Goal: Contribute content: Contribute content

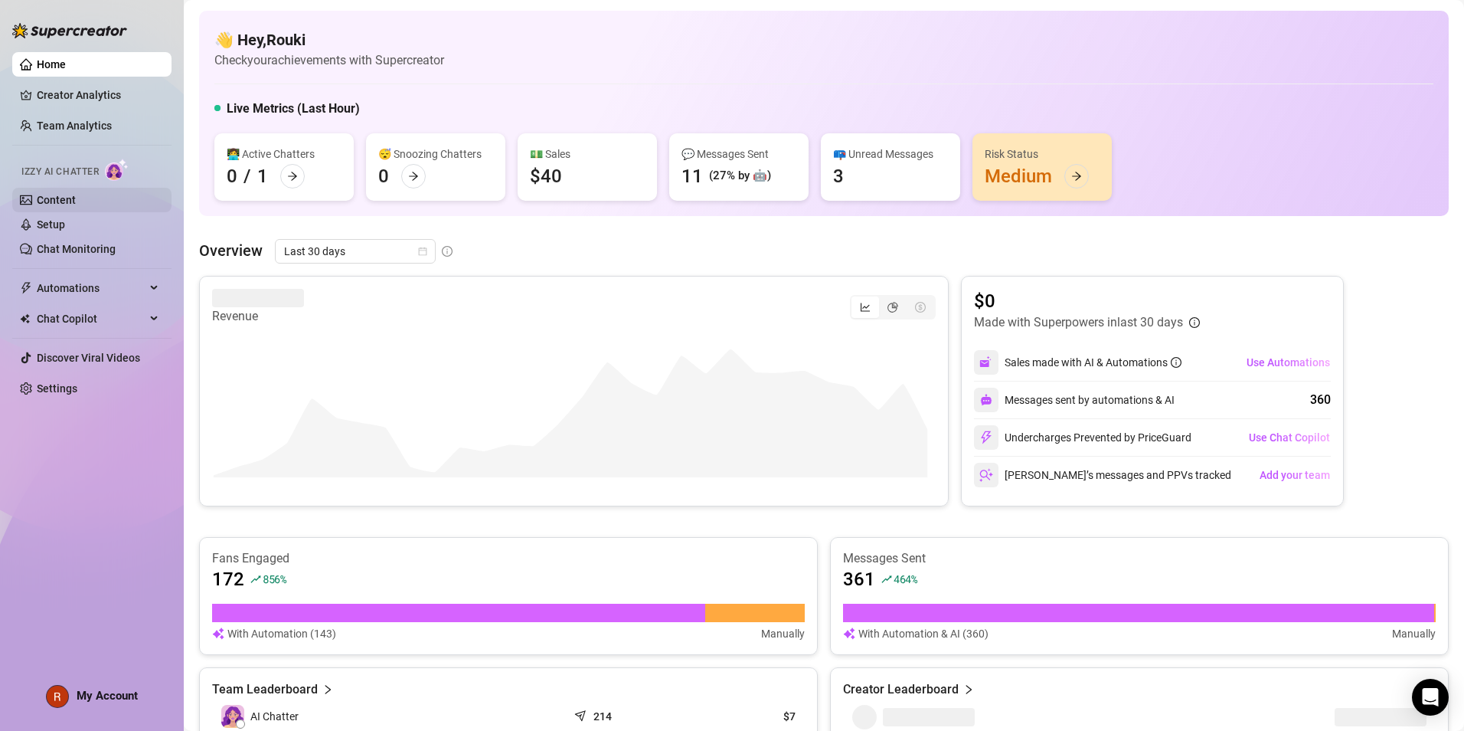
click at [66, 194] on link "Content" at bounding box center [56, 200] width 39 height 12
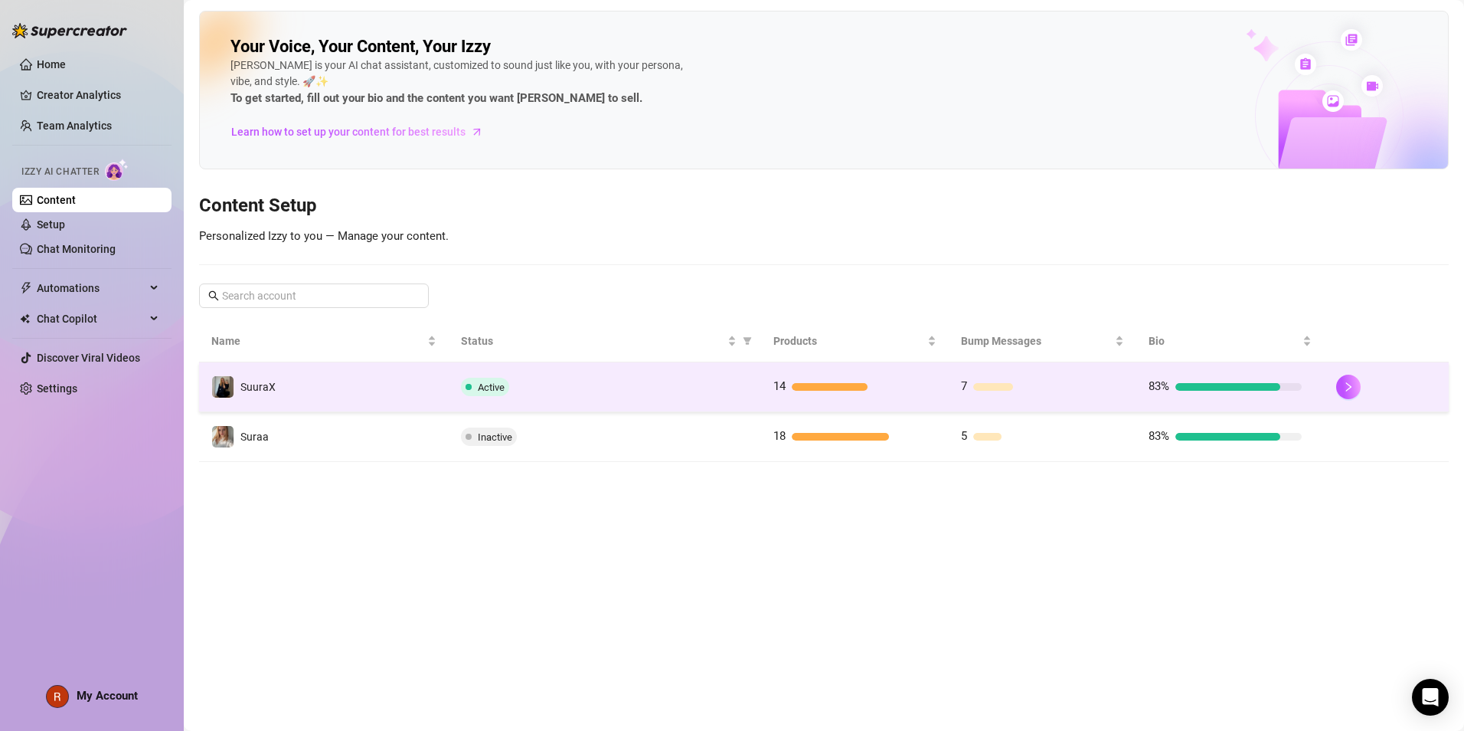
click at [292, 369] on td "SuuraX" at bounding box center [324, 387] width 250 height 50
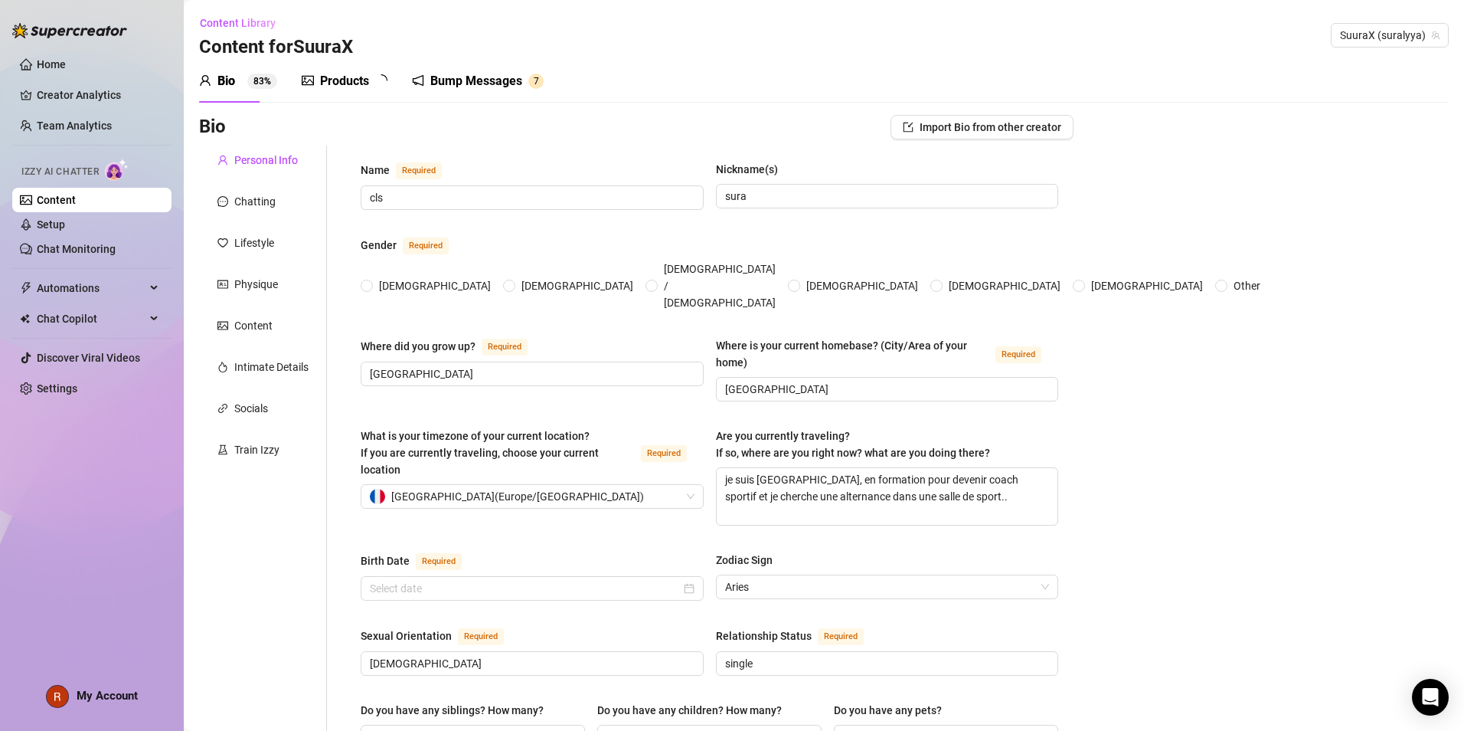
type input "cls"
type input "sura"
type input "[GEOGRAPHIC_DATA]"
type textarea "je suis [GEOGRAPHIC_DATA], en formation pour devenir coach sportif et je cherch…"
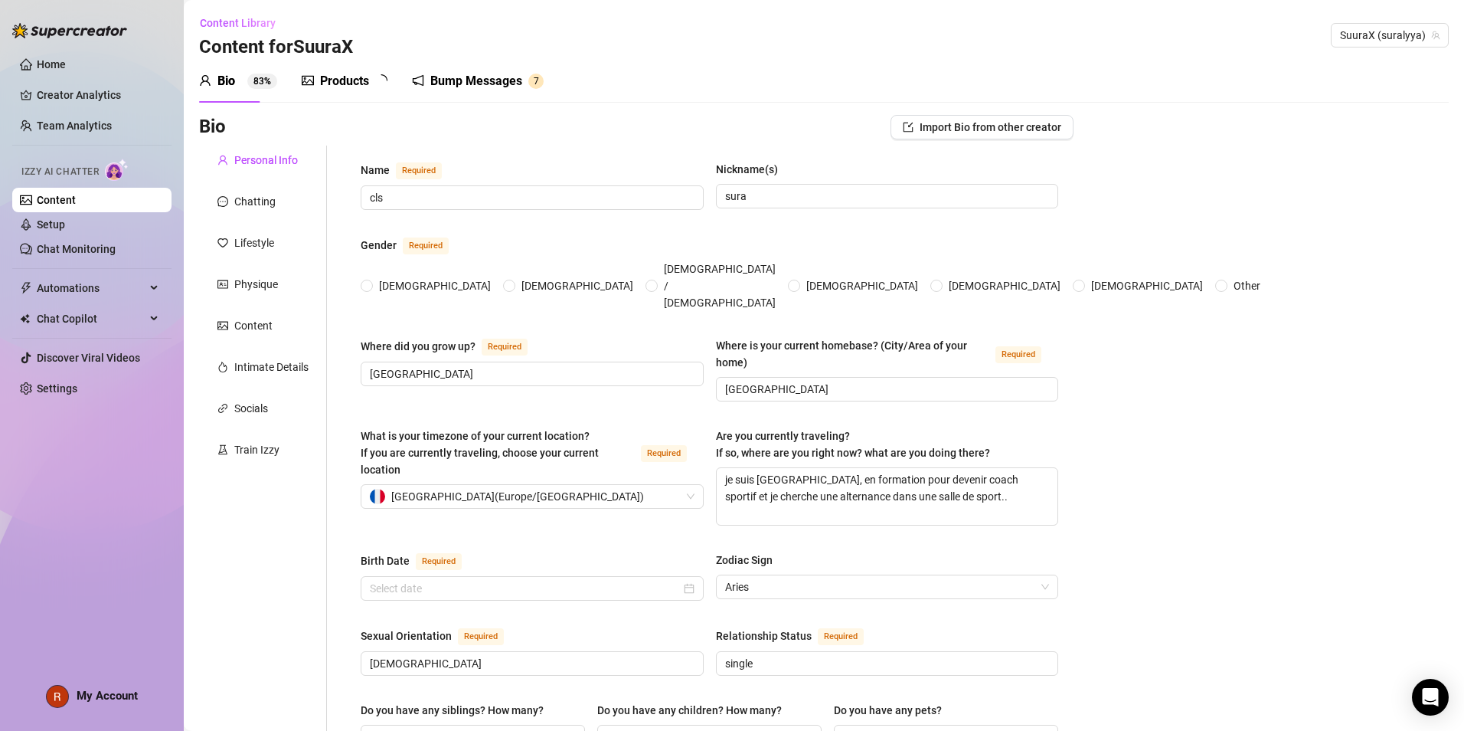
type input "[DEMOGRAPHIC_DATA]"
type input "single"
type input "3 soeurs"
type input "0"
type input "dog and cat"
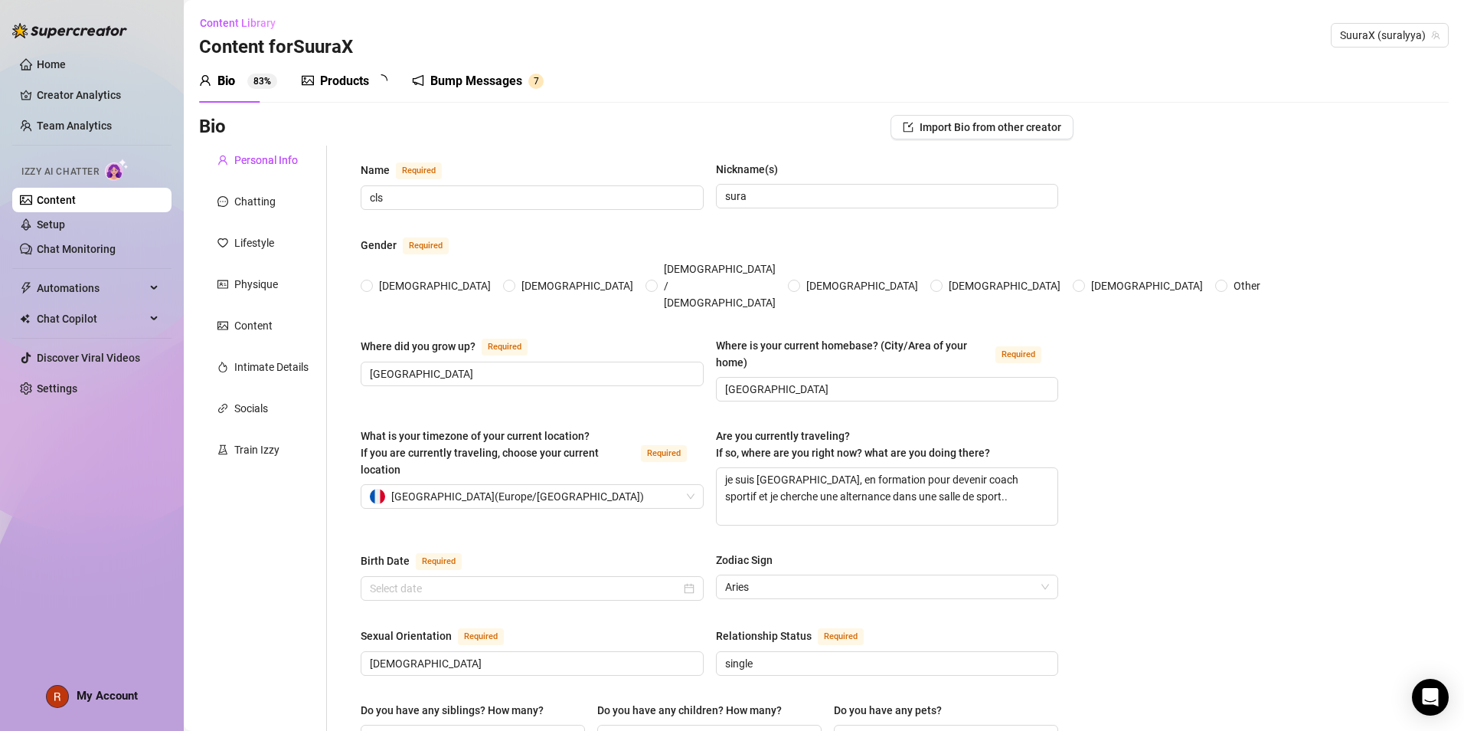
type input "no"
type textarea "je rêve, de posséder un grand refuge pour héberger les animaux dans le besoin,e…"
type textarea "l'autre soir, je testais une nouvelle tenue devant mon miroir.. juste pour véri…"
type textarea "je mange moins de 1000 calorie par jour je me frotte souvent sur mon doudou nou…"
click at [332, 82] on div "Products" at bounding box center [344, 81] width 49 height 18
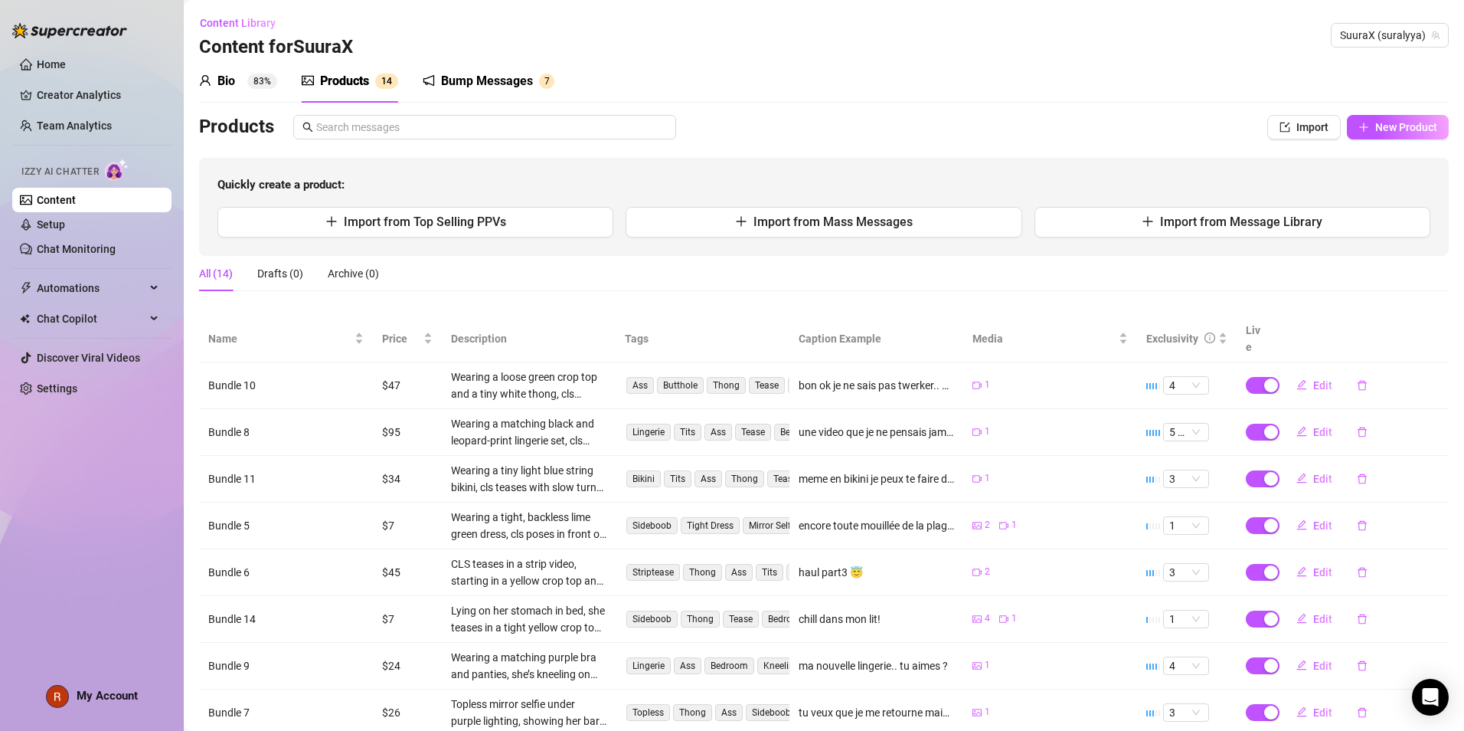
scroll to position [171, 0]
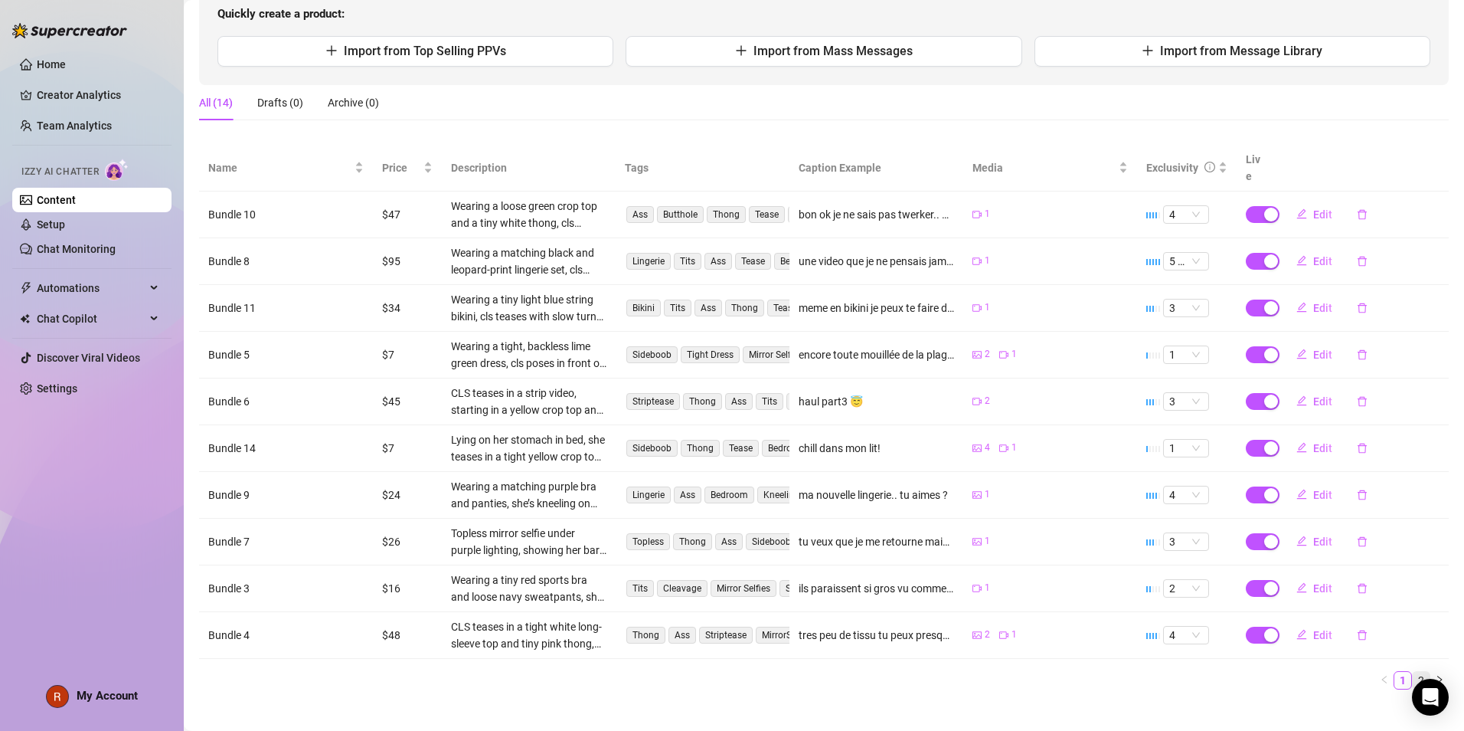
click at [1413, 672] on link "2" at bounding box center [1421, 680] width 17 height 17
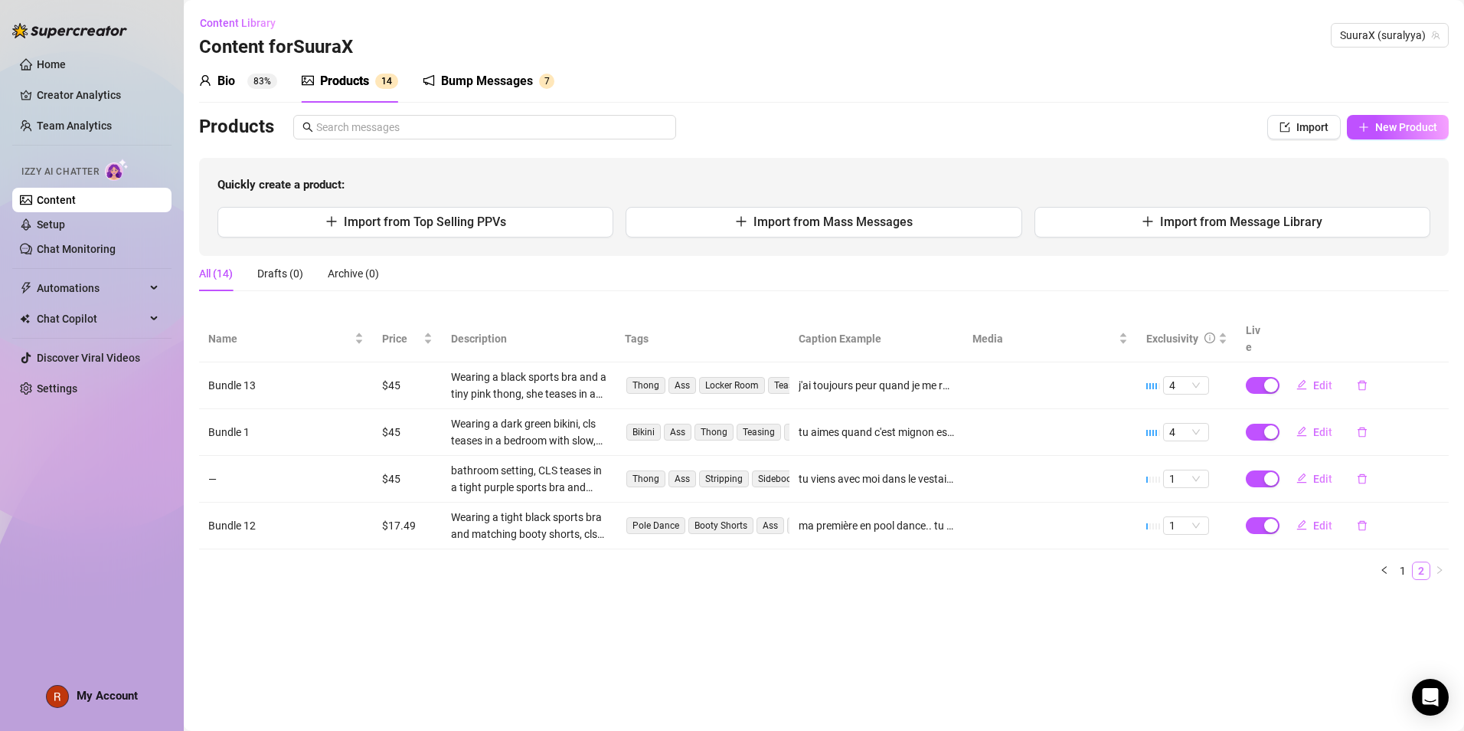
scroll to position [0, 0]
click at [1408, 562] on link "1" at bounding box center [1403, 570] width 17 height 17
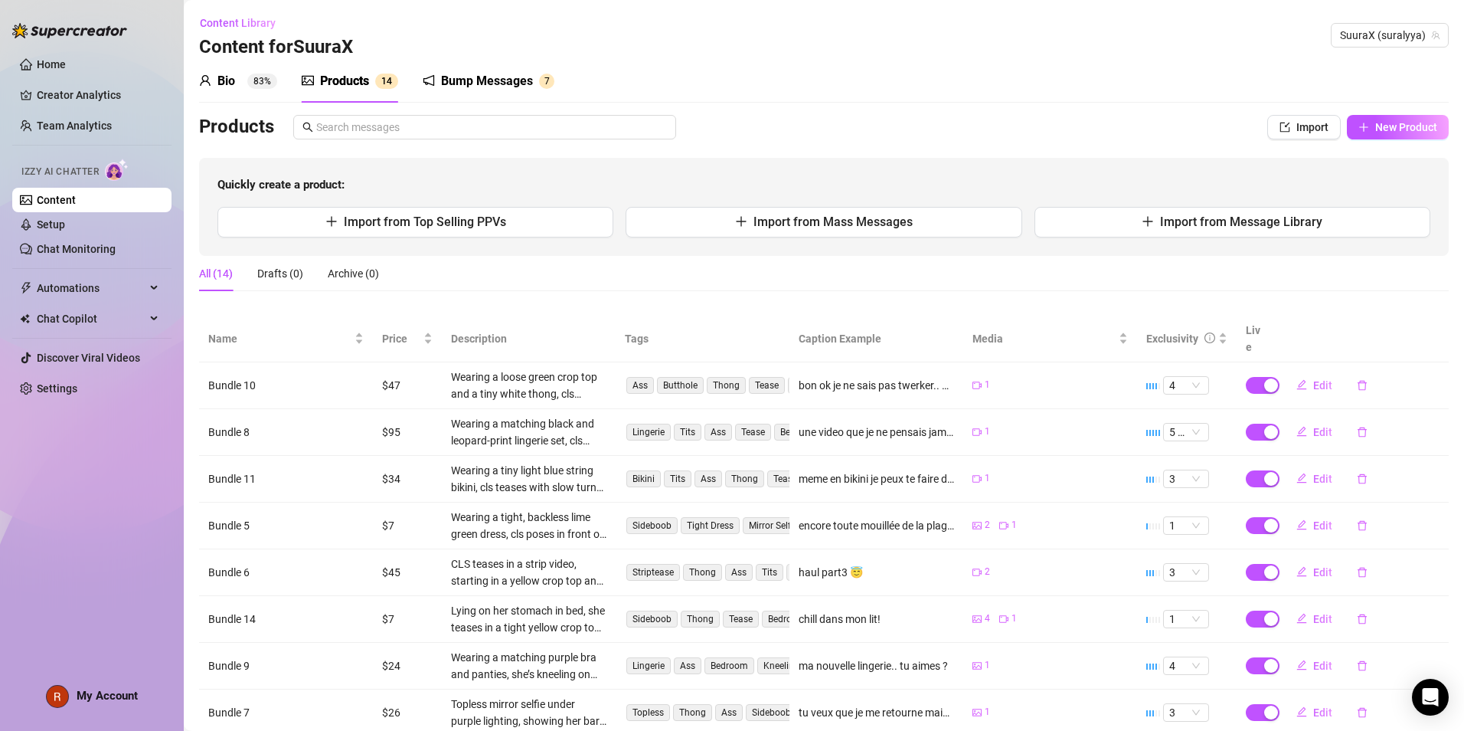
scroll to position [171, 0]
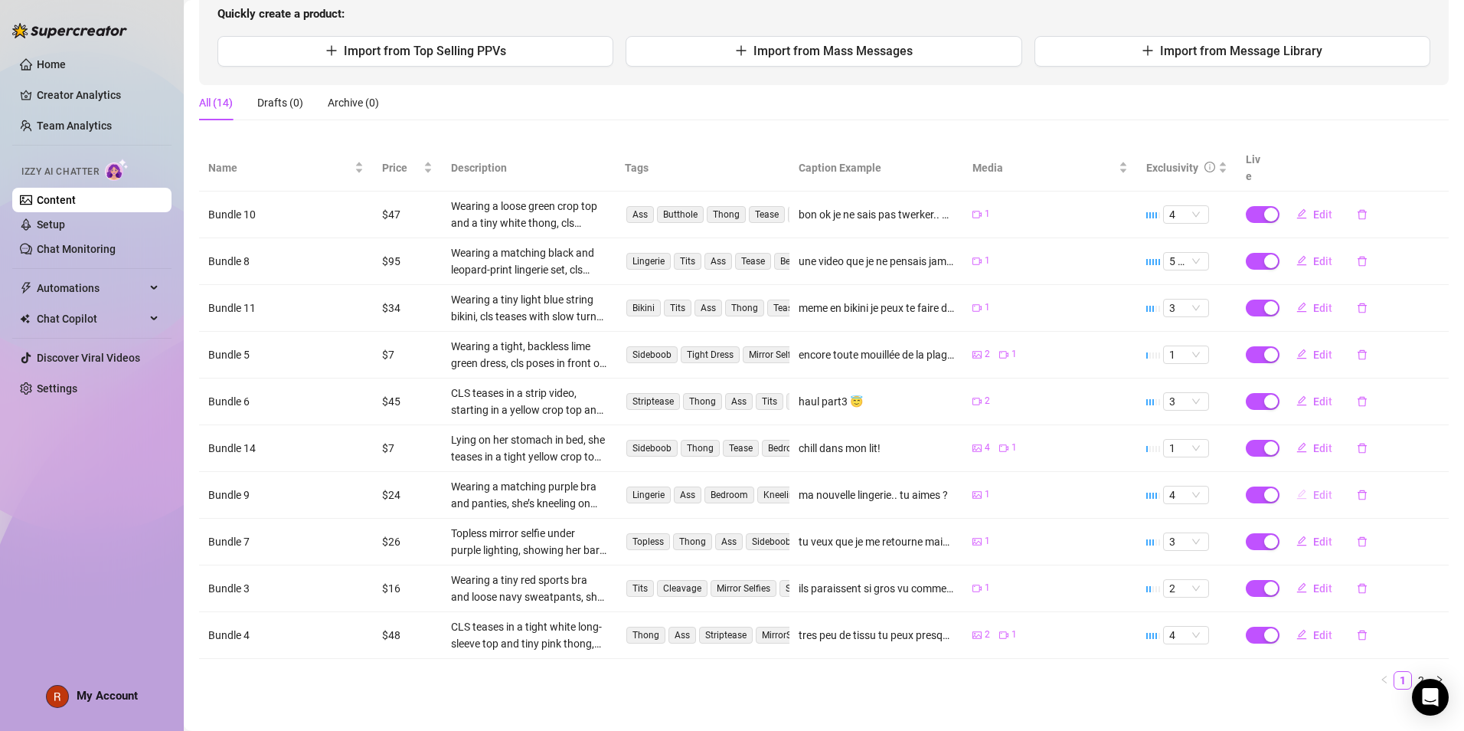
click at [1320, 489] on span "Edit" at bounding box center [1322, 495] width 19 height 12
type textarea "ma nouvelle lingerie.. tu aimes ?"
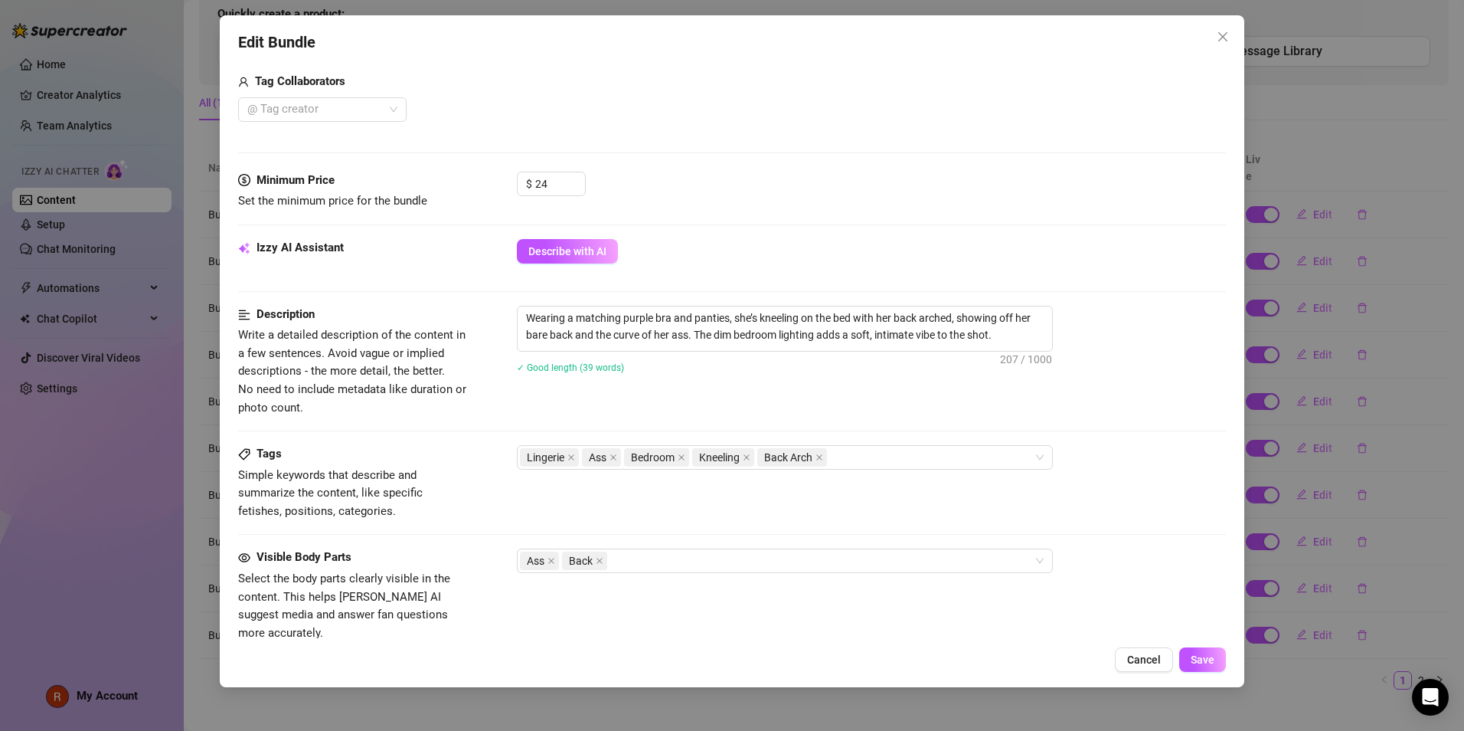
scroll to position [0, 0]
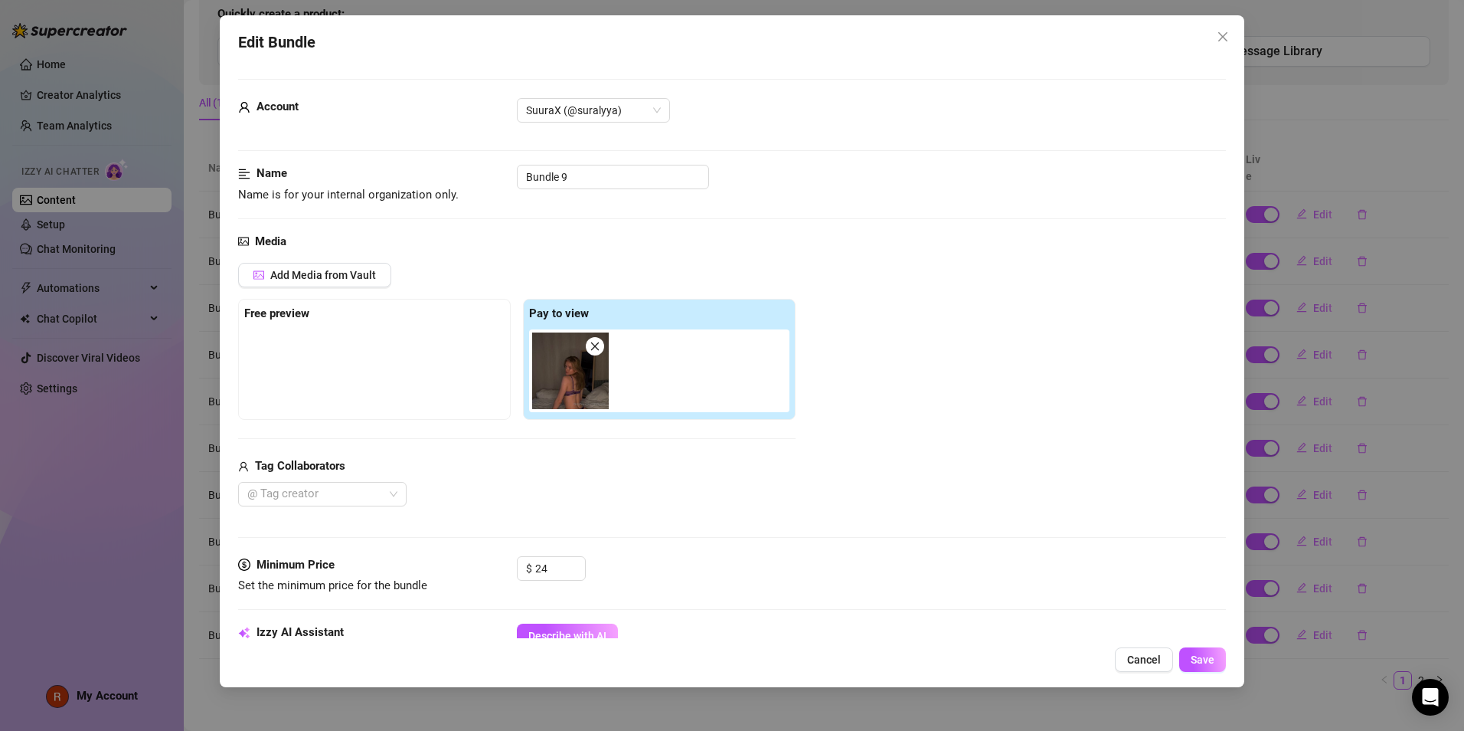
click at [668, 364] on div at bounding box center [662, 370] width 267 height 83
click at [336, 270] on span "Add Media from Vault" at bounding box center [323, 275] width 106 height 12
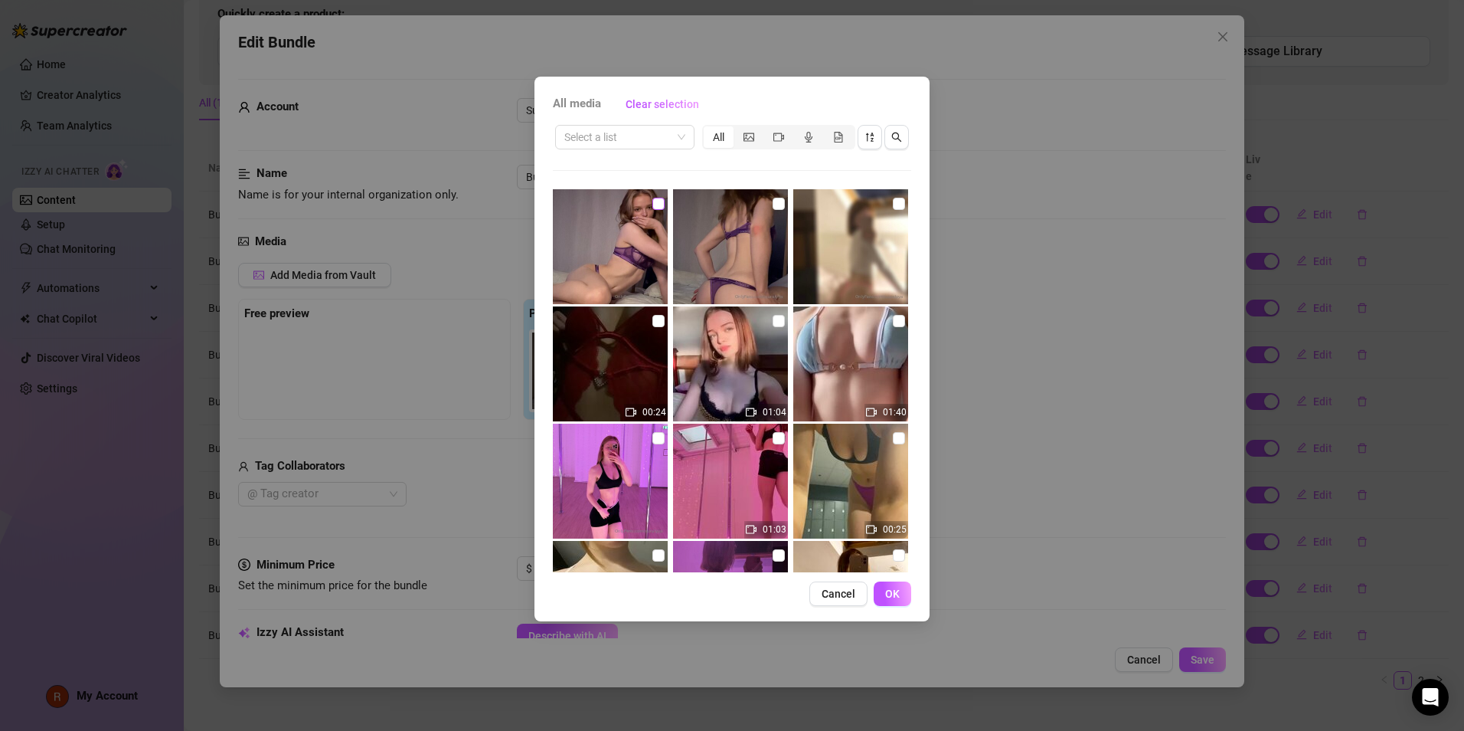
click at [653, 204] on input "checkbox" at bounding box center [659, 204] width 12 height 12
checkbox input "true"
click at [773, 199] on input "checkbox" at bounding box center [779, 204] width 12 height 12
checkbox input "true"
click at [887, 600] on span "OK" at bounding box center [892, 593] width 15 height 12
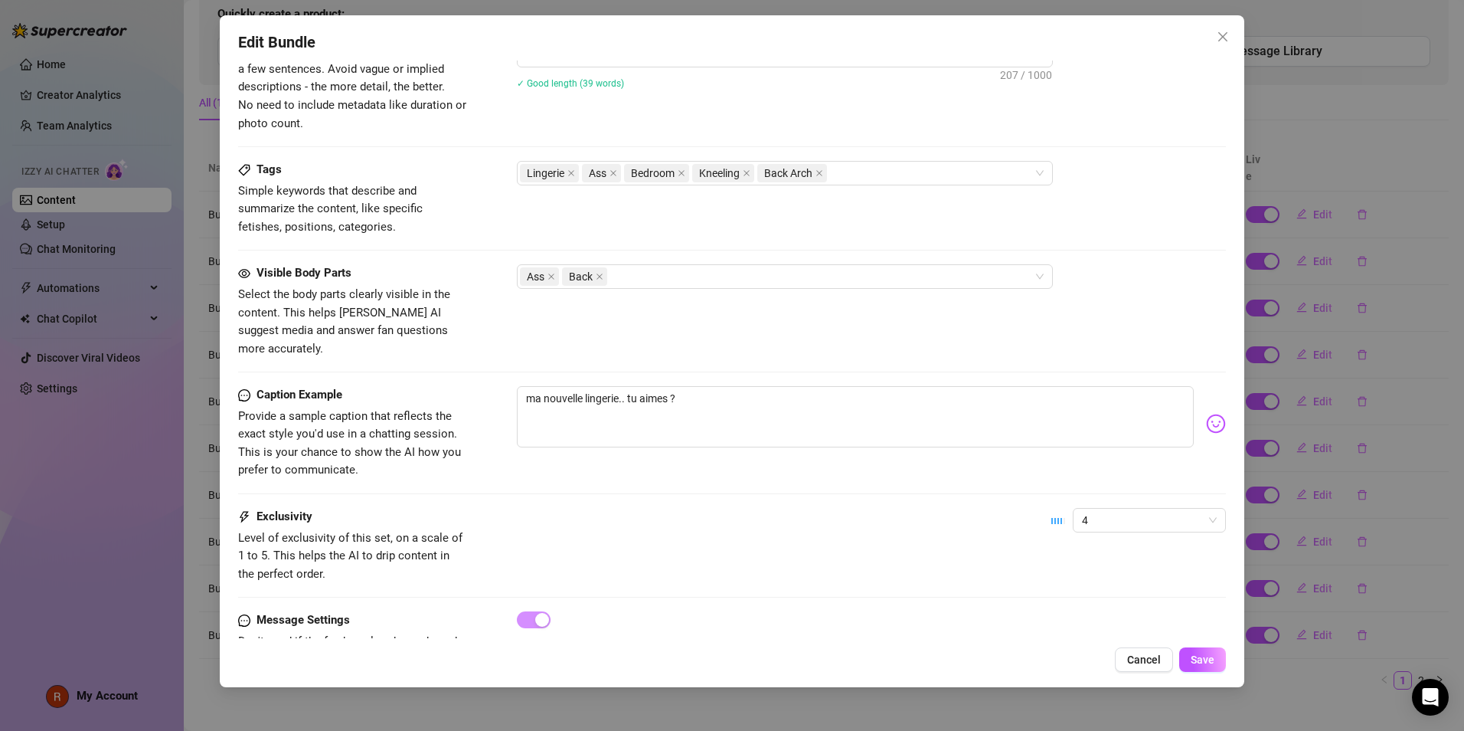
scroll to position [709, 0]
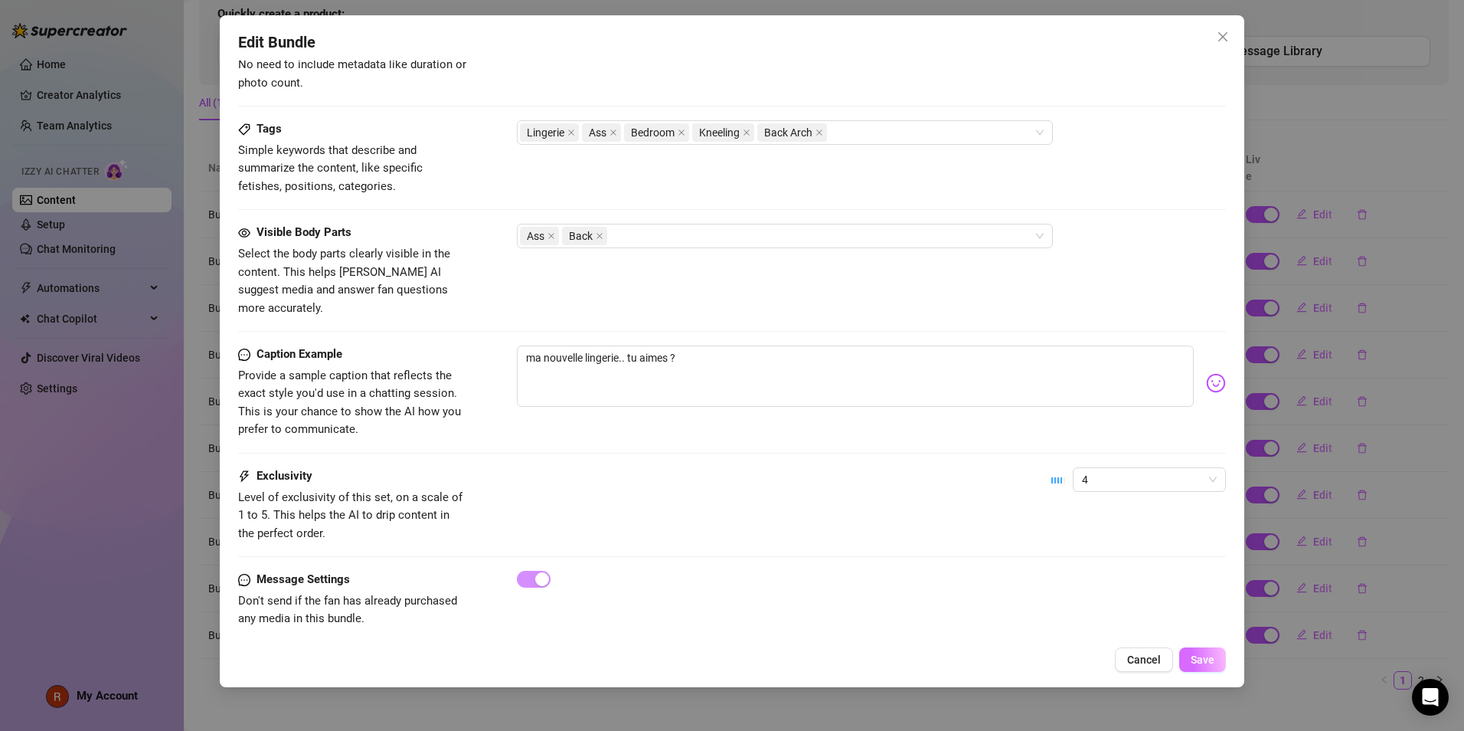
click at [1208, 655] on span "Save" at bounding box center [1203, 659] width 24 height 12
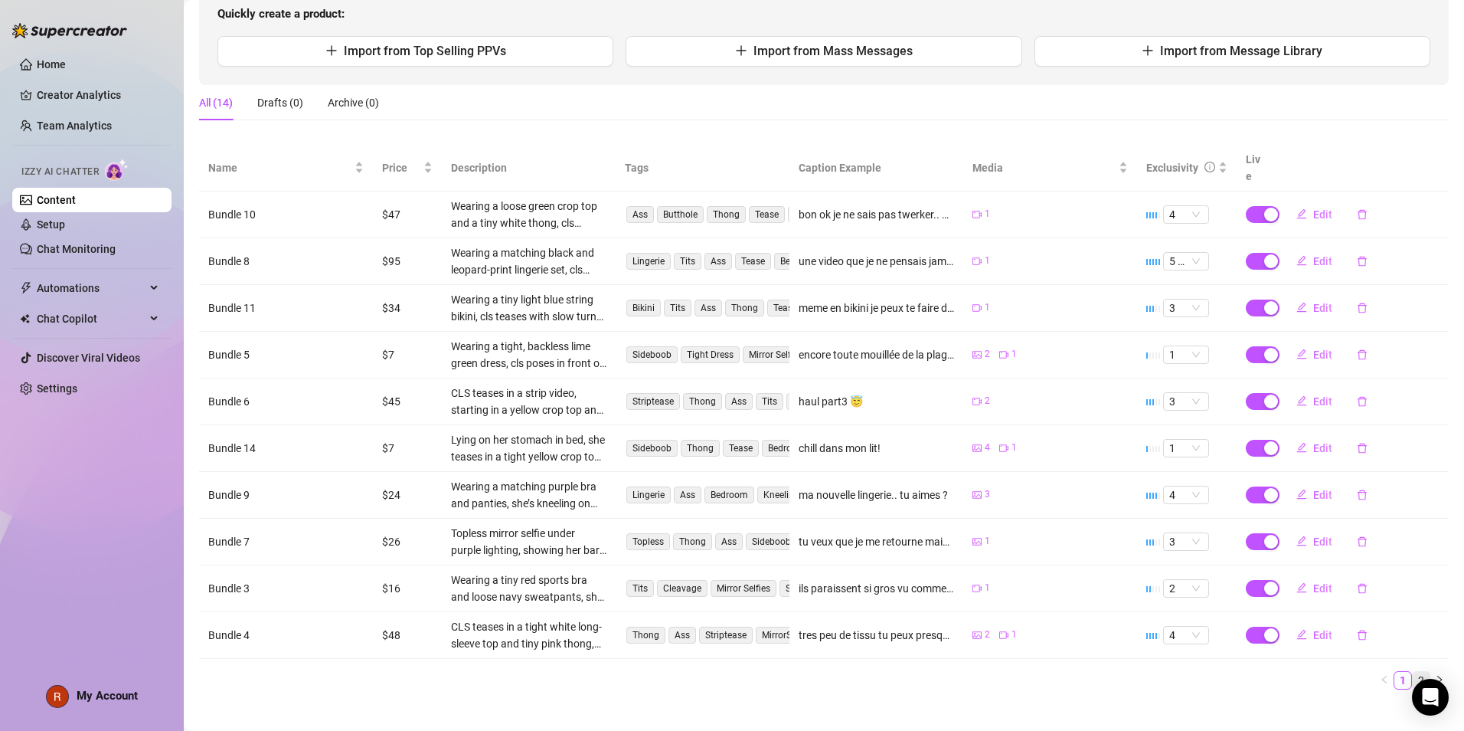
click at [1415, 672] on link "2" at bounding box center [1421, 680] width 17 height 17
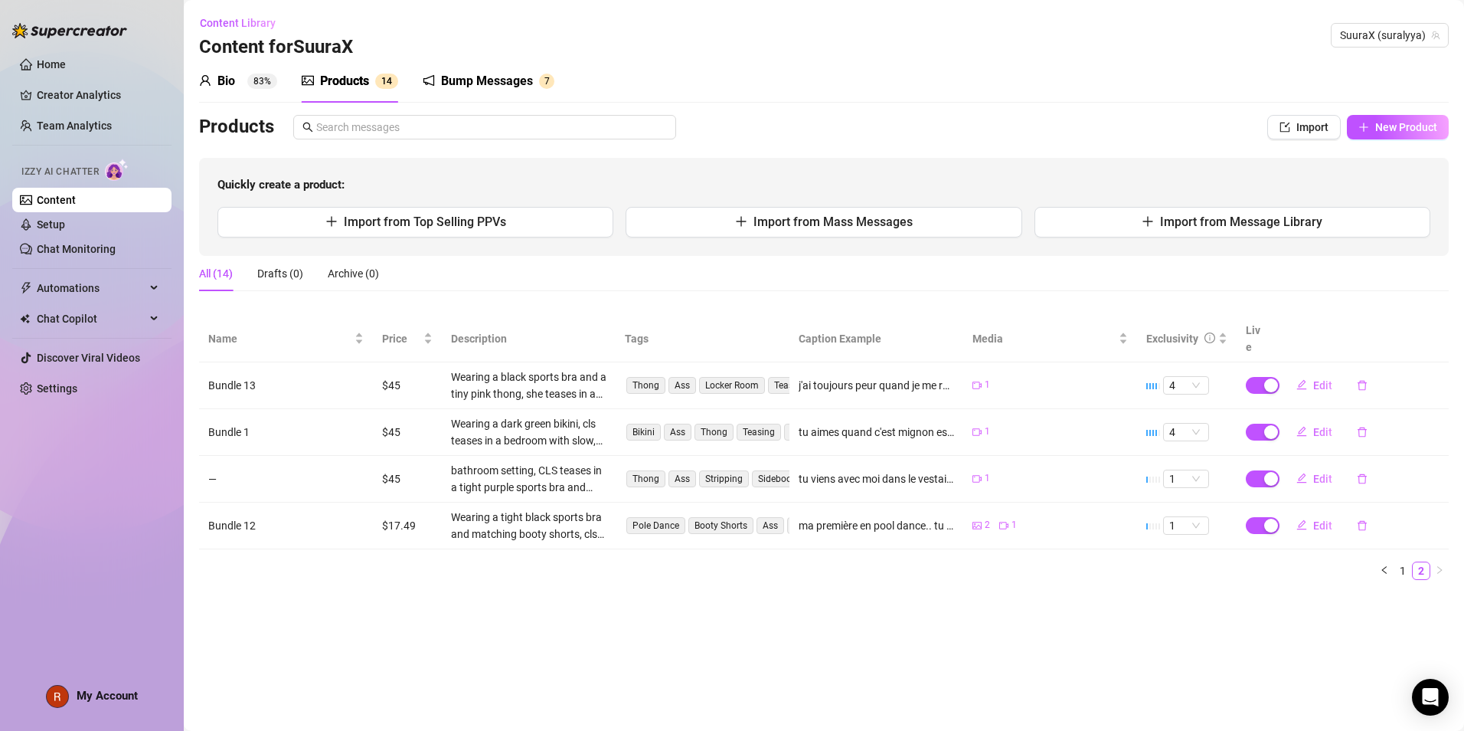
scroll to position [0, 0]
click at [1381, 121] on span "New Product" at bounding box center [1407, 127] width 62 height 12
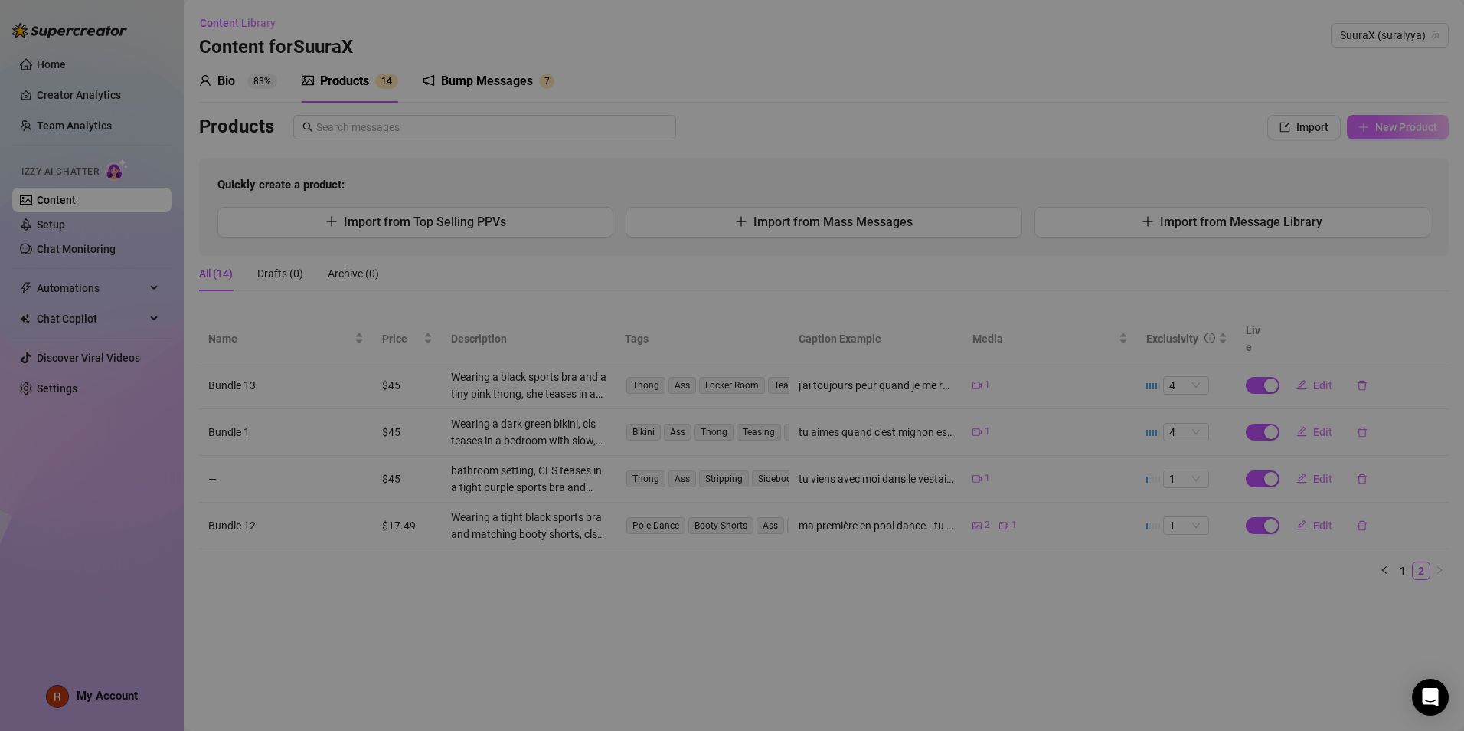
type textarea "Type your message here..."
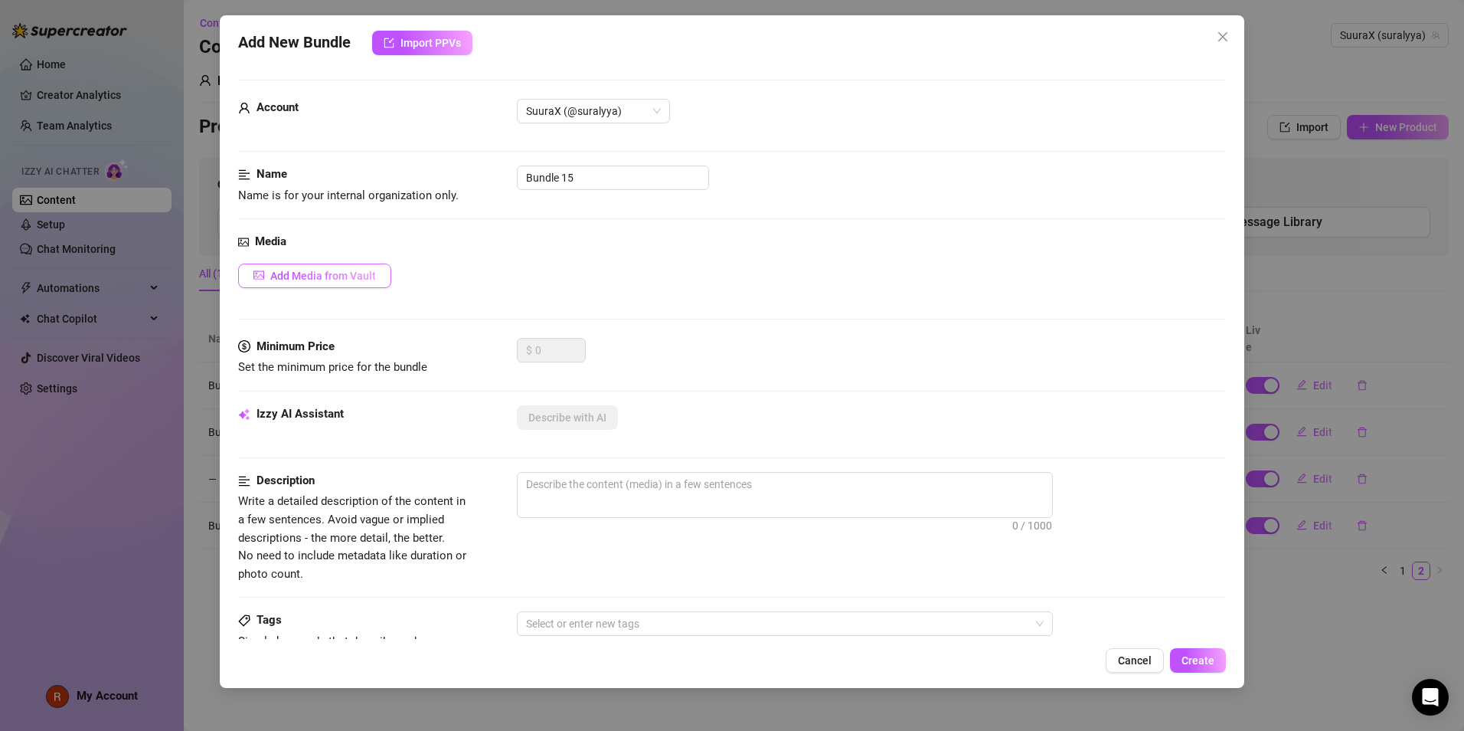
click at [362, 275] on span "Add Media from Vault" at bounding box center [323, 276] width 106 height 12
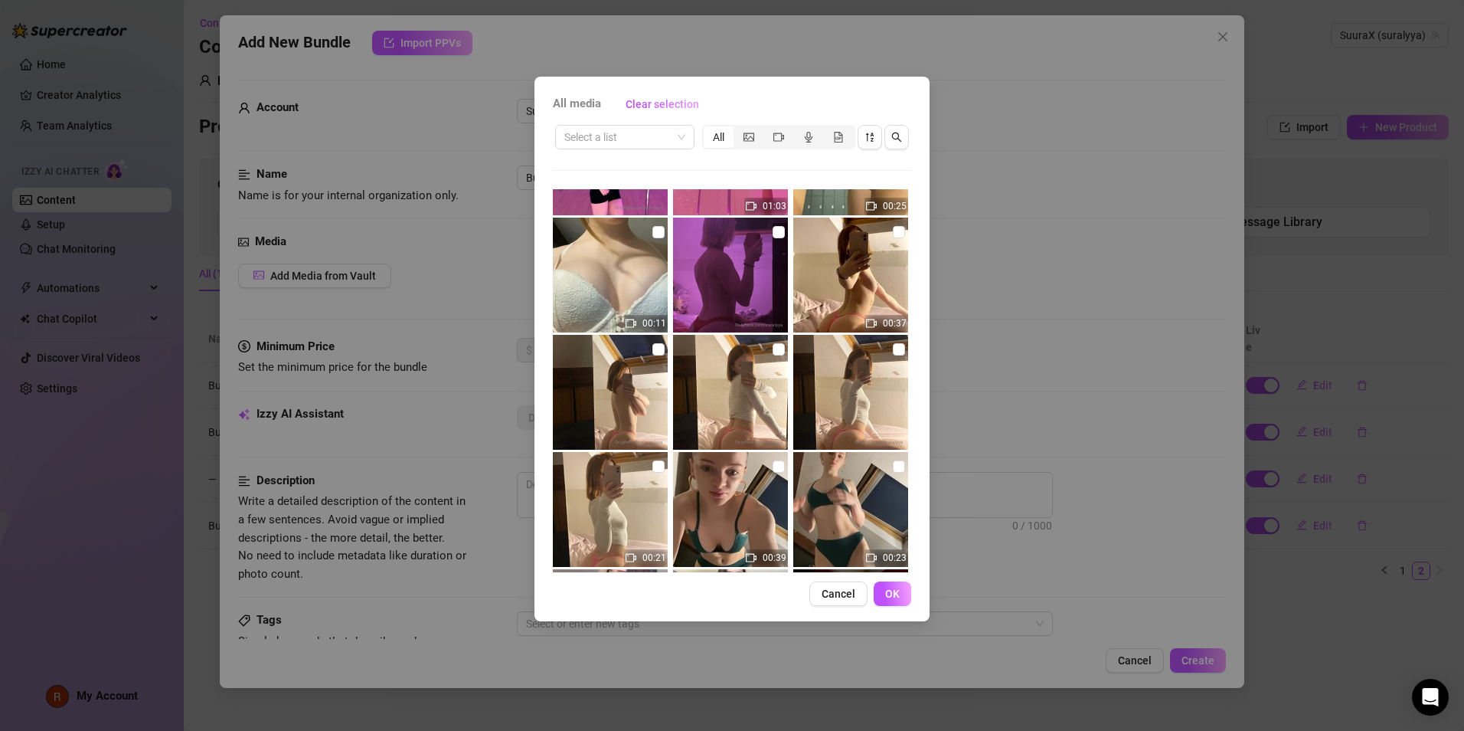
scroll to position [324, 0]
click at [622, 283] on img at bounding box center [610, 274] width 115 height 115
click at [653, 231] on input "checkbox" at bounding box center [659, 231] width 12 height 12
checkbox input "true"
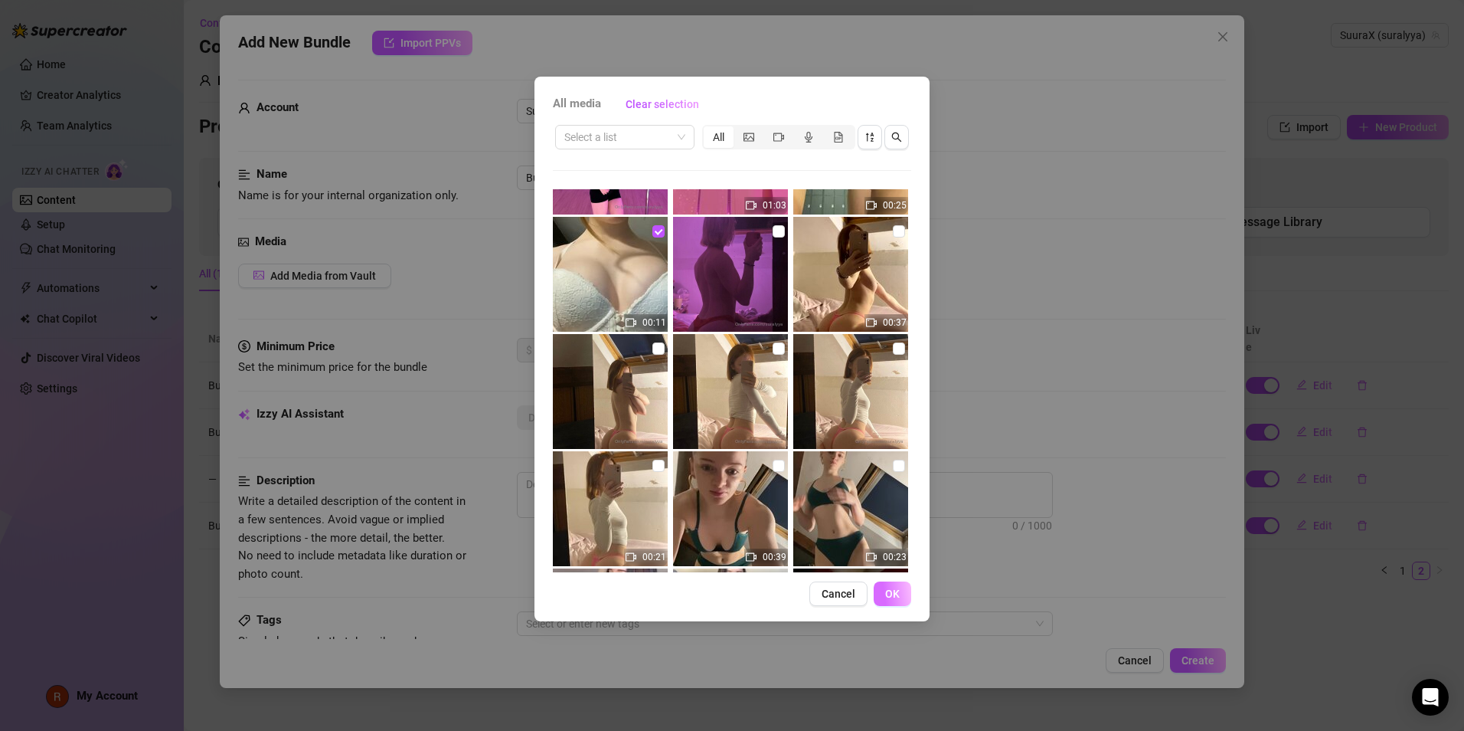
click at [887, 585] on button "OK" at bounding box center [893, 593] width 38 height 25
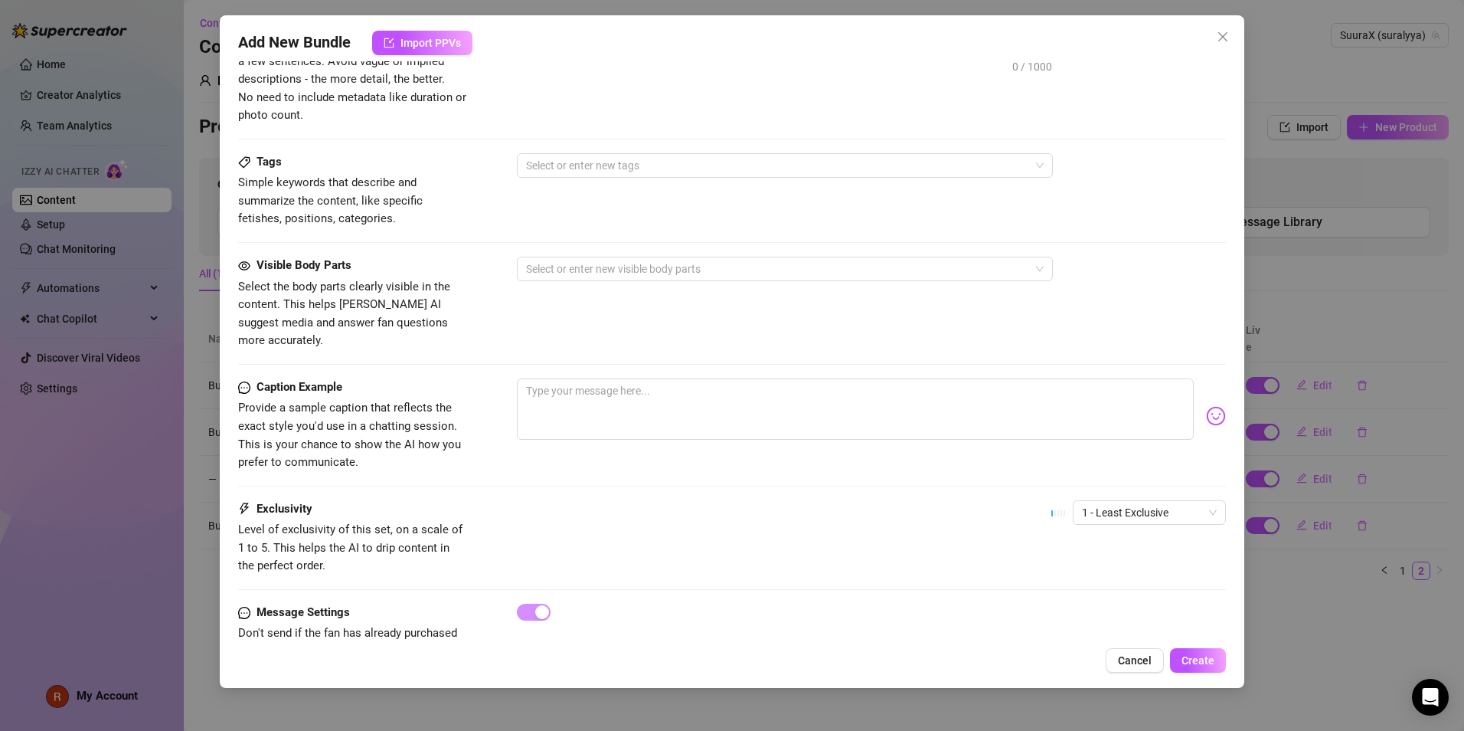
scroll to position [709, 0]
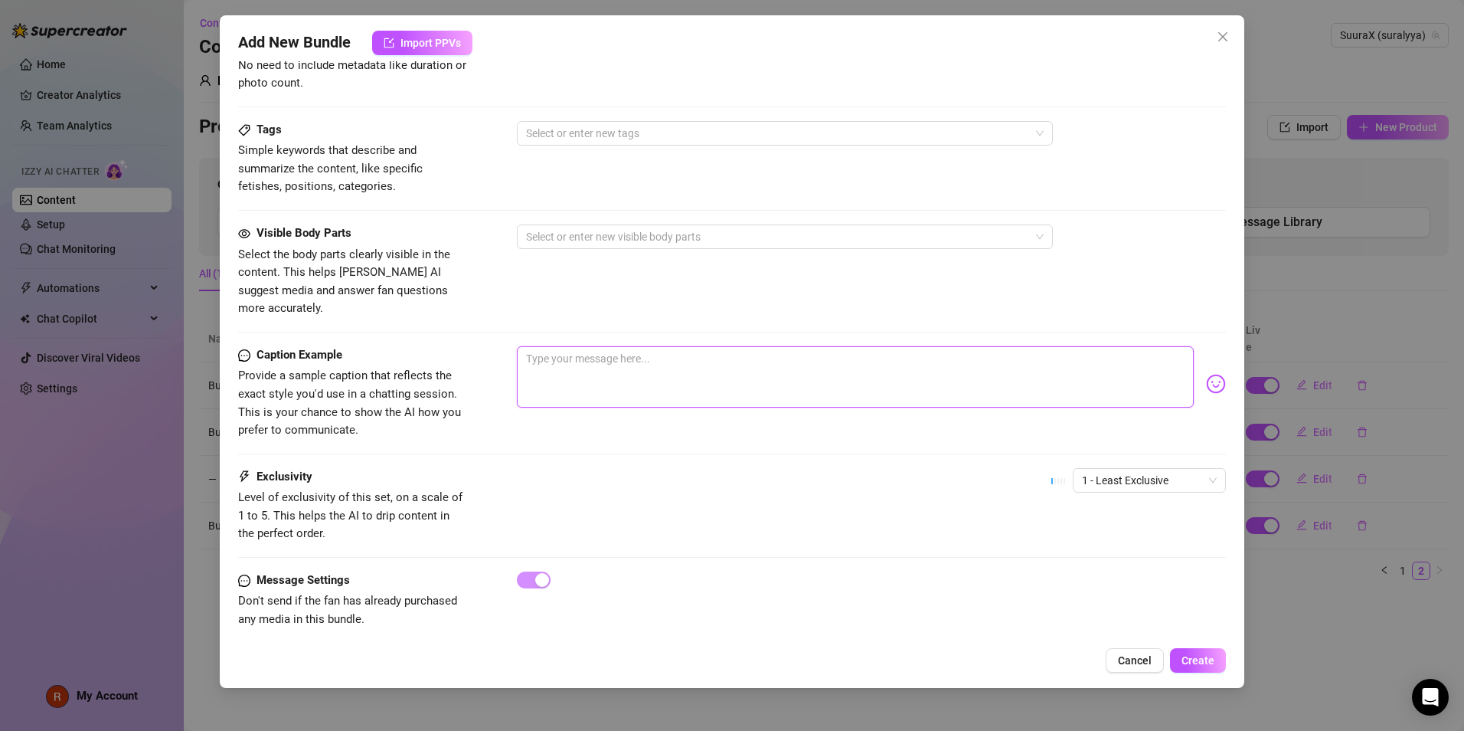
click at [606, 355] on textarea at bounding box center [855, 376] width 677 height 61
type textarea "p"
type textarea "pa"
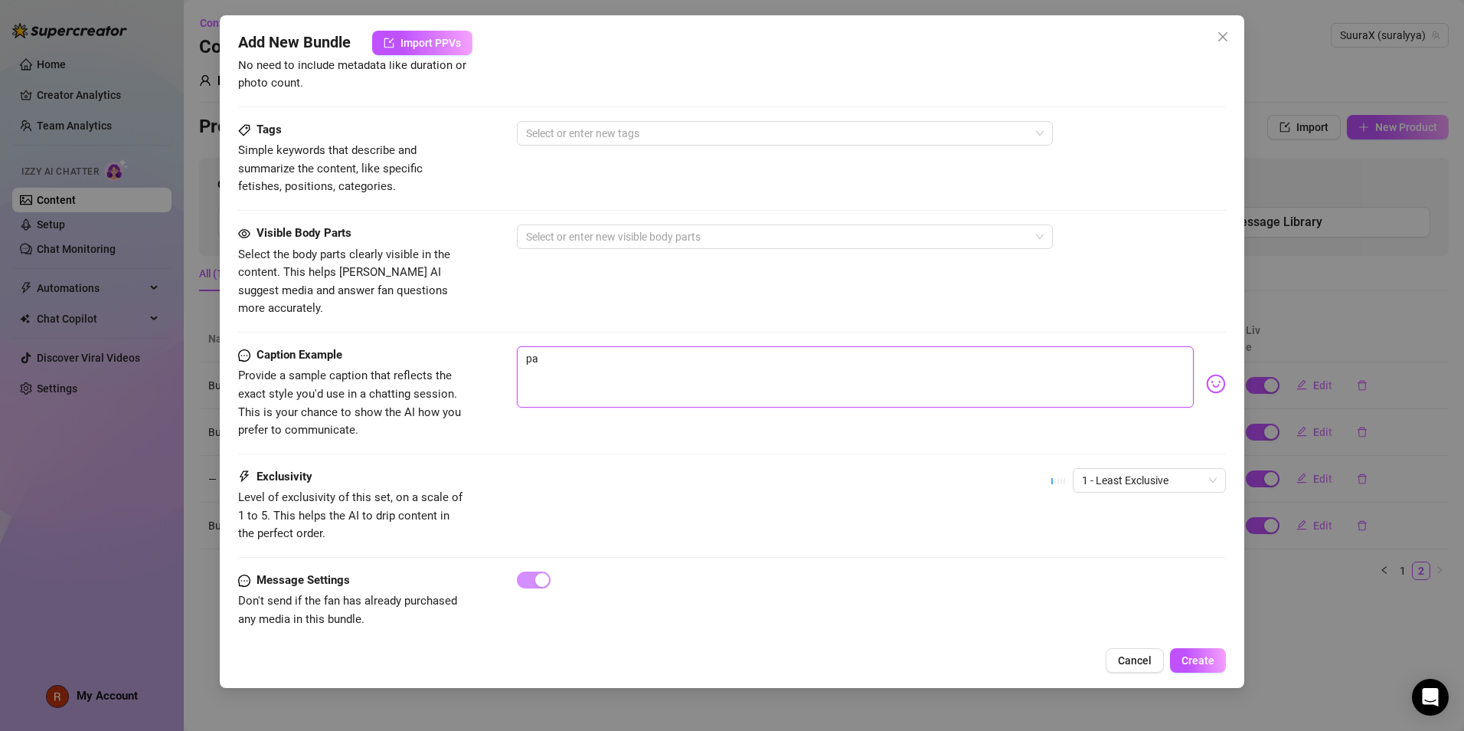
type textarea "par"
type textarea "part"
type textarea "par"
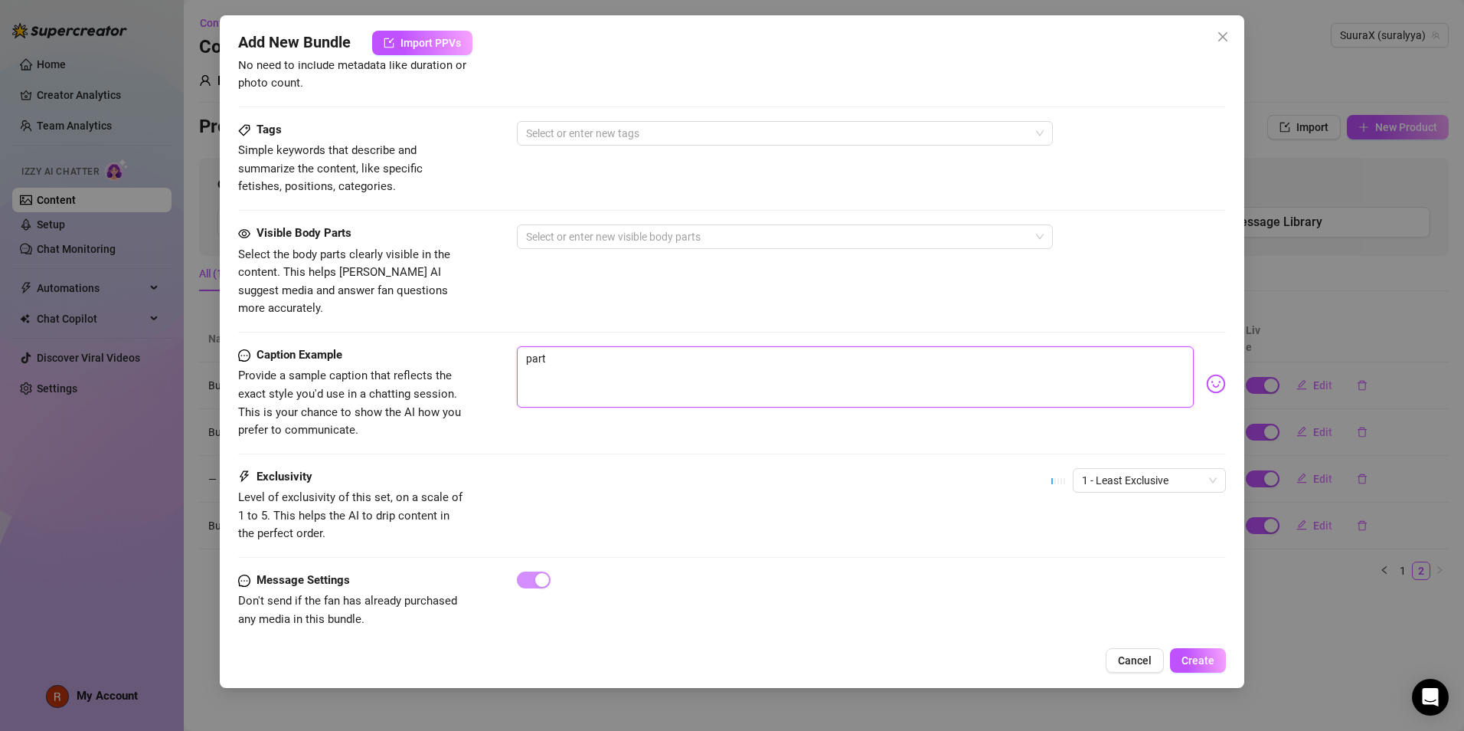
type textarea "par"
type textarea "pa"
type textarea "par"
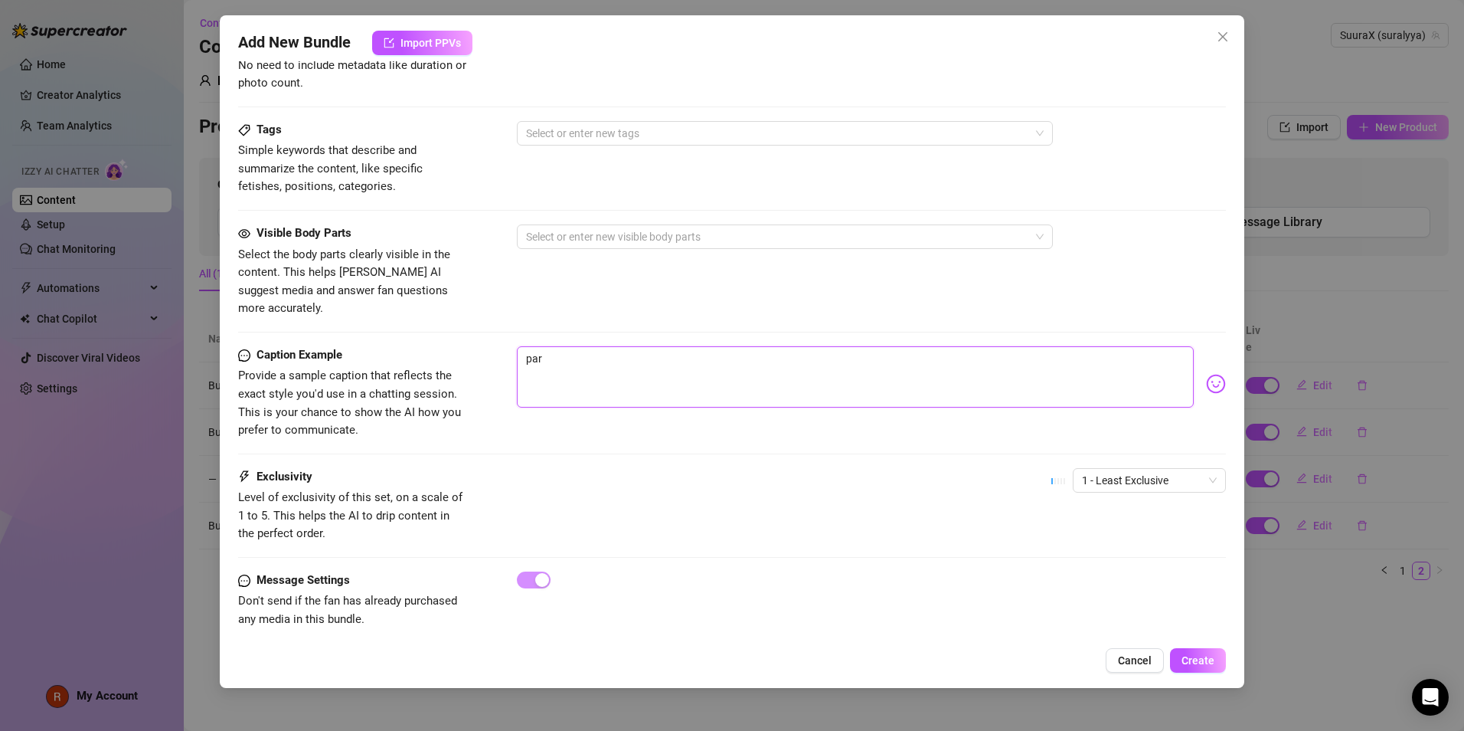
type textarea "part"
type textarea "parti"
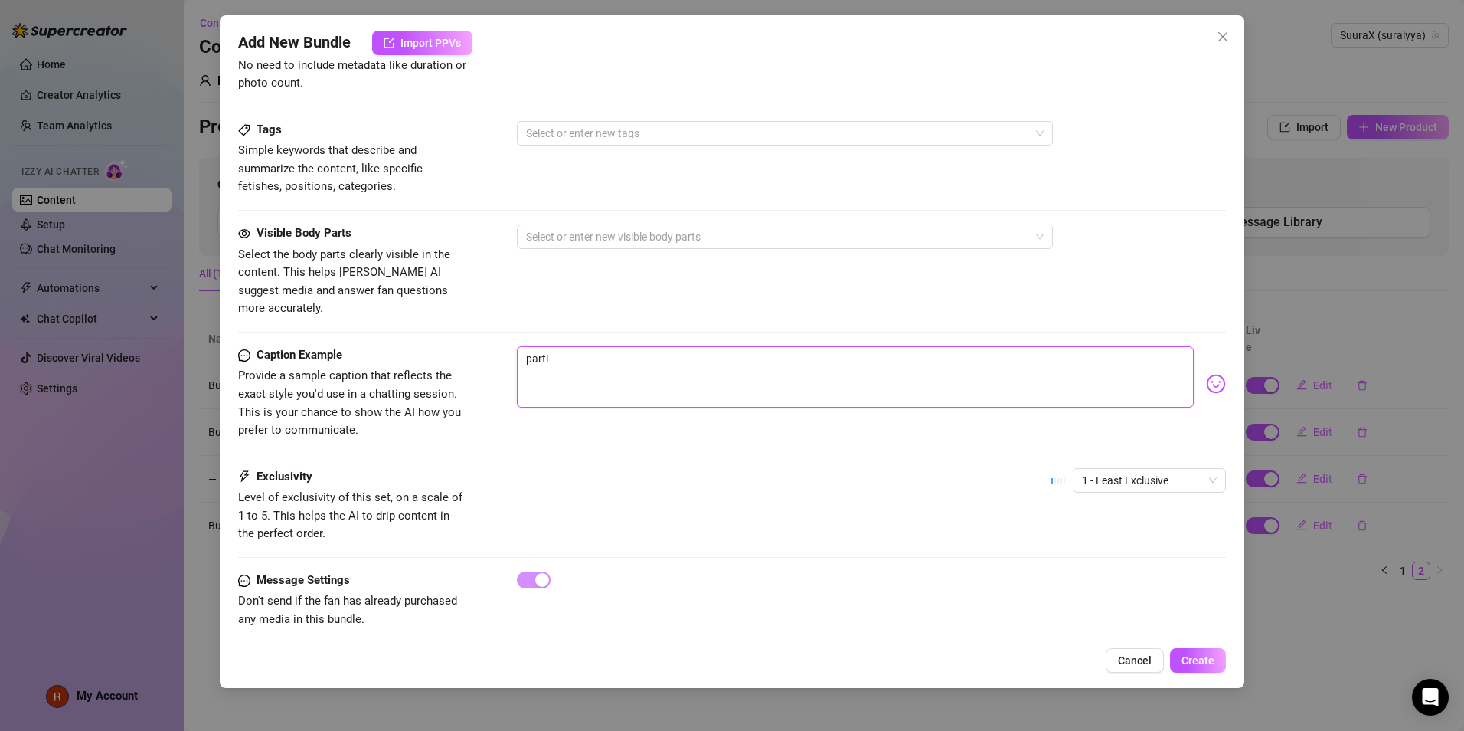
type textarea "parti"
type textarea "parti ."
type textarea "parti .."
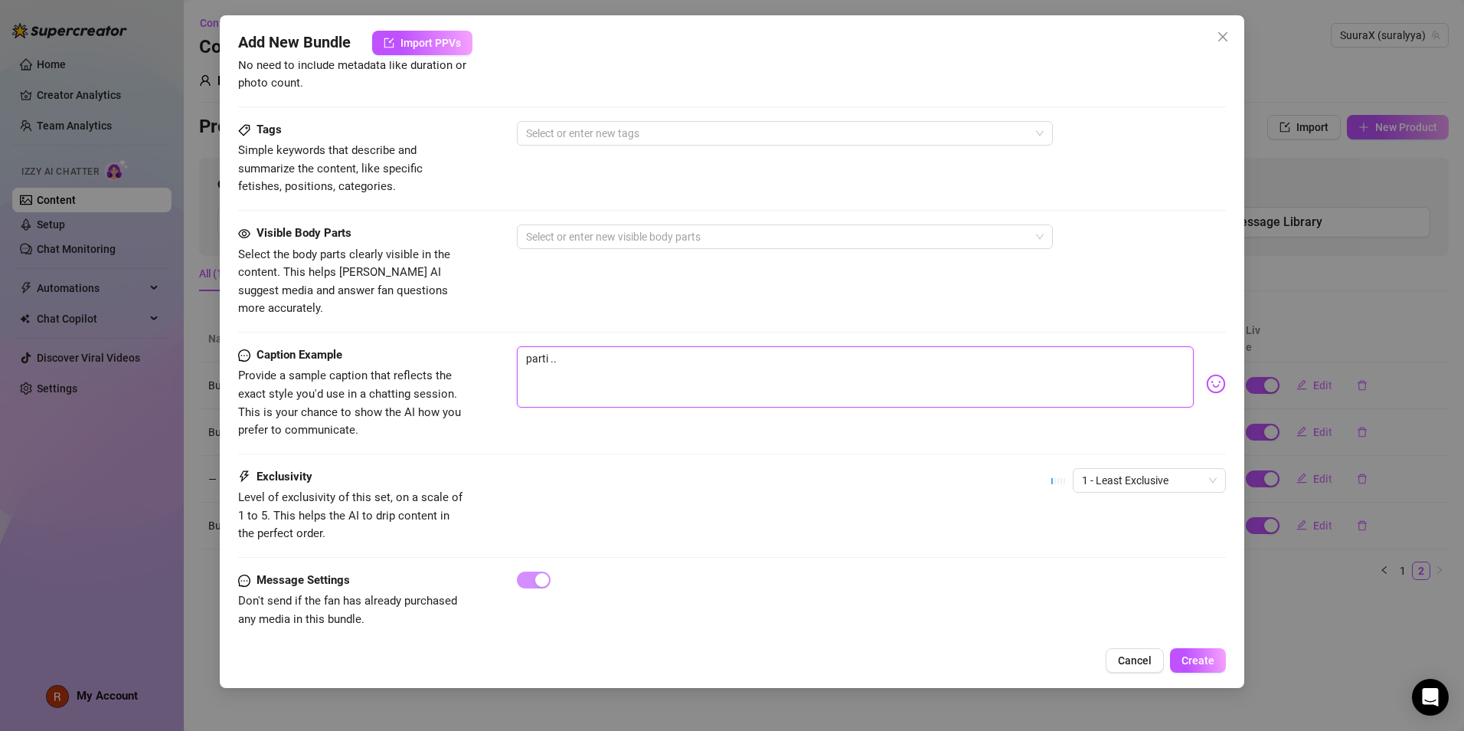
type textarea "parti .."
type textarea "parti .. j"
type textarea "parti .. je"
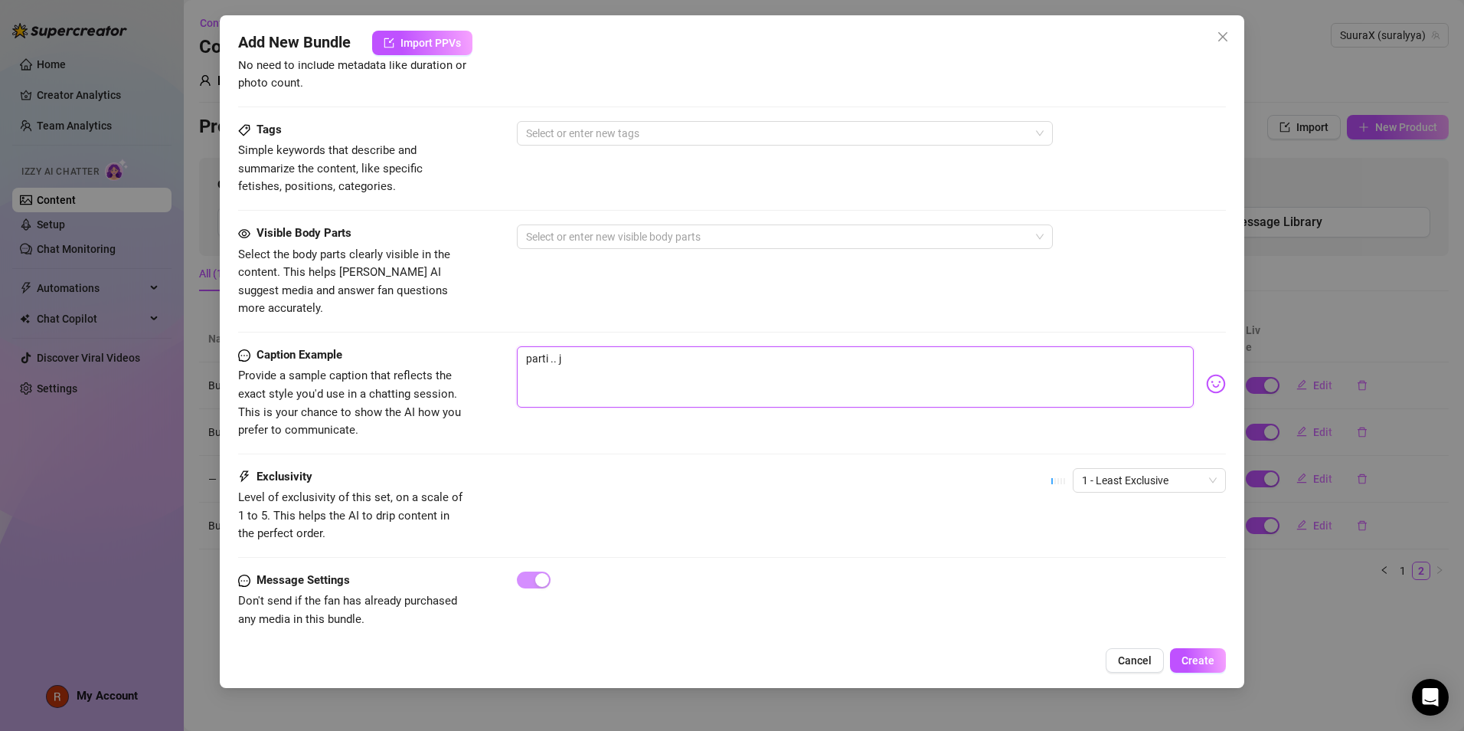
type textarea "parti .. je"
type textarea "parti .. je r"
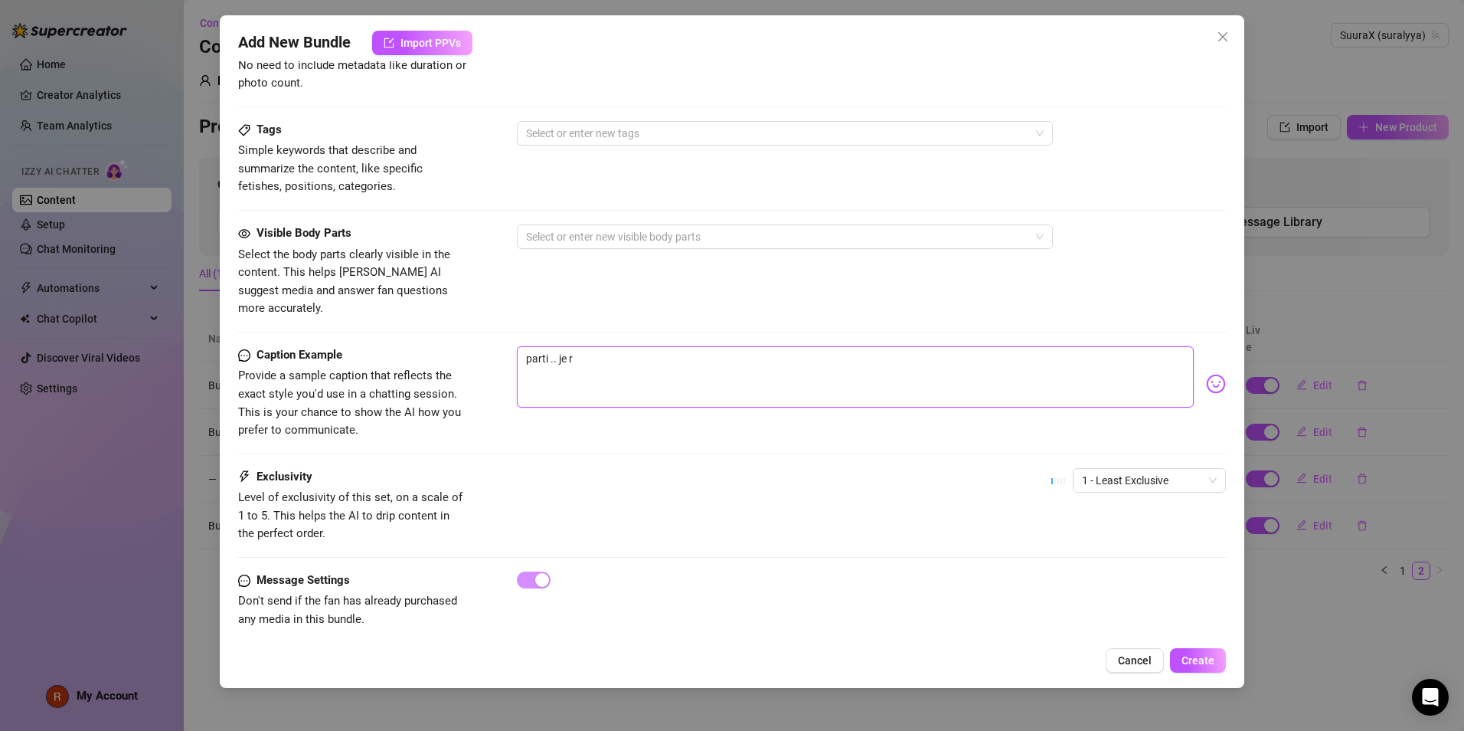
type textarea "parti .. je re"
type textarea "parti .. je ret"
type textarea "parti .. [PERSON_NAME]"
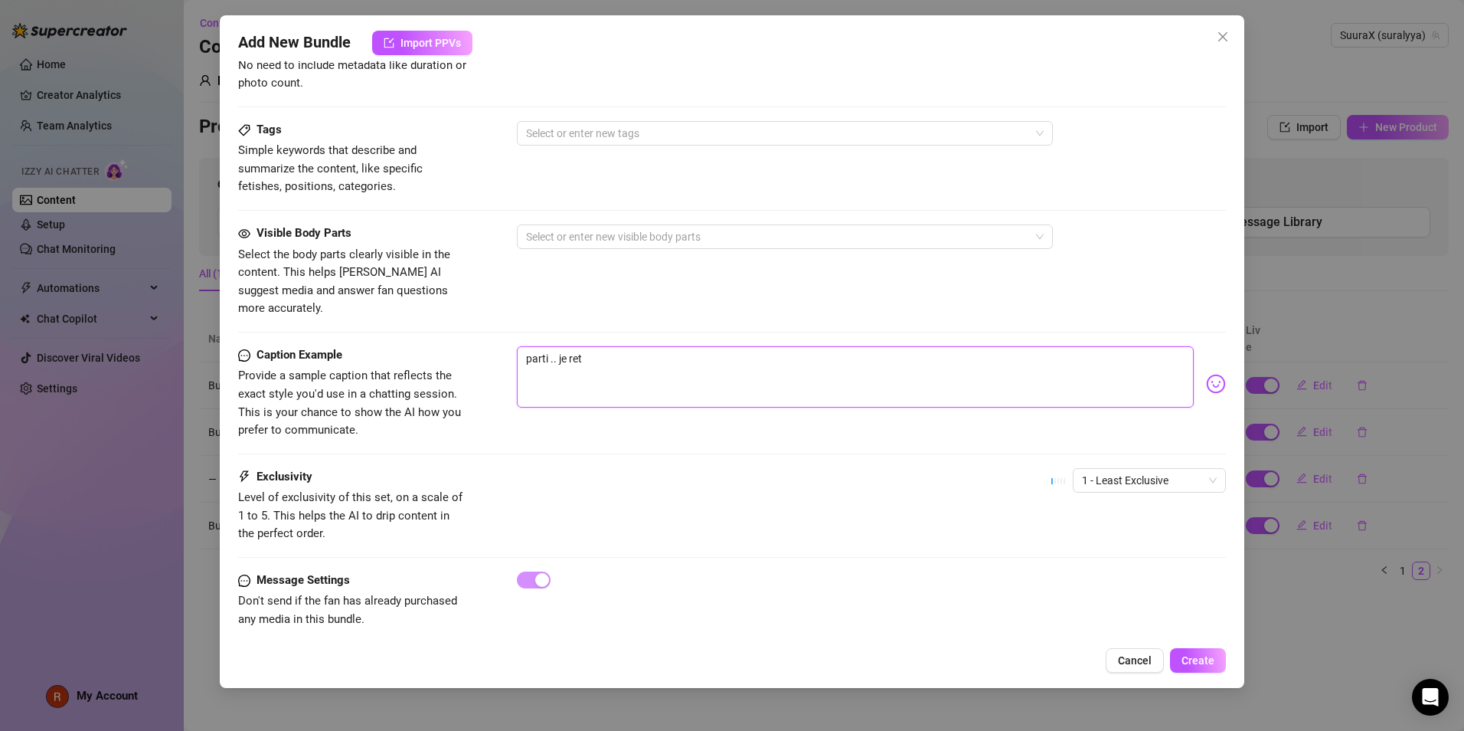
type textarea "parti .. [PERSON_NAME]"
type textarea "parti .. je retir"
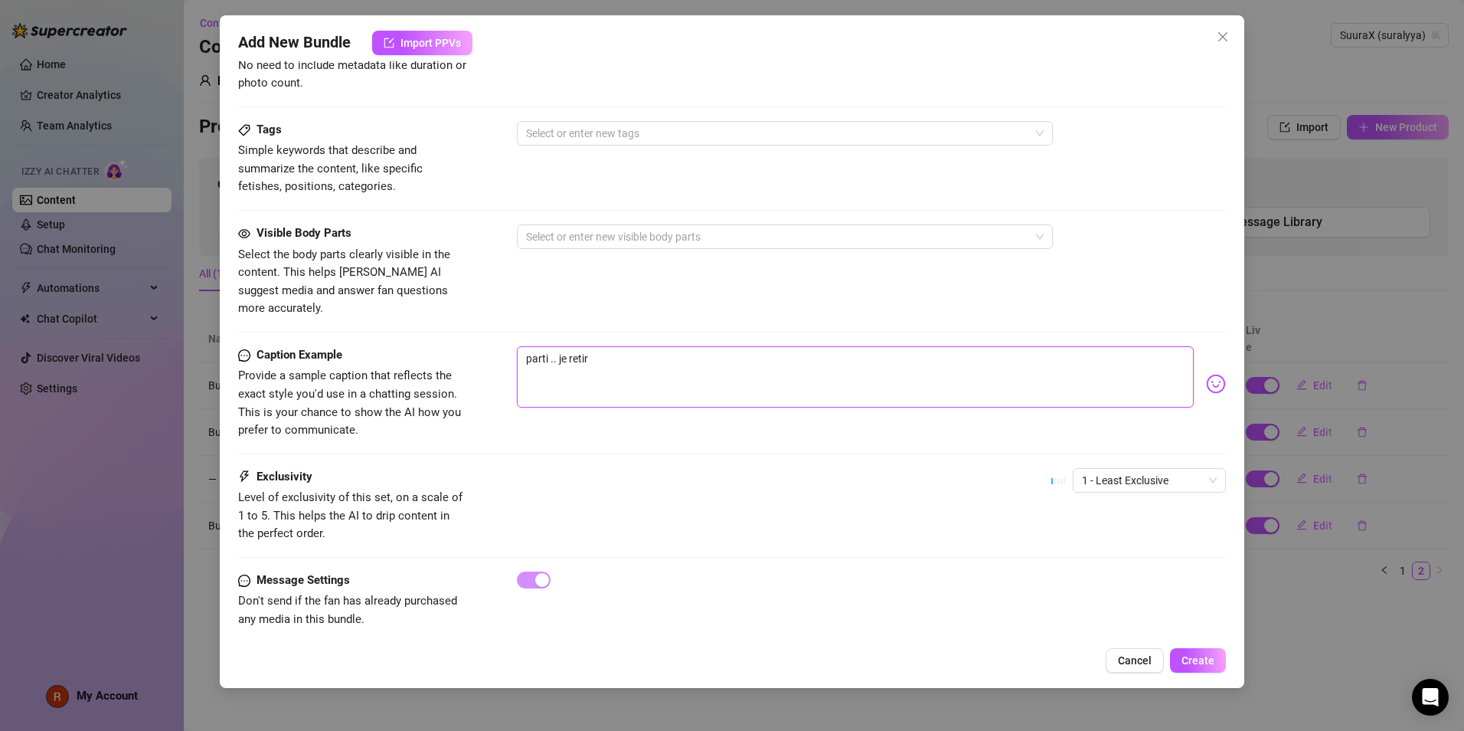
type textarea "parti .. je retir e"
type textarea "parti .. je retir"
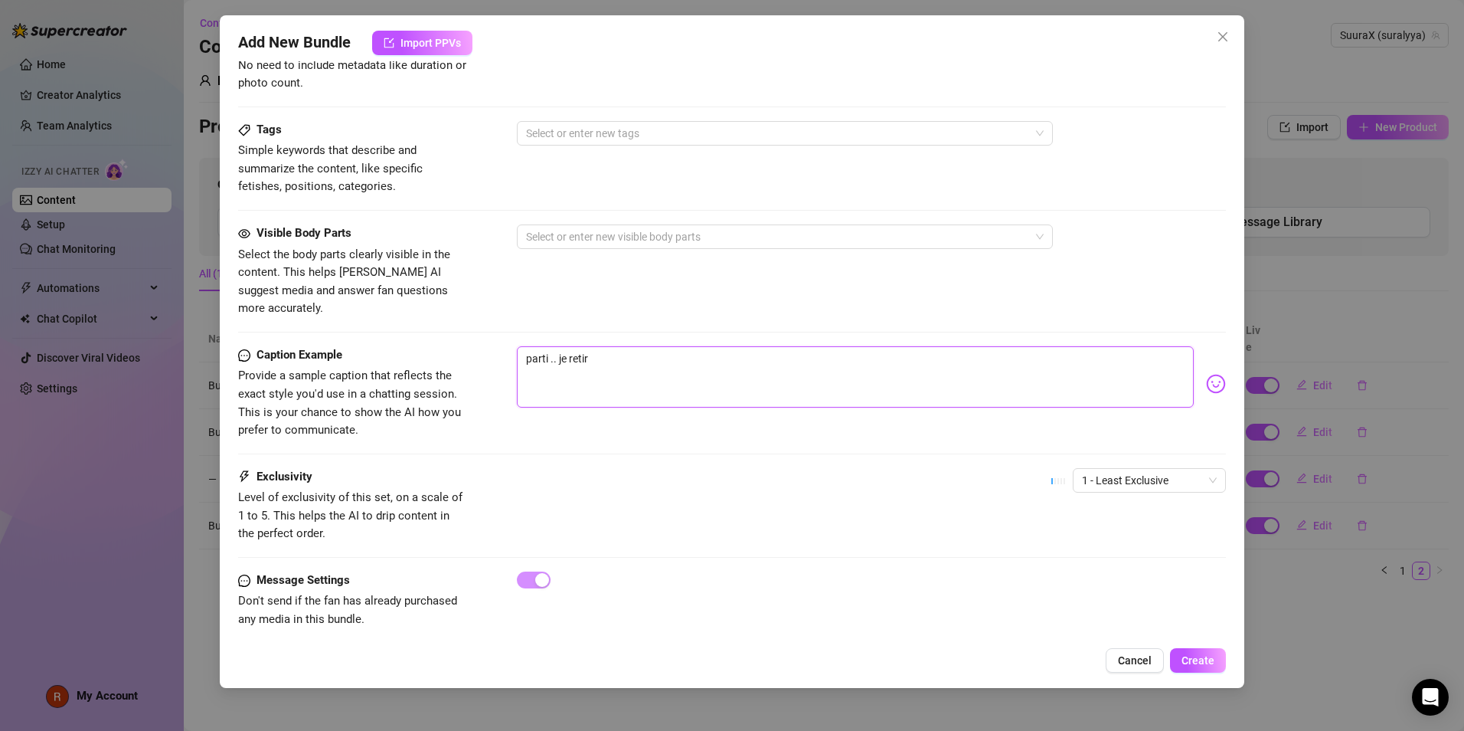
type textarea "parti .. je retir"
type textarea "parti .. je retire"
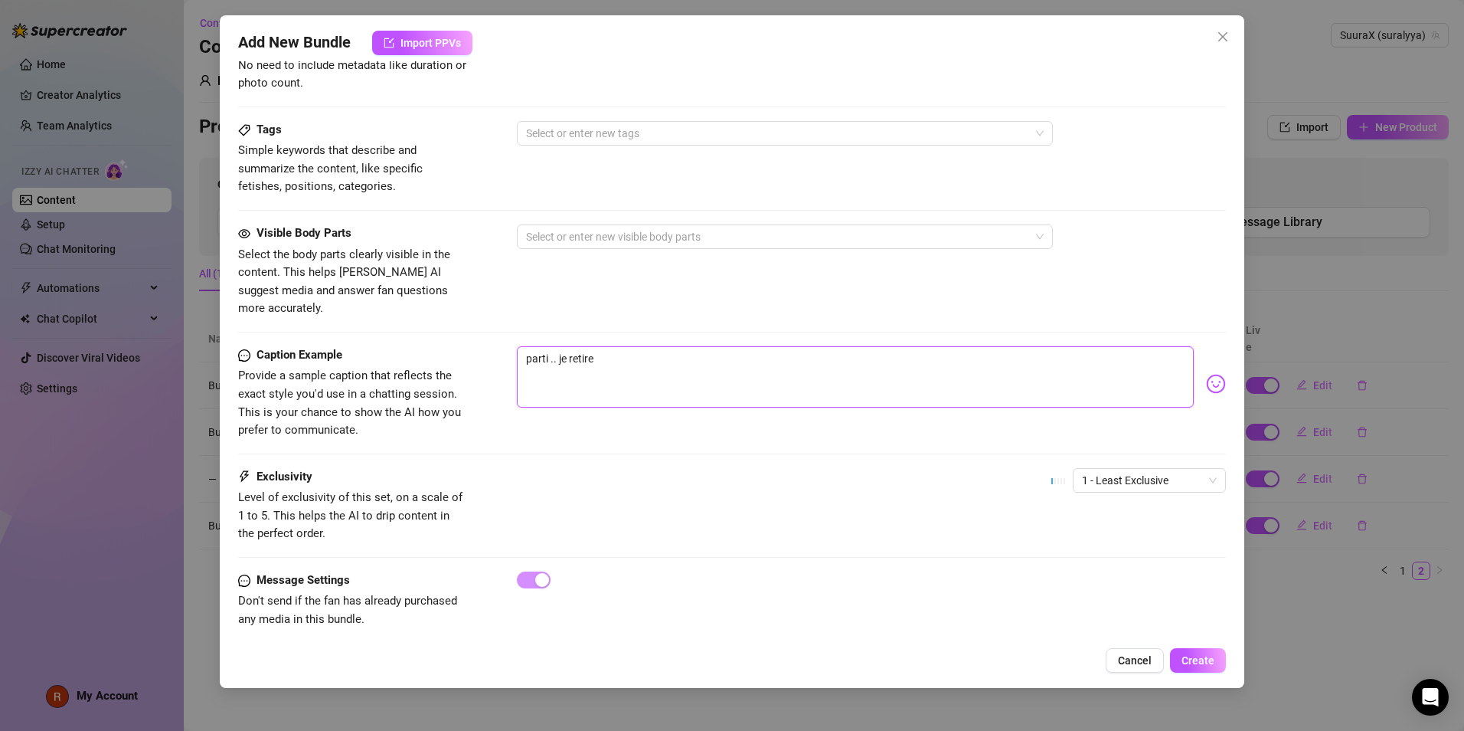
type textarea "parti .. je retire m"
type textarea "parti .. je retire mo"
type textarea "parti .. je retire mon"
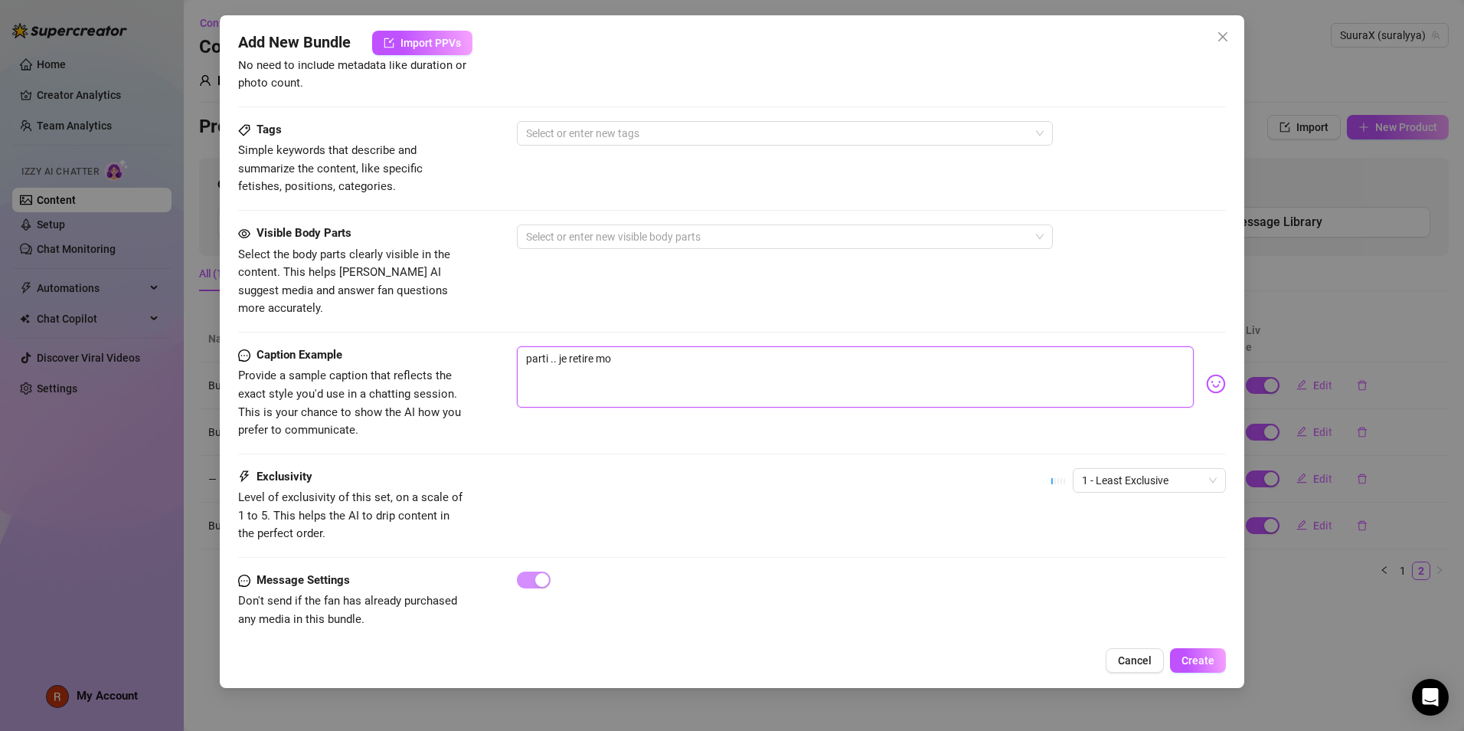
type textarea "parti .. je retire mon"
type textarea "parti .. je retire mon s"
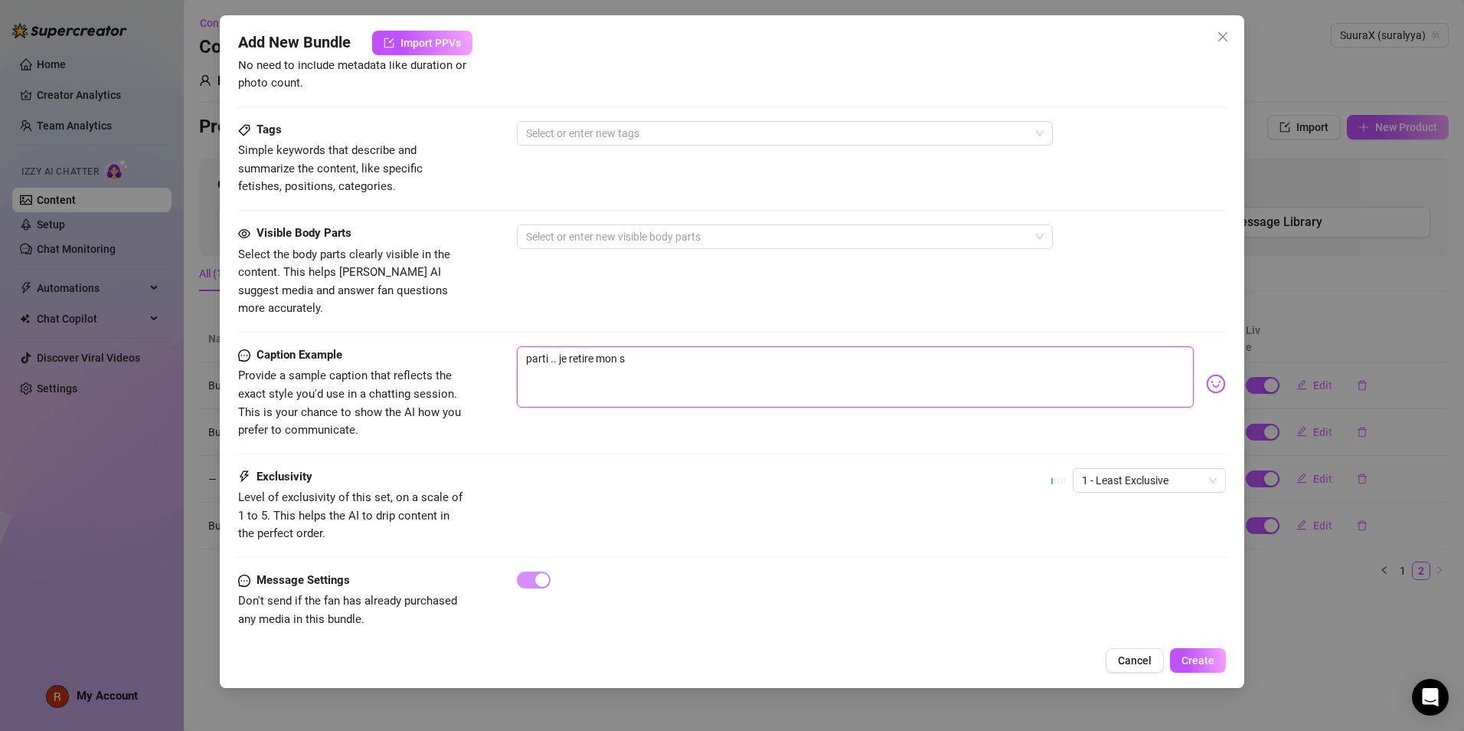
type textarea "parti .. je retire mon so"
type textarea "parti .. je retire mon sou"
type textarea "parti .. je retire mon sout"
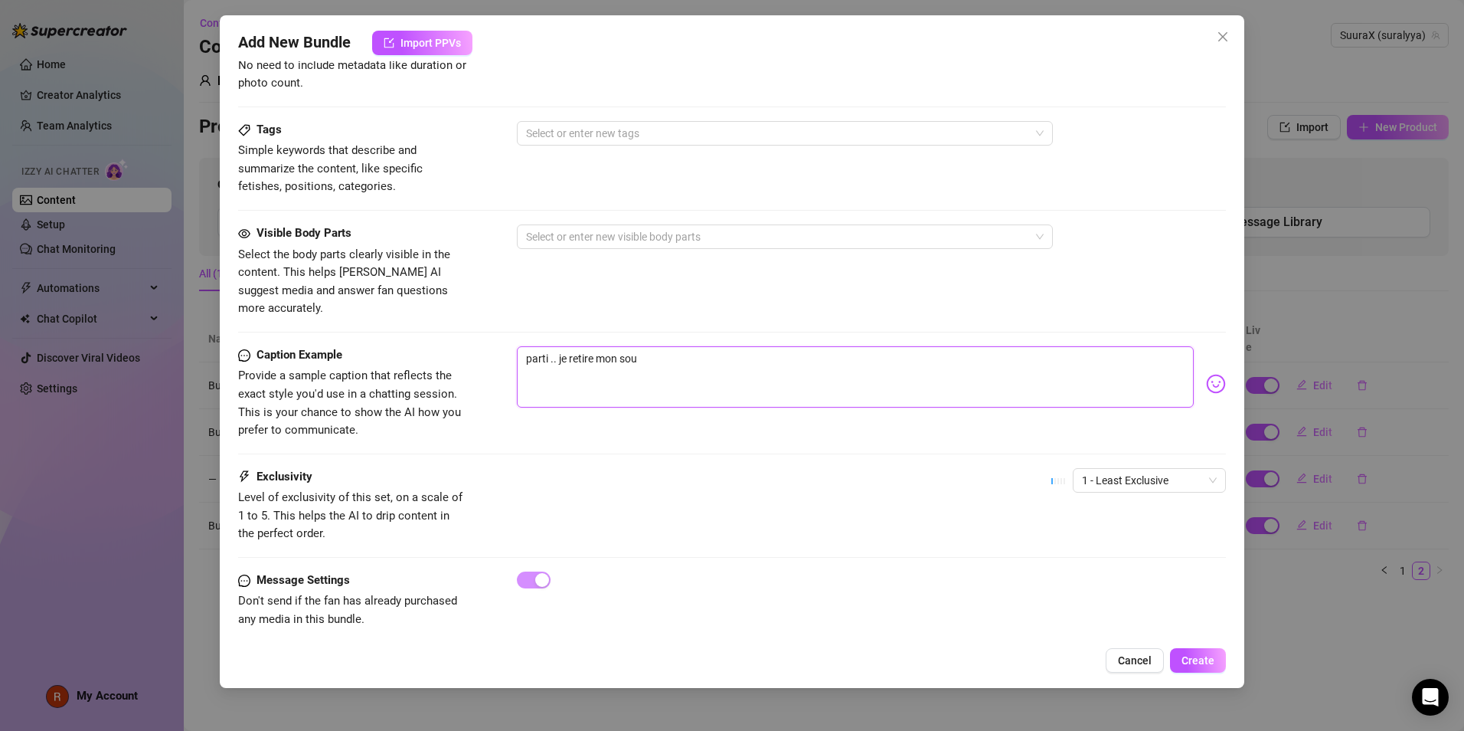
type textarea "parti .. je retire mon sout"
type textarea "parti .. je retire mon souti"
type textarea "parti .. je retire mon soutif"
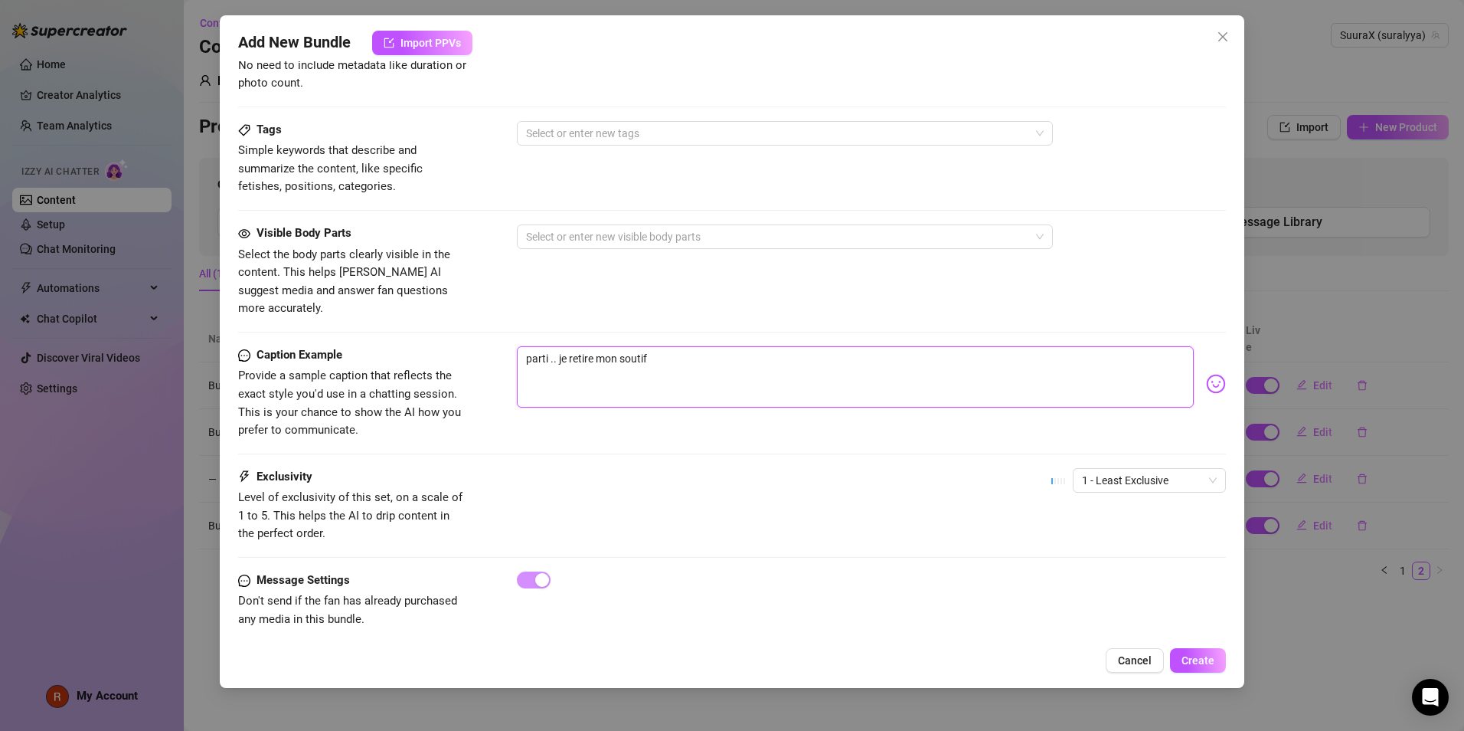
type textarea "parti .. je retire mon soutif"
type textarea "parti .. je retire mon soutif ."
type textarea "parti .. je retire mon soutif .."
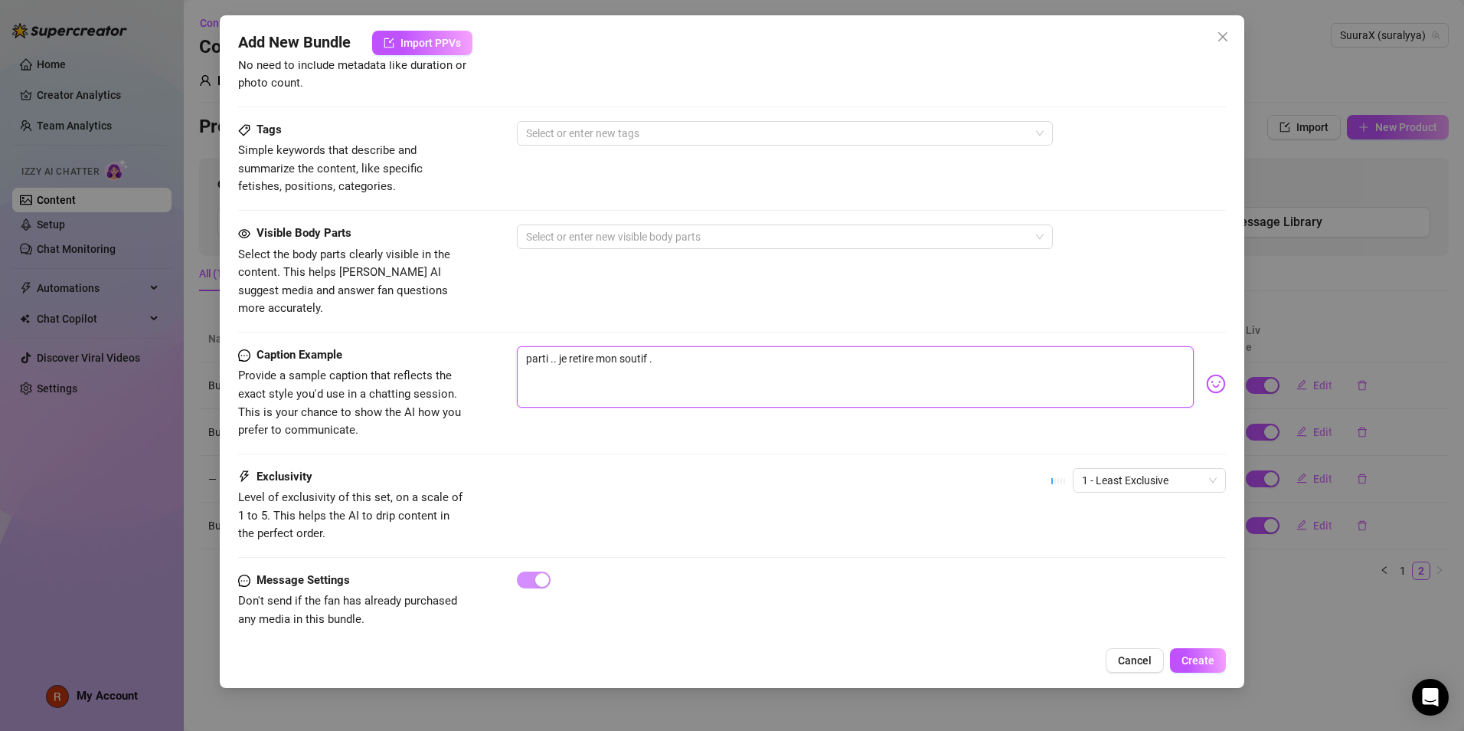
type textarea "parti .. je retire mon soutif .."
drag, startPoint x: 548, startPoint y: 337, endPoint x: 420, endPoint y: 337, distance: 127.9
click at [443, 346] on div "Caption Example Provide a sample caption that reflects the exact style you'd us…" at bounding box center [732, 392] width 988 height 93
type textarea "p .. je retire mon soutif .."
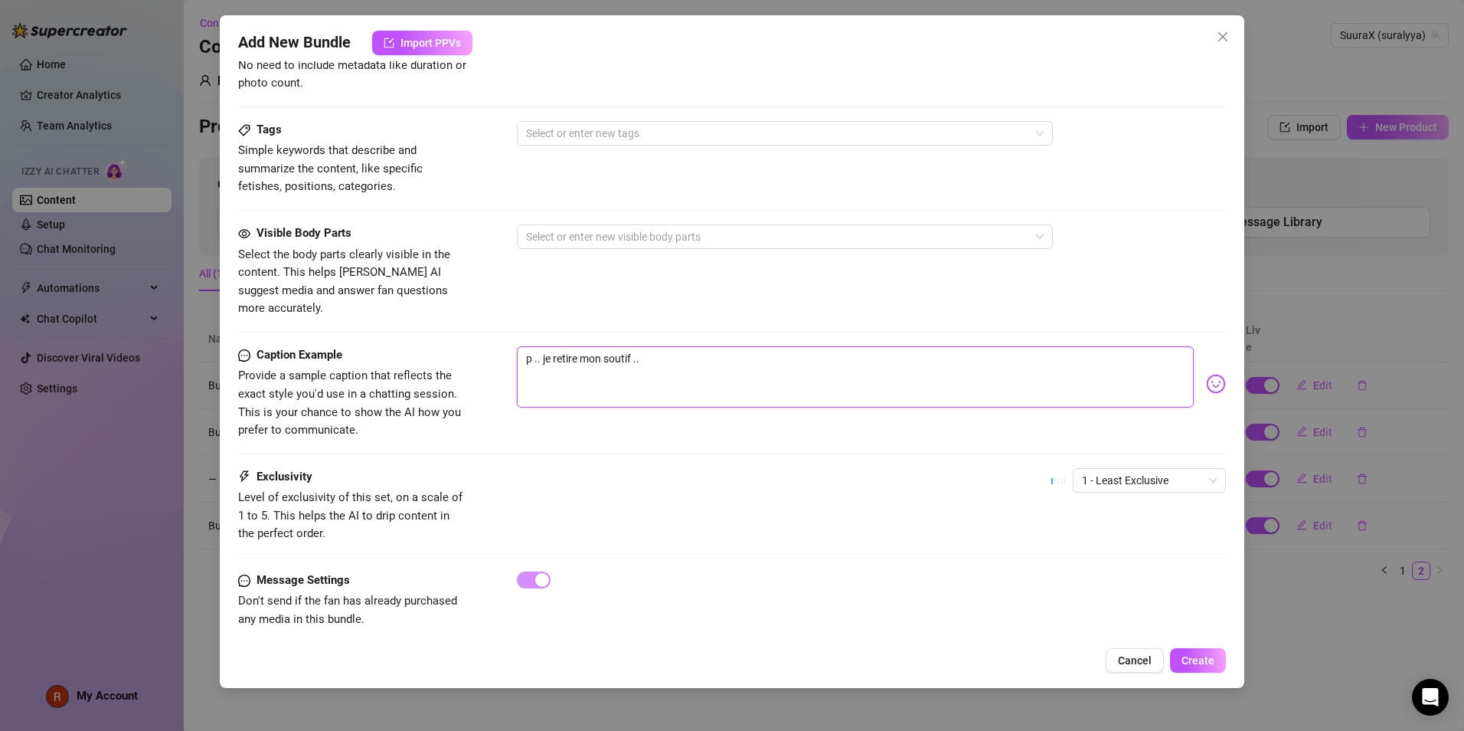
type textarea "pr .. je retire mon soutif .."
type textarea "pre .. je retire mon soutif .."
type textarea "prem .. je retire mon soutif .."
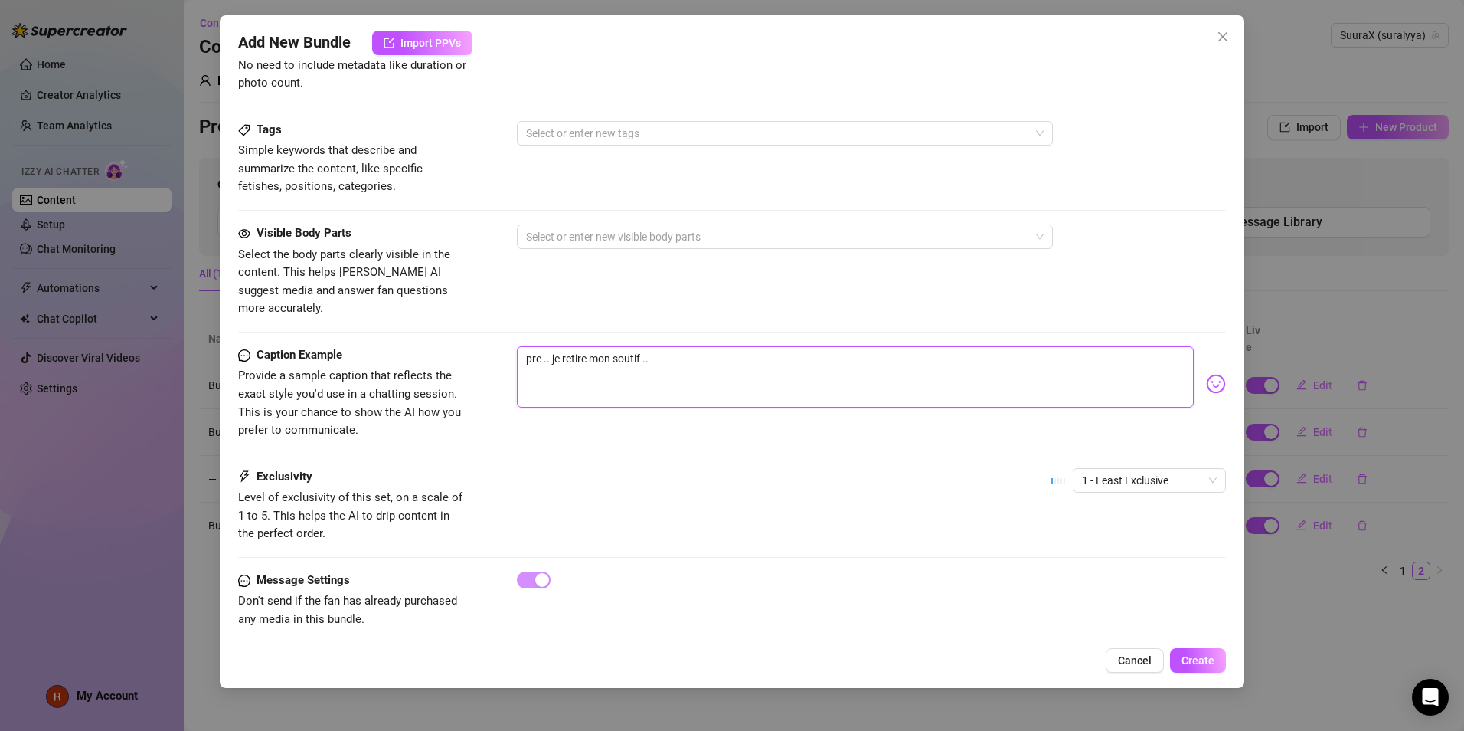
type textarea "prem .. je retire mon soutif .."
type textarea "premi .. je retire mon soutif .."
type textarea "premie .. je retire mon soutif .."
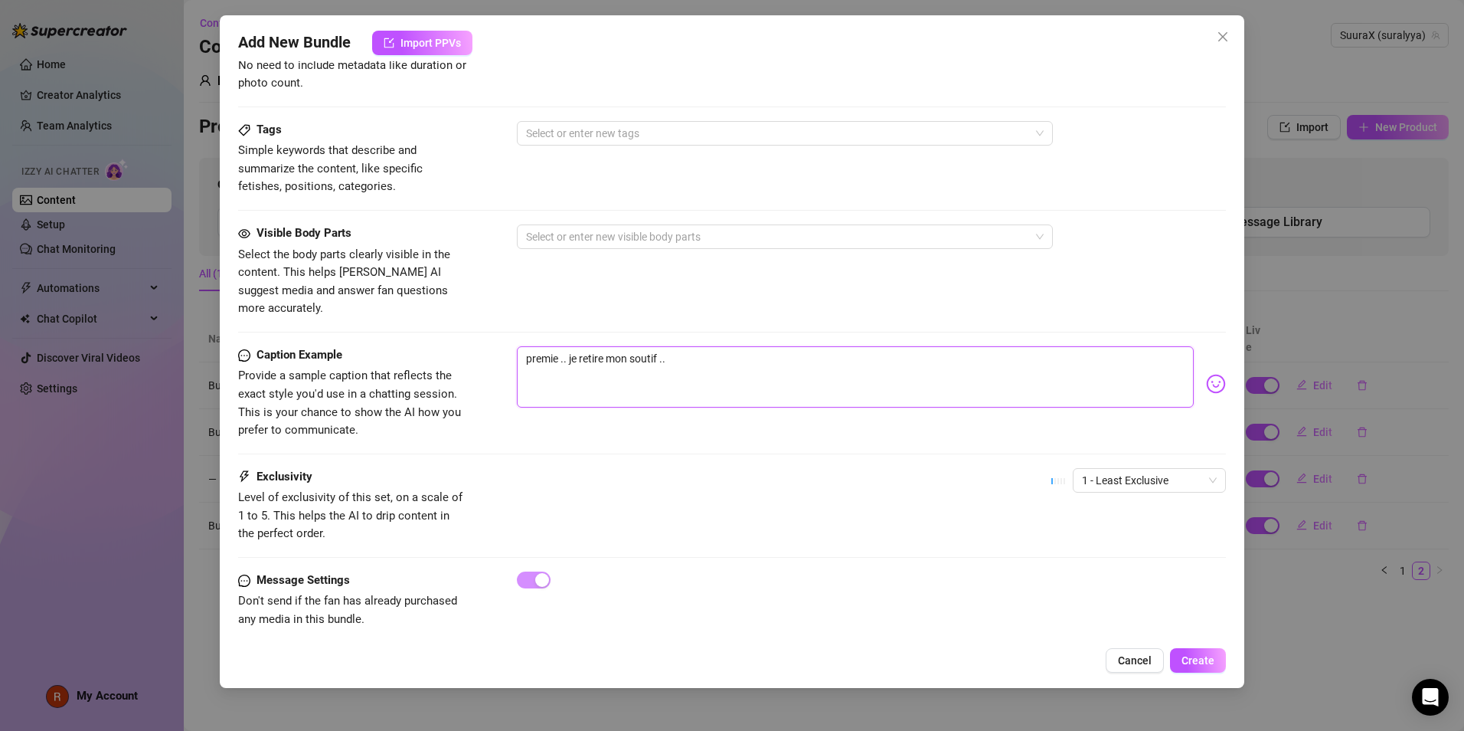
type textarea "premier .. je retire mon soutif .."
type textarea "premiere .. je retire mon soutif .."
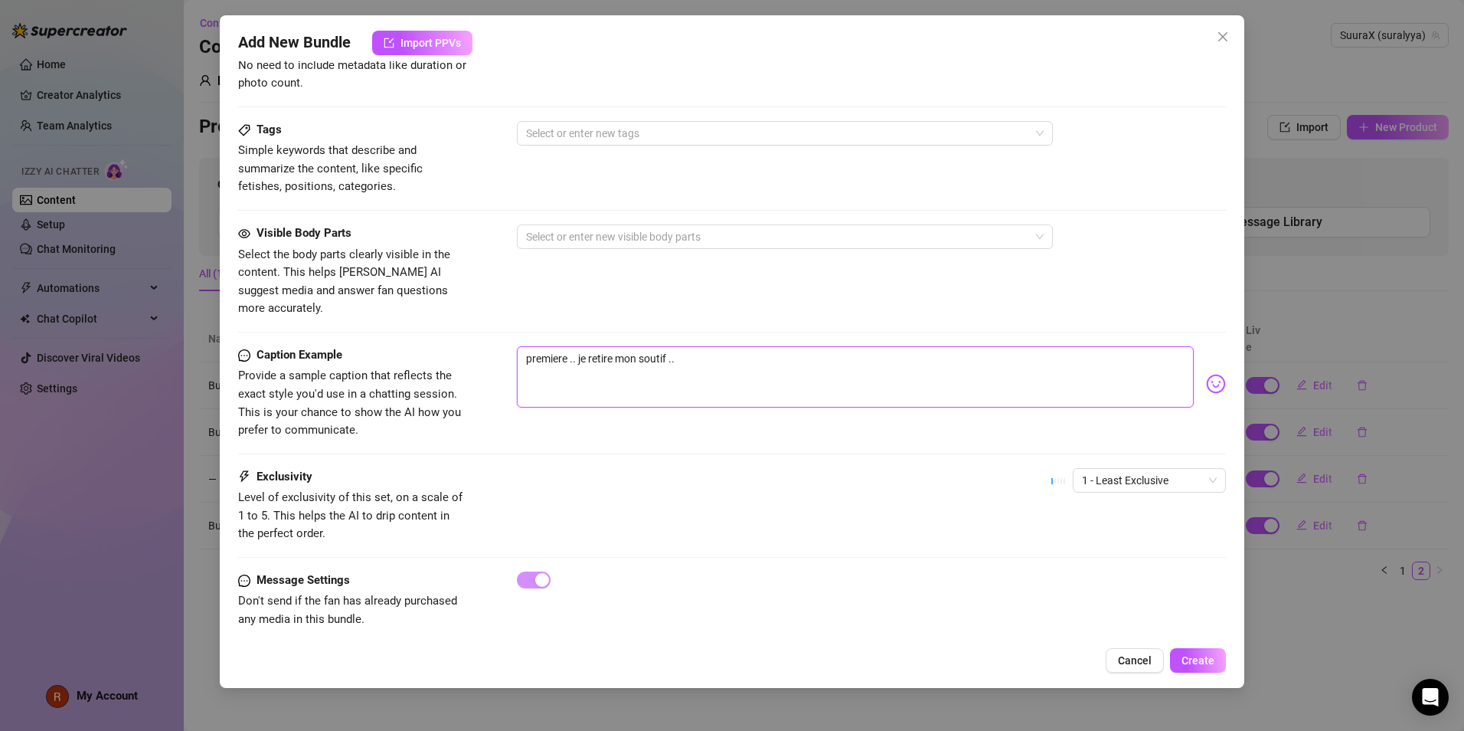
type textarea "premiere .. je retire mon soutif .."
type textarea "premiere p .. je retire mon soutif .."
type textarea "premiere pa .. je retire mon soutif .."
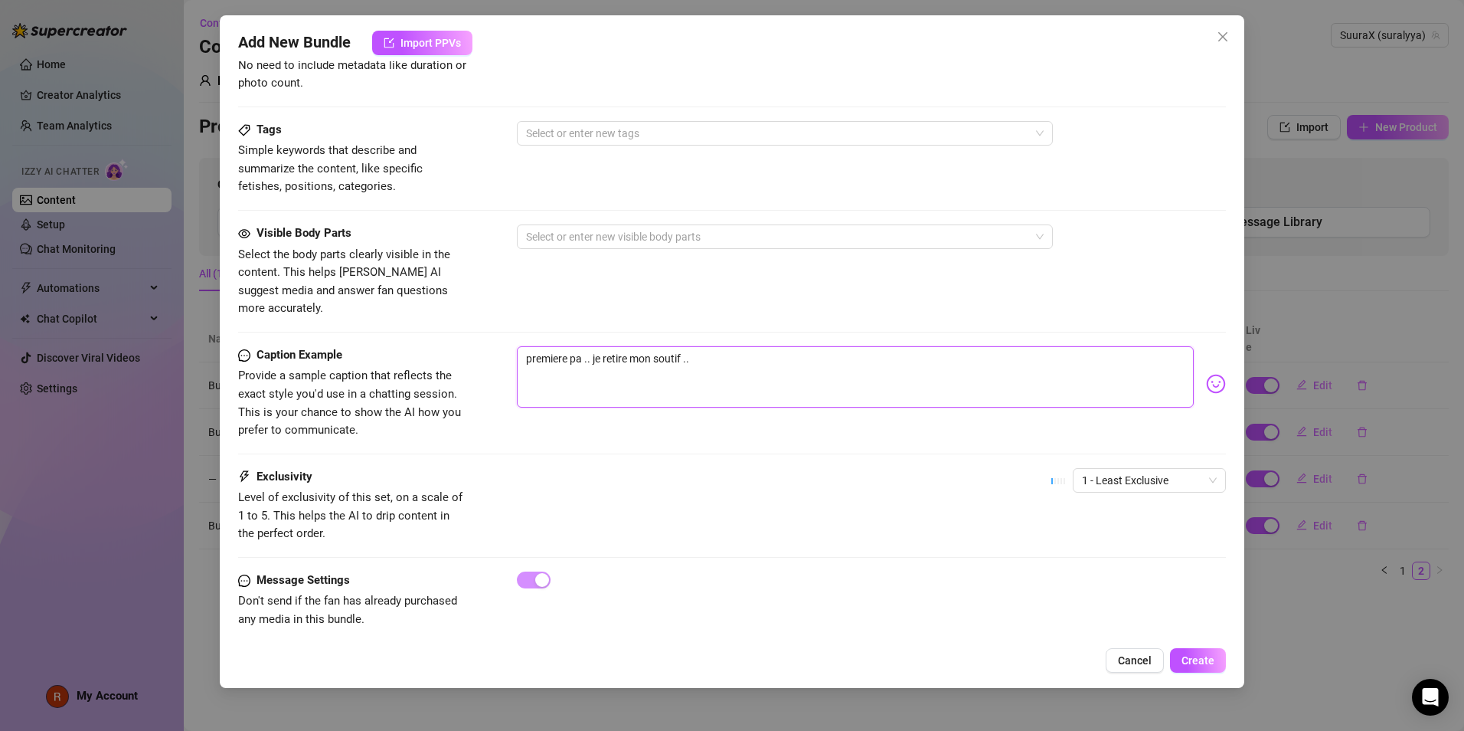
type textarea "premiere par .. je retire mon soutif .."
type textarea "premiere part .. je retire mon soutif .."
type textarea "premiere parti .. je retire mon soutif .."
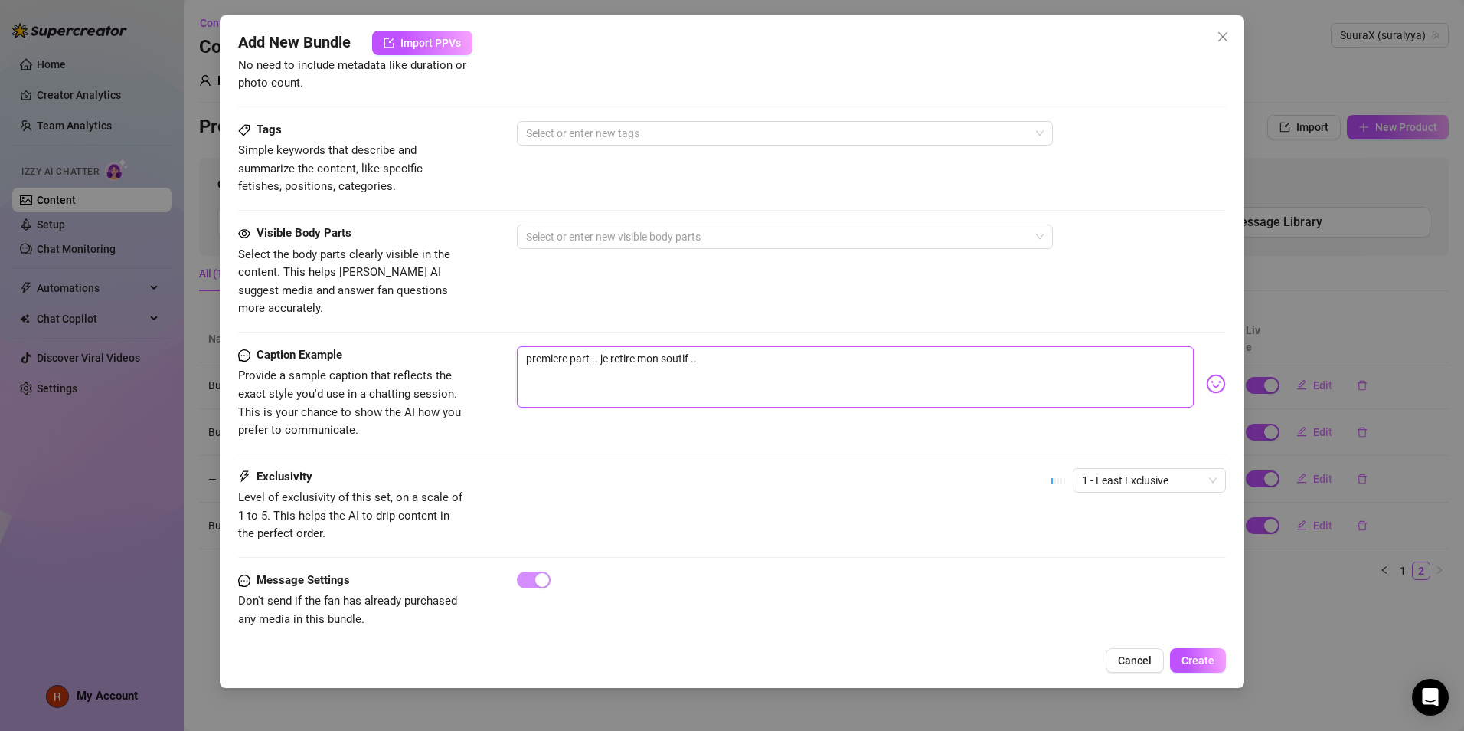
type textarea "premiere parti .. je retire mon soutif .."
type textarea "premiere partie .. je retire mon soutif .."
type textarea "première partie .. je retire mon soutif .."
click at [731, 346] on textarea "première partie .. je retire mon soutif .." at bounding box center [855, 376] width 677 height 61
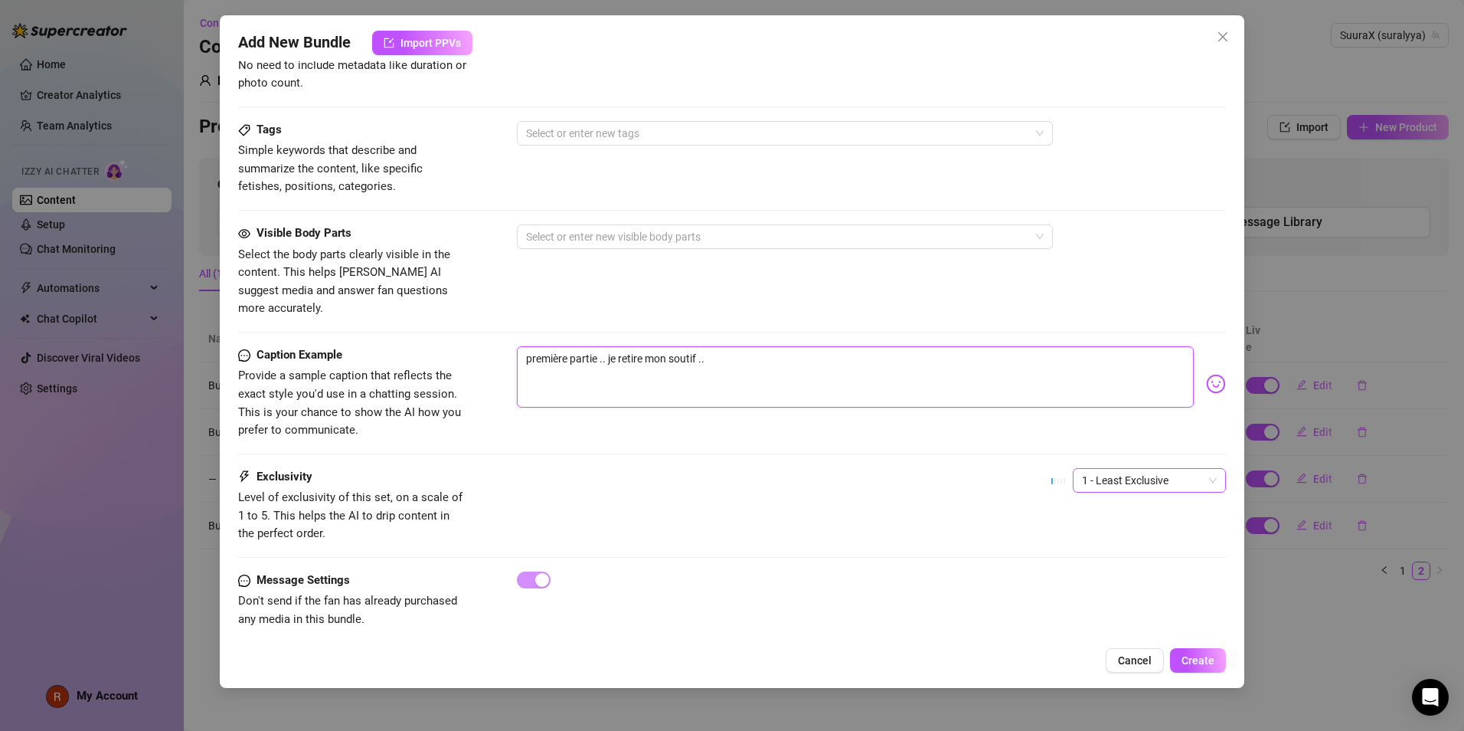
click at [1103, 472] on span "1 - Least Exclusive" at bounding box center [1149, 480] width 135 height 23
type textarea "première partie .. je retire mon soutif .."
click at [1084, 544] on div "3" at bounding box center [1138, 541] width 129 height 17
click at [783, 352] on textarea "première partie .. je retire mon soutif .." at bounding box center [855, 376] width 677 height 61
click at [1207, 375] on img at bounding box center [1216, 384] width 20 height 20
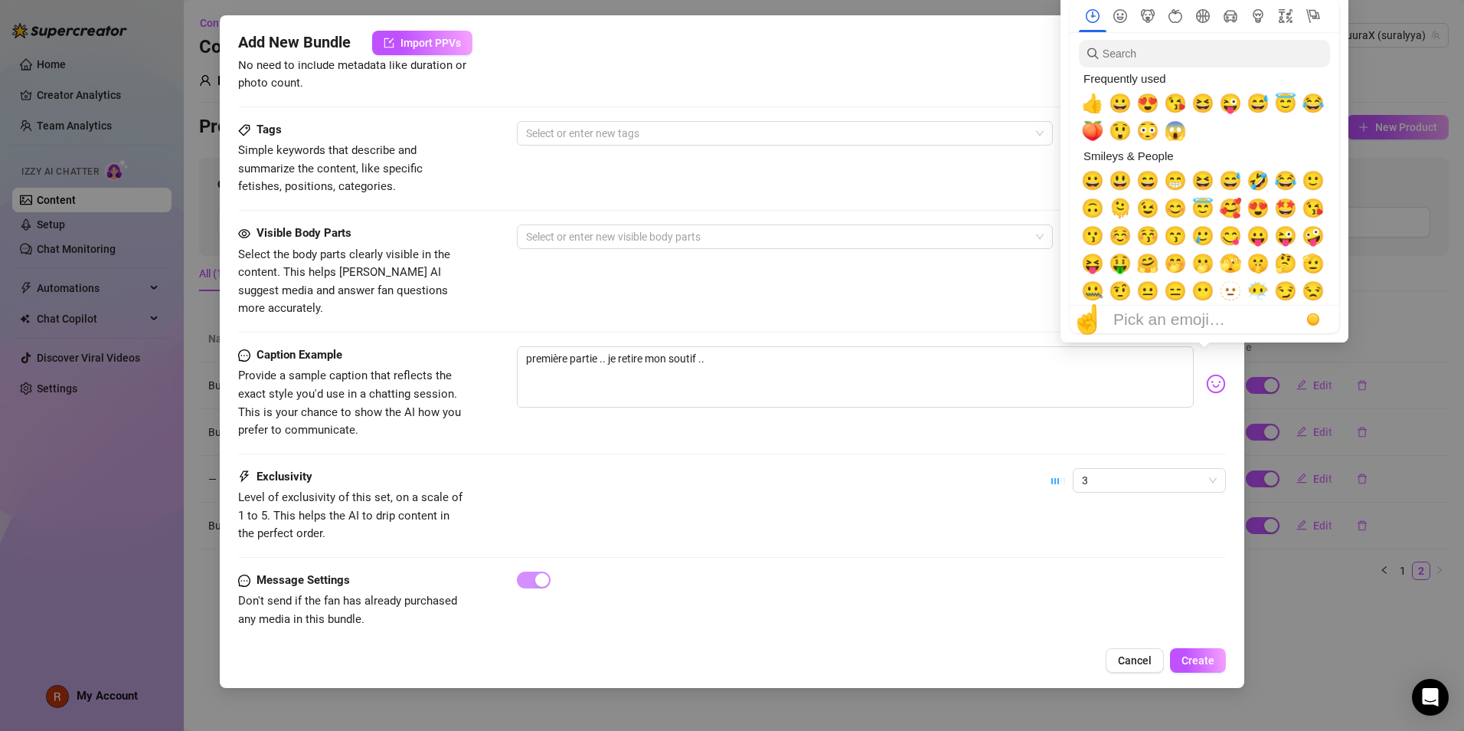
click at [1207, 374] on img at bounding box center [1216, 384] width 20 height 20
click at [1143, 53] on input "search" at bounding box center [1204, 54] width 251 height 28
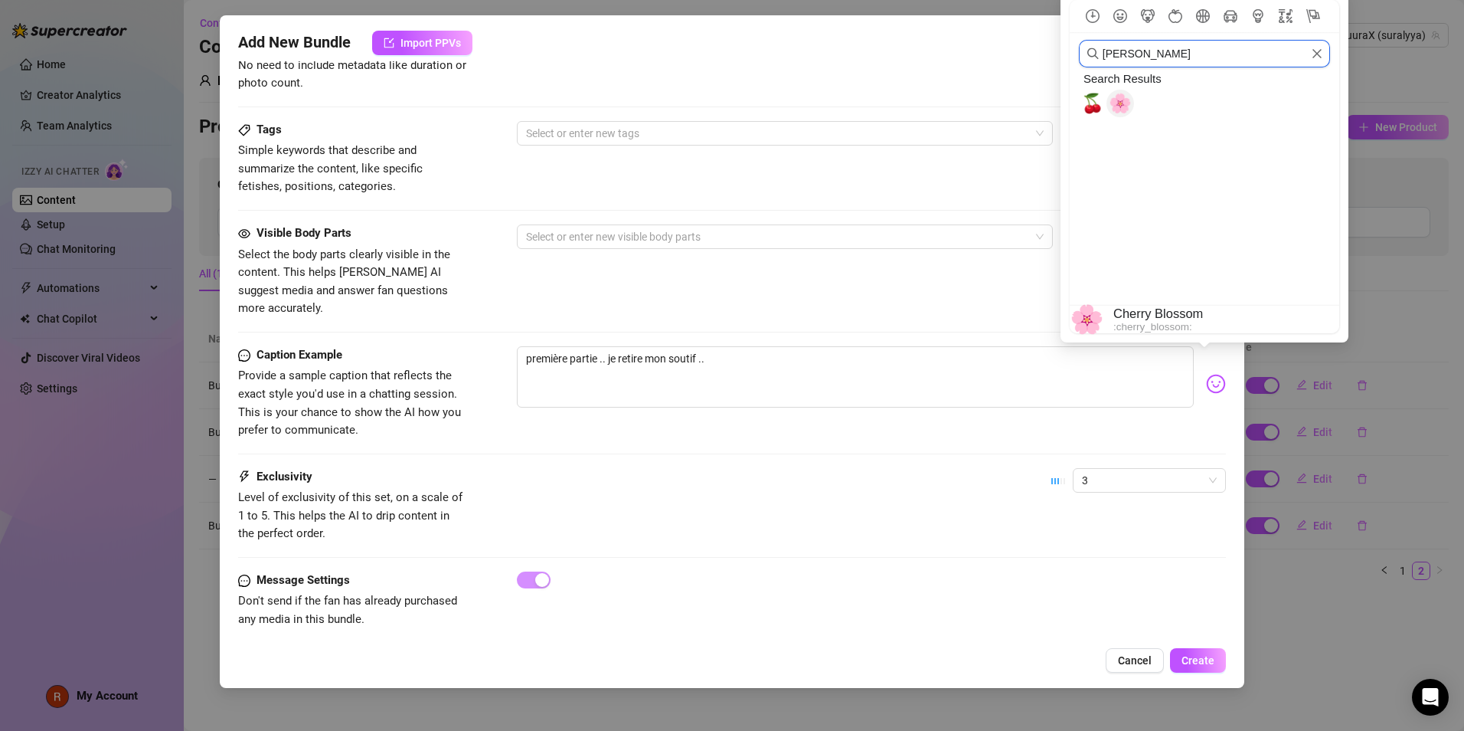
type input "[PERSON_NAME]"
click at [1082, 107] on span "🍒" at bounding box center [1092, 103] width 23 height 21
type textarea "première partie .. je retire mon soutif ..🍒"
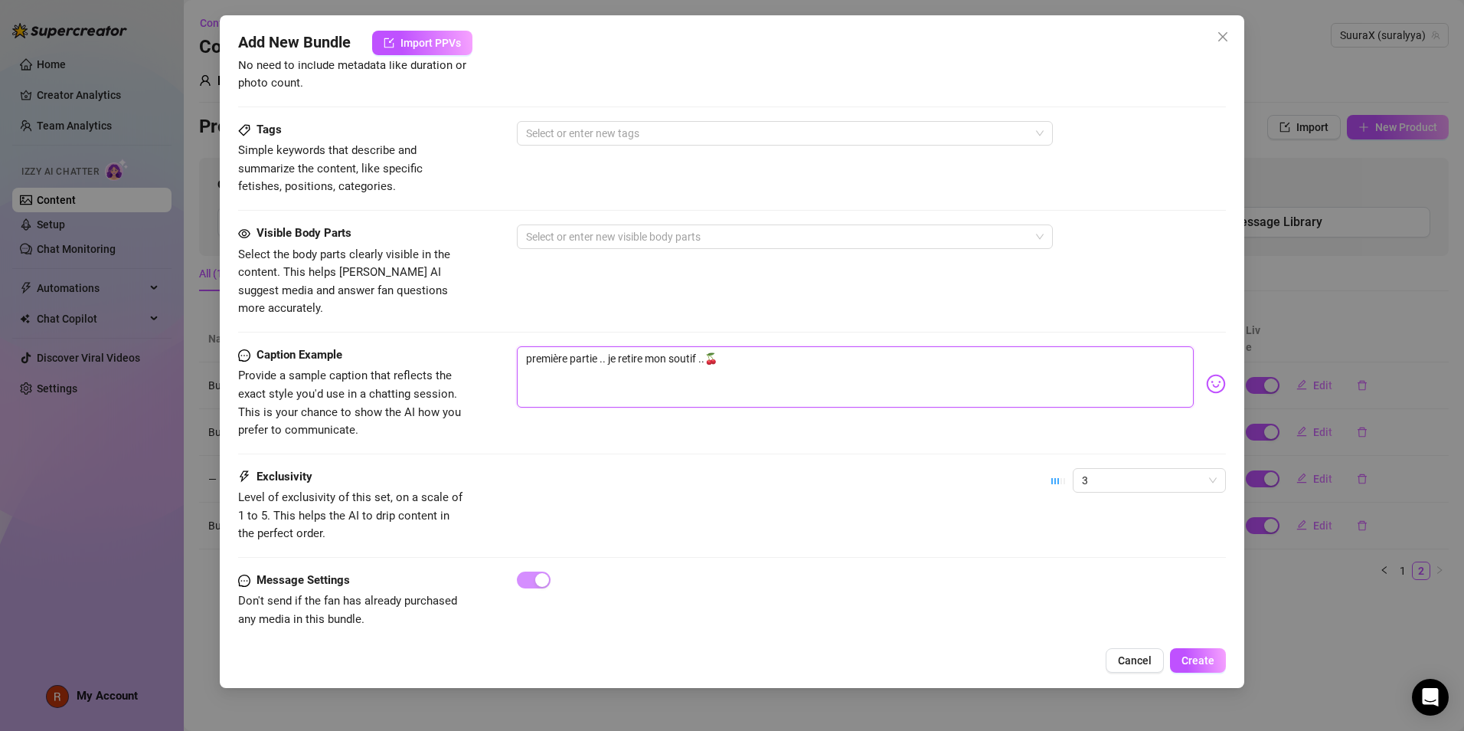
click at [787, 371] on textarea "première partie .. je retire mon soutif ..🍒" at bounding box center [855, 376] width 677 height 61
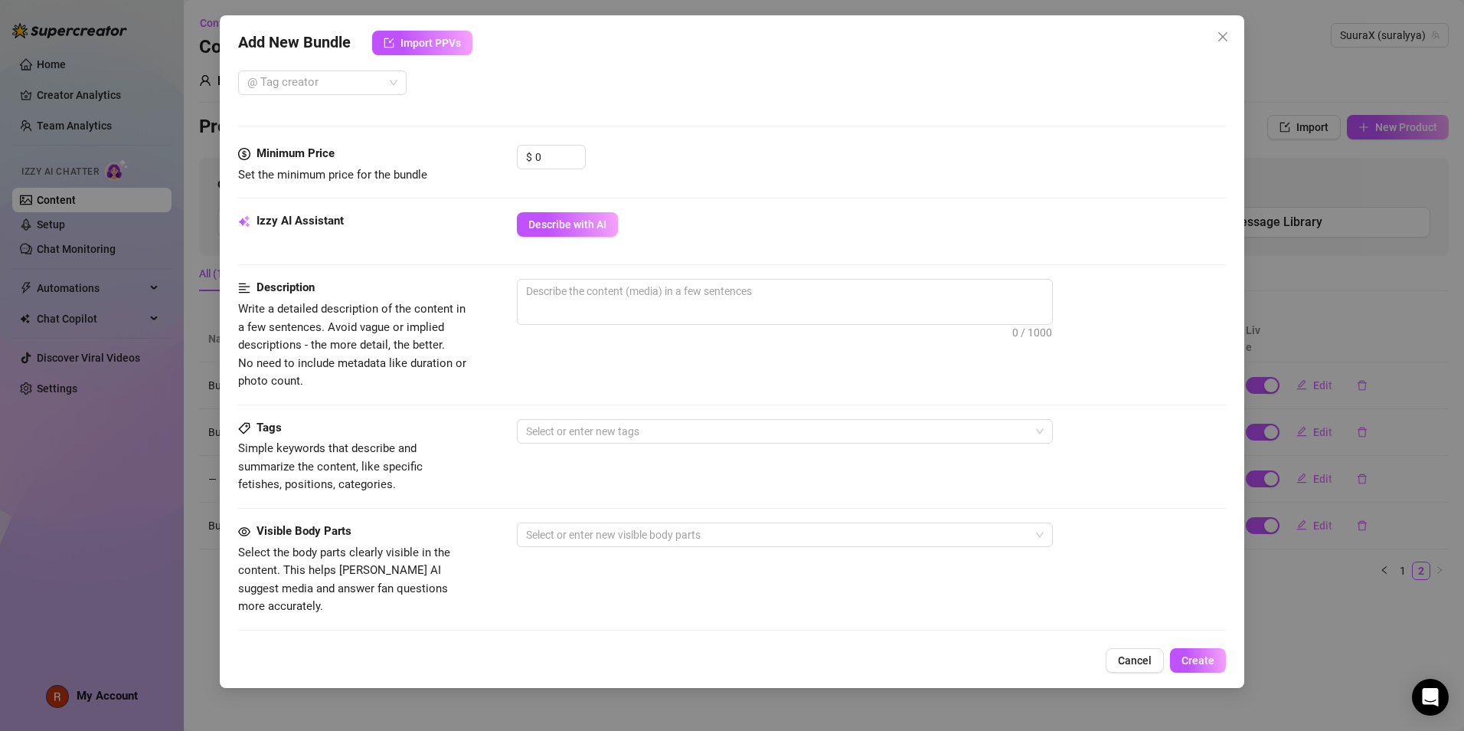
scroll to position [397, 0]
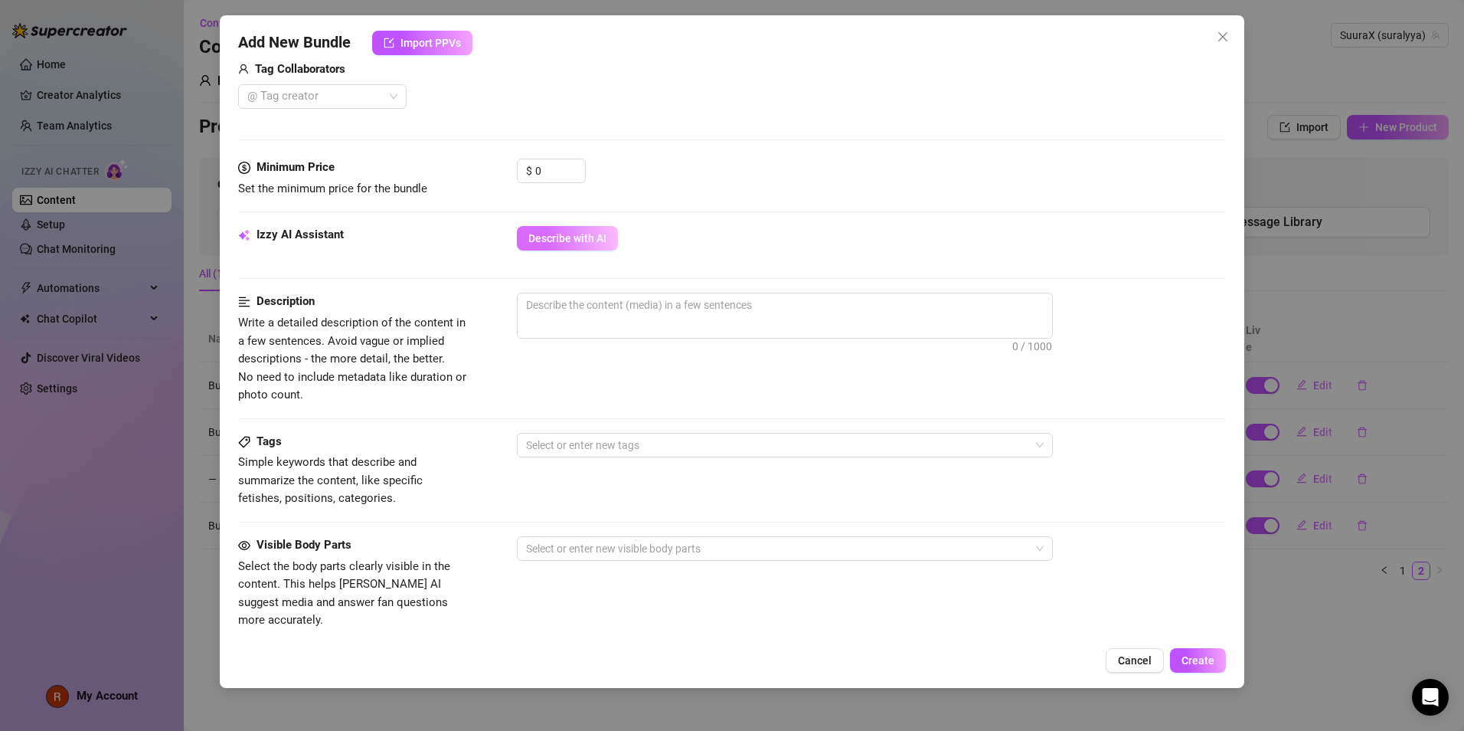
type textarea "première partie .. je retire mon soutif ..🍒"
click at [564, 240] on span "Describe with AI" at bounding box center [567, 238] width 78 height 12
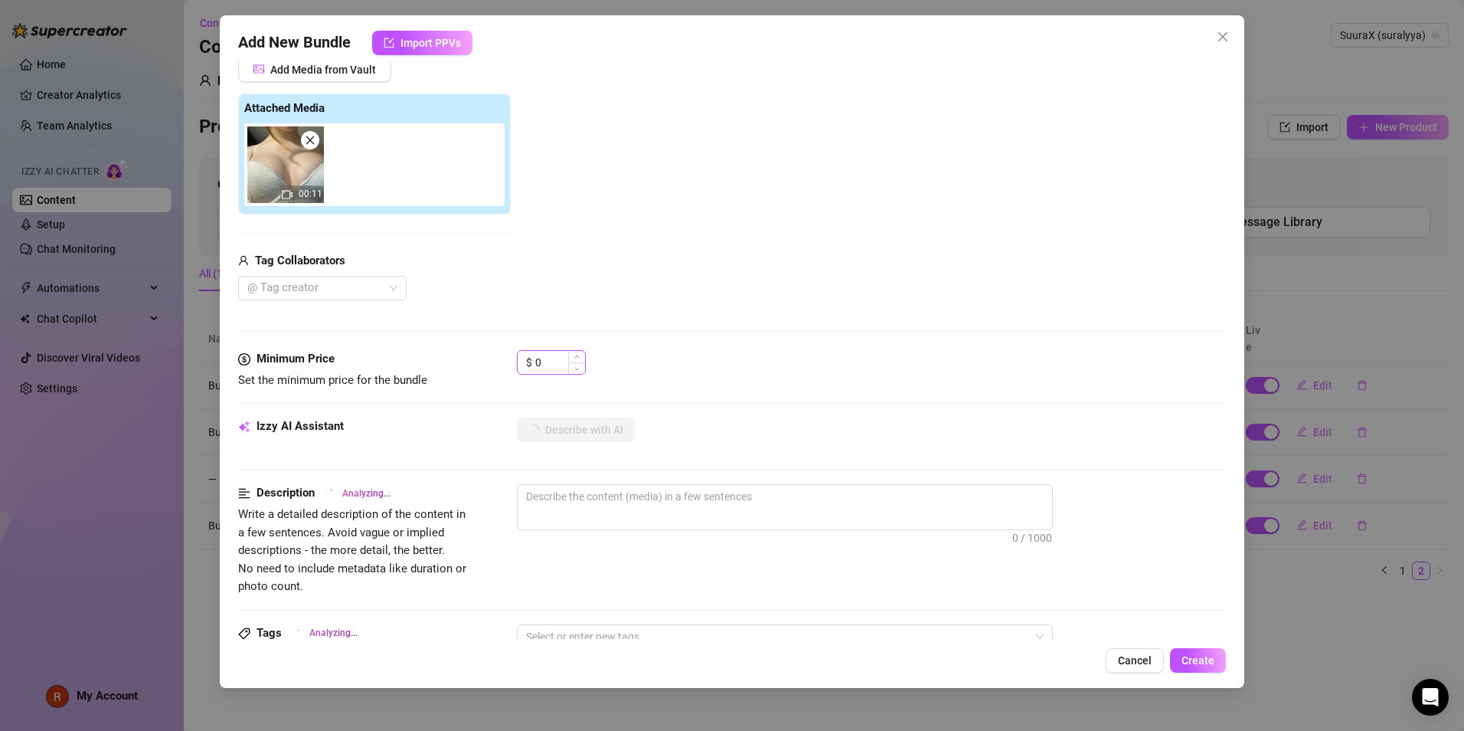
scroll to position [207, 0]
click at [558, 372] on input "0" at bounding box center [560, 361] width 50 height 23
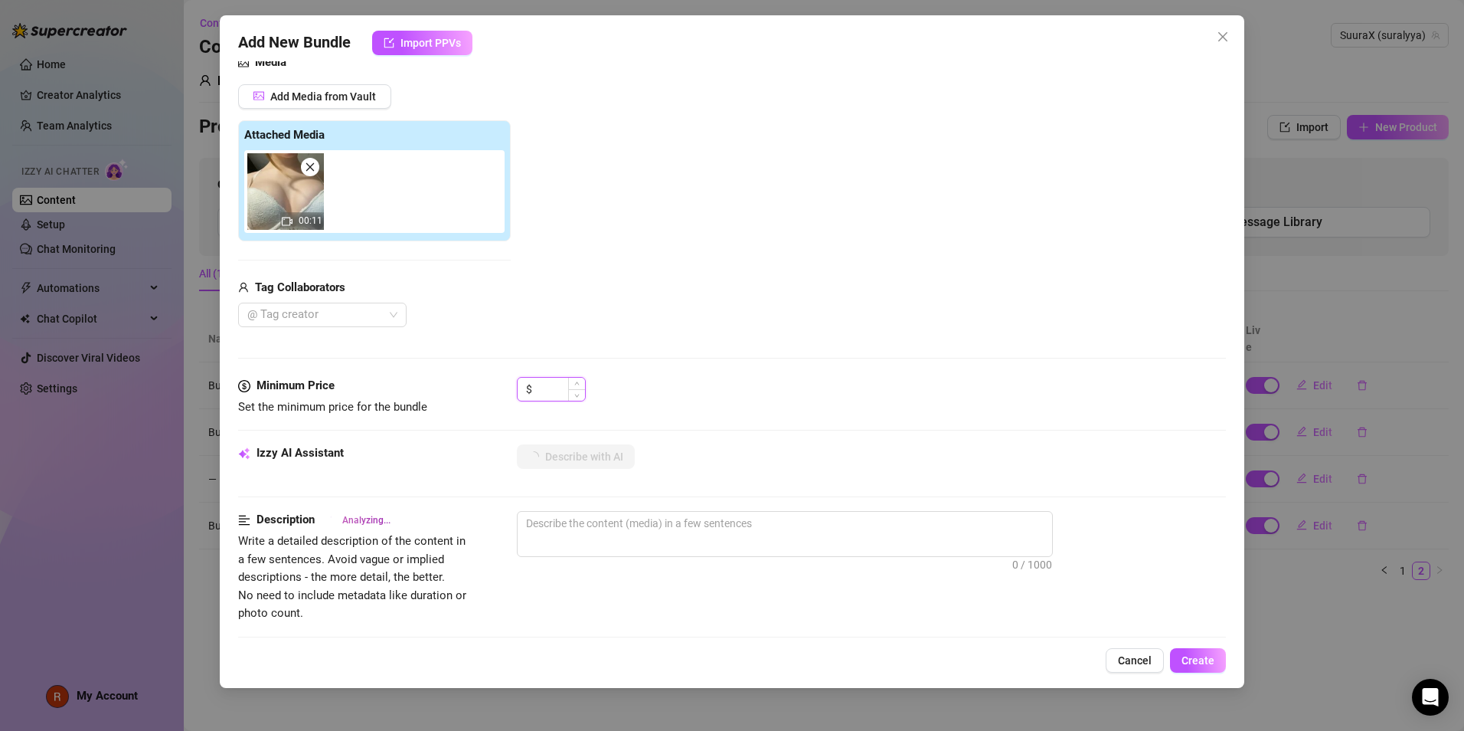
scroll to position [123, 0]
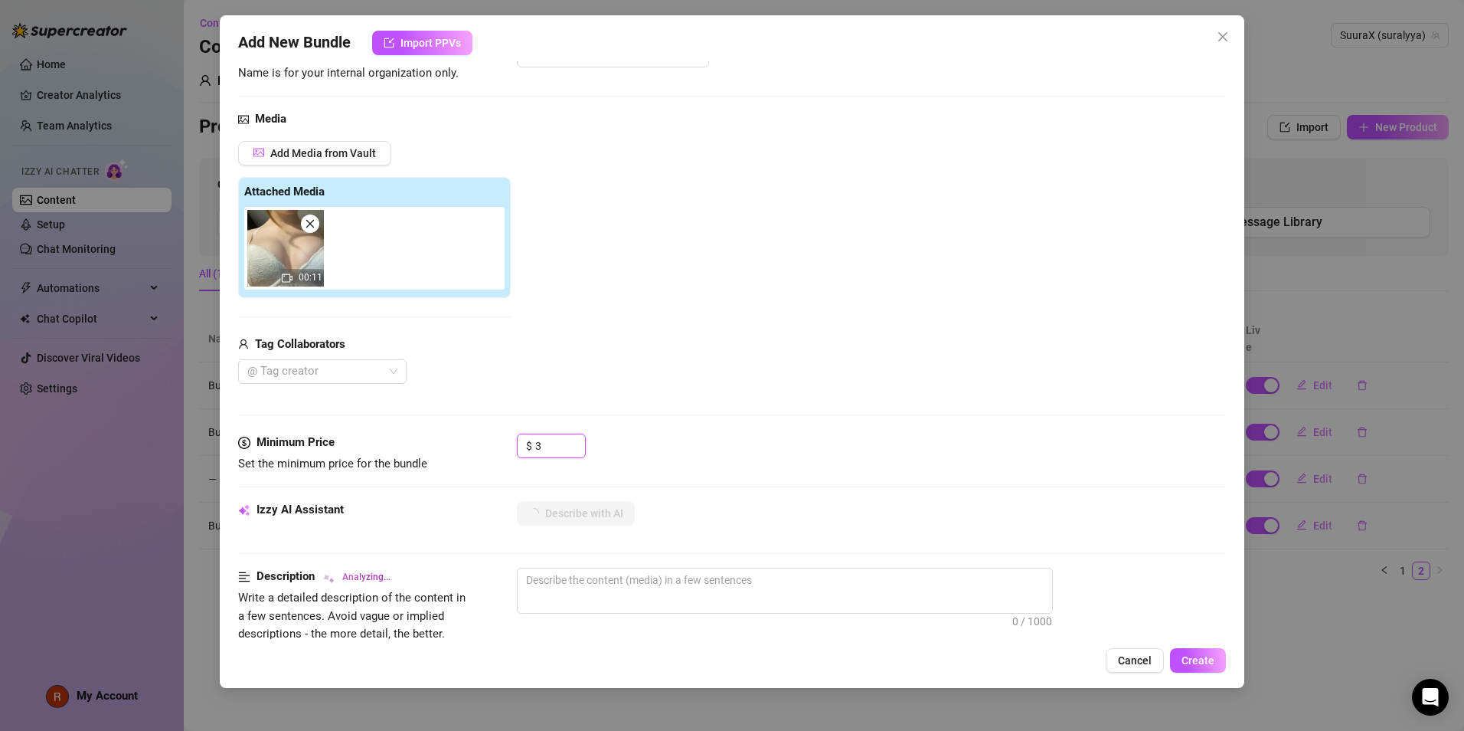
type input "36"
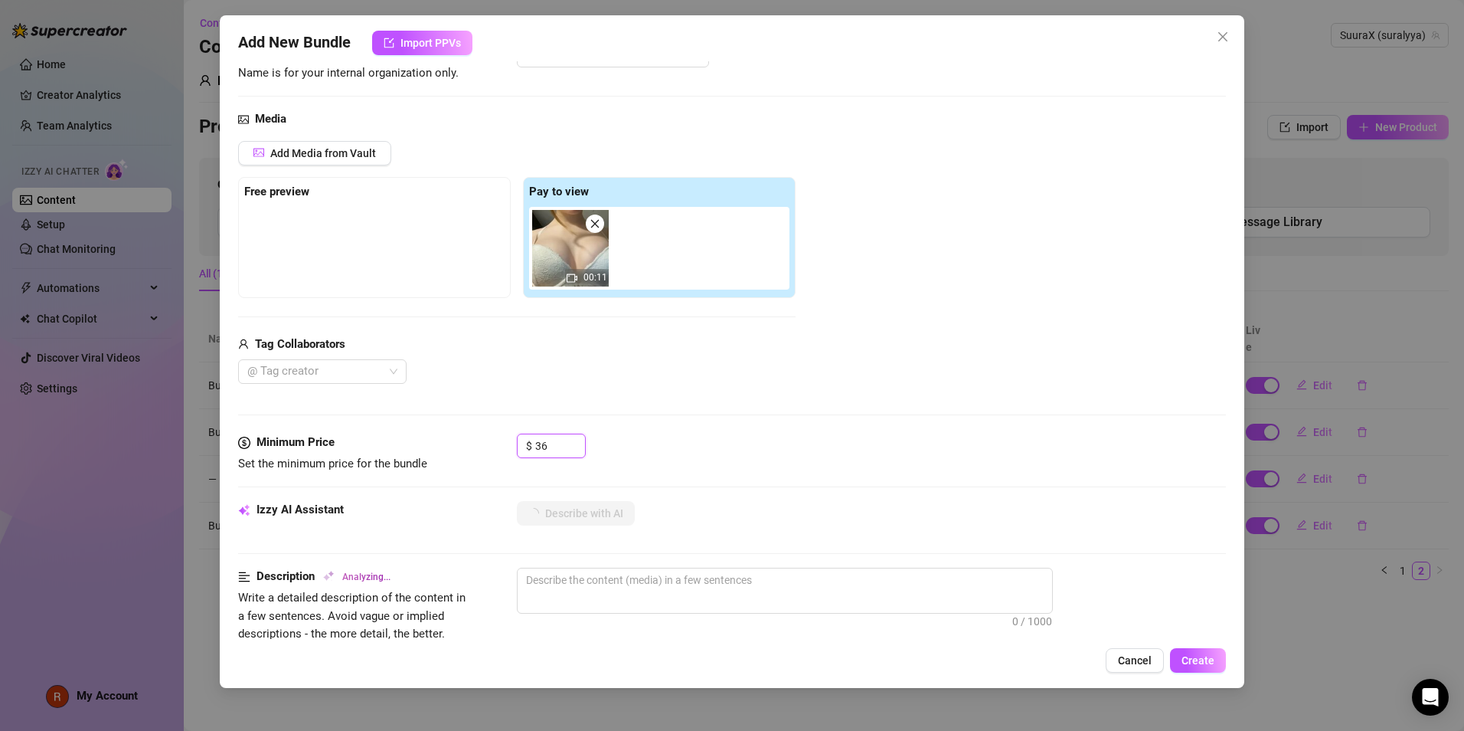
type textarea "Wearing"
type textarea "Wearing a"
type input "3"
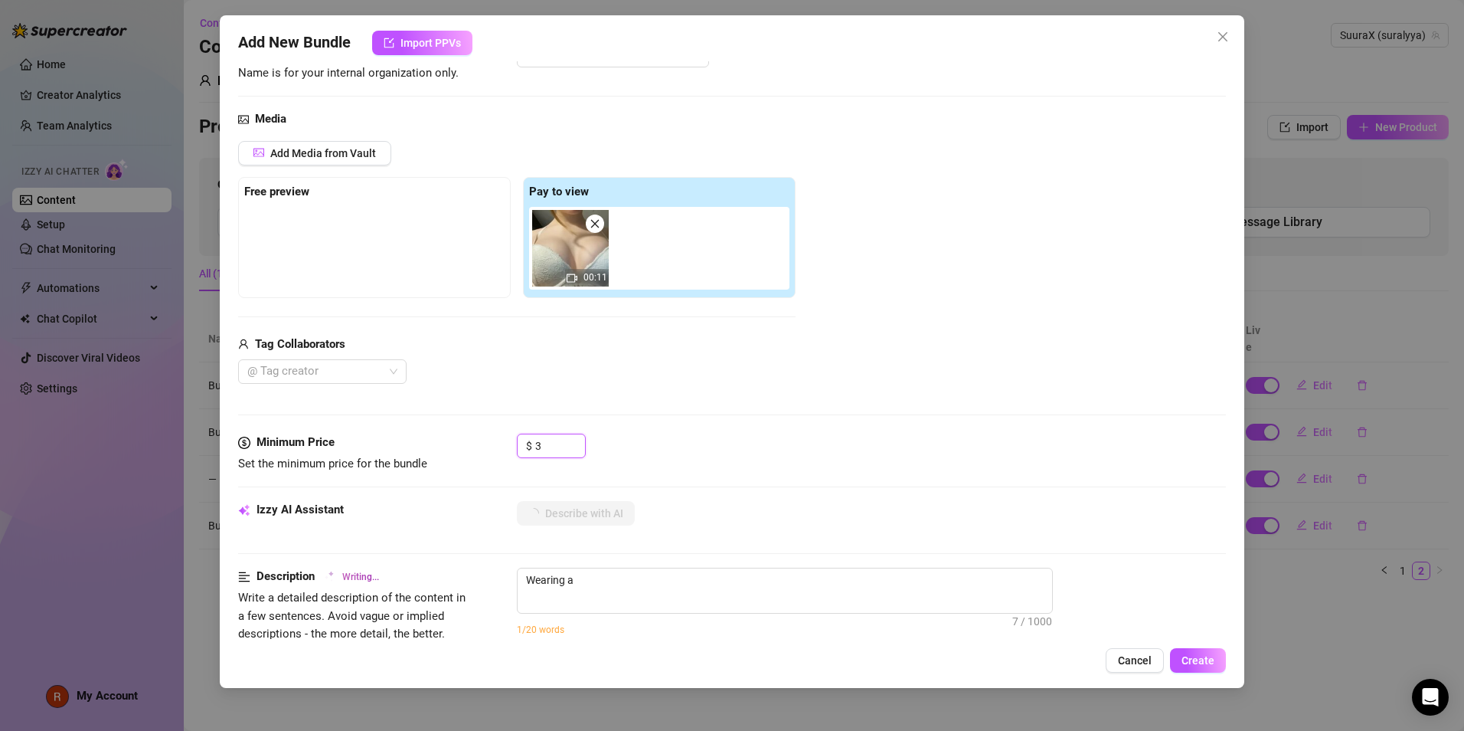
type textarea "Wearing a lacy"
type textarea "Wearing a [PERSON_NAME]"
type textarea "Wearing a [PERSON_NAME] push-up"
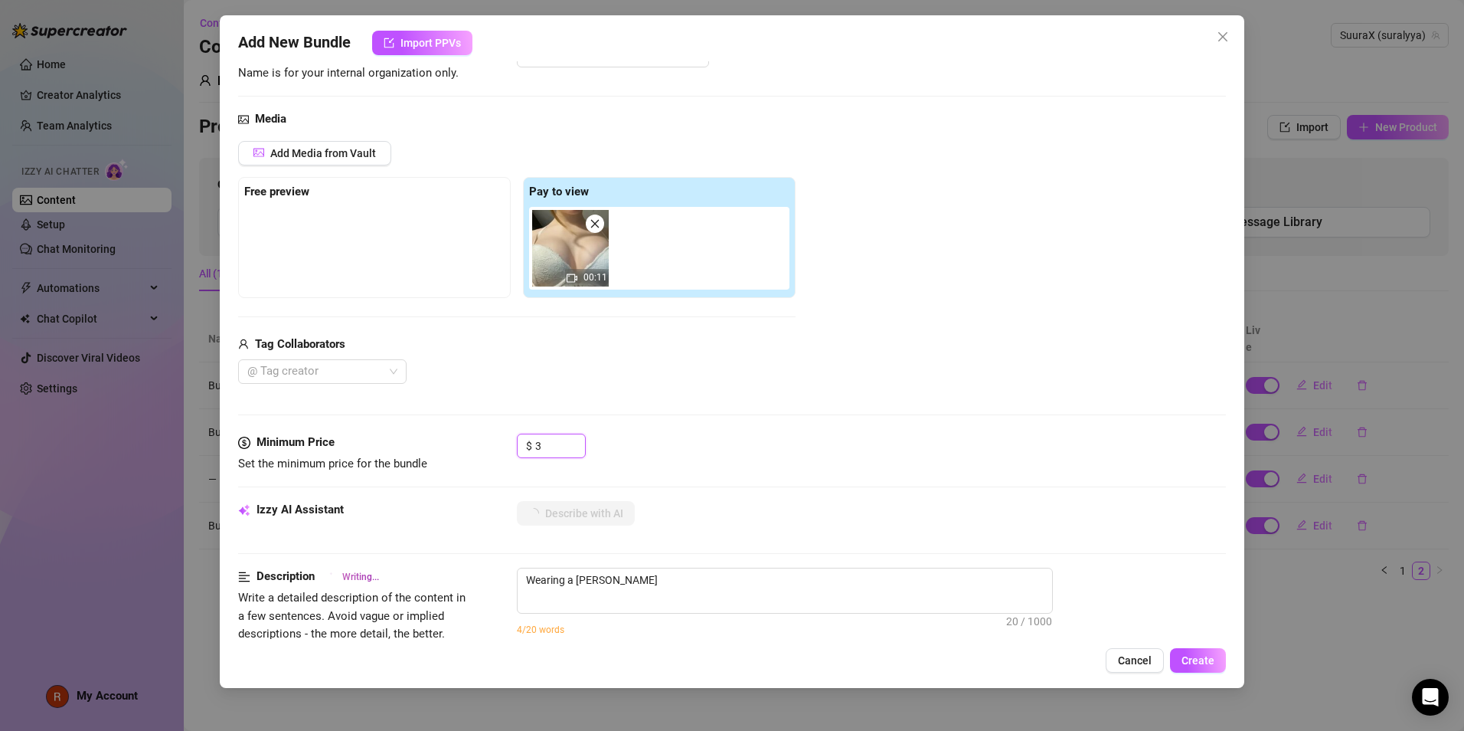
type textarea "Wearing a [PERSON_NAME] push-up"
type textarea "Wearing a [PERSON_NAME] push-up bra,"
type textarea "Wearing a [PERSON_NAME] push-up bra, cls"
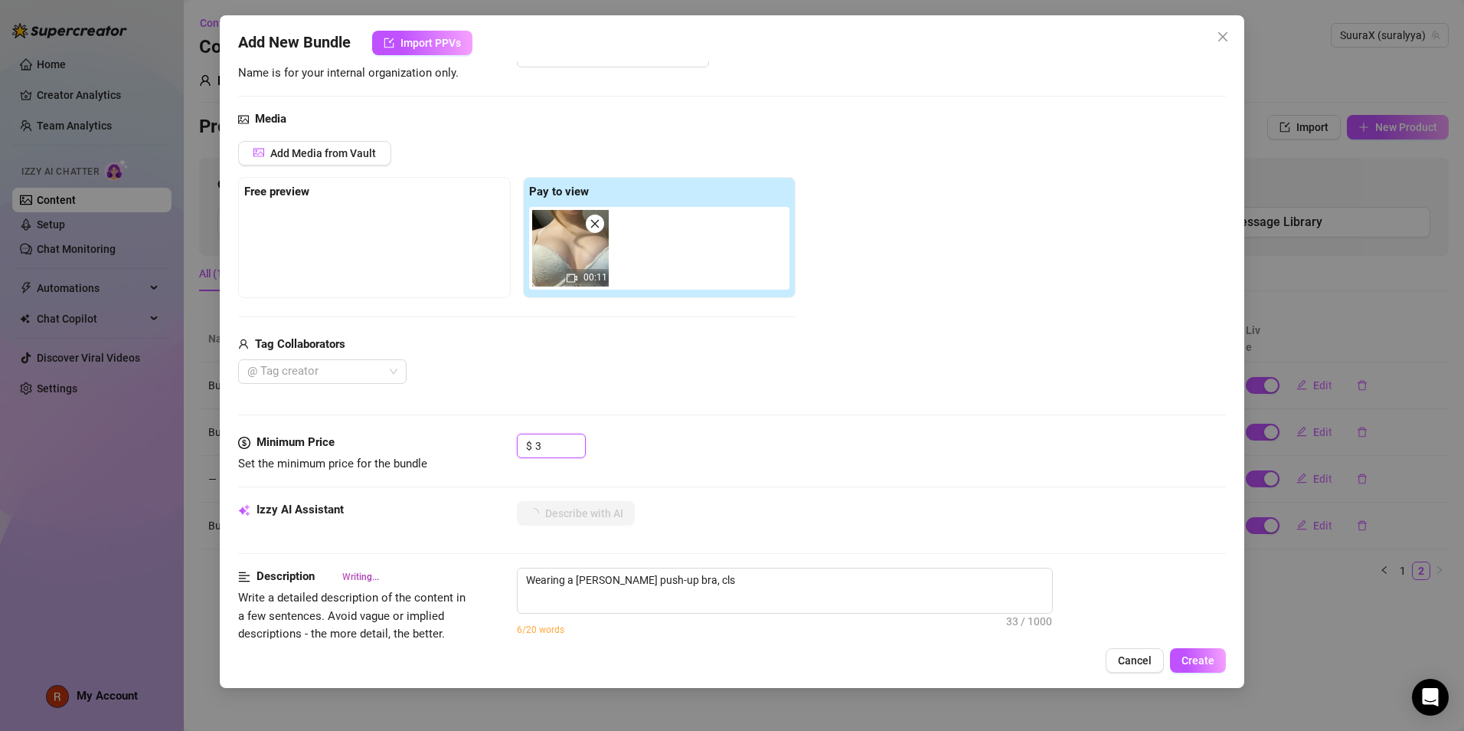
type textarea "Wearing a [PERSON_NAME] push-up bra, cls teases"
type textarea "Wearing a [PERSON_NAME] push-up bra, cls teases with"
type textarea "Wearing a [PERSON_NAME] push-up bra, cls teases with close-up"
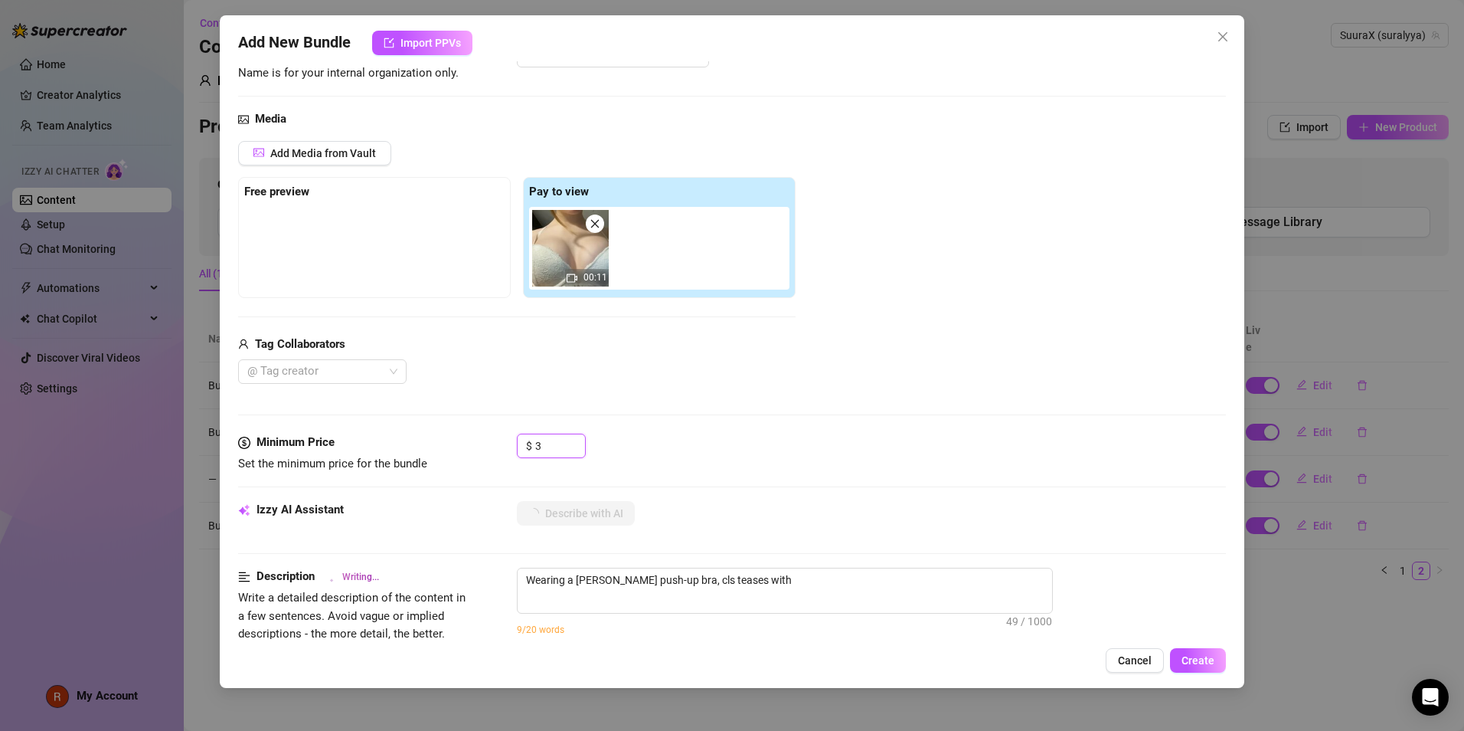
type input "32"
type textarea "Wearing a [PERSON_NAME] push-up bra, cls teases with close-up"
type textarea "Wearing a [PERSON_NAME] push-up bra, cls teases with close-up shots"
type textarea "Wearing a [PERSON_NAME] push-up bra, cls teases with close-up shots of"
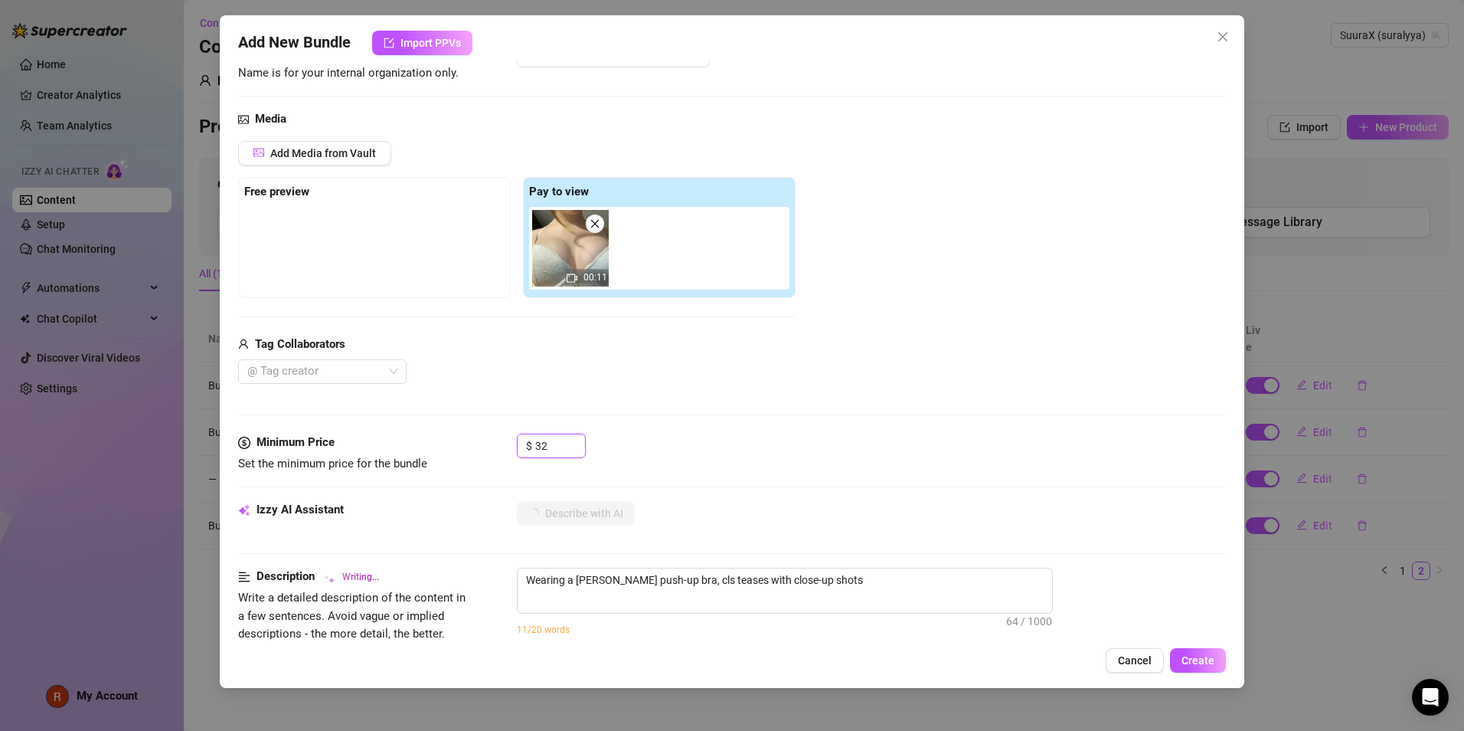
type textarea "Wearing a [PERSON_NAME] push-up bra, cls teases with close-up shots of"
type textarea "Wearing a [PERSON_NAME] push-up bra, cls teases with close-up shots of her"
type textarea "Wearing a [PERSON_NAME] push-up bra, cls teases with close-up shots of her deep"
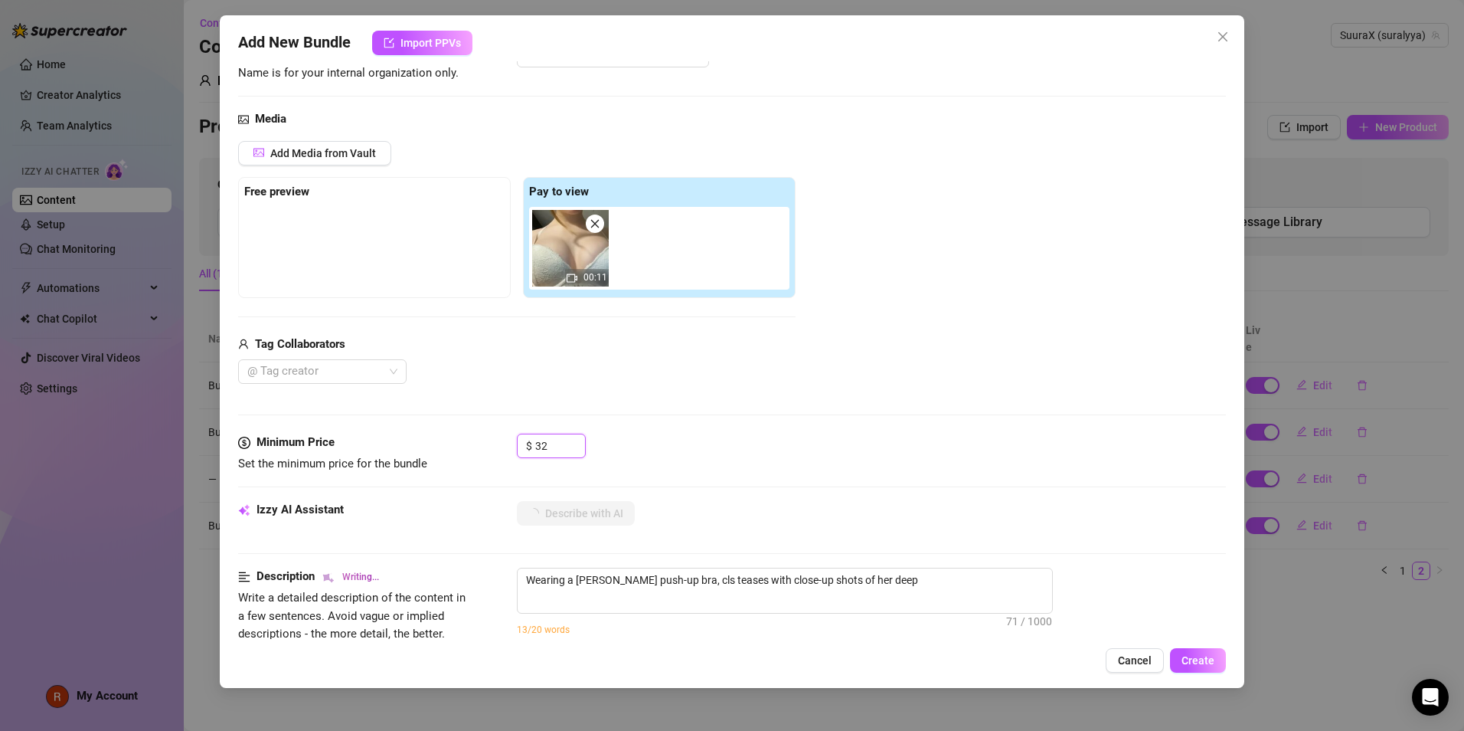
type textarea "Wearing a [PERSON_NAME] push-up bra, cls teases with close-up shots of her deep…"
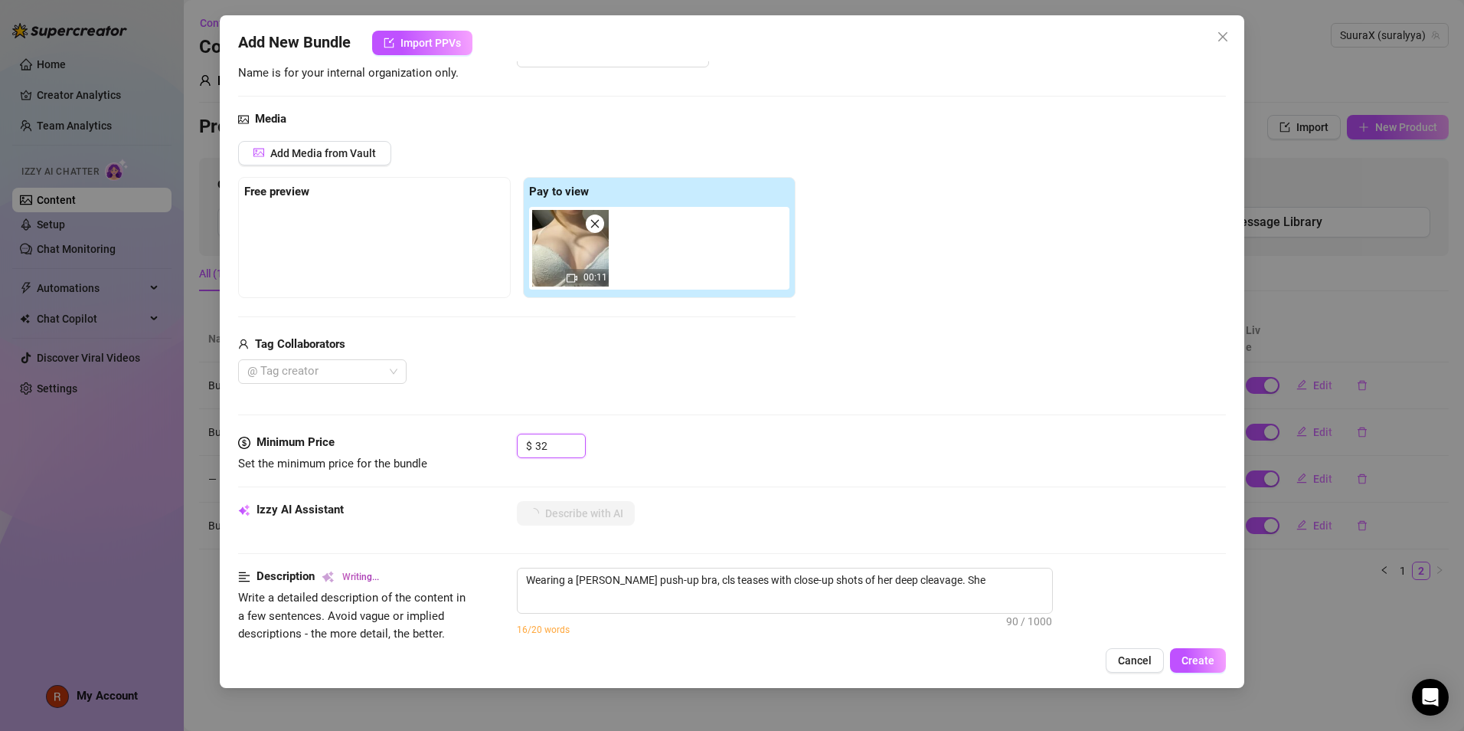
type textarea "Wearing a [PERSON_NAME] push-up bra, cls teases with close-up shots of her deep…"
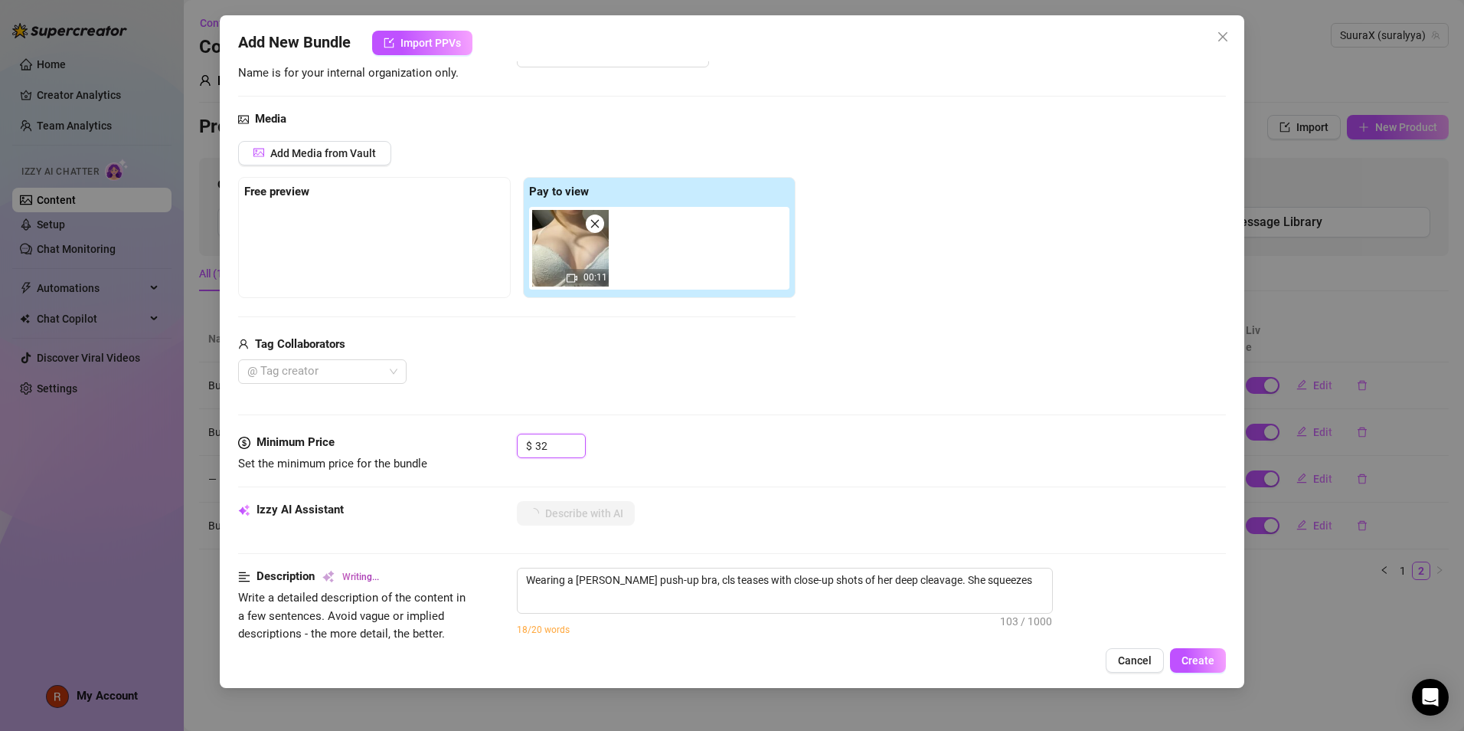
type textarea "Wearing a [PERSON_NAME] push-up bra, cls teases with close-up shots of her deep…"
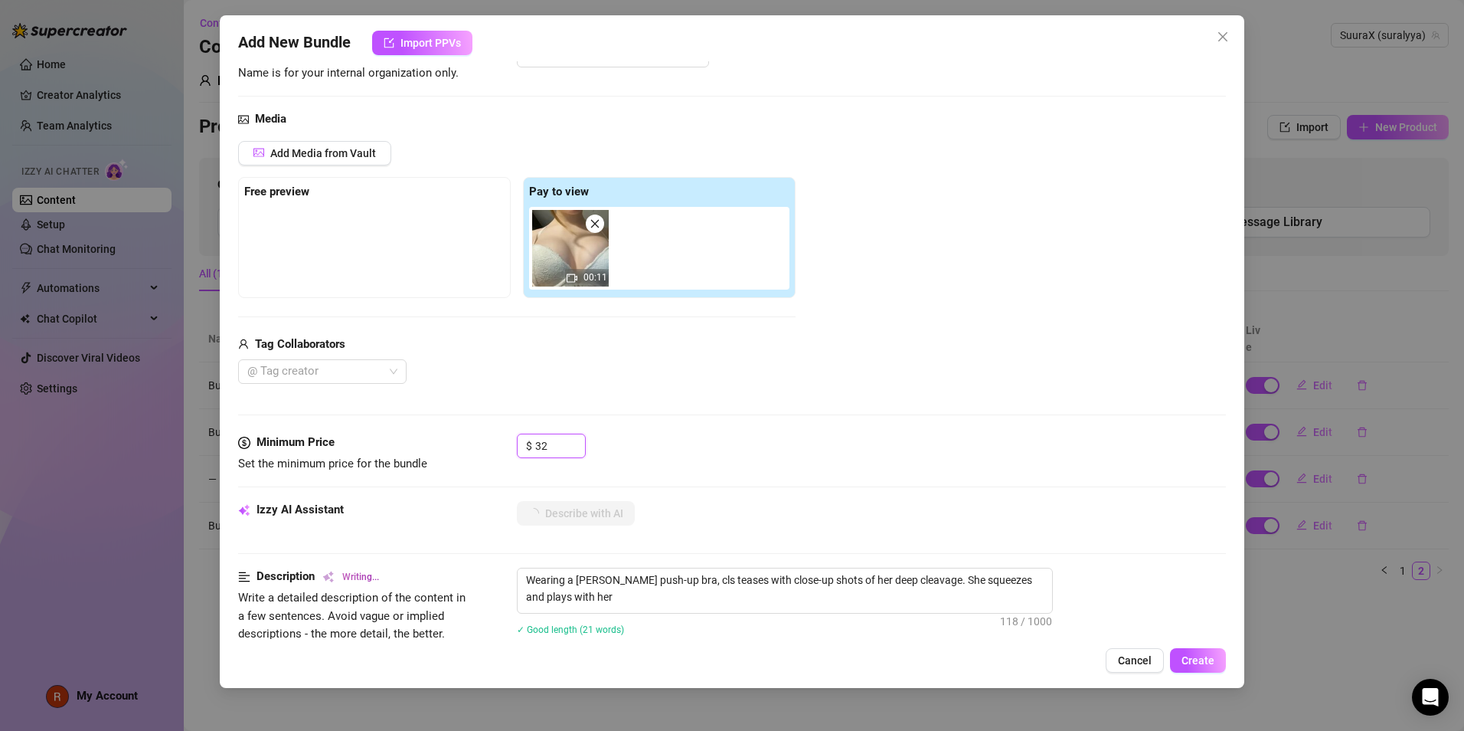
type textarea "Wearing a [PERSON_NAME] push-up bra, cls teases with close-up shots of her deep…"
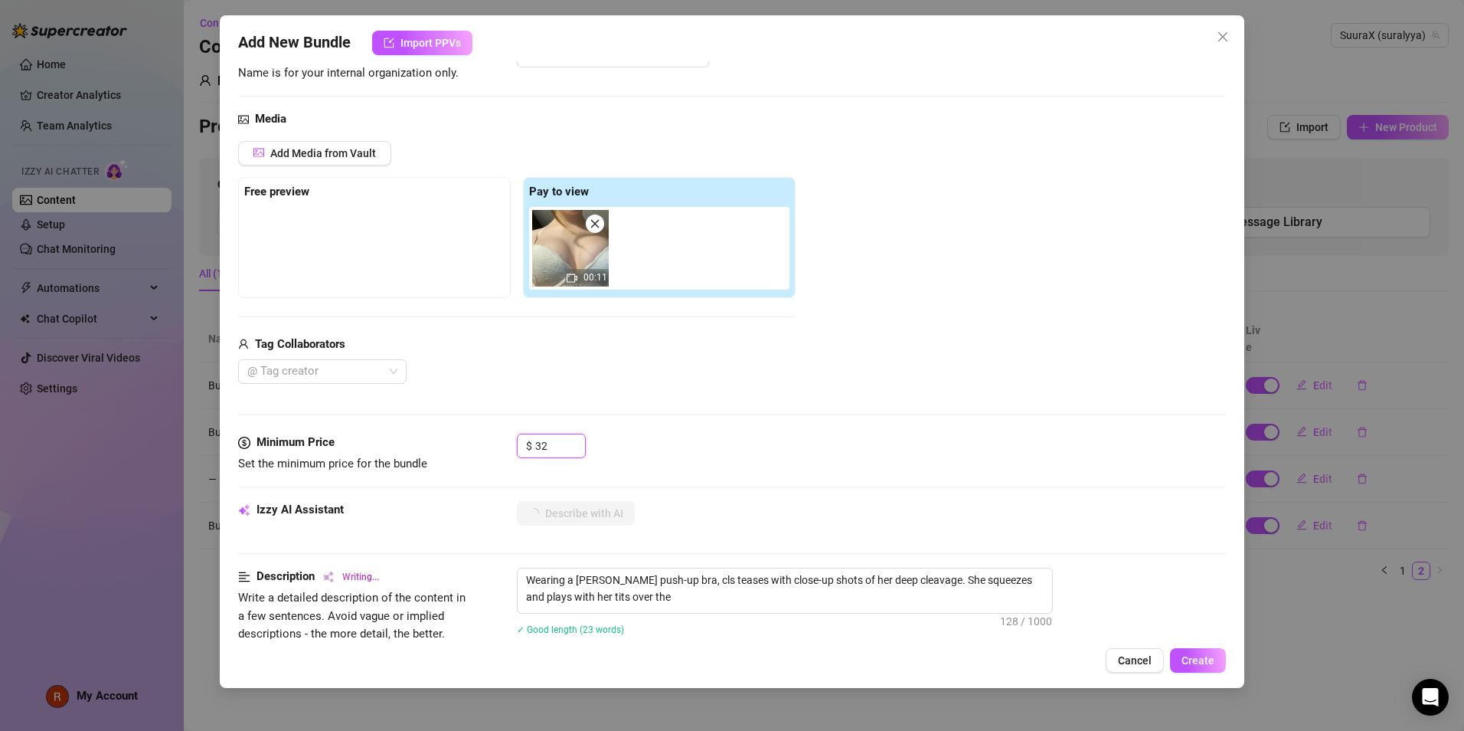
type textarea "Wearing a [PERSON_NAME] push-up bra, cls teases with close-up shots of her deep…"
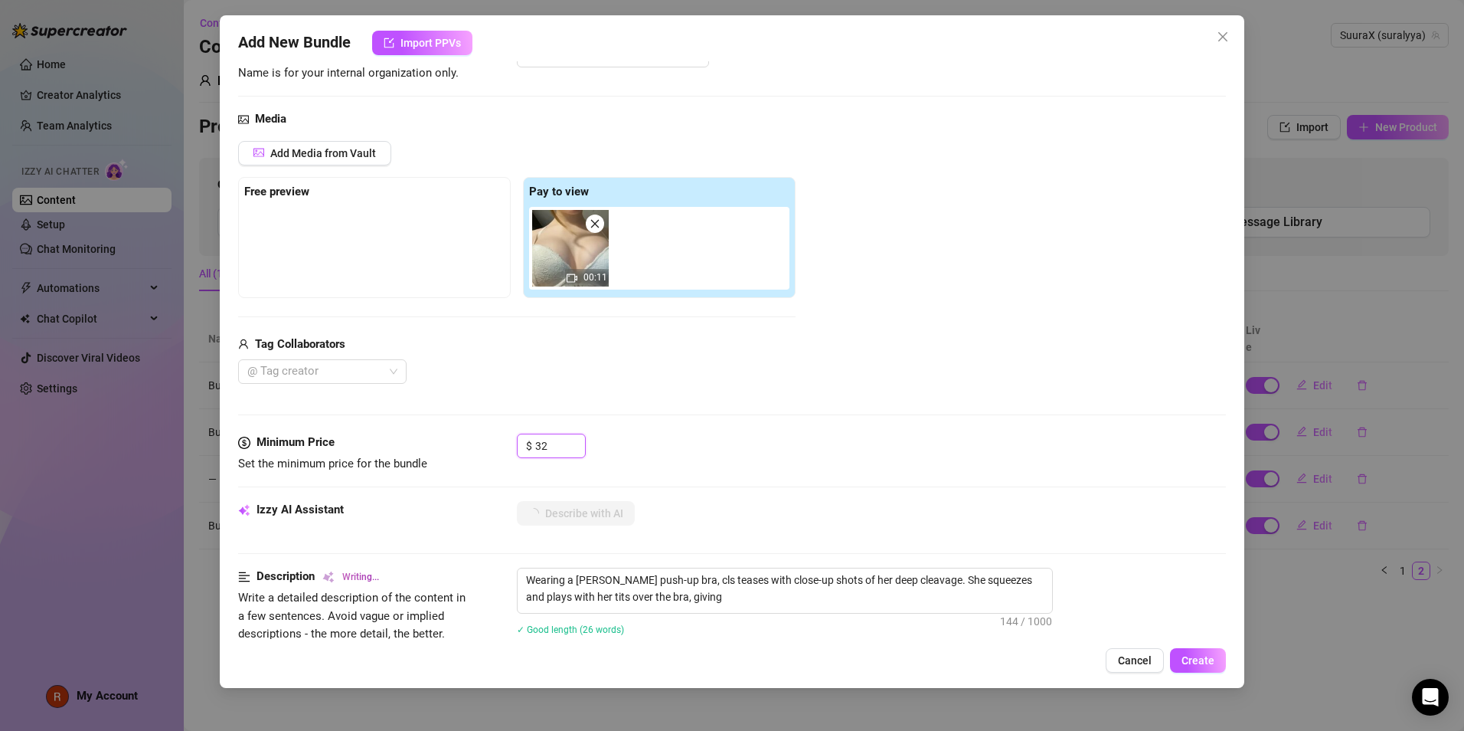
type textarea "Wearing a [PERSON_NAME] push-up bra, cls teases with close-up shots of her deep…"
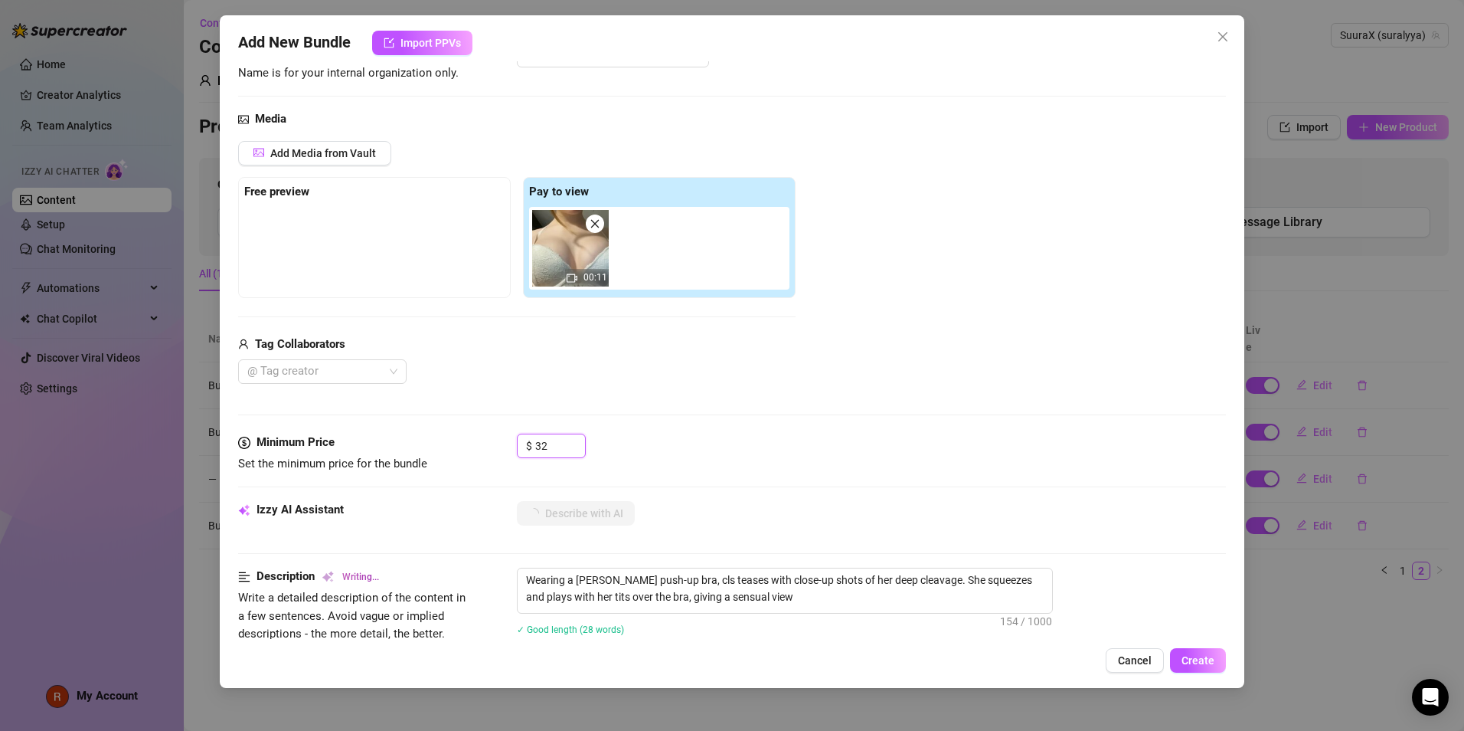
type textarea "Wearing a [PERSON_NAME] push-up bra, cls teases with close-up shots of her deep…"
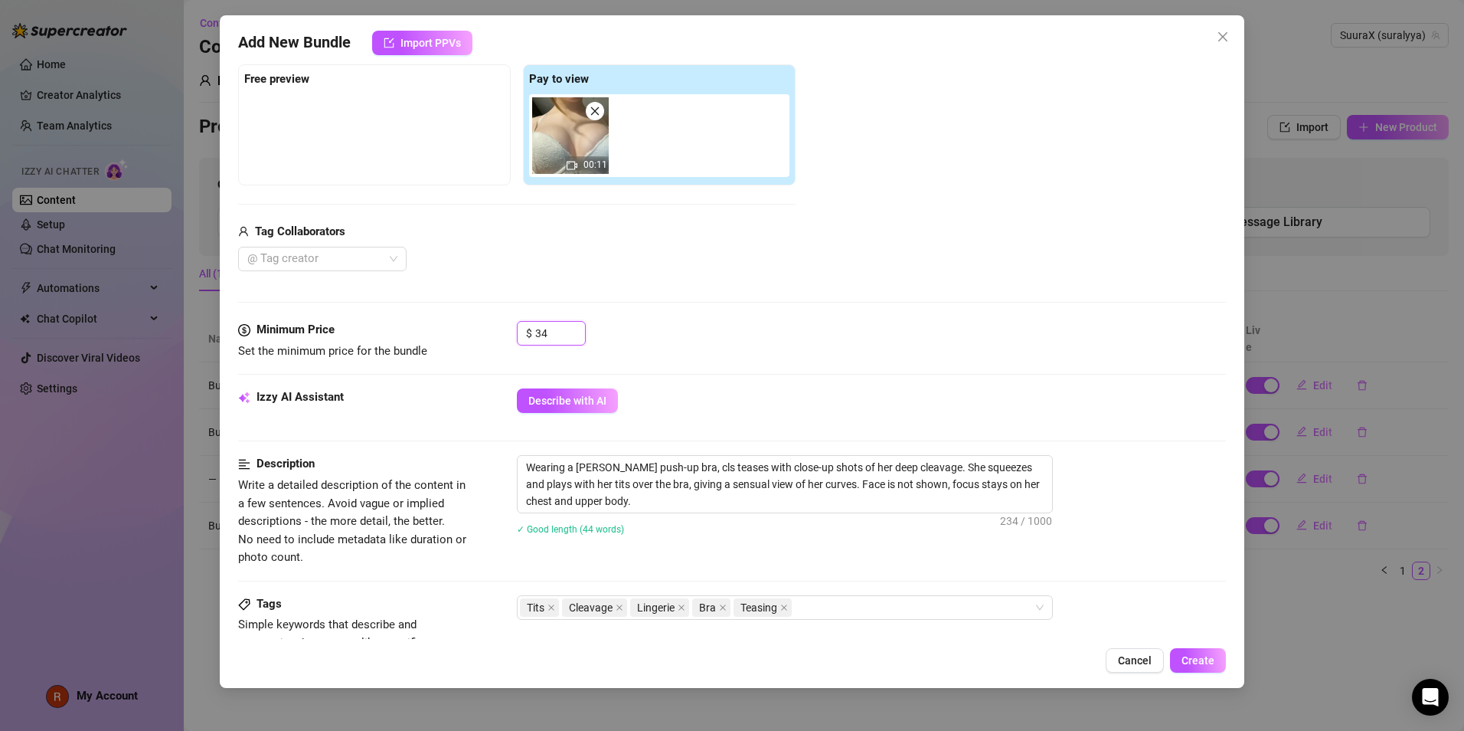
scroll to position [309, 0]
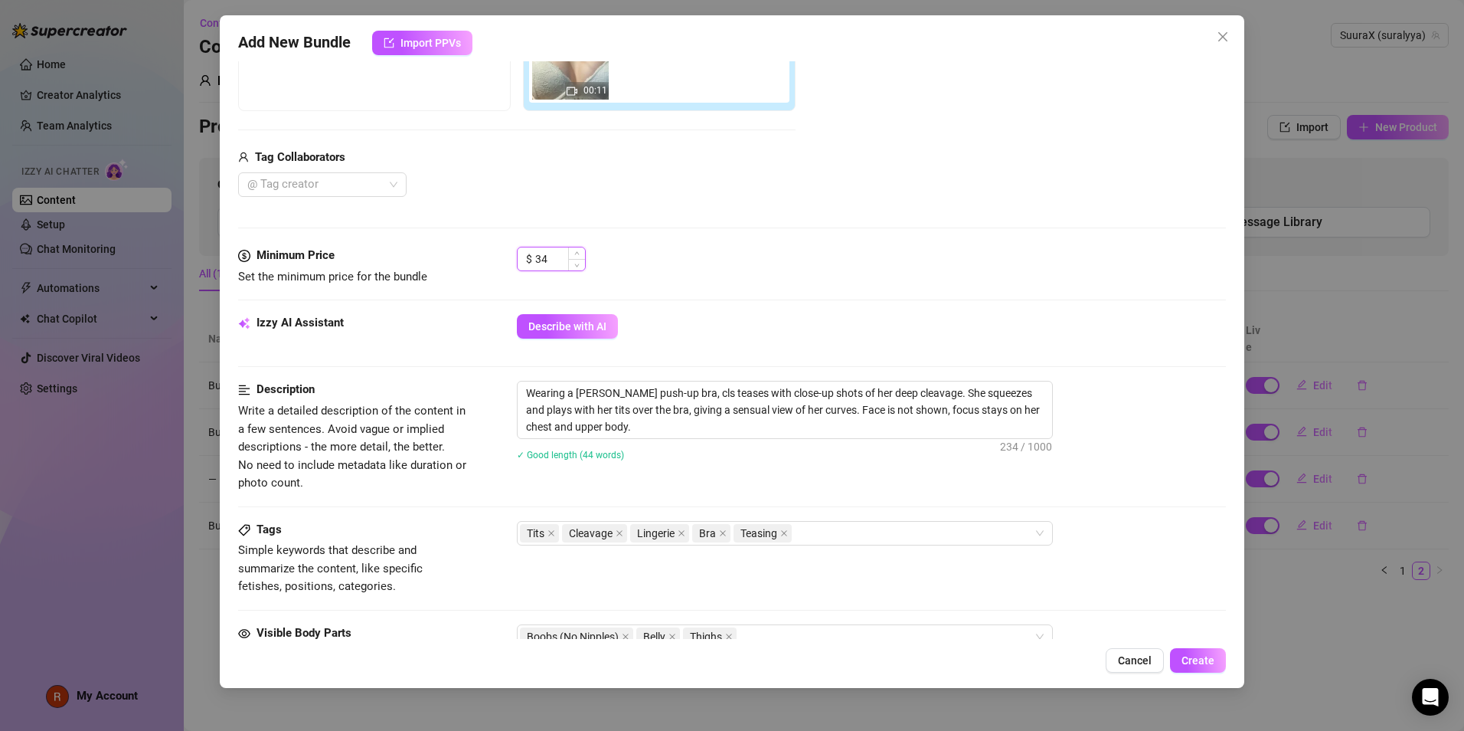
click at [541, 253] on input "34" at bounding box center [560, 258] width 50 height 23
click at [555, 257] on input "34" at bounding box center [560, 258] width 50 height 23
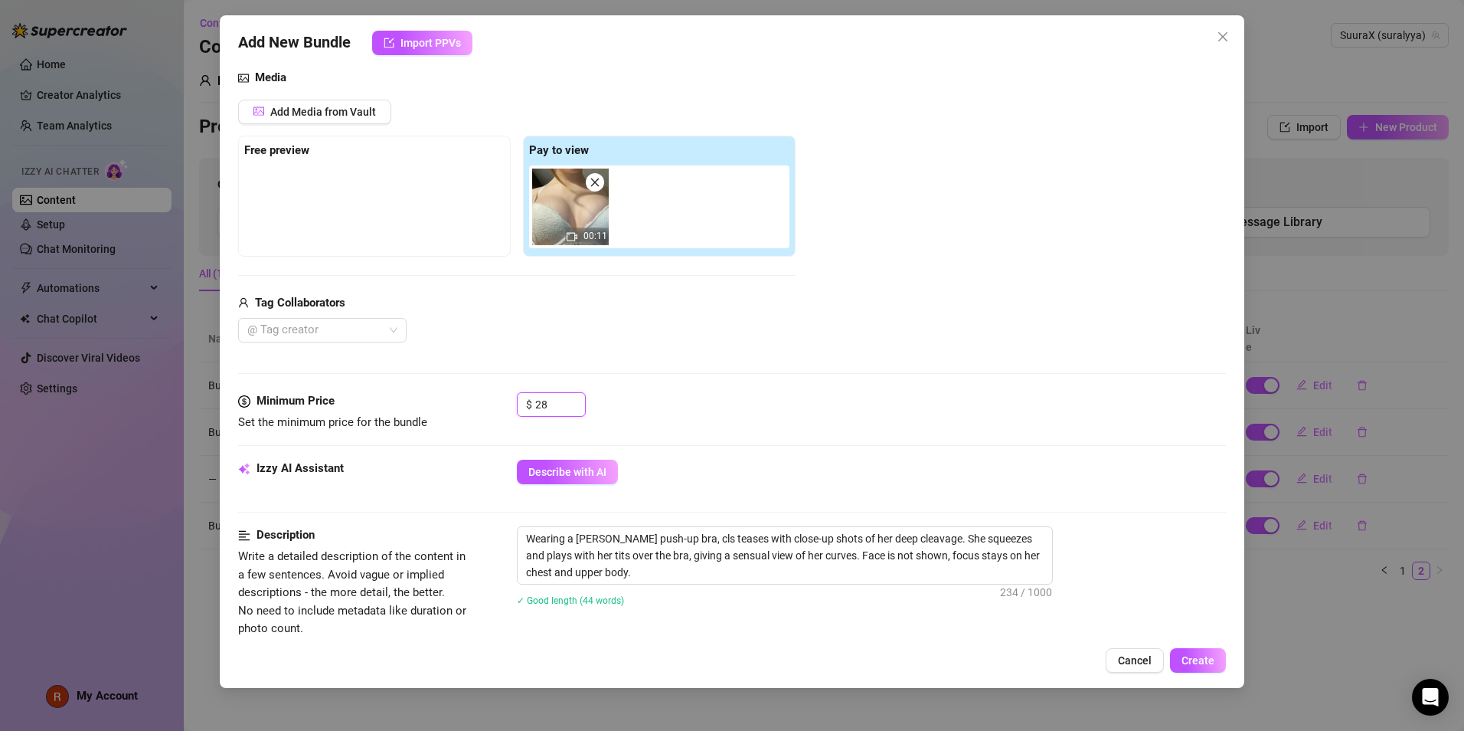
scroll to position [162, 0]
click at [1202, 657] on span "Create" at bounding box center [1198, 660] width 33 height 12
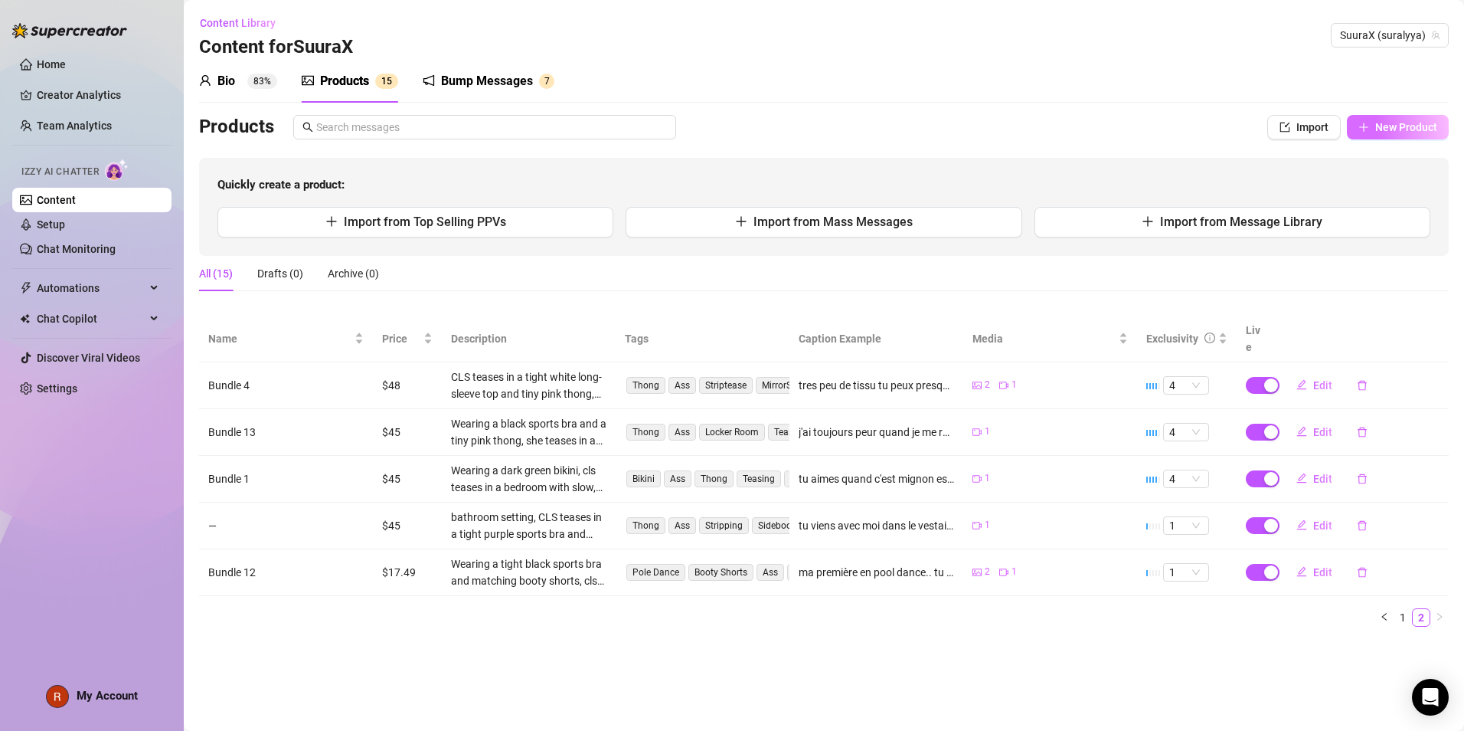
click at [1372, 125] on button "New Product" at bounding box center [1398, 127] width 102 height 25
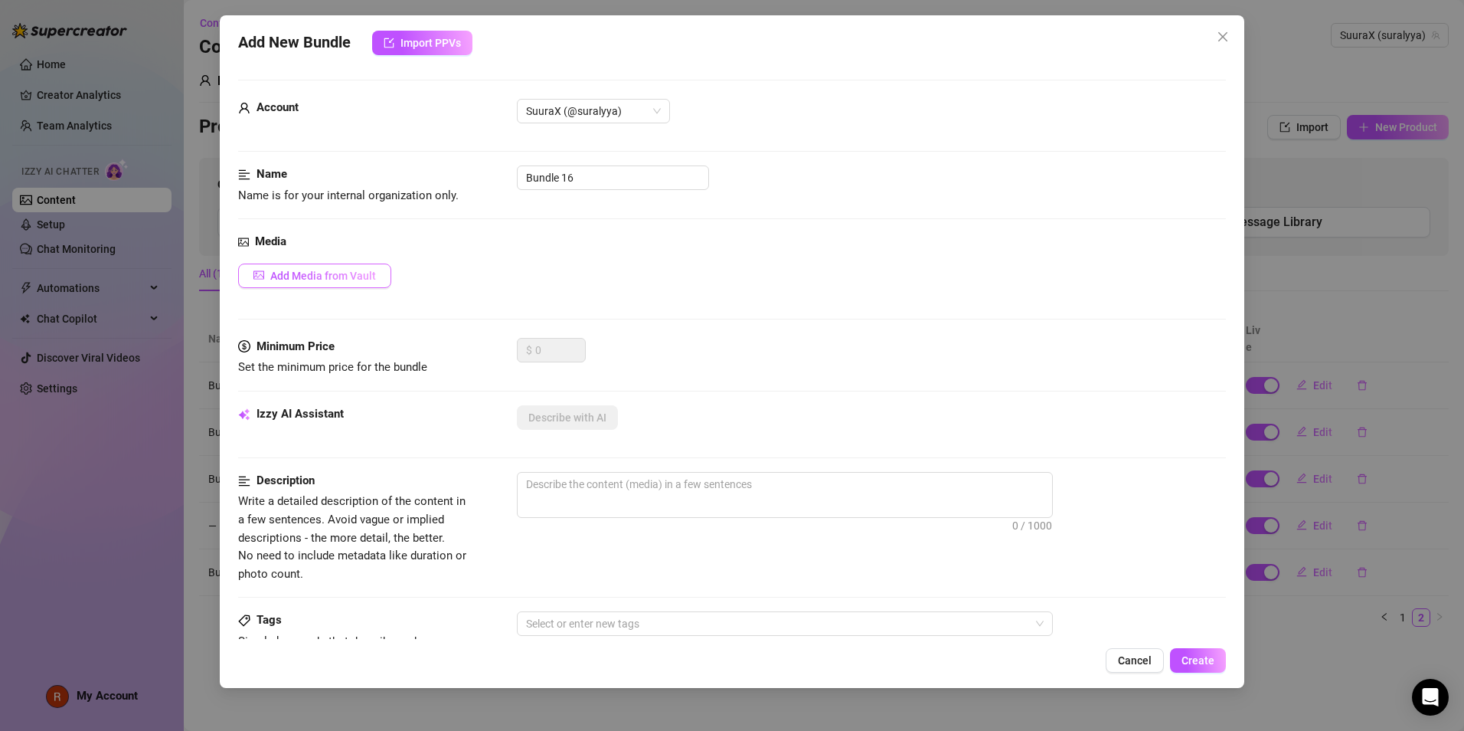
click at [338, 275] on span "Add Media from Vault" at bounding box center [323, 276] width 106 height 12
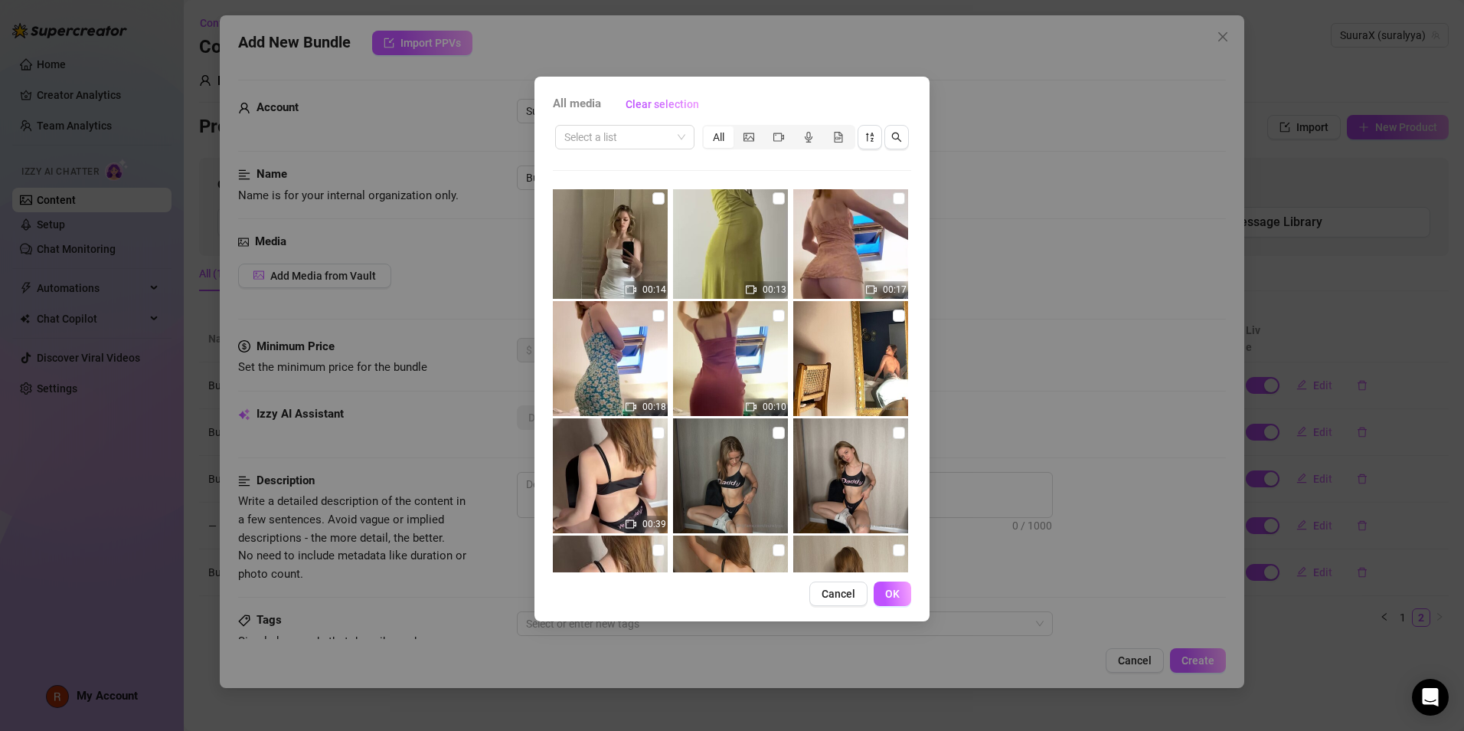
scroll to position [2366, 0]
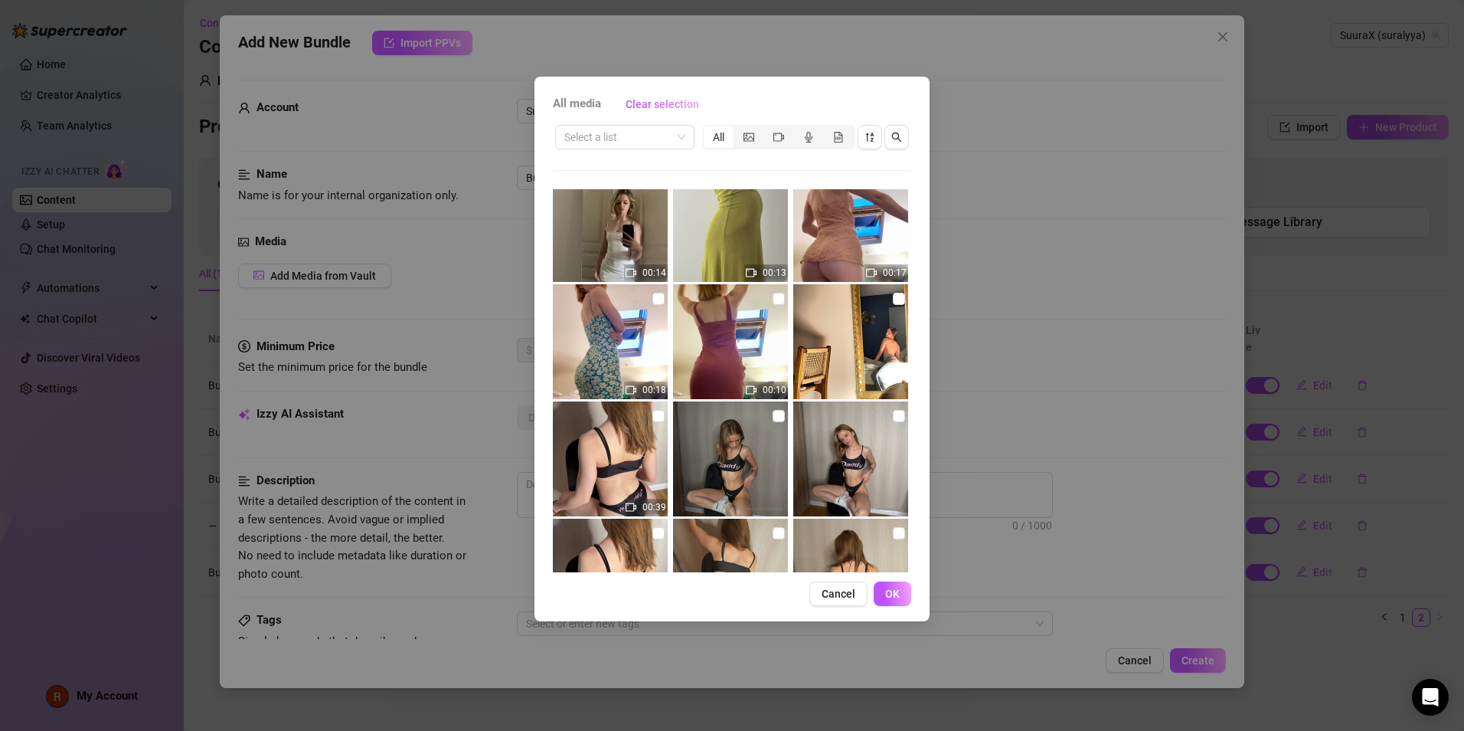
click at [764, 300] on img at bounding box center [730, 341] width 115 height 115
click at [783, 298] on img at bounding box center [730, 341] width 115 height 115
click at [776, 300] on input "checkbox" at bounding box center [779, 299] width 12 height 12
click at [655, 294] on input "checkbox" at bounding box center [659, 299] width 12 height 12
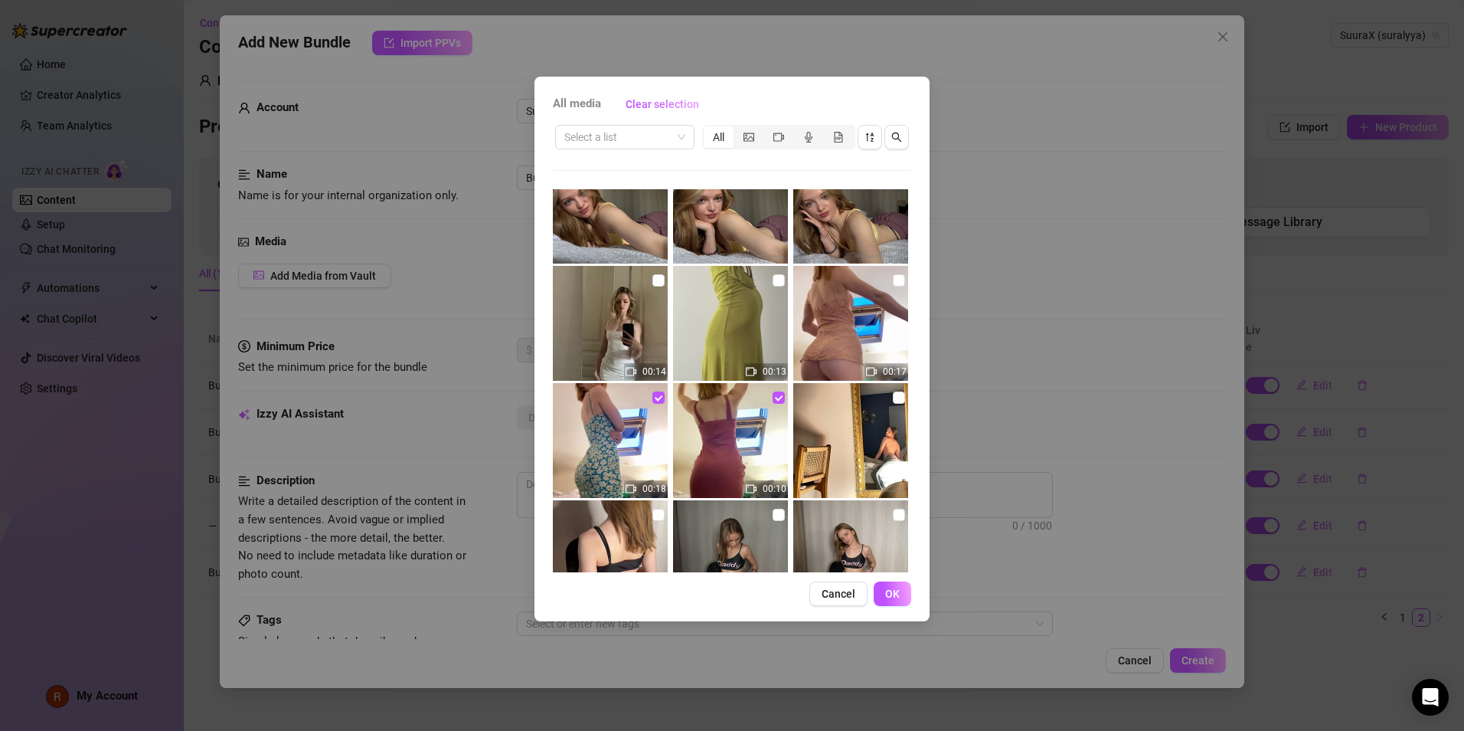
scroll to position [2266, 0]
click at [893, 280] on input "checkbox" at bounding box center [899, 281] width 12 height 12
click at [901, 597] on button "OK" at bounding box center [893, 593] width 38 height 25
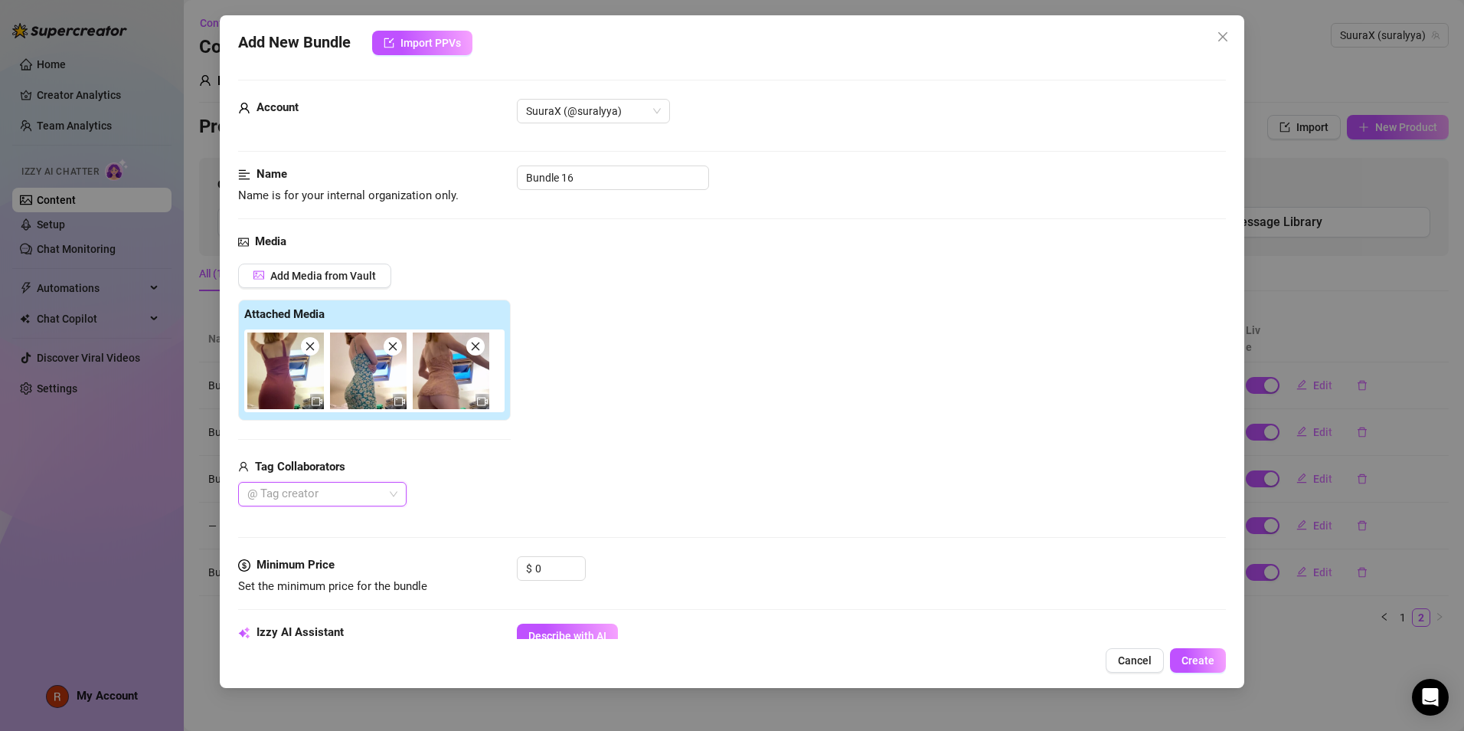
scroll to position [145, 0]
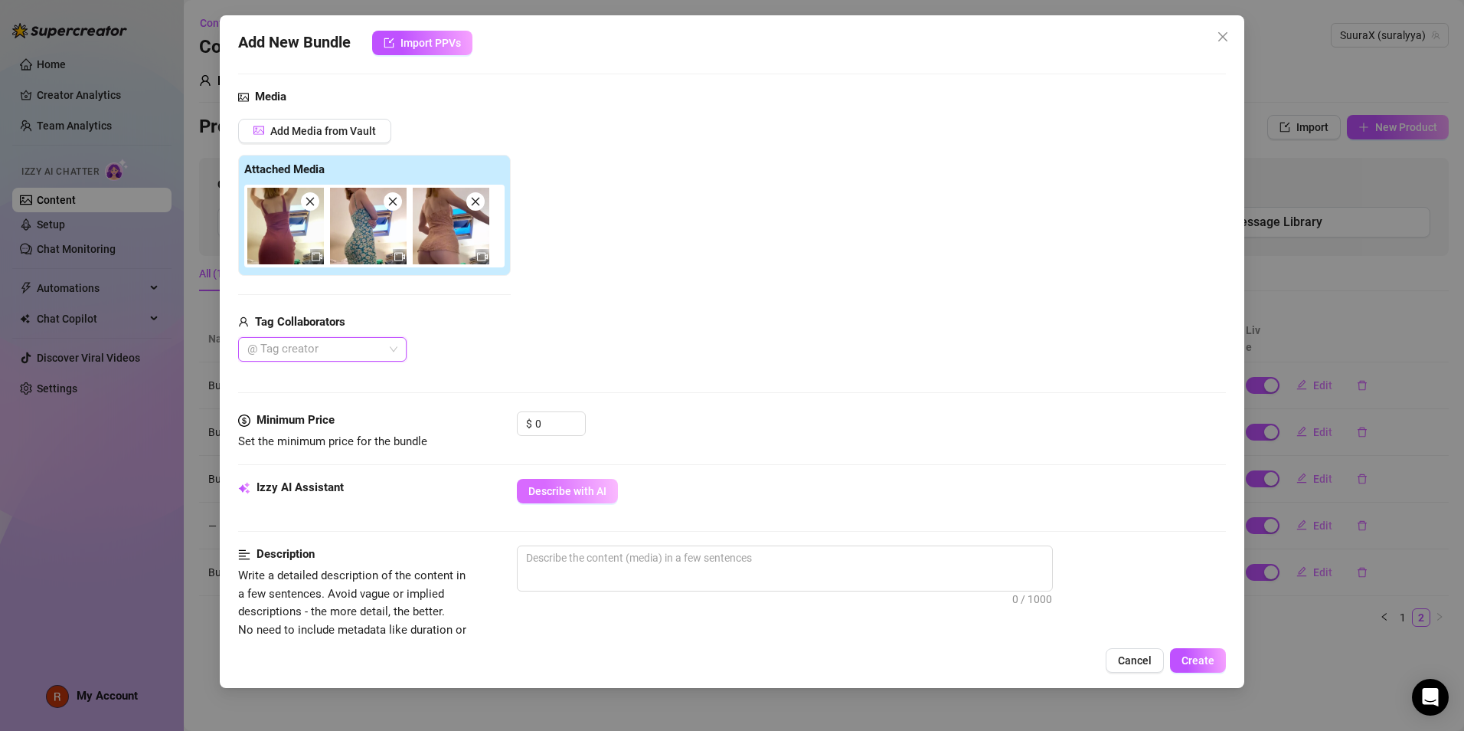
click at [577, 485] on span "Describe with AI" at bounding box center [567, 491] width 78 height 12
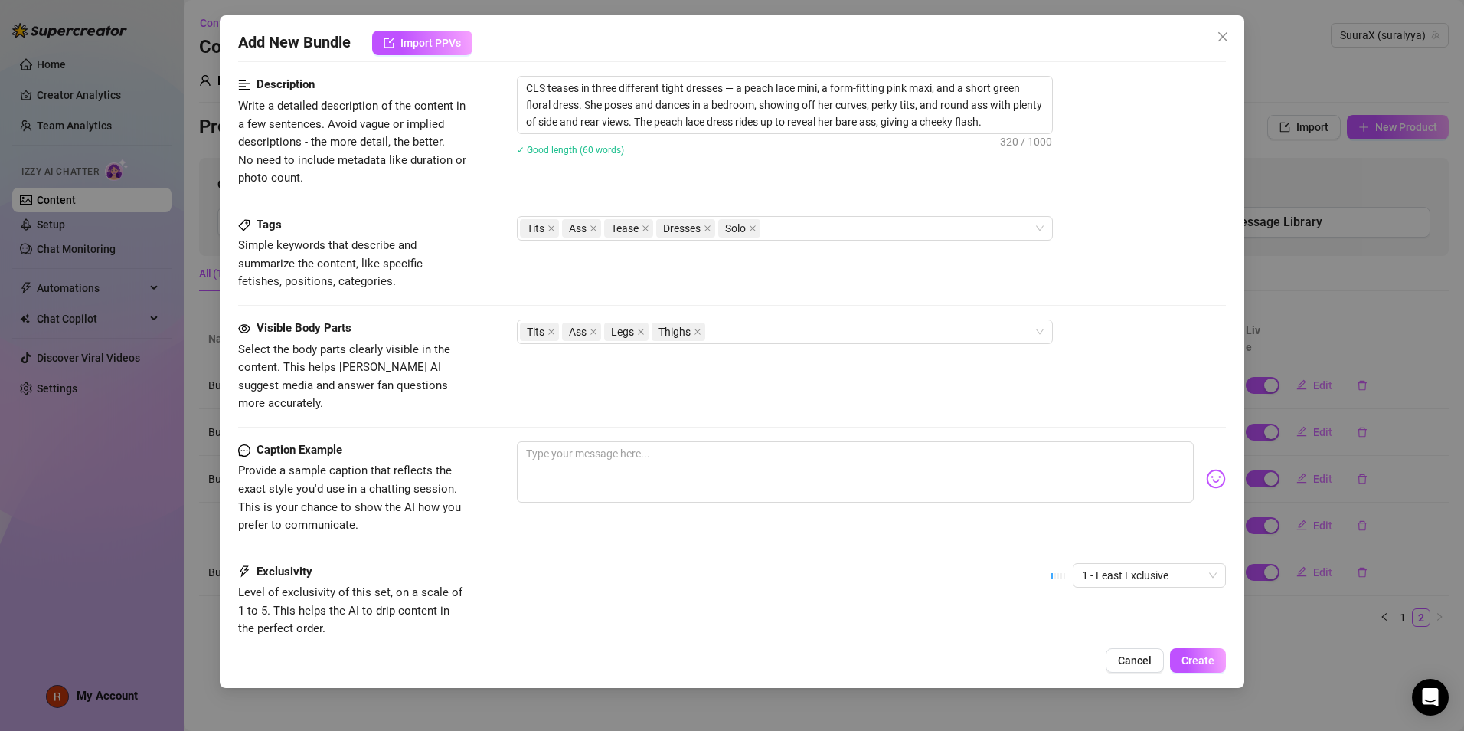
scroll to position [615, 0]
click at [604, 461] on textarea at bounding box center [855, 470] width 677 height 61
drag, startPoint x: 876, startPoint y: 439, endPoint x: 701, endPoint y: 423, distance: 176.1
click at [701, 440] on textarea "[PERSON_NAME] des robe mais j'ai l'l'impression qu'elle ne cachent jamais rien" at bounding box center [855, 470] width 677 height 61
click at [601, 440] on textarea "[PERSON_NAME] des robe mais j'ai l'l'impression d'être nue" at bounding box center [855, 470] width 677 height 61
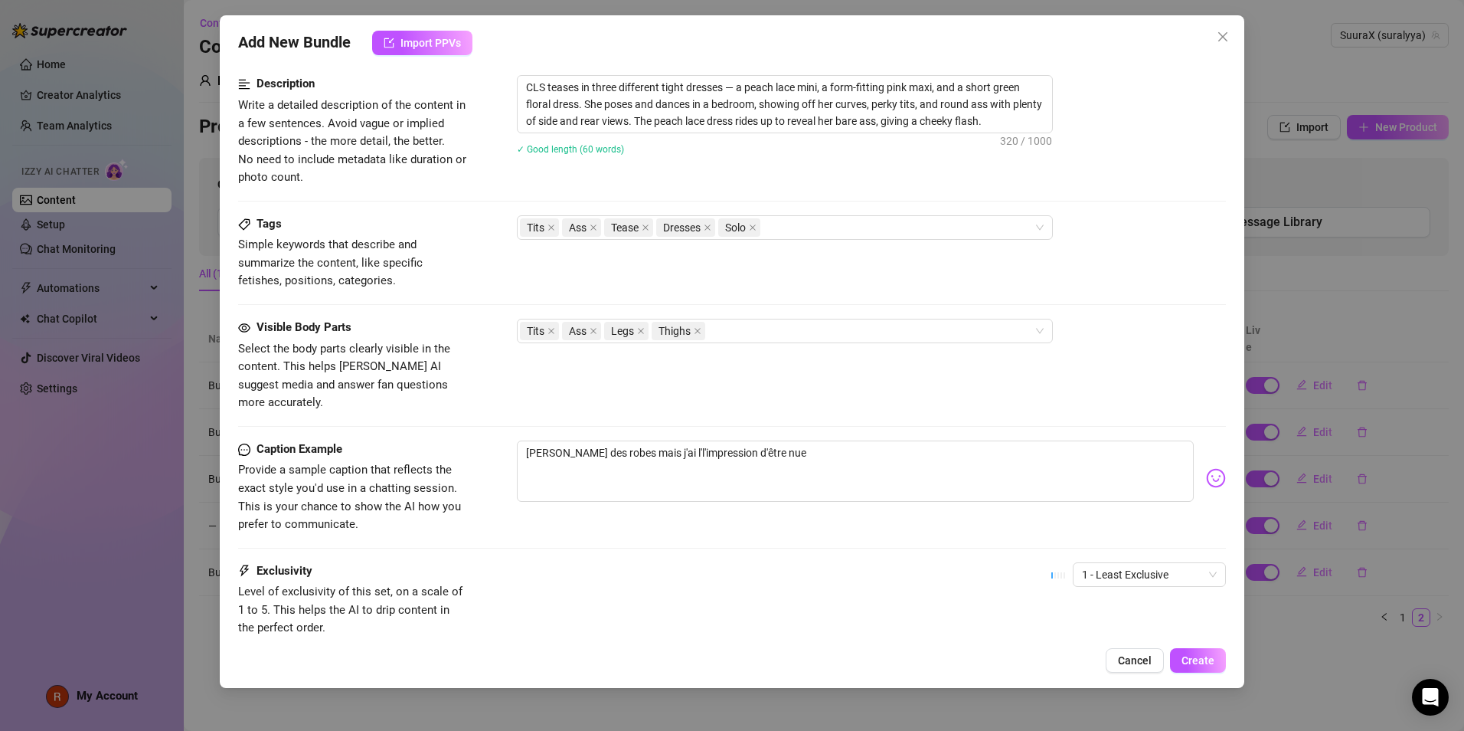
click at [1206, 468] on img at bounding box center [1216, 478] width 20 height 20
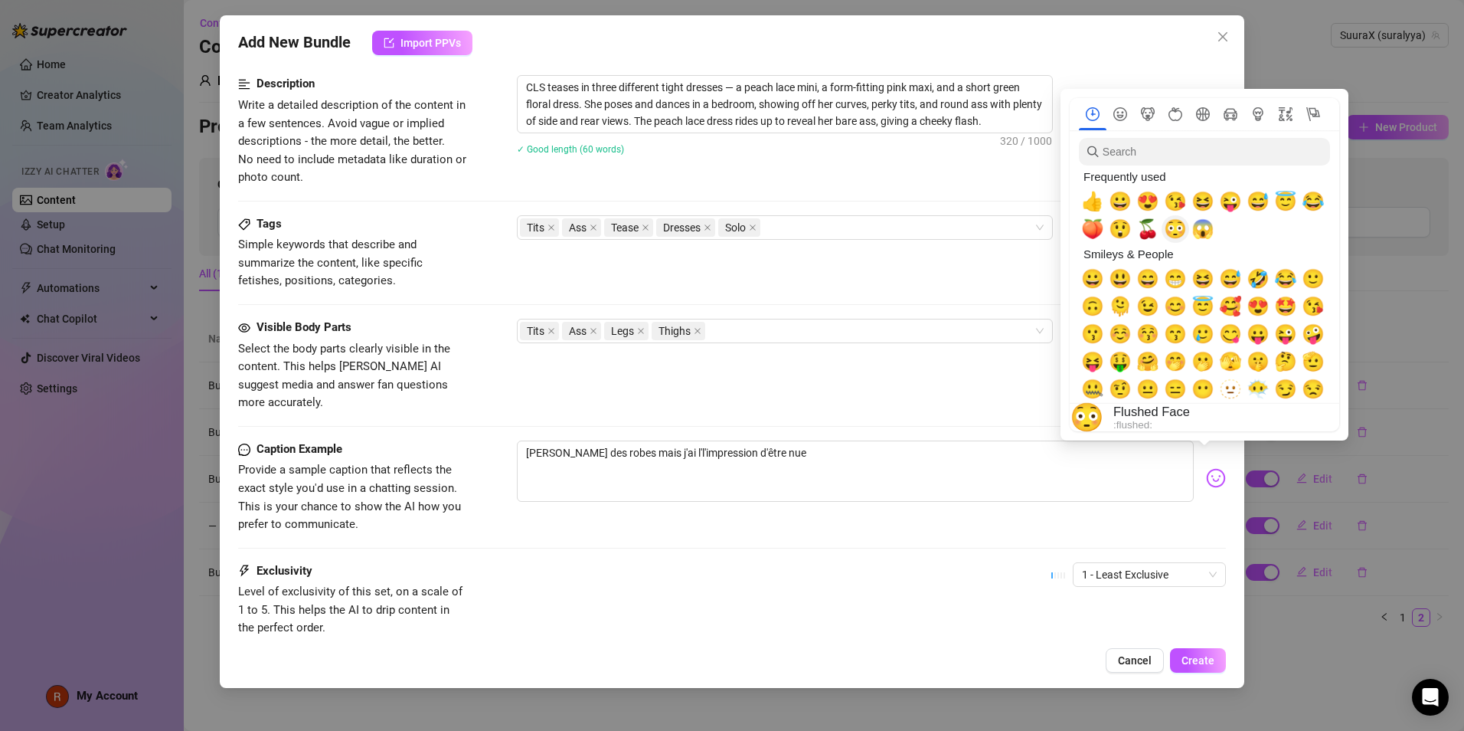
click at [1178, 232] on span "😳" at bounding box center [1175, 228] width 23 height 21
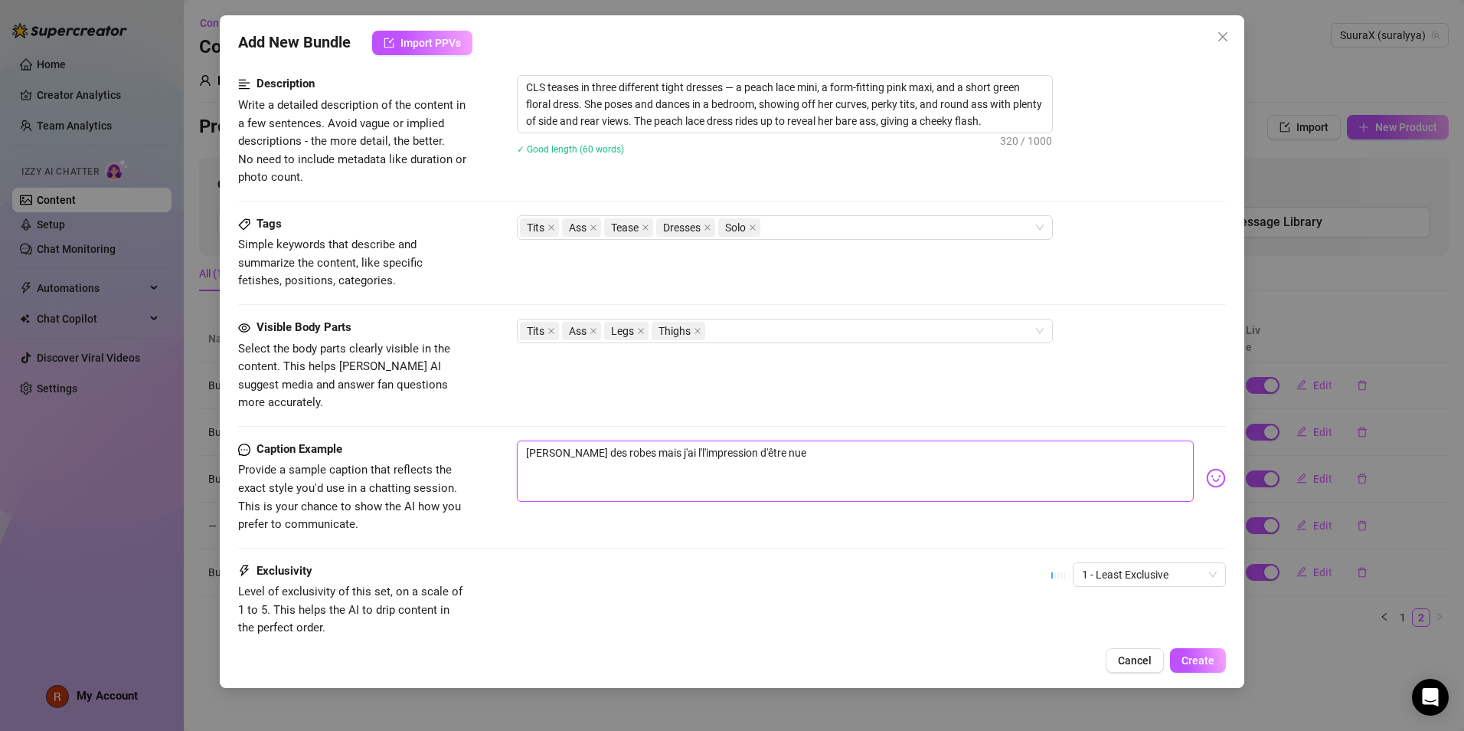
click at [819, 449] on textarea "[PERSON_NAME] des robes mais j'ai l'l'impression d'être nue" at bounding box center [855, 470] width 677 height 61
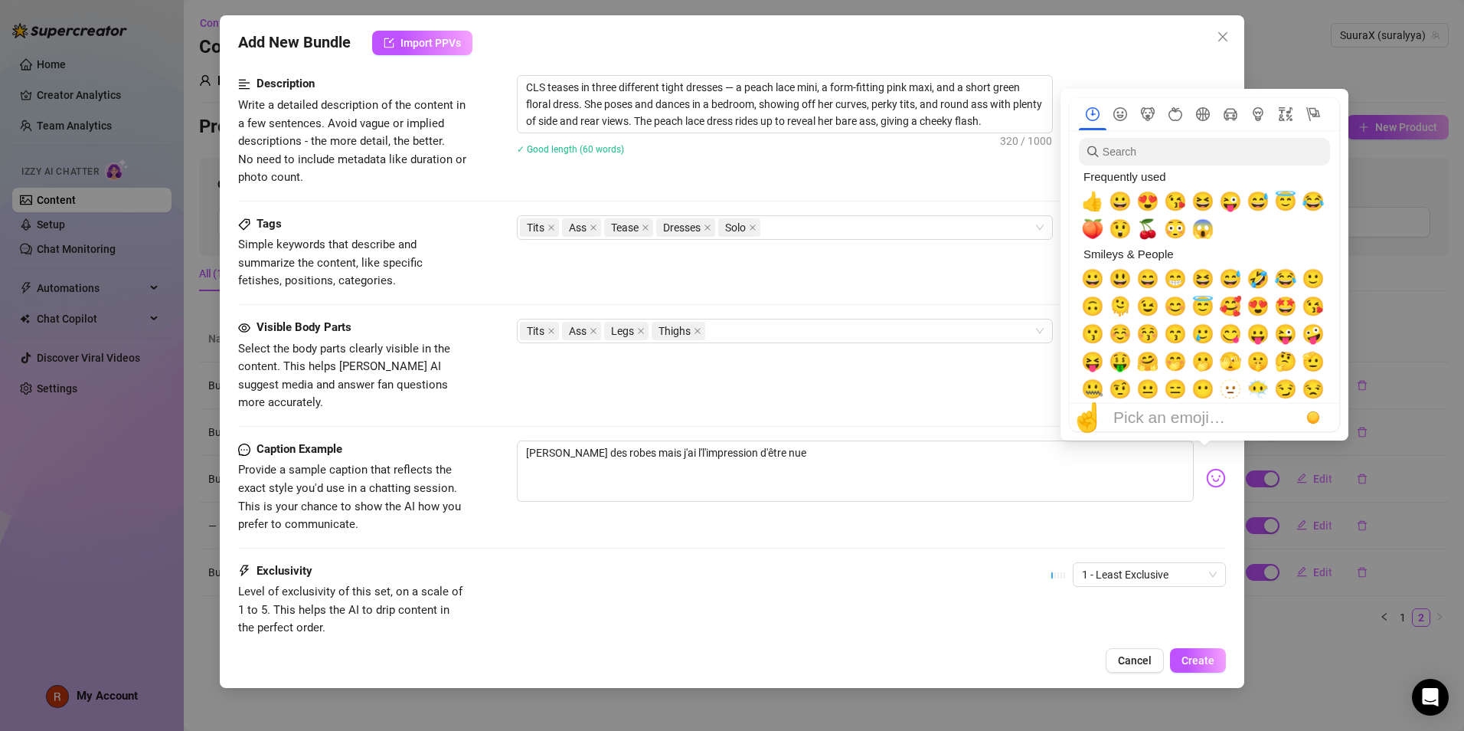
click at [1206, 468] on img at bounding box center [1216, 478] width 20 height 20
click at [1176, 237] on span "😳" at bounding box center [1175, 228] width 23 height 21
click at [1094, 232] on span "🍑" at bounding box center [1092, 228] width 23 height 21
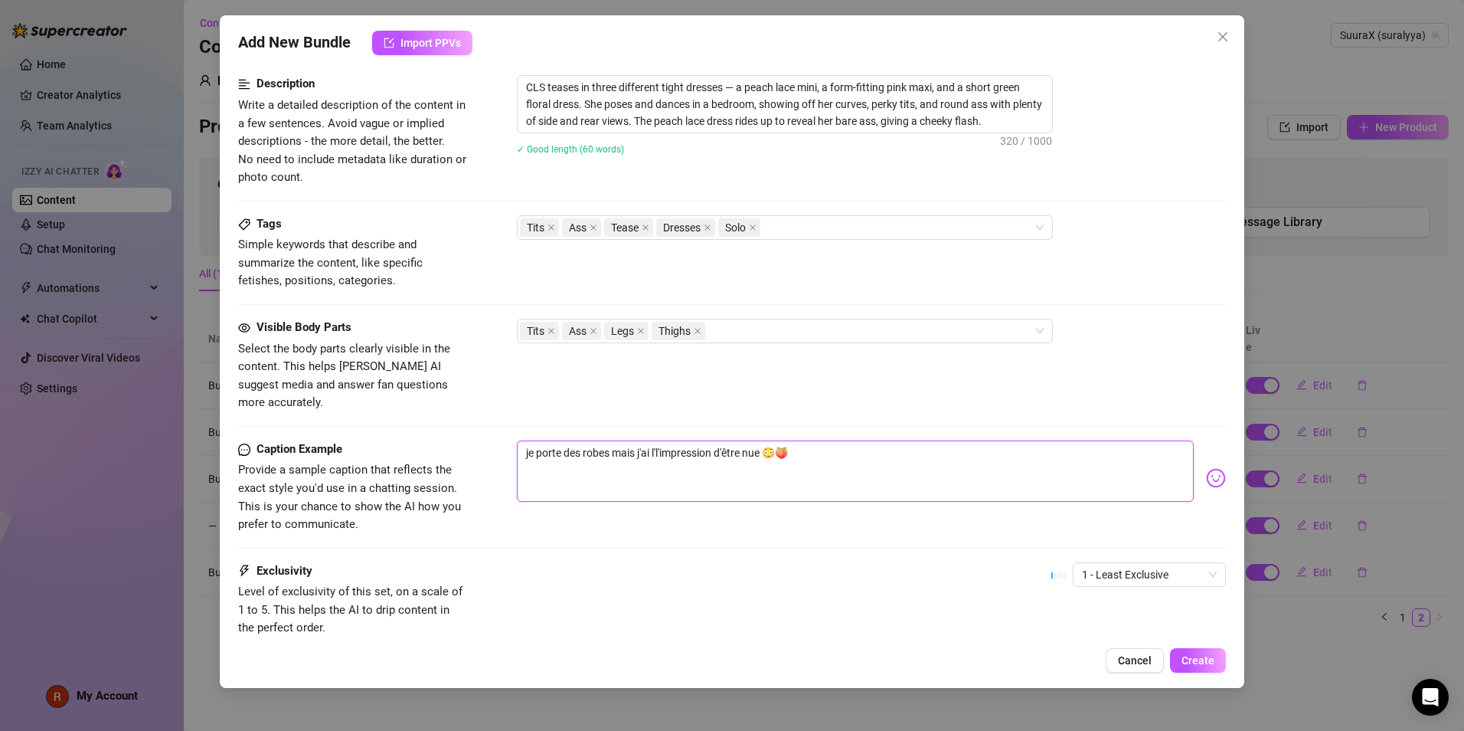
click at [847, 445] on textarea "je porte des robes mais j'ai l'l'impression d'être nue 😳🍑" at bounding box center [855, 470] width 677 height 61
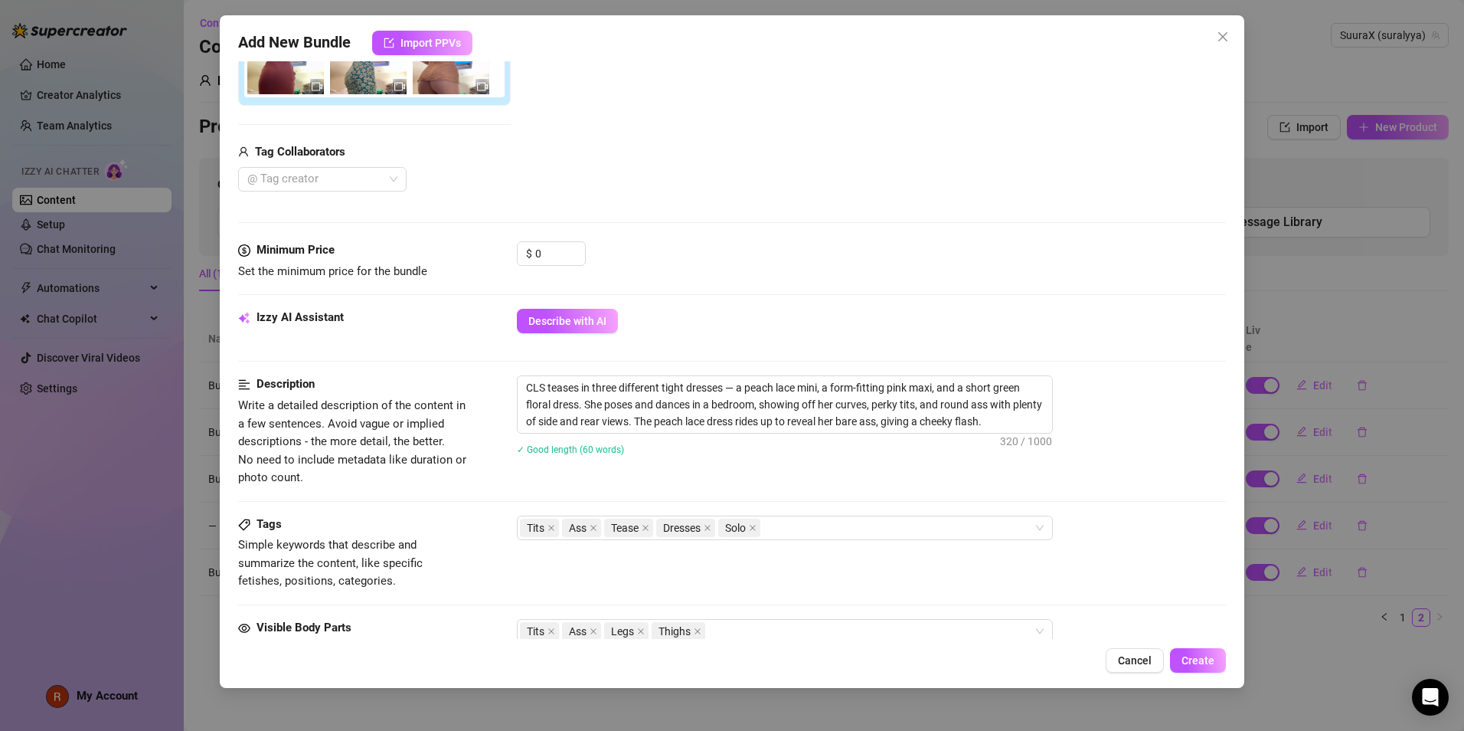
scroll to position [218, 0]
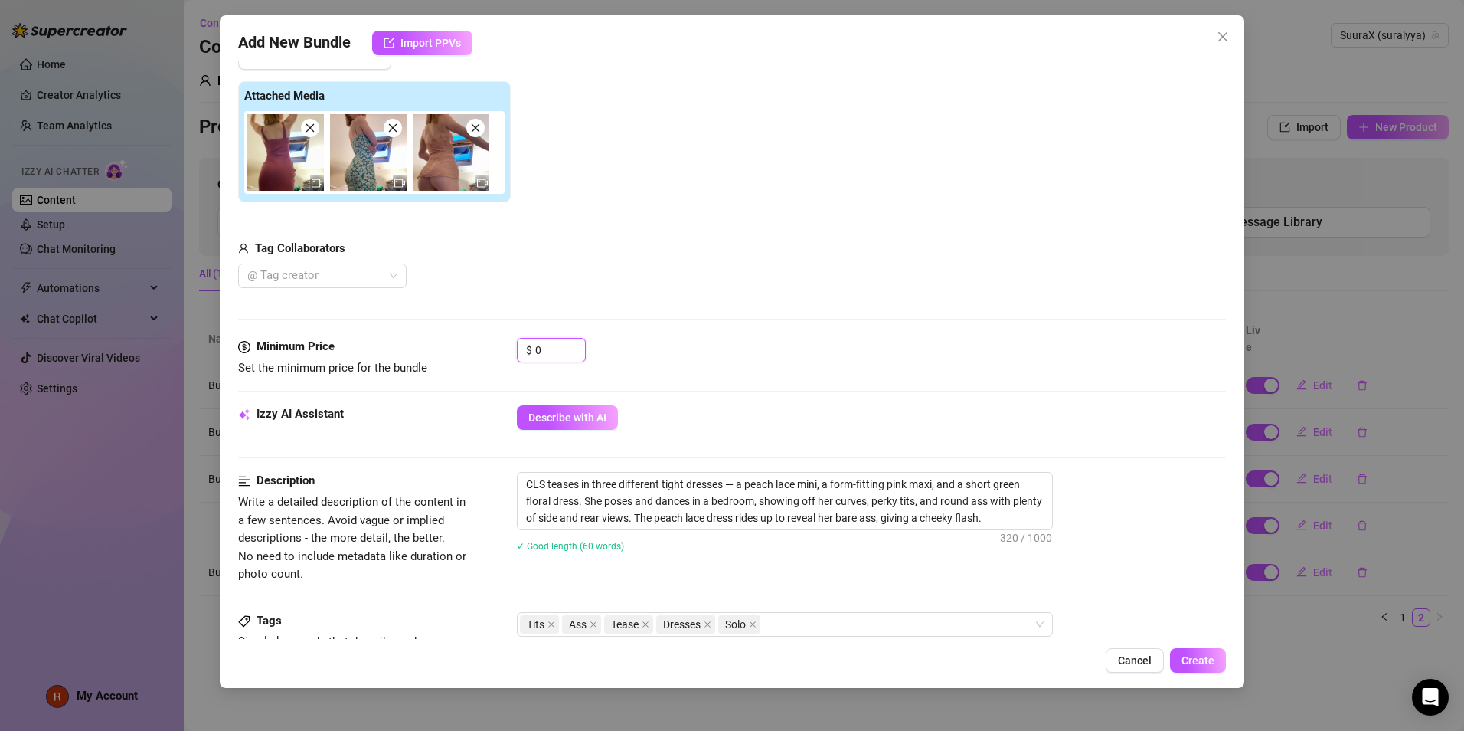
drag, startPoint x: 541, startPoint y: 341, endPoint x: 443, endPoint y: 345, distance: 98.9
click at [493, 342] on div "Minimum Price Set the minimum price for the bundle $ 0" at bounding box center [732, 357] width 988 height 39
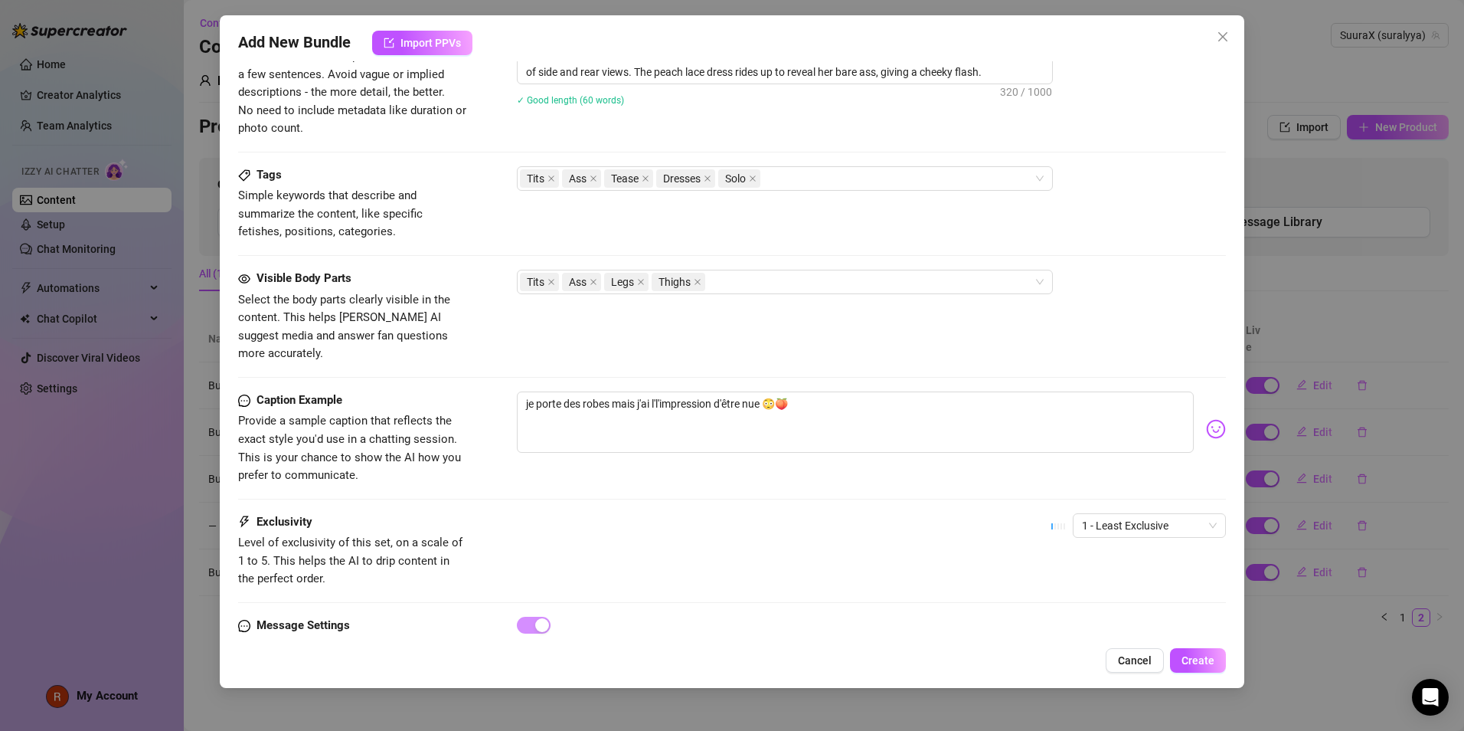
scroll to position [667, 0]
click at [1156, 511] on span "1 - Least Exclusive" at bounding box center [1149, 522] width 135 height 23
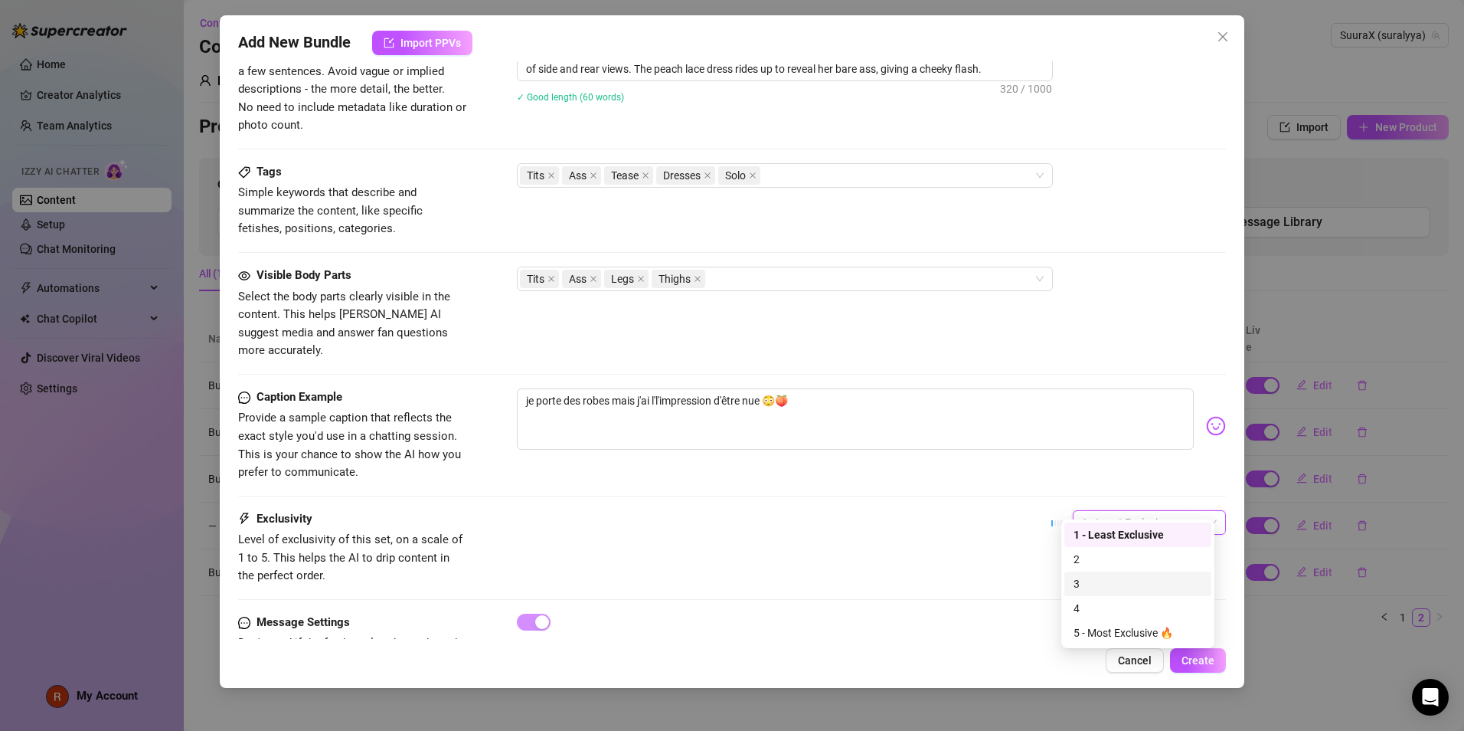
click at [1111, 576] on div "3" at bounding box center [1138, 583] width 129 height 17
click at [1194, 646] on div "Add New Bundle Import PPVs Account SuuraX (@suralyya) Name Name is for your int…" at bounding box center [732, 351] width 1025 height 672
click at [1194, 655] on span "Create" at bounding box center [1198, 660] width 33 height 12
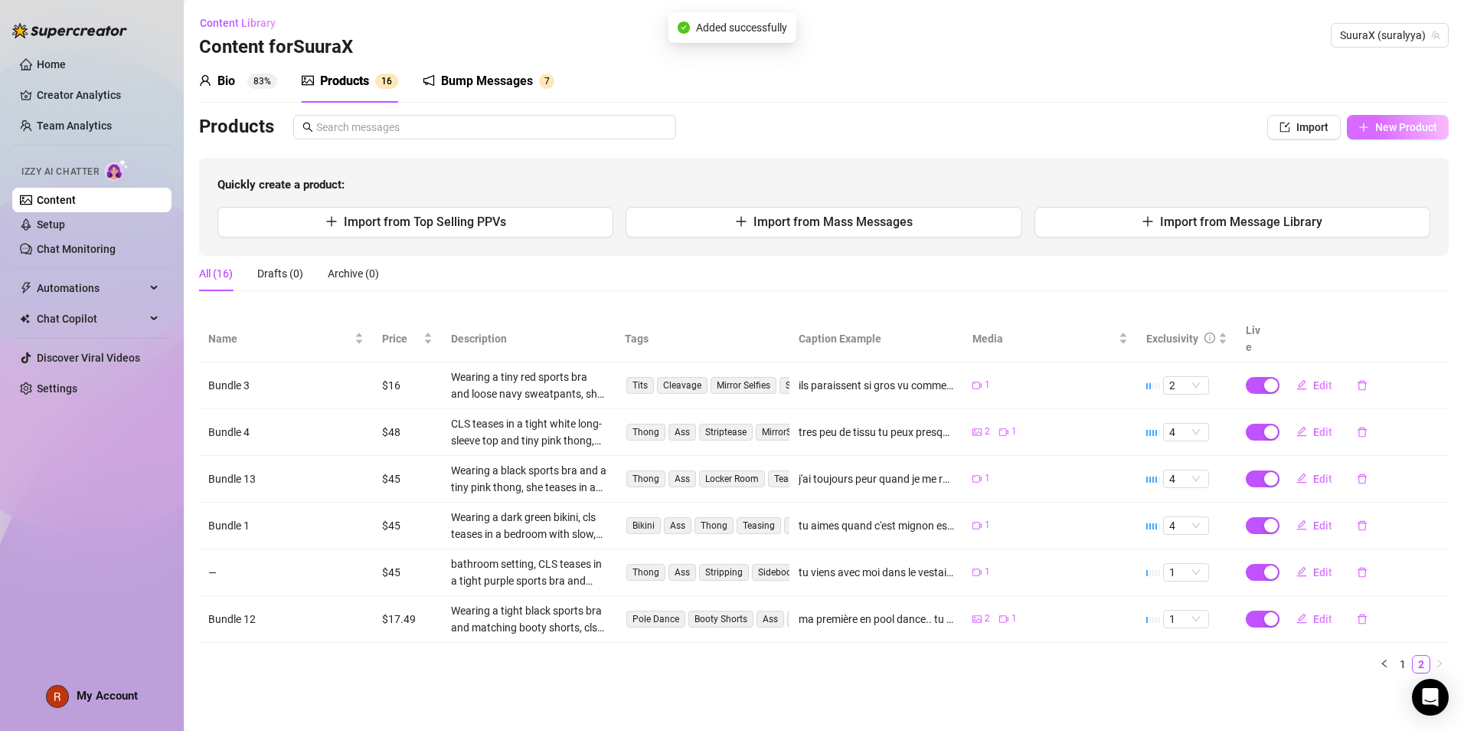
click at [1385, 131] on span "New Product" at bounding box center [1407, 127] width 62 height 12
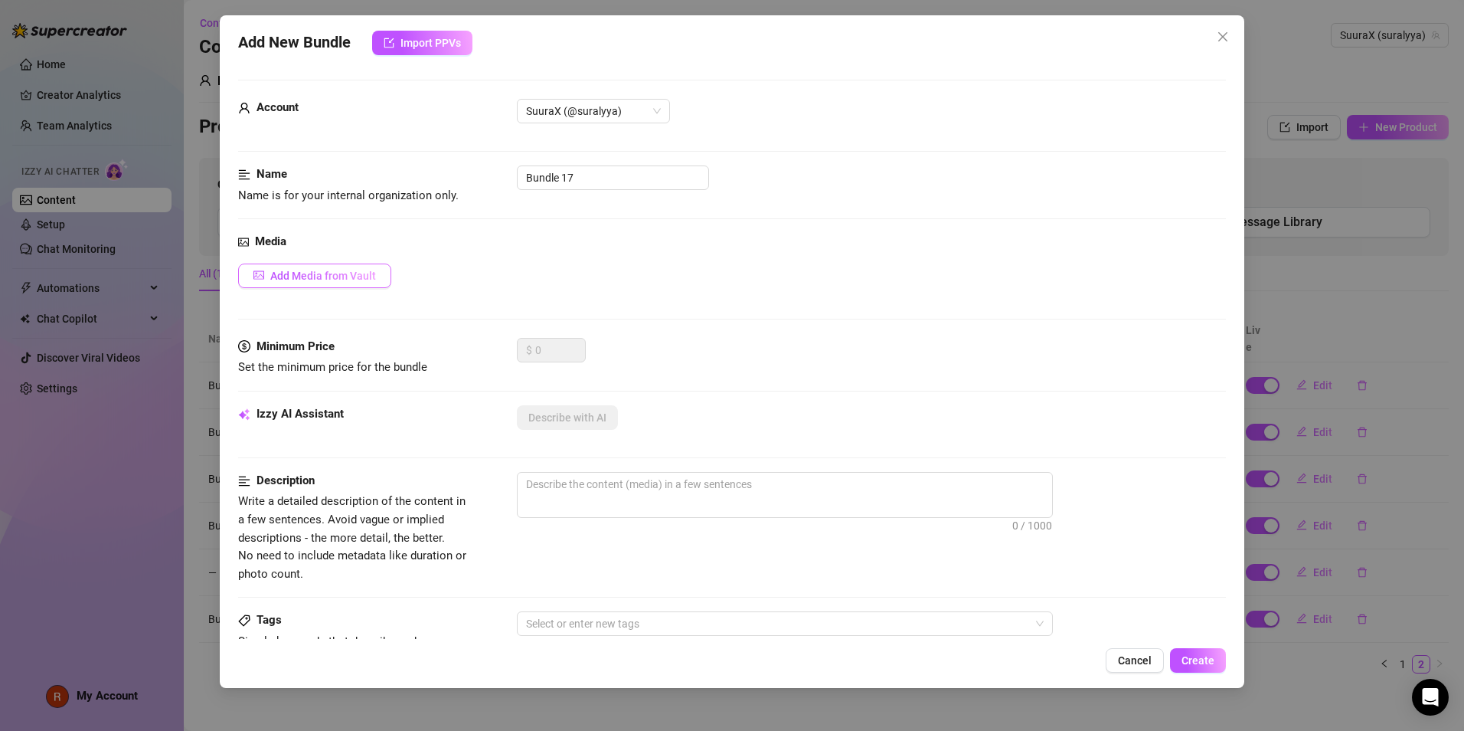
click at [356, 279] on span "Add Media from Vault" at bounding box center [323, 276] width 106 height 12
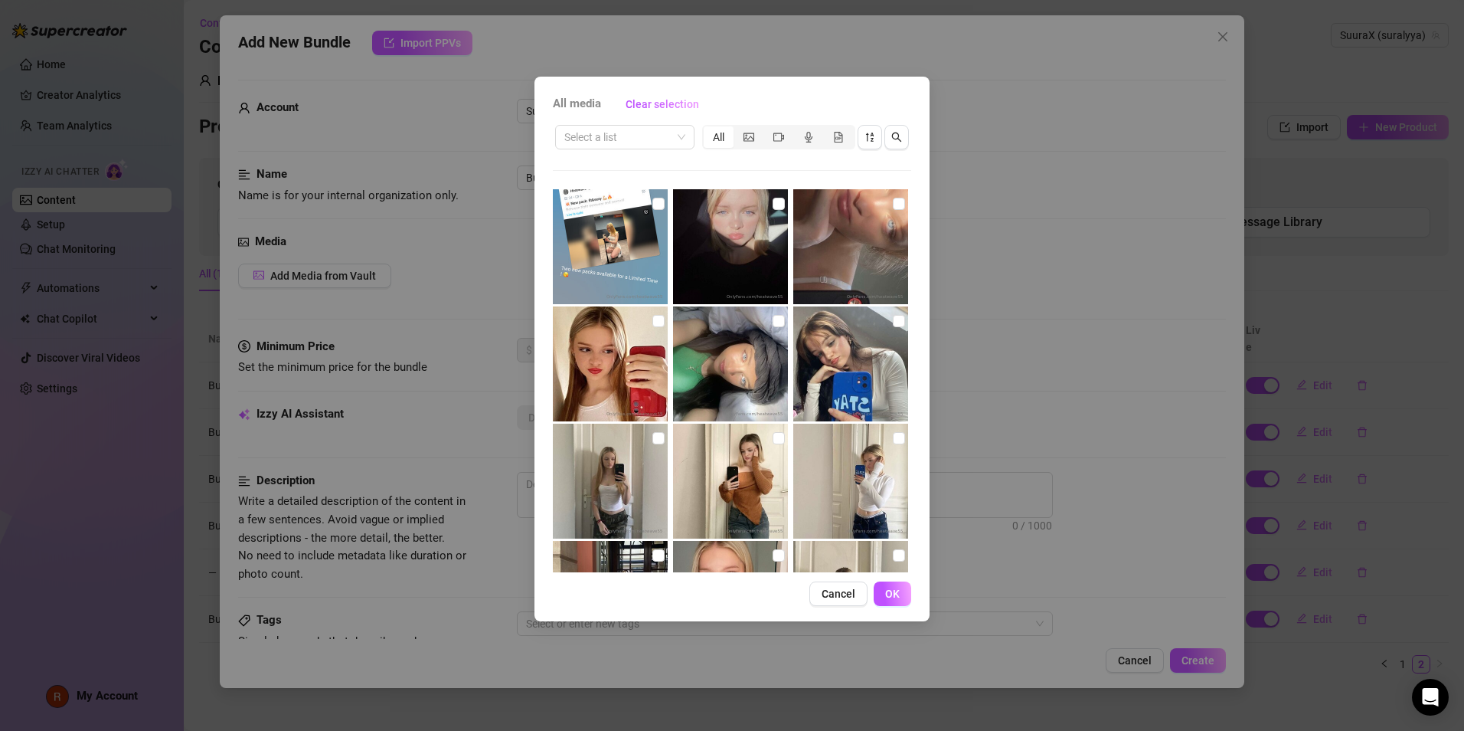
scroll to position [5500, 0]
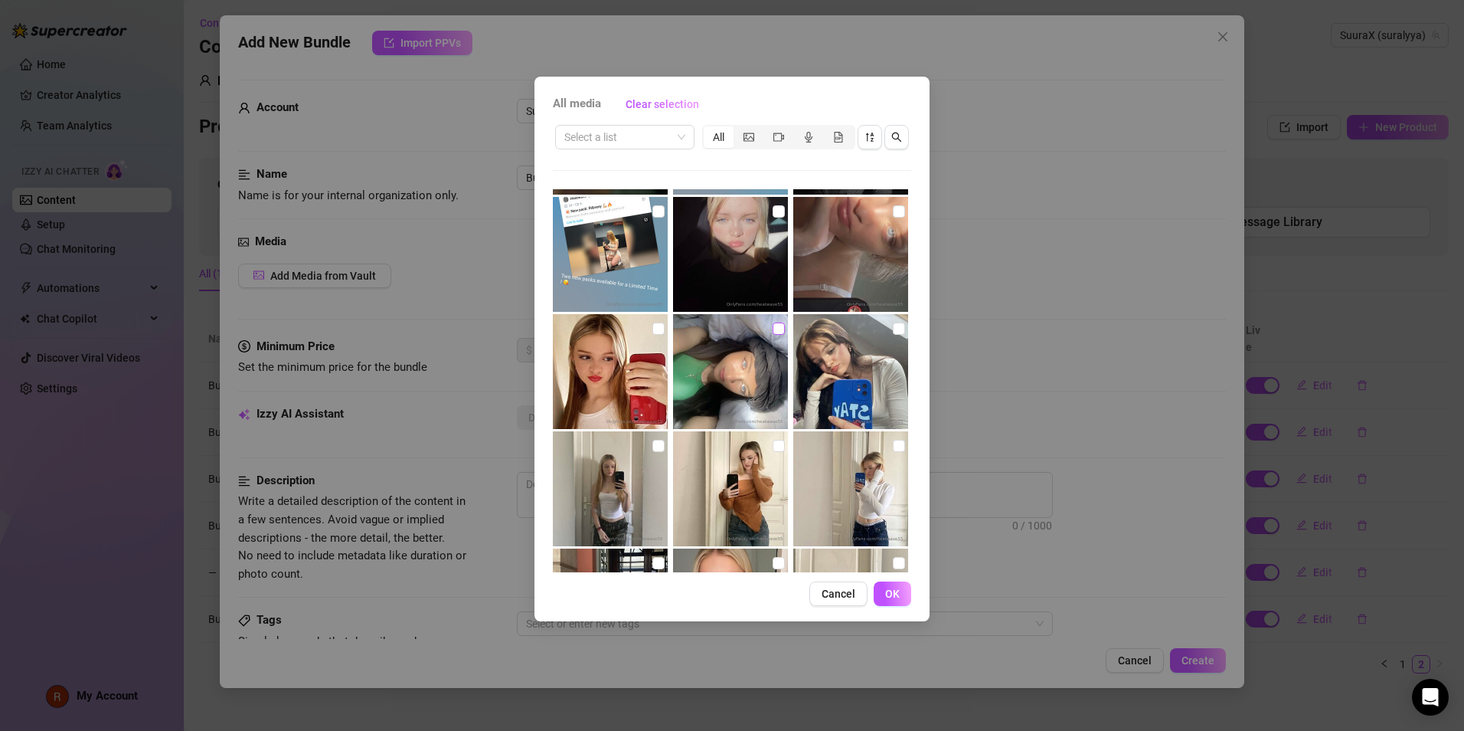
click at [773, 330] on input "checkbox" at bounding box center [779, 328] width 12 height 12
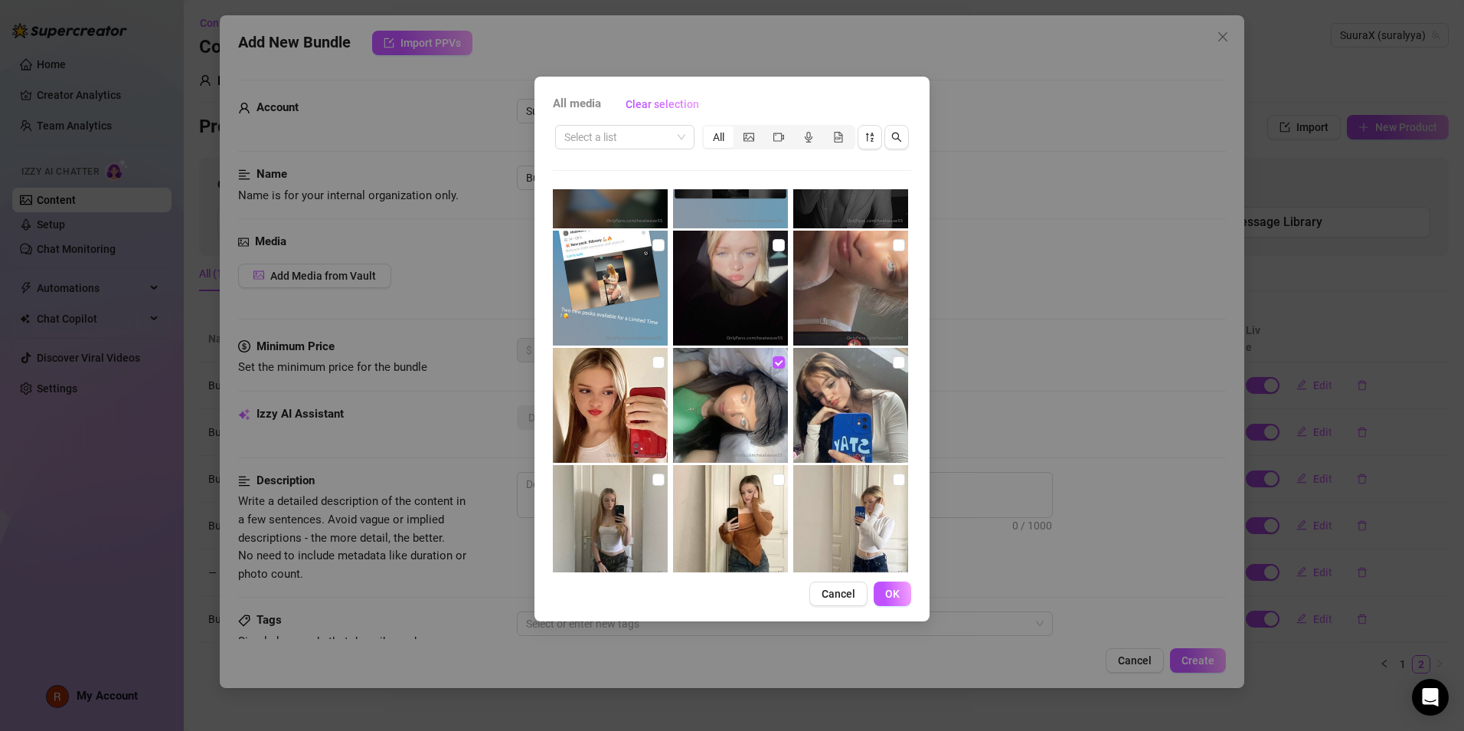
scroll to position [5465, 0]
click at [893, 242] on input "checkbox" at bounding box center [899, 246] width 12 height 12
click at [773, 250] on input "checkbox" at bounding box center [779, 246] width 12 height 12
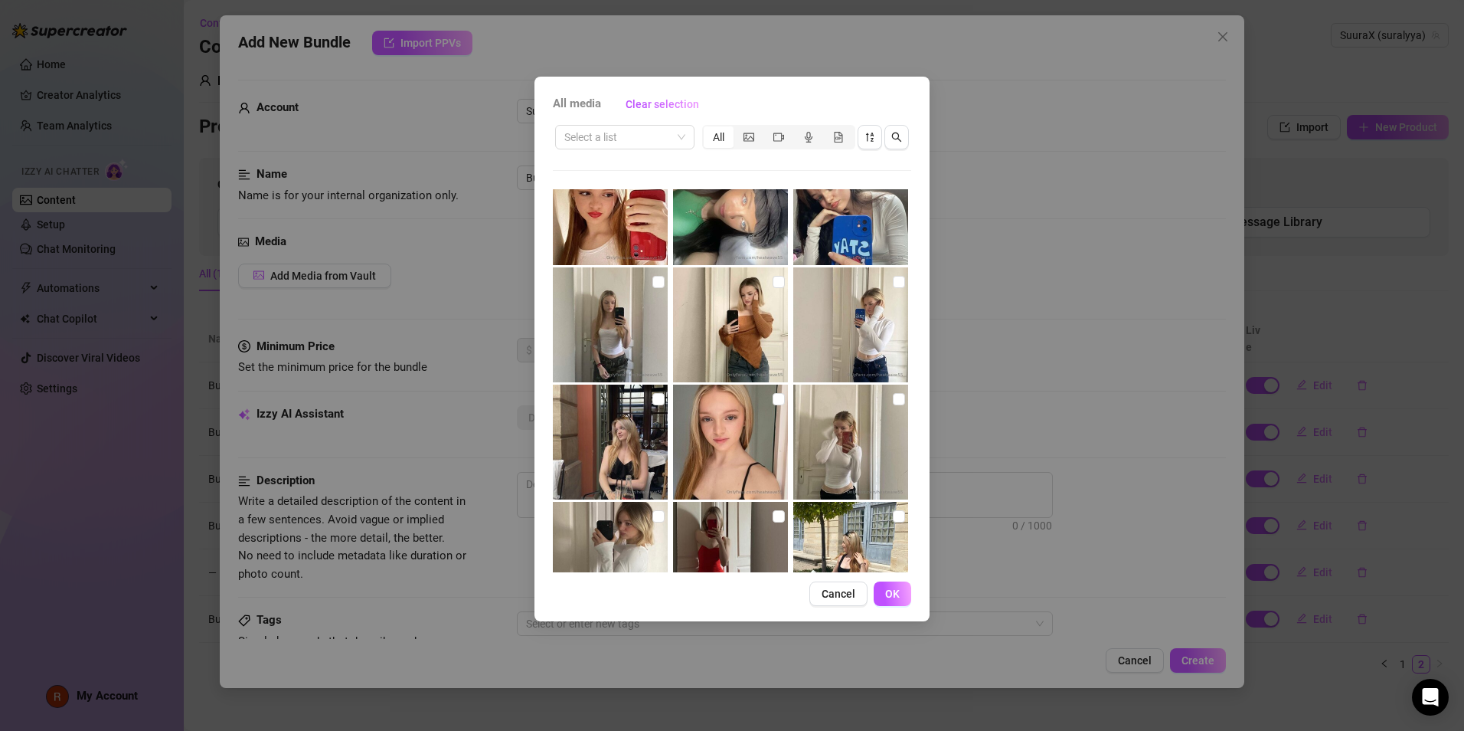
scroll to position [5887, 0]
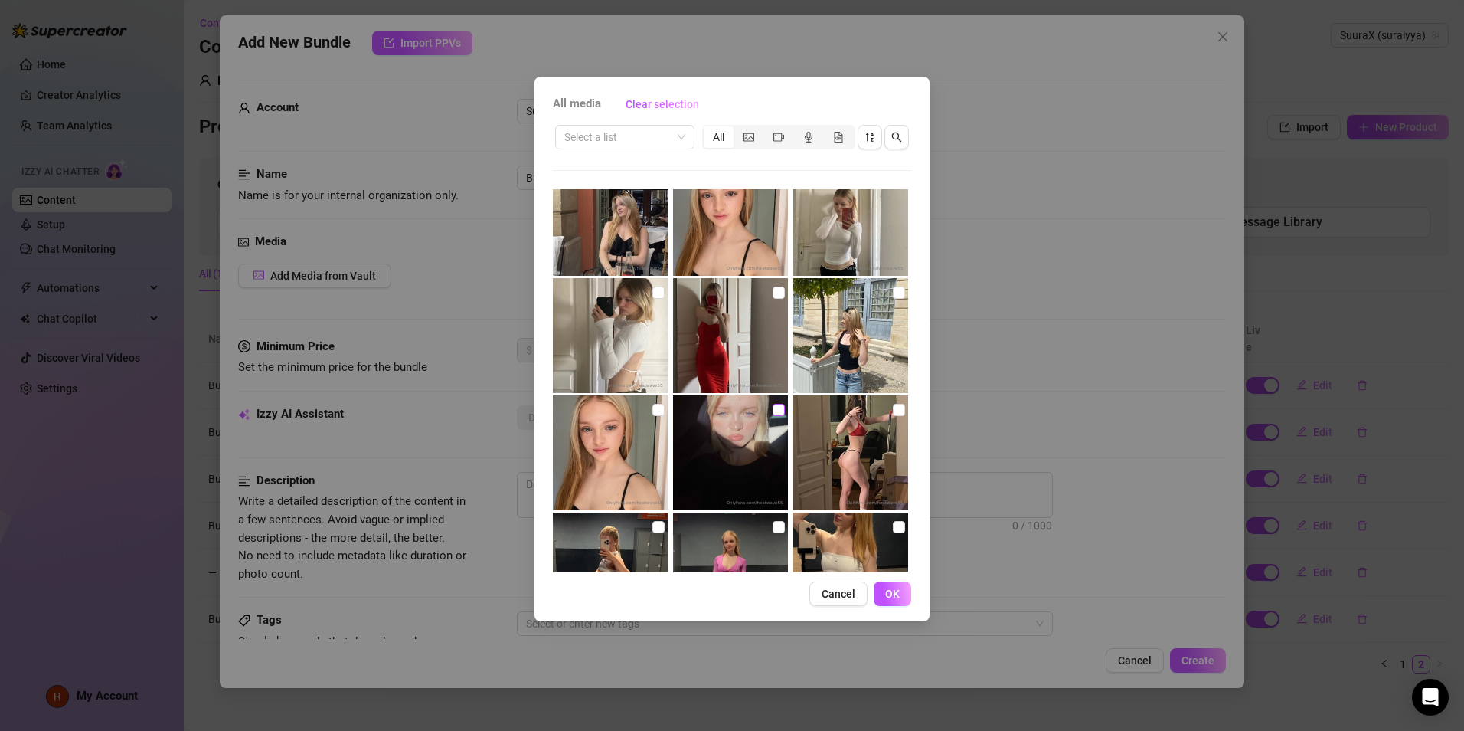
click at [773, 409] on input "checkbox" at bounding box center [779, 410] width 12 height 12
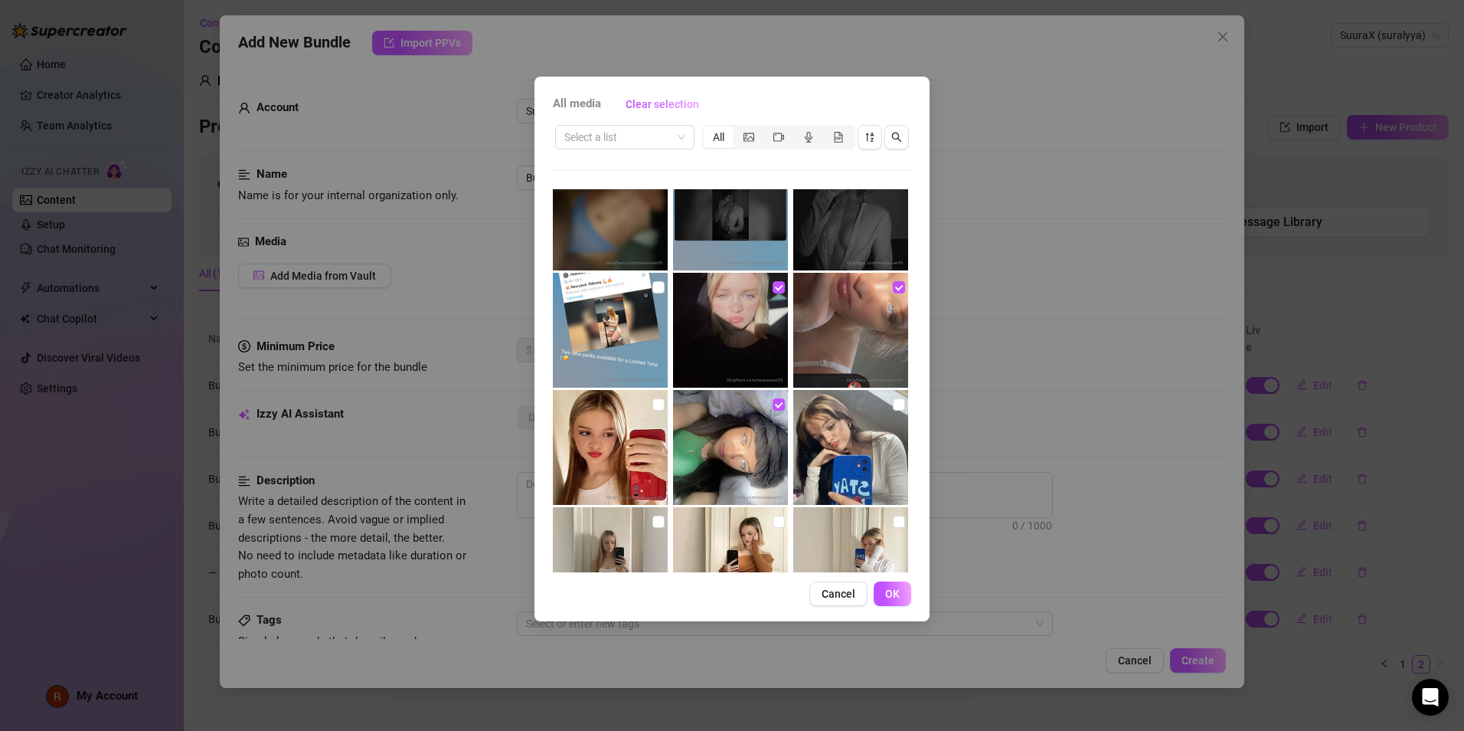
scroll to position [5421, 0]
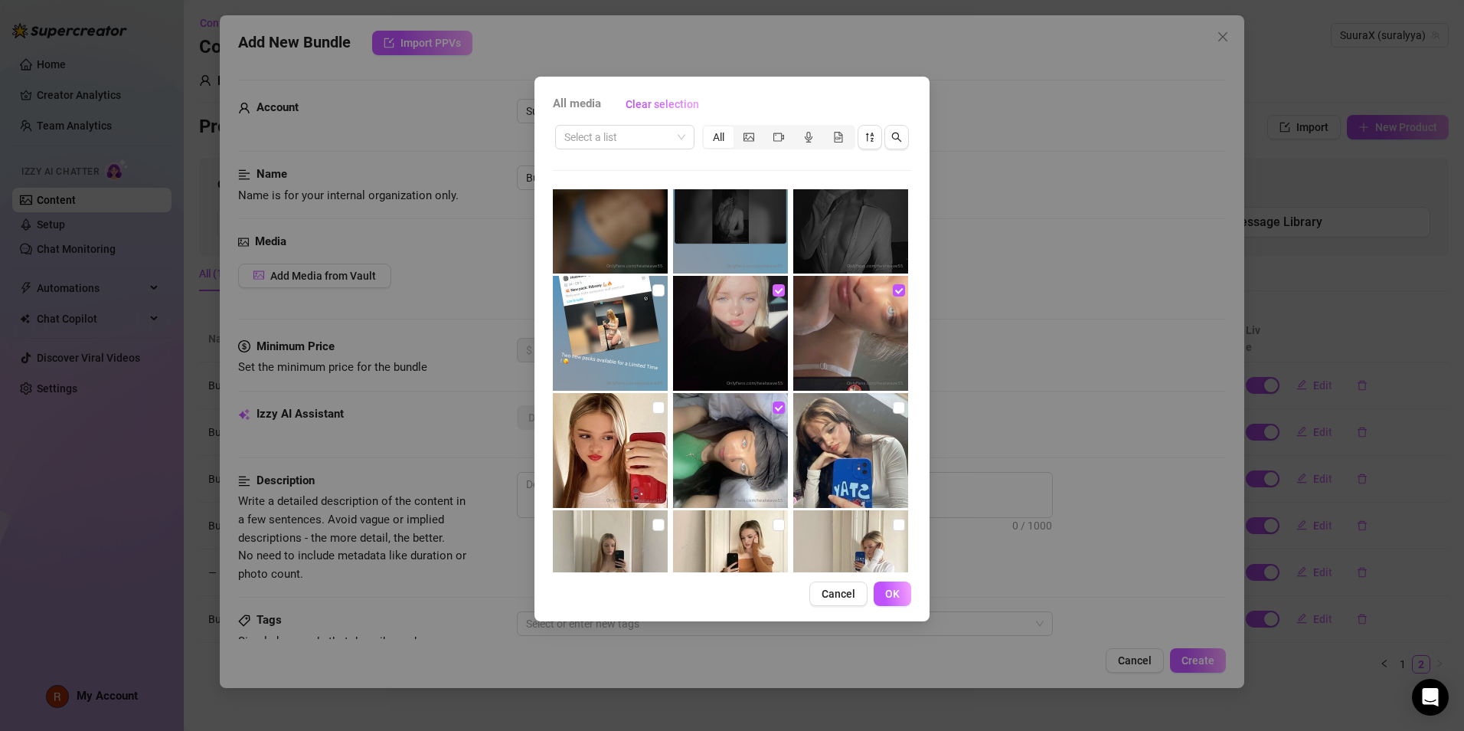
click at [777, 284] on input "checkbox" at bounding box center [779, 290] width 12 height 12
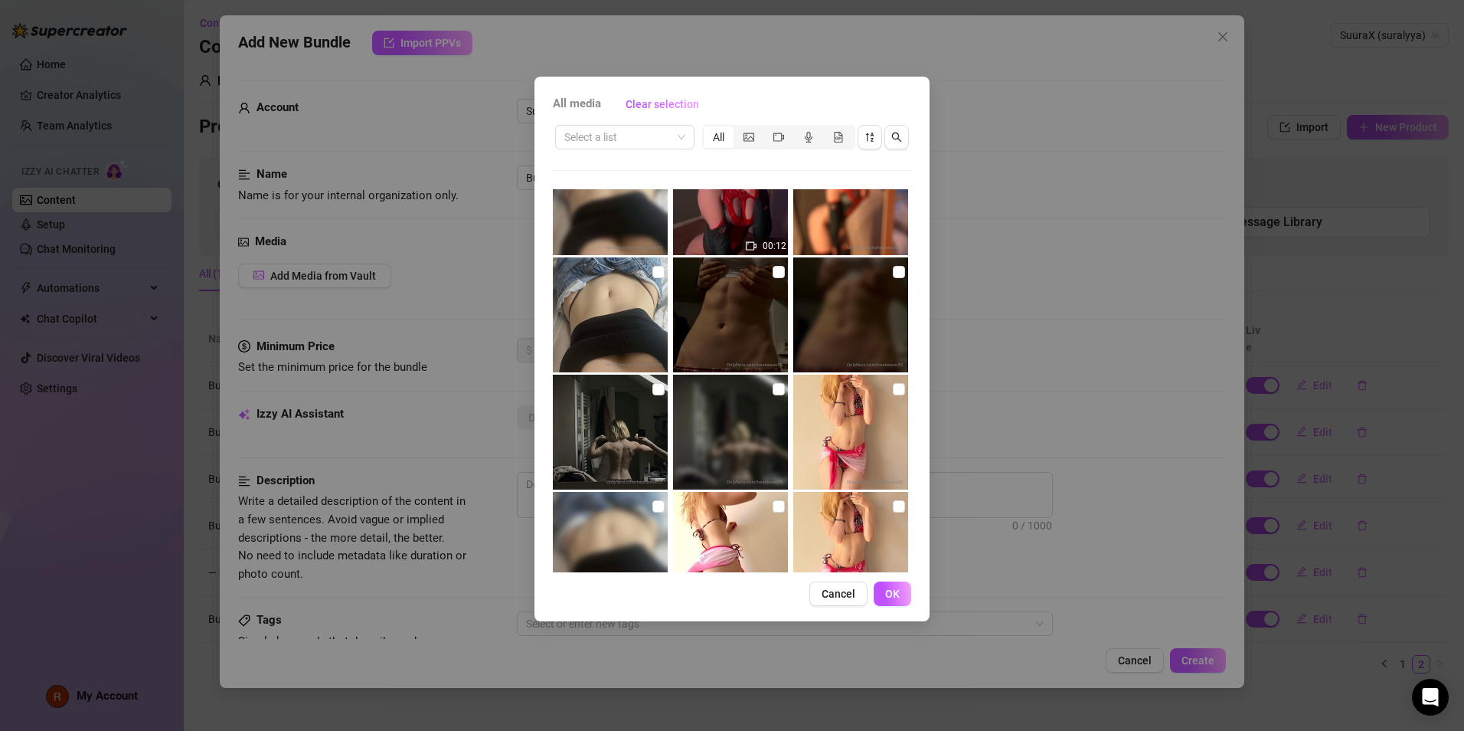
scroll to position [8252, 0]
click at [895, 594] on span "OK" at bounding box center [892, 593] width 15 height 12
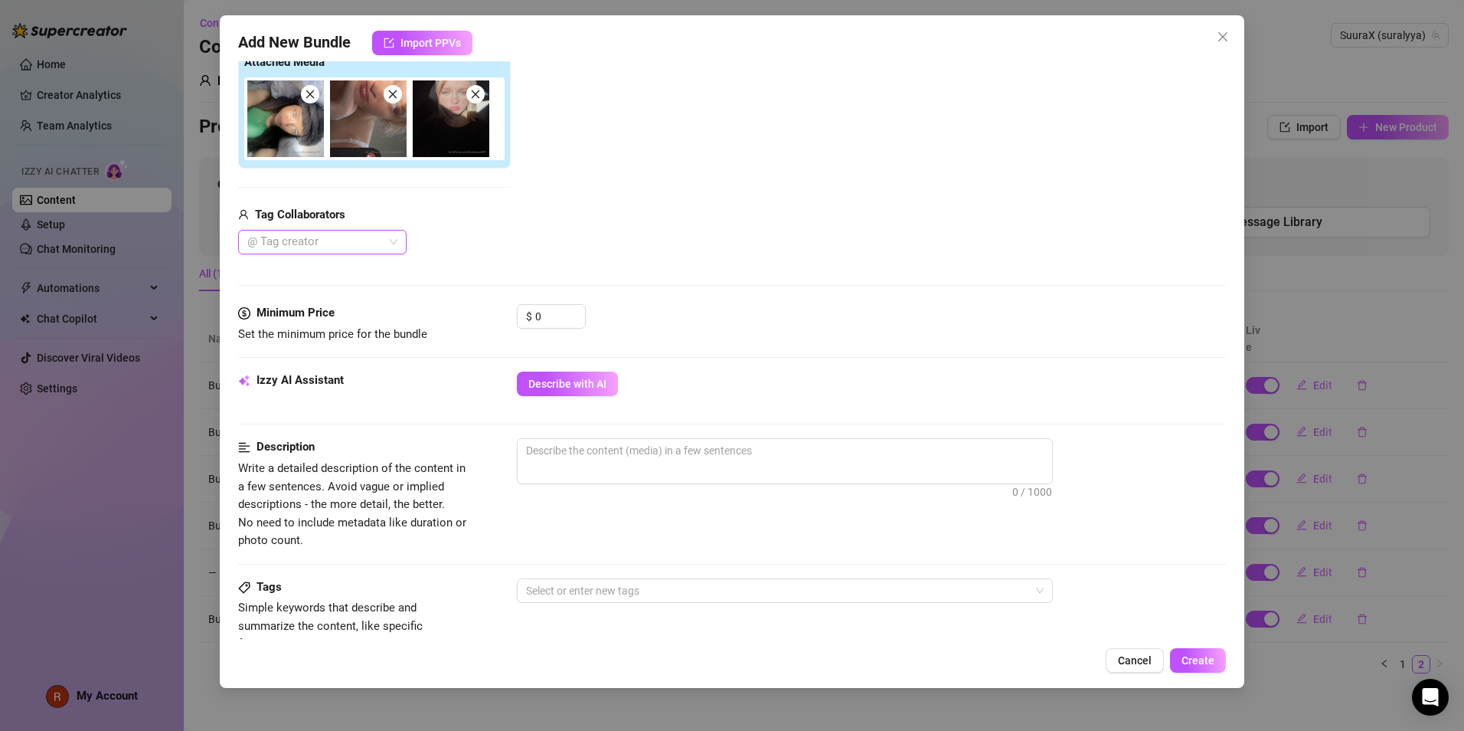
scroll to position [253, 0]
click at [589, 469] on span "0 / 1000" at bounding box center [785, 460] width 536 height 46
click at [534, 381] on span "Describe with AI" at bounding box center [567, 383] width 78 height 12
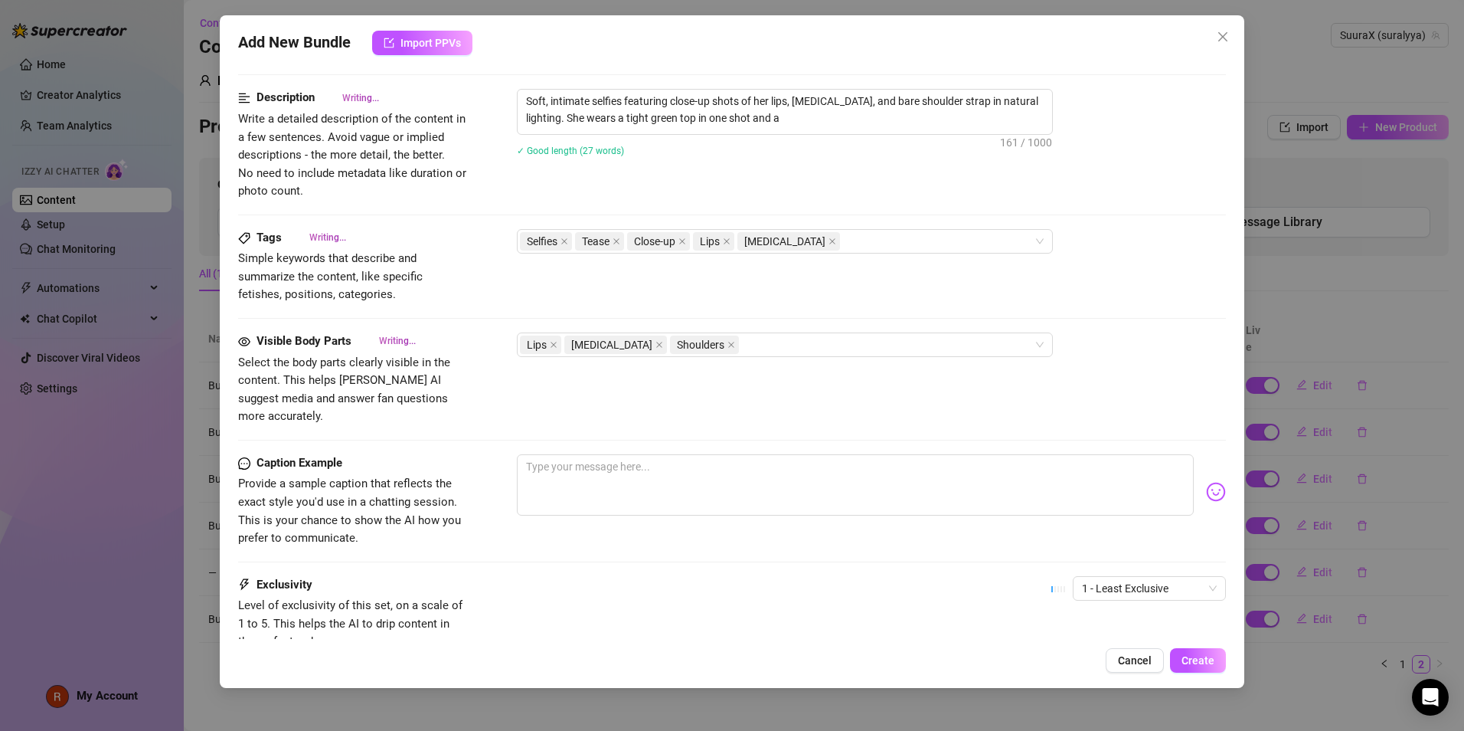
scroll to position [603, 0]
click at [726, 466] on textarea at bounding box center [855, 483] width 677 height 61
click at [1206, 480] on img at bounding box center [1216, 490] width 20 height 20
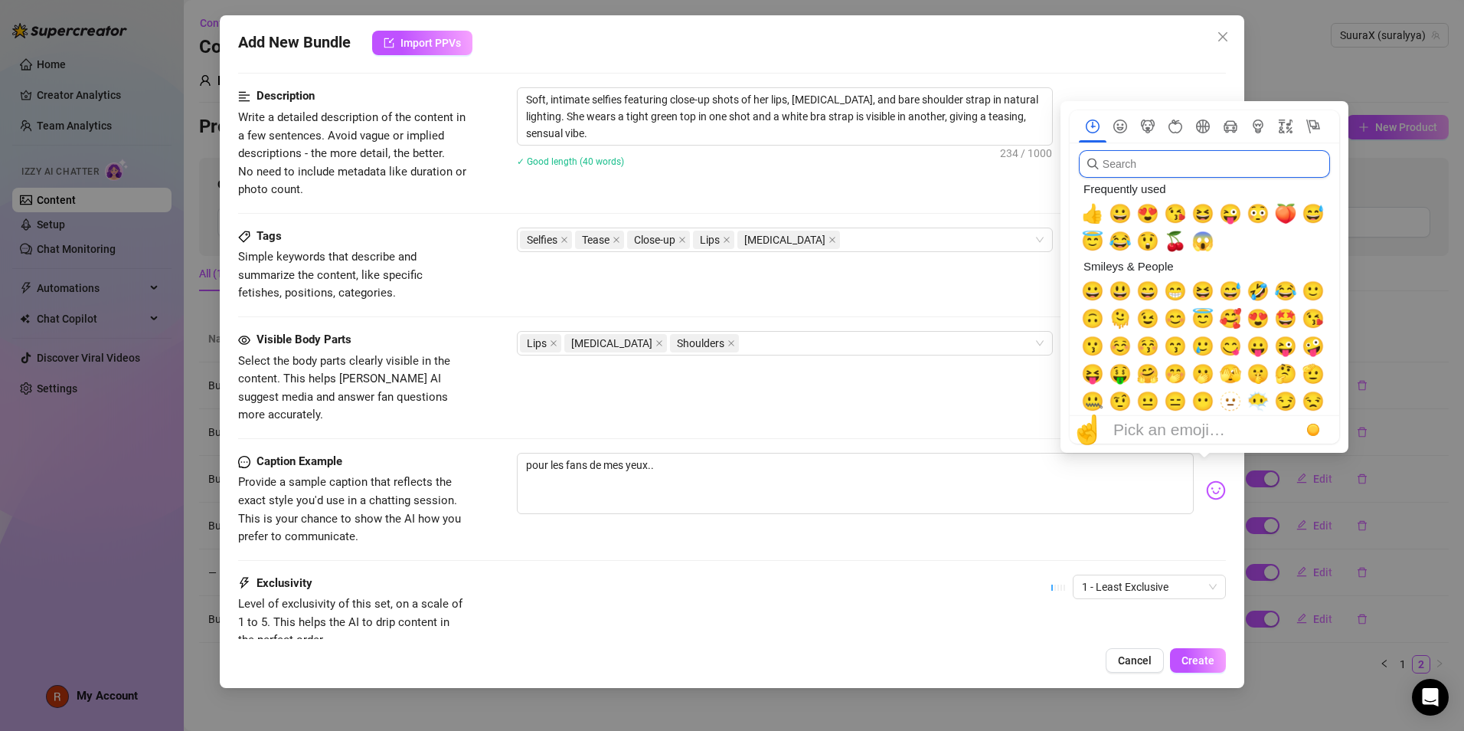
click at [1176, 167] on input "search" at bounding box center [1204, 164] width 251 height 28
click at [1196, 316] on span "😇" at bounding box center [1203, 318] width 23 height 21
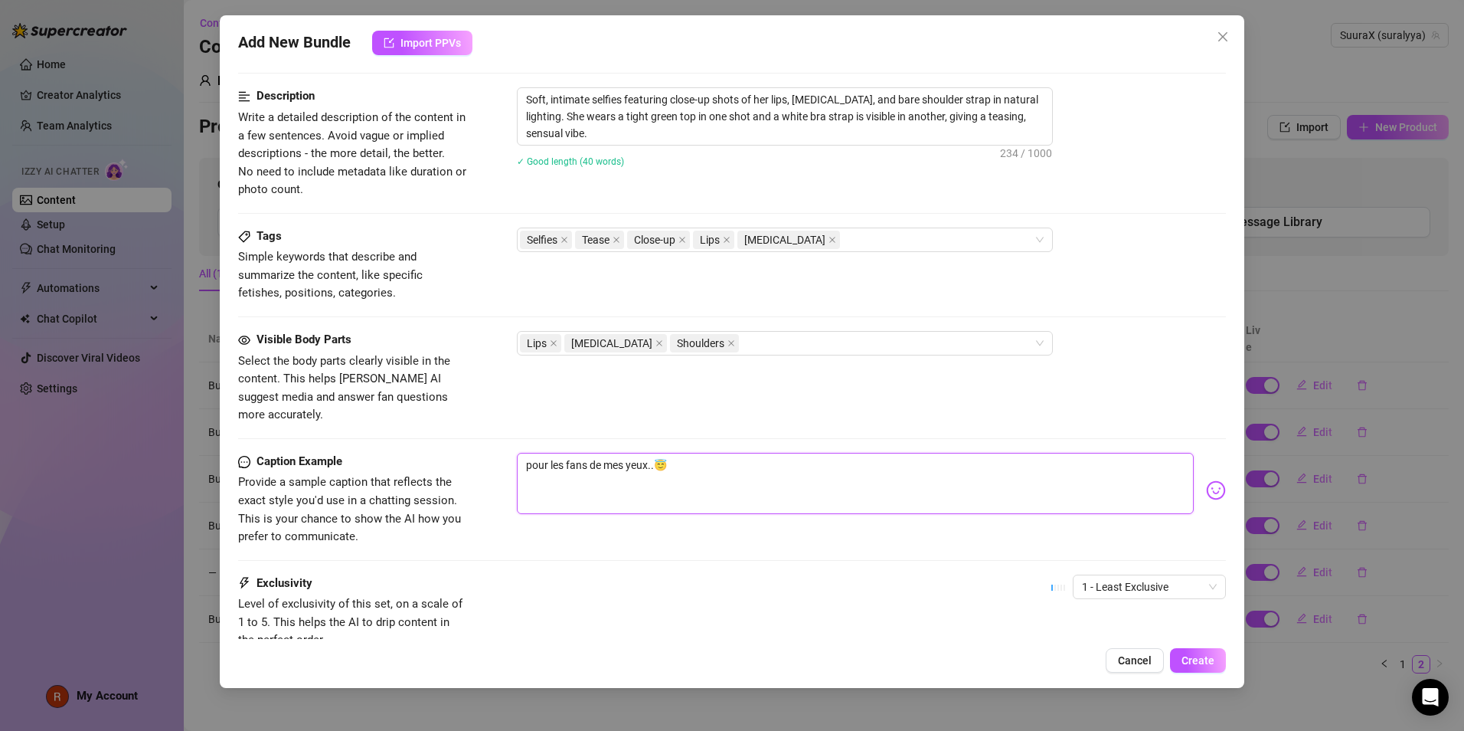
click at [649, 453] on textarea "pour les fans de mes yeux..😇" at bounding box center [855, 483] width 677 height 61
click at [1198, 663] on span "Create" at bounding box center [1198, 660] width 33 height 12
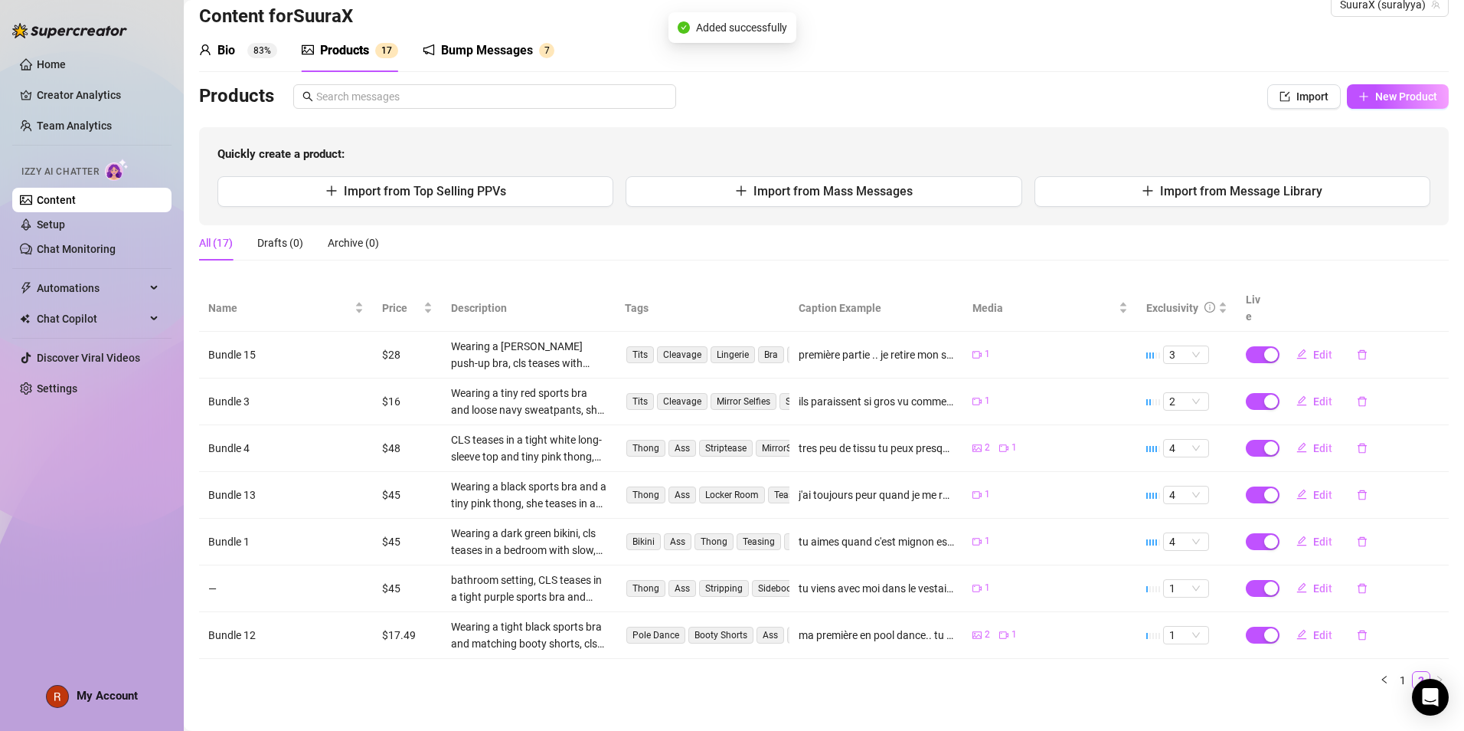
scroll to position [31, 0]
click at [1395, 672] on link "1" at bounding box center [1403, 680] width 17 height 17
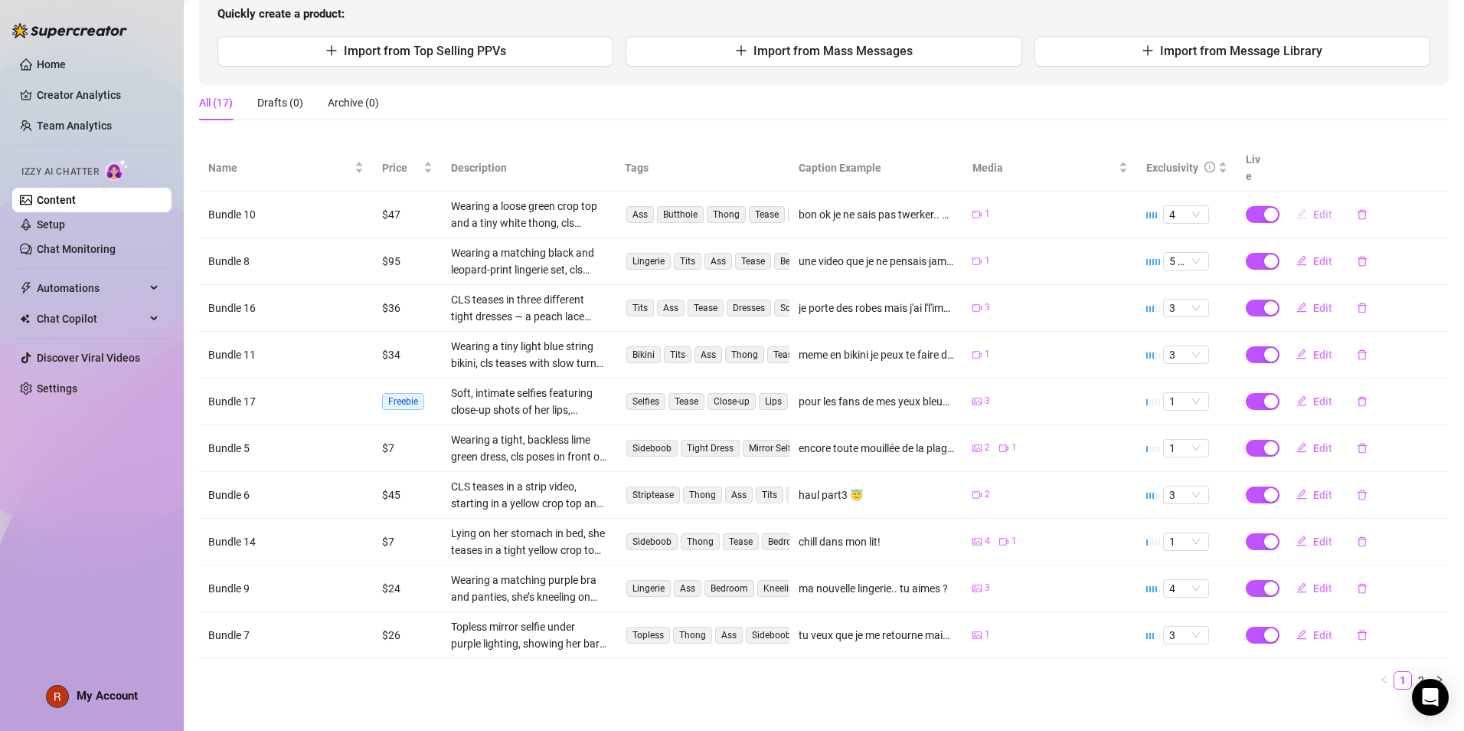
scroll to position [0, 0]
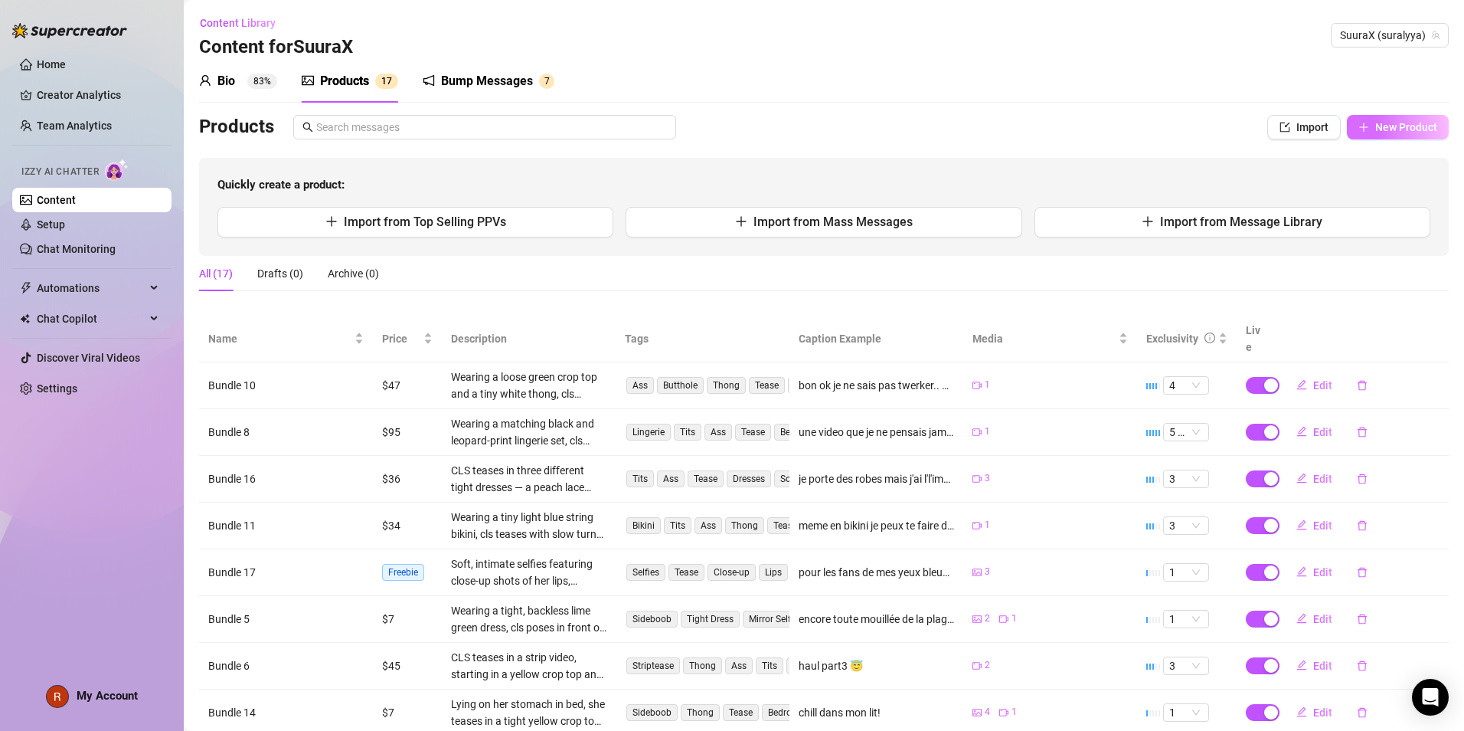
click at [1385, 121] on span "New Product" at bounding box center [1407, 127] width 62 height 12
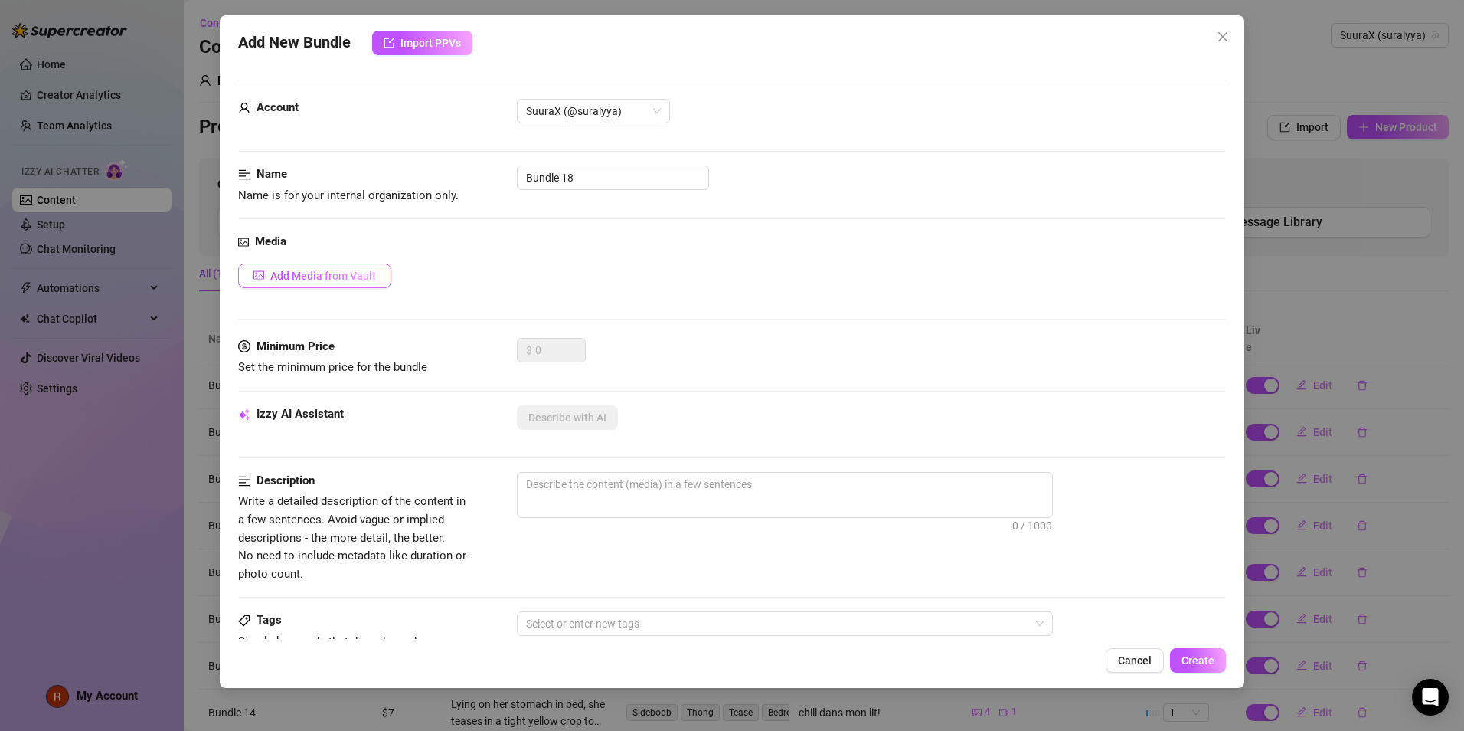
click at [350, 272] on span "Add Media from Vault" at bounding box center [323, 276] width 106 height 12
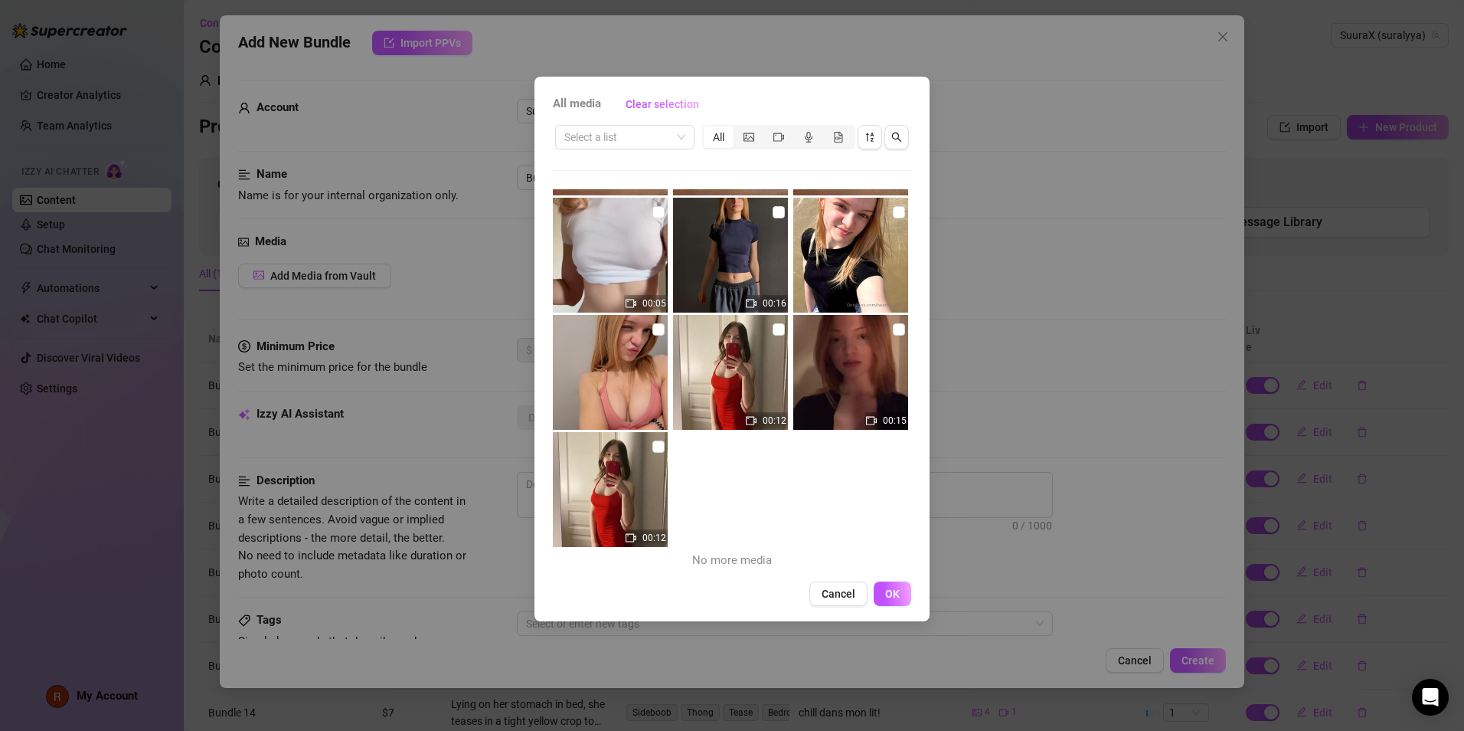
scroll to position [13936, 0]
click at [657, 330] on input "checkbox" at bounding box center [659, 329] width 12 height 12
click at [656, 329] on input "checkbox" at bounding box center [659, 329] width 12 height 12
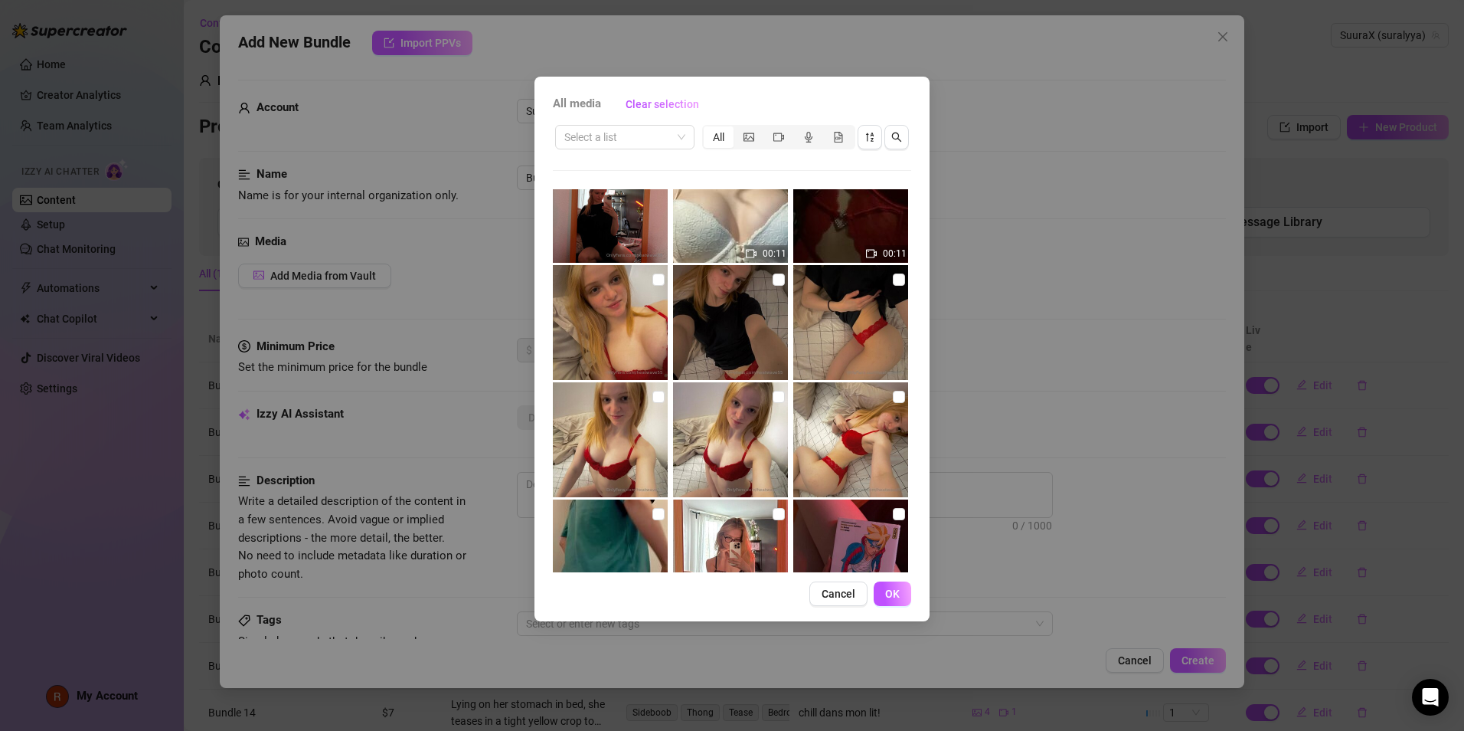
scroll to position [11876, 0]
click at [893, 279] on input "checkbox" at bounding box center [899, 280] width 12 height 12
click at [890, 592] on span "OK" at bounding box center [892, 593] width 15 height 12
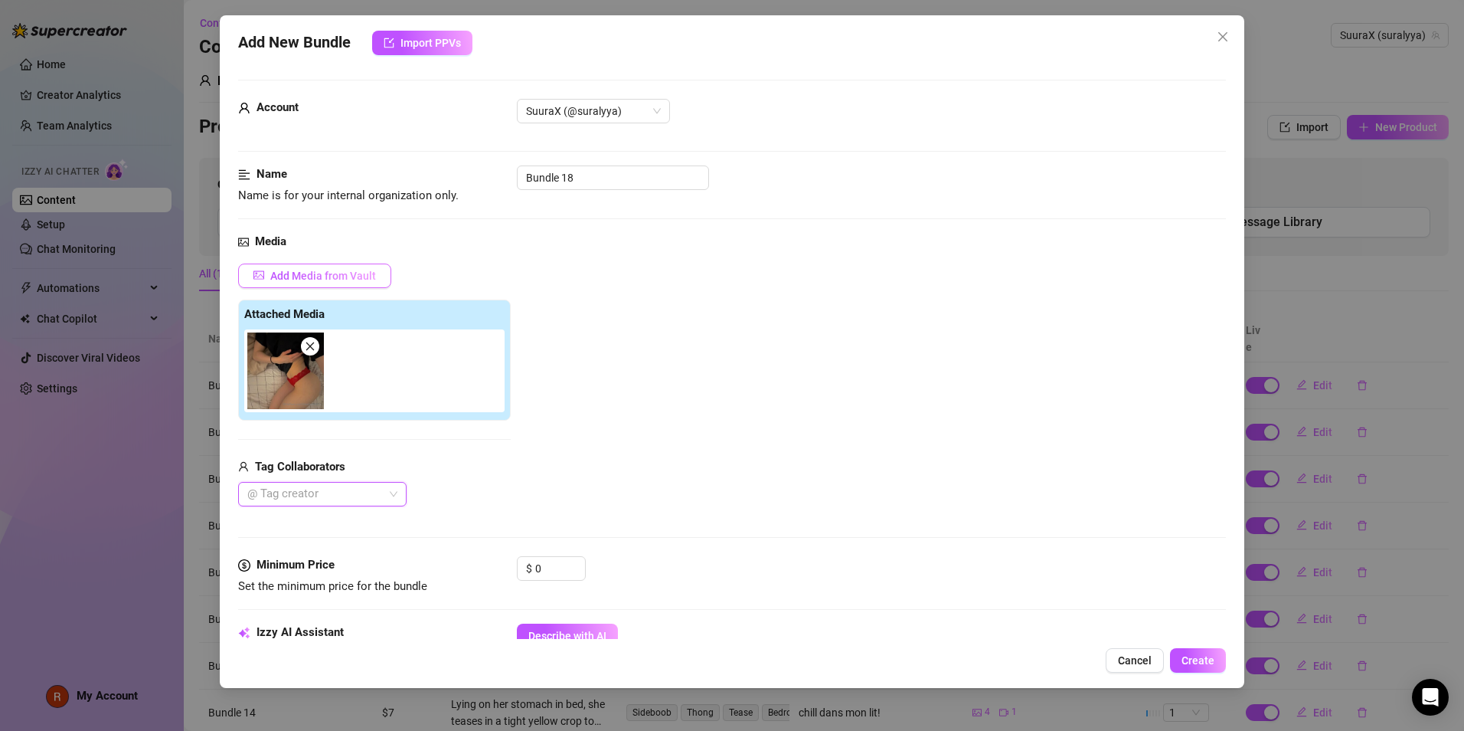
click at [377, 272] on button "Add Media from Vault" at bounding box center [314, 275] width 153 height 25
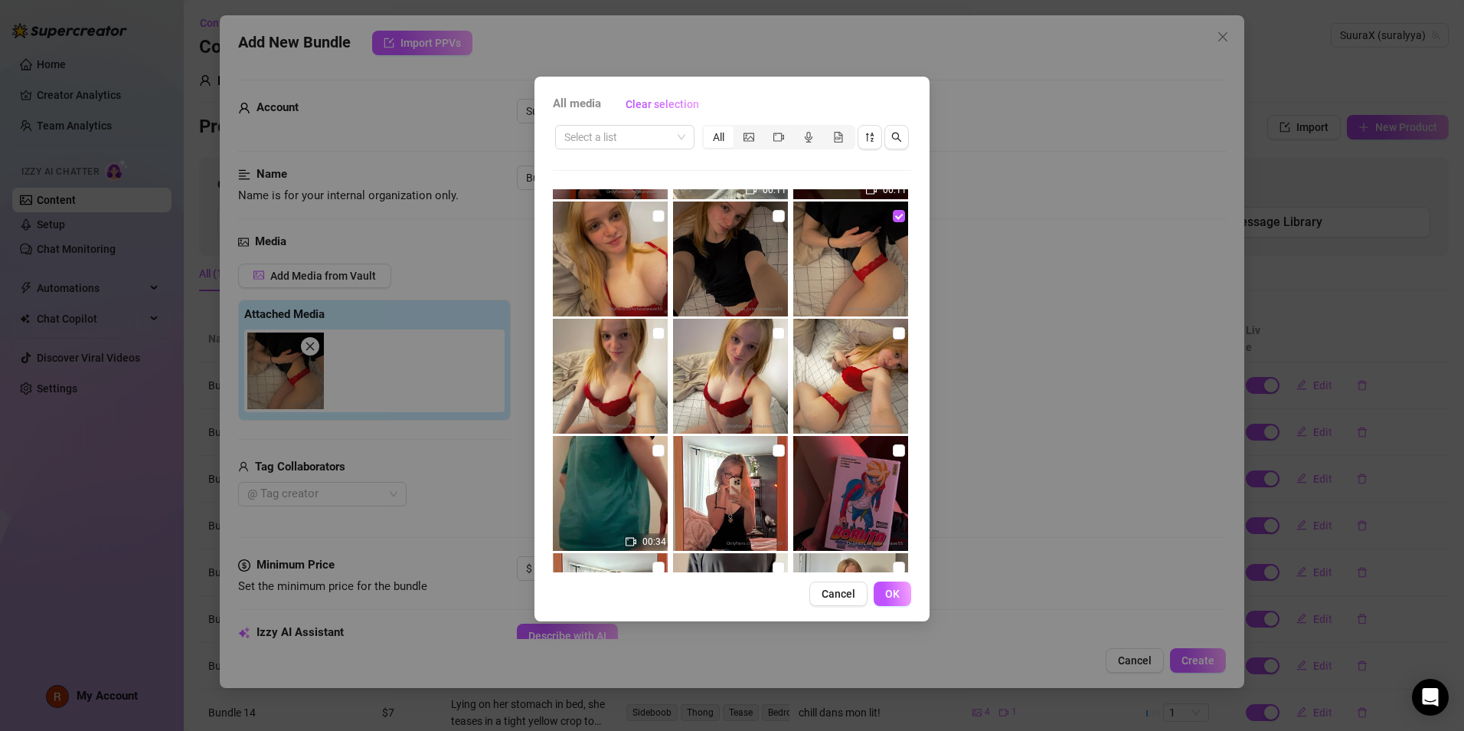
scroll to position [11938, 0]
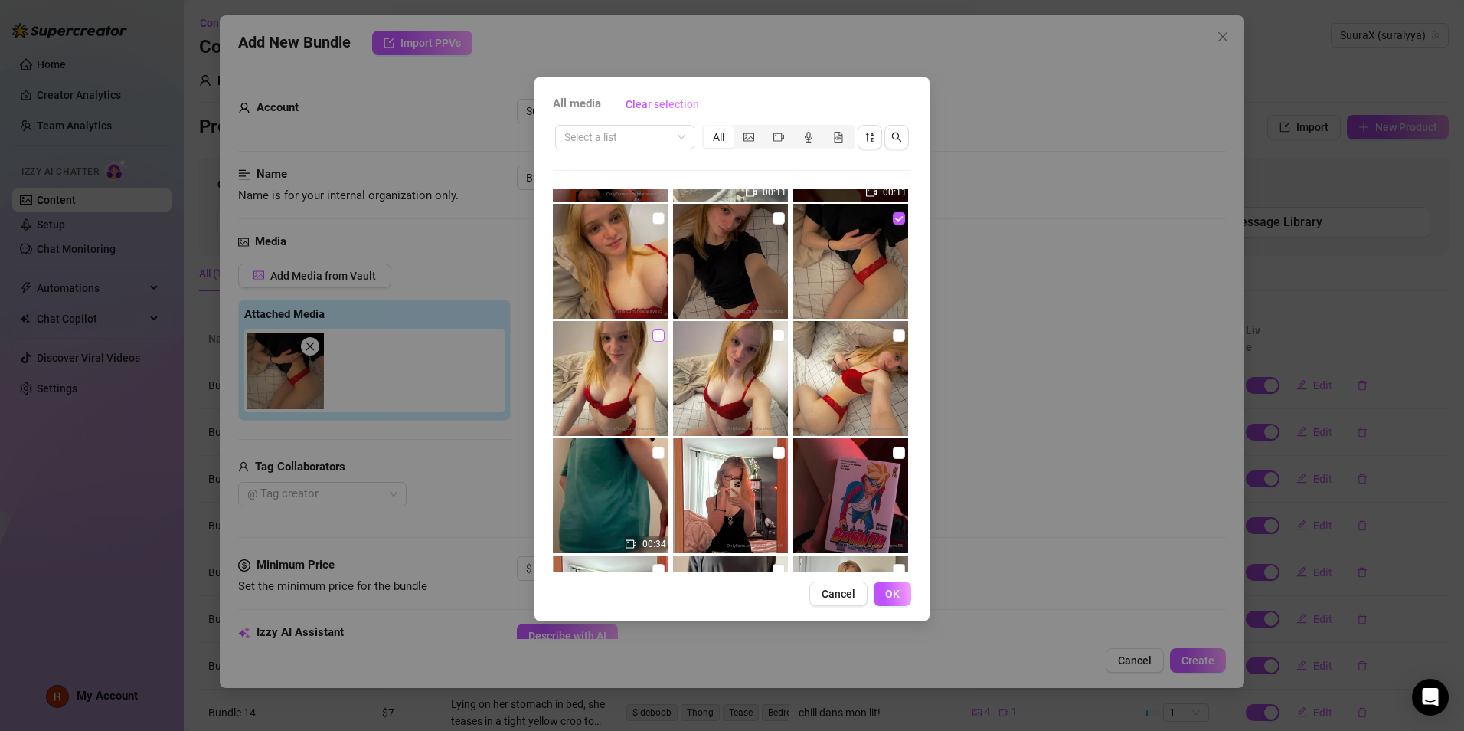
click at [657, 332] on input "checkbox" at bounding box center [659, 335] width 12 height 12
click at [654, 217] on input "checkbox" at bounding box center [659, 218] width 12 height 12
click at [887, 344] on img at bounding box center [850, 378] width 115 height 115
click at [893, 336] on input "checkbox" at bounding box center [899, 335] width 12 height 12
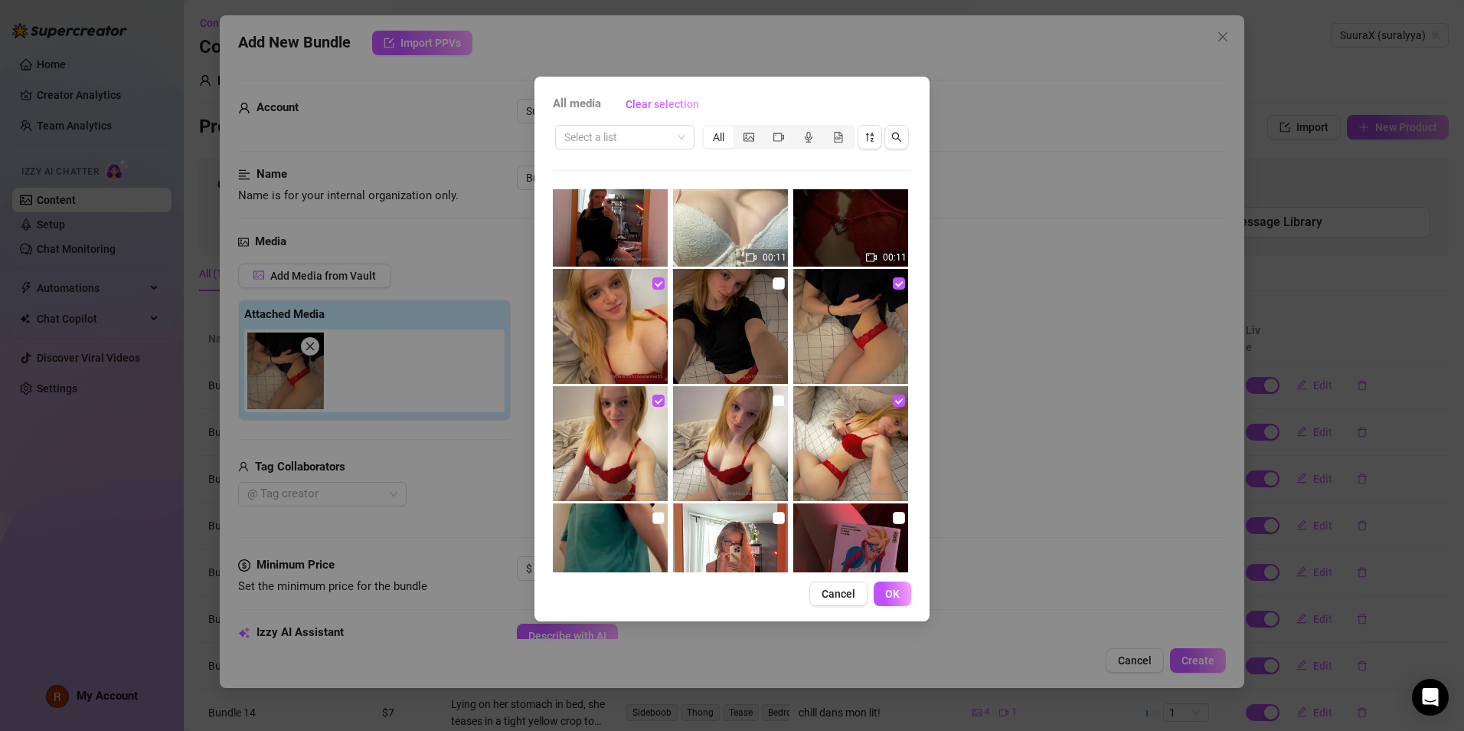
scroll to position [11872, 0]
click at [659, 289] on input "checkbox" at bounding box center [659, 284] width 12 height 12
click at [659, 401] on input "checkbox" at bounding box center [659, 401] width 12 height 12
click at [893, 404] on input "checkbox" at bounding box center [899, 401] width 12 height 12
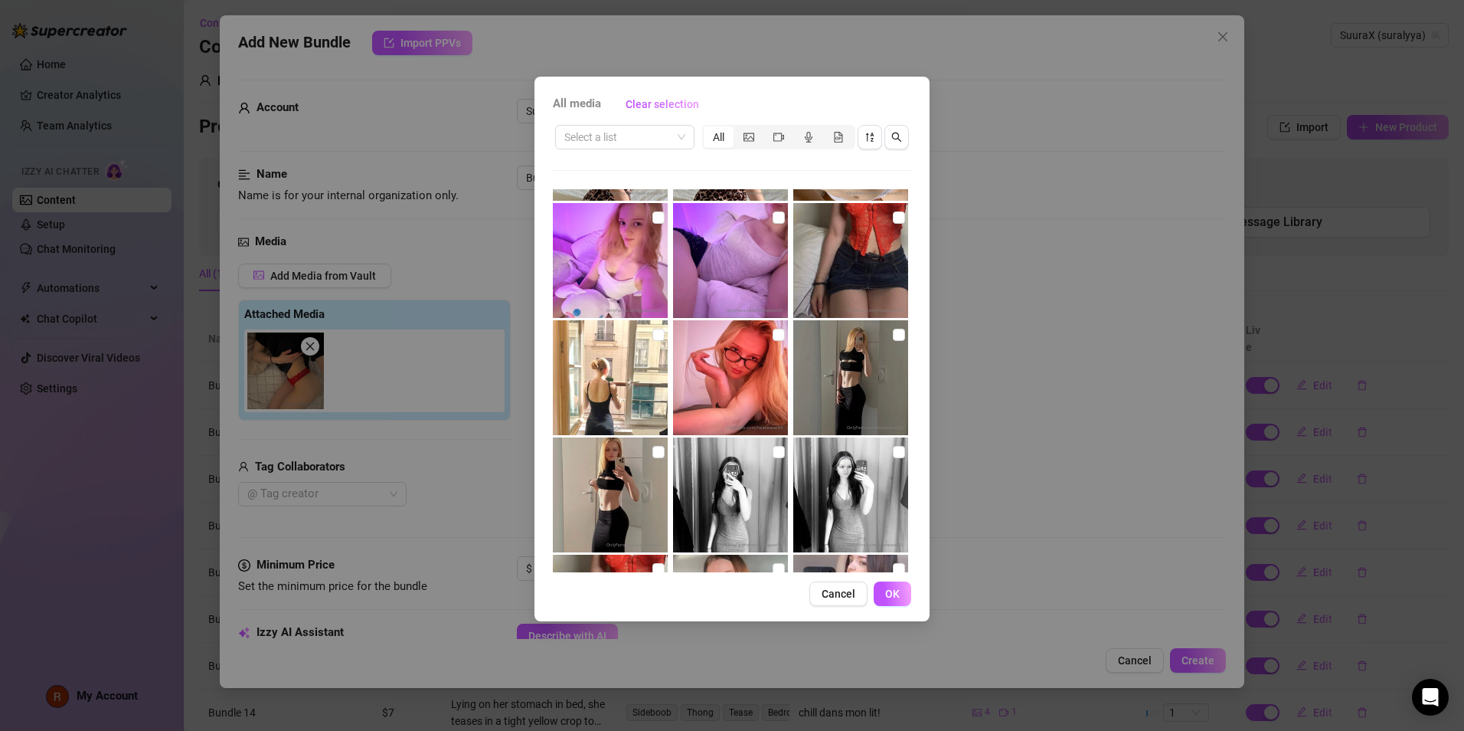
scroll to position [11104, 0]
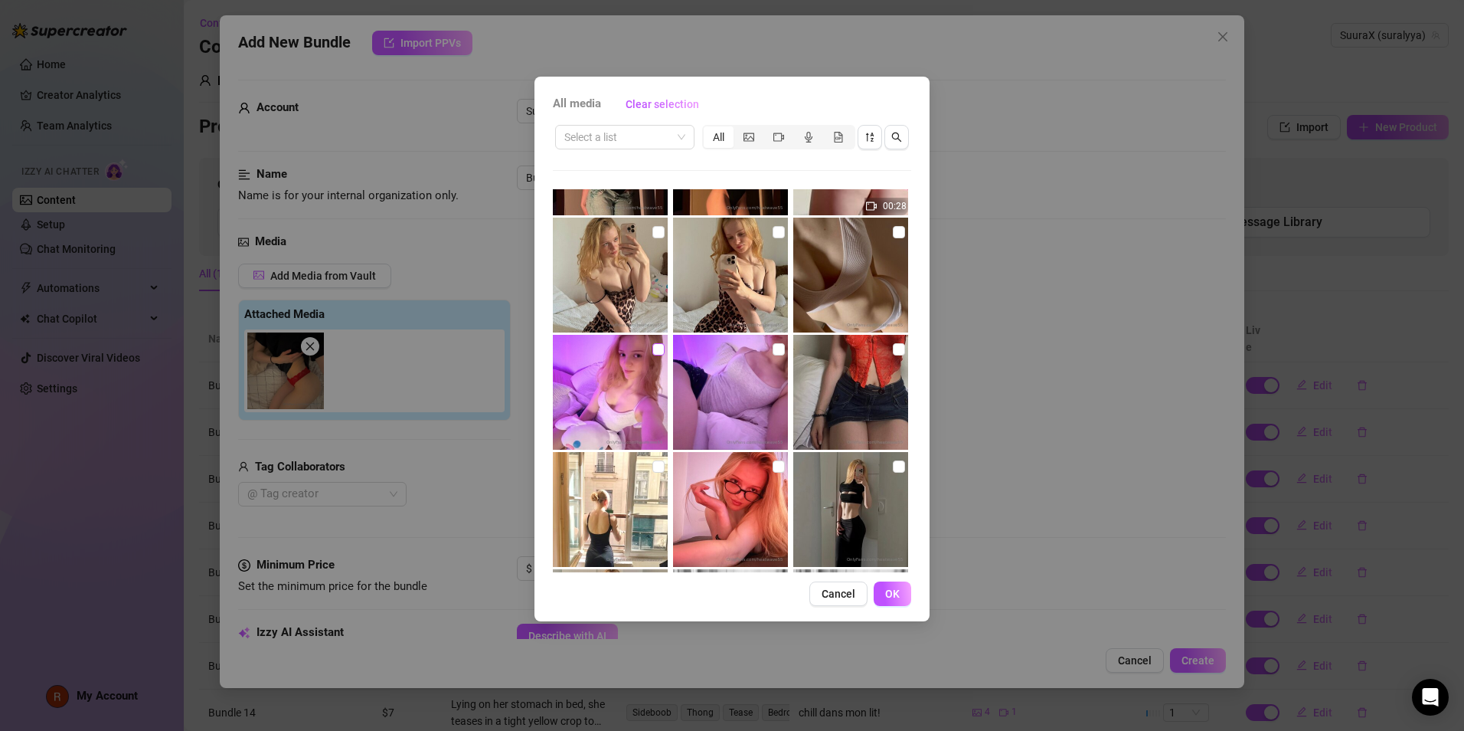
click at [659, 346] on input "checkbox" at bounding box center [659, 349] width 12 height 12
click at [774, 348] on input "checkbox" at bounding box center [779, 349] width 12 height 12
click at [891, 600] on button "OK" at bounding box center [893, 593] width 38 height 25
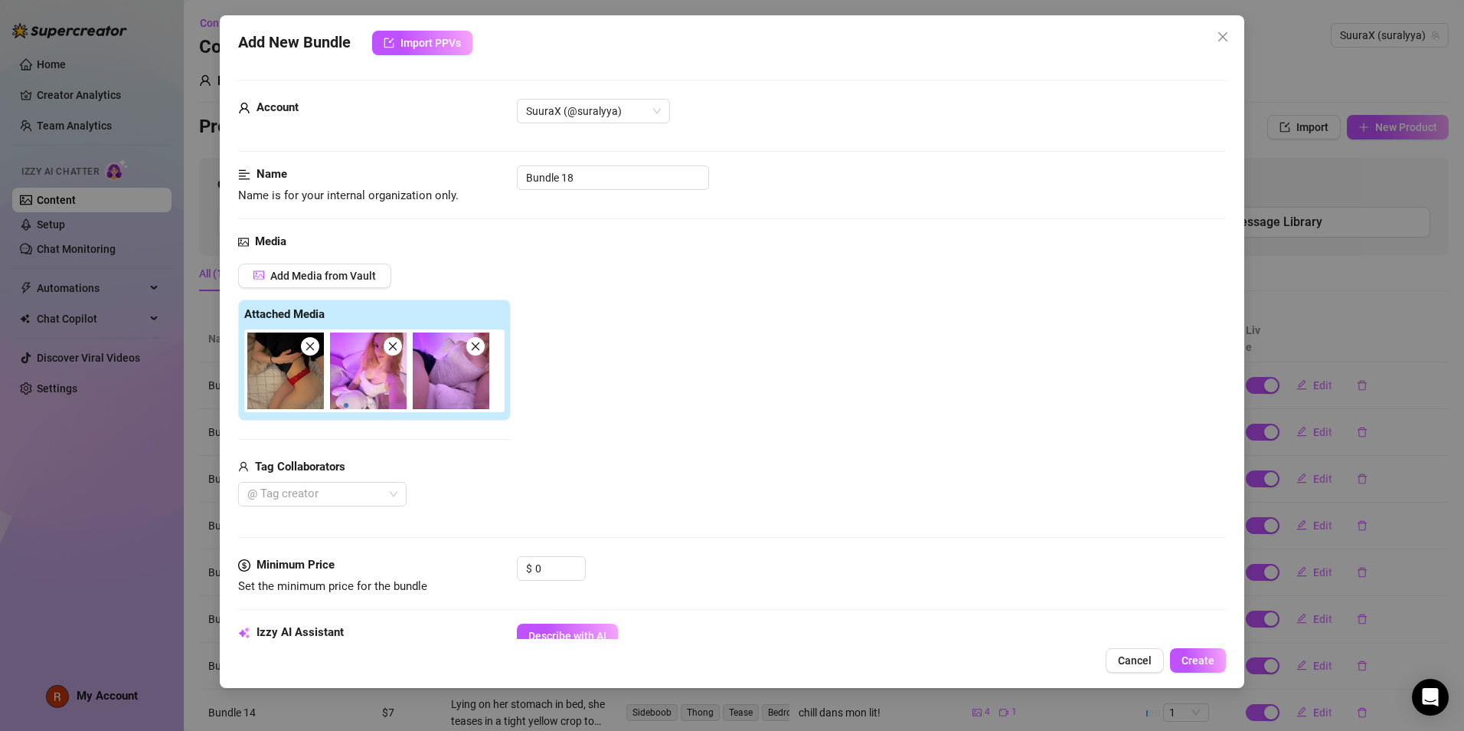
click at [313, 348] on icon "close" at bounding box center [310, 346] width 11 height 11
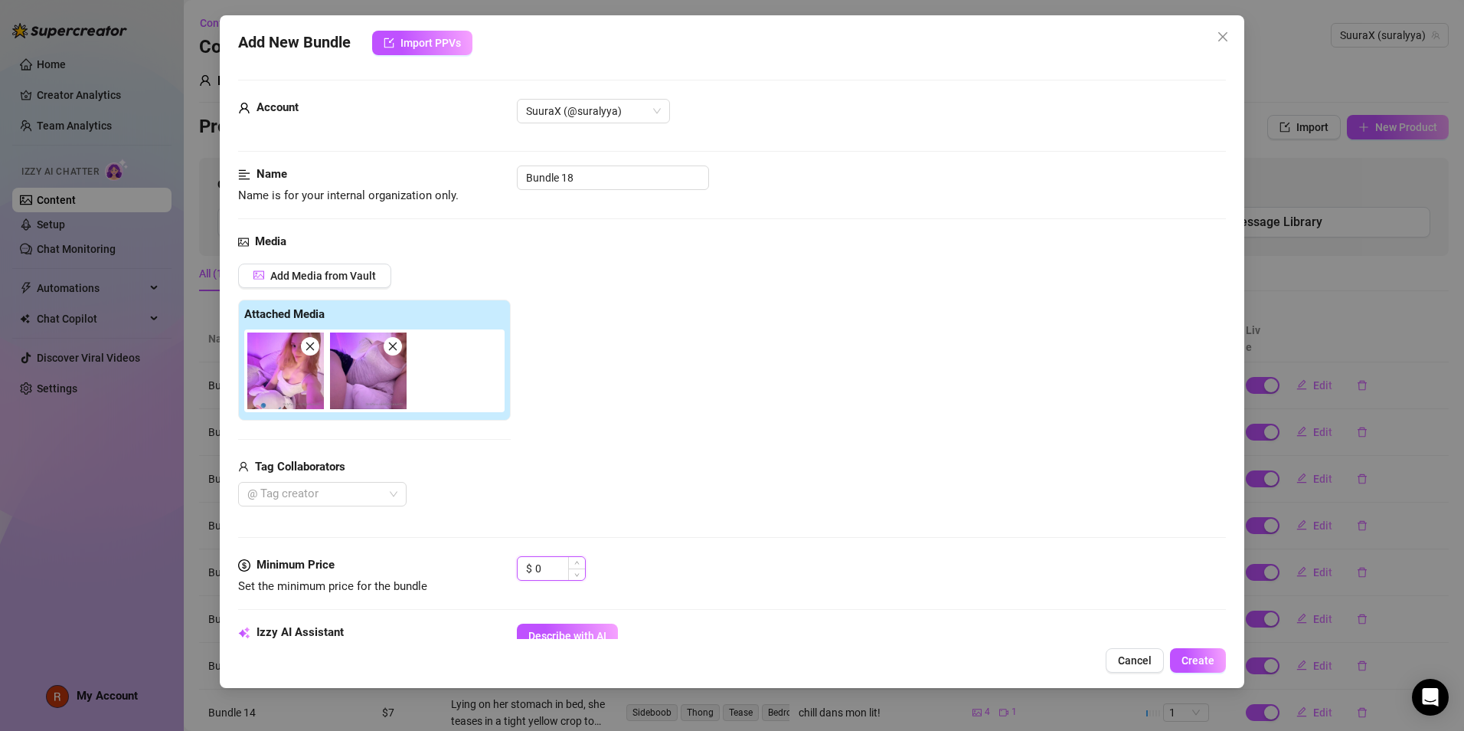
click at [557, 564] on input "0" at bounding box center [560, 568] width 50 height 23
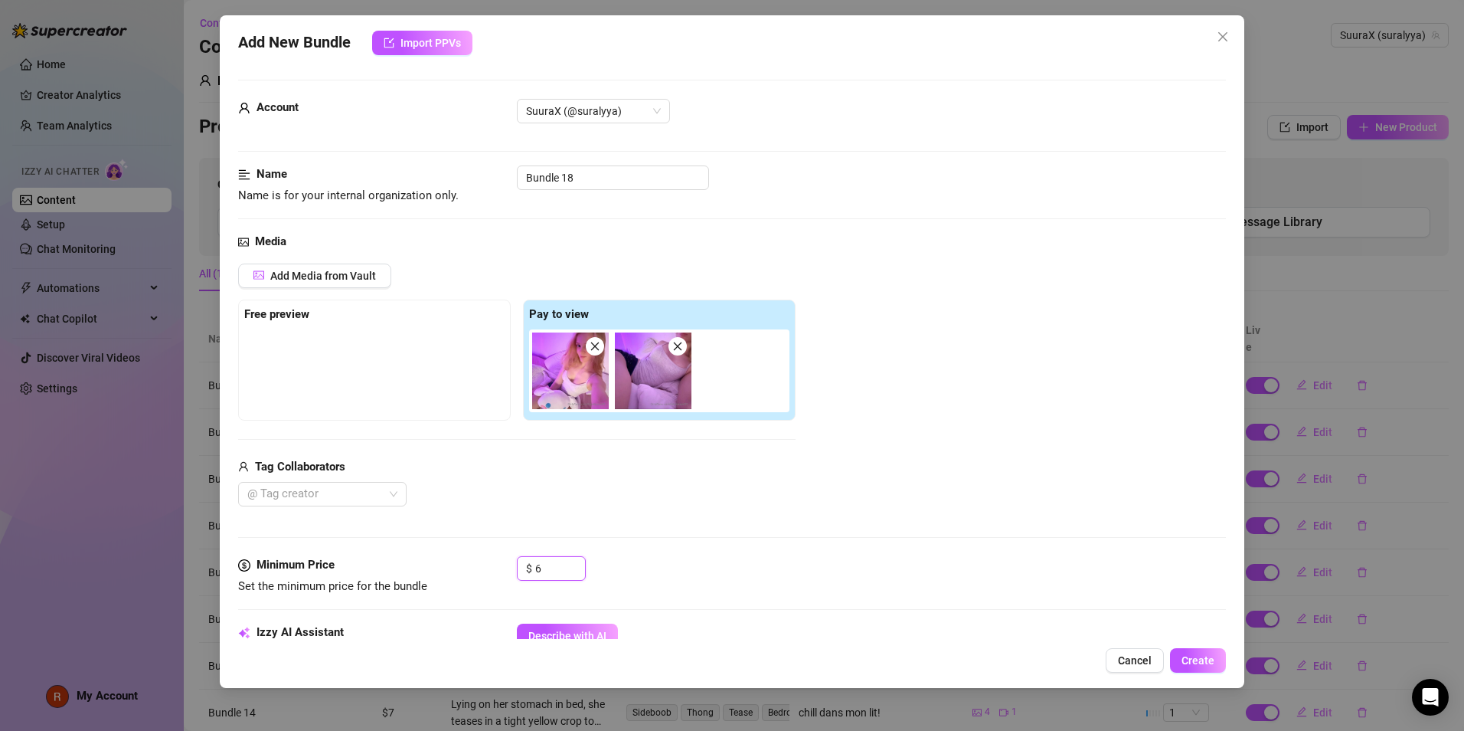
drag, startPoint x: 595, startPoint y: 388, endPoint x: 407, endPoint y: 383, distance: 188.5
click at [407, 383] on div "Free preview Pay to view" at bounding box center [517, 359] width 558 height 121
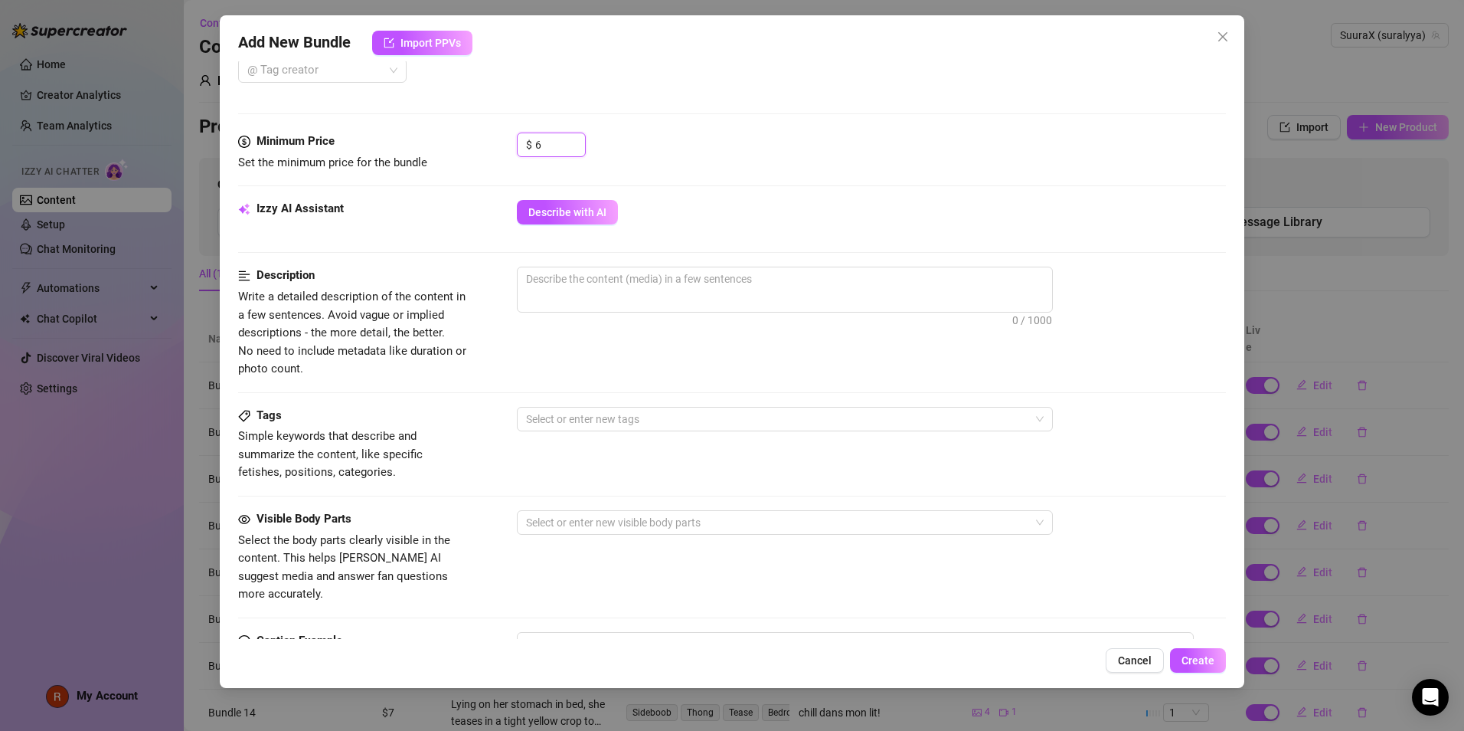
scroll to position [430, 0]
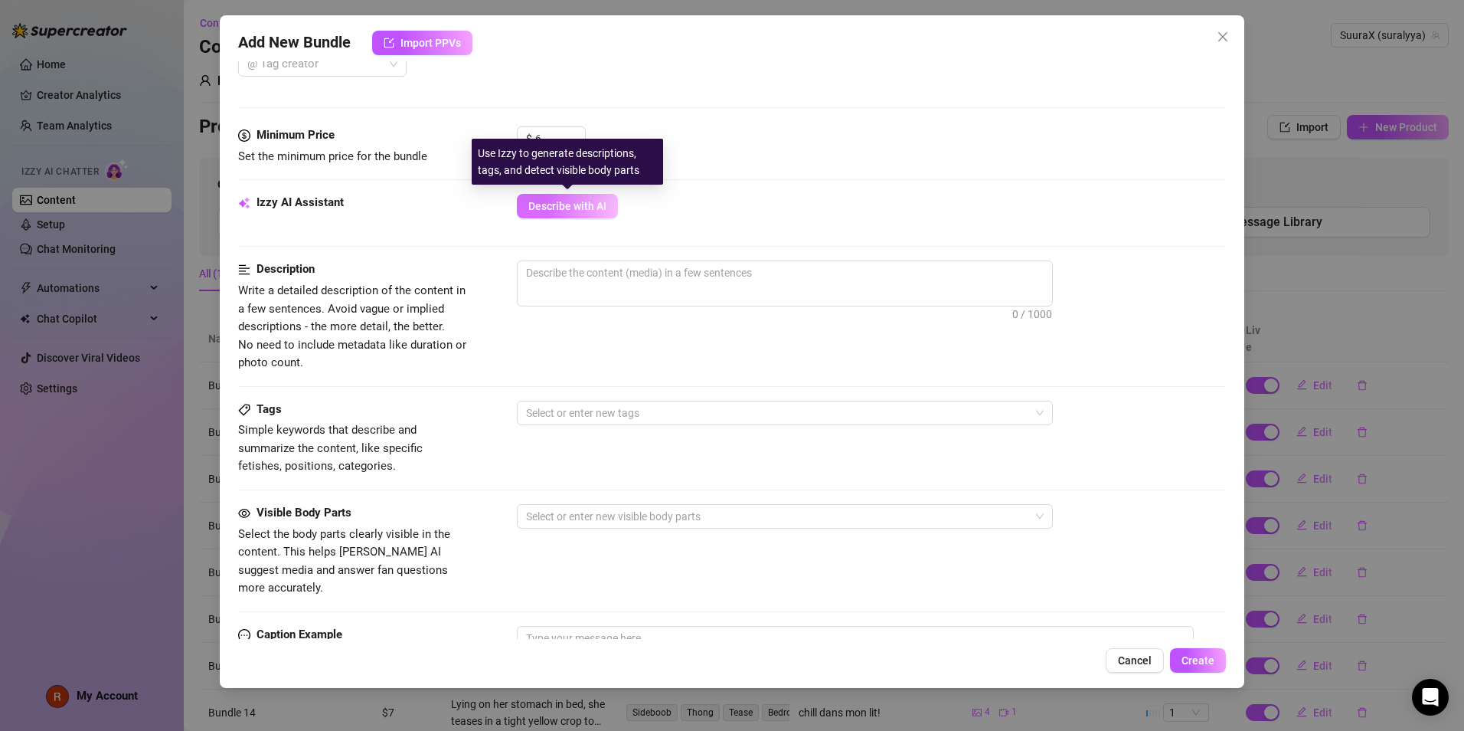
click at [582, 198] on button "Describe with AI" at bounding box center [567, 206] width 101 height 25
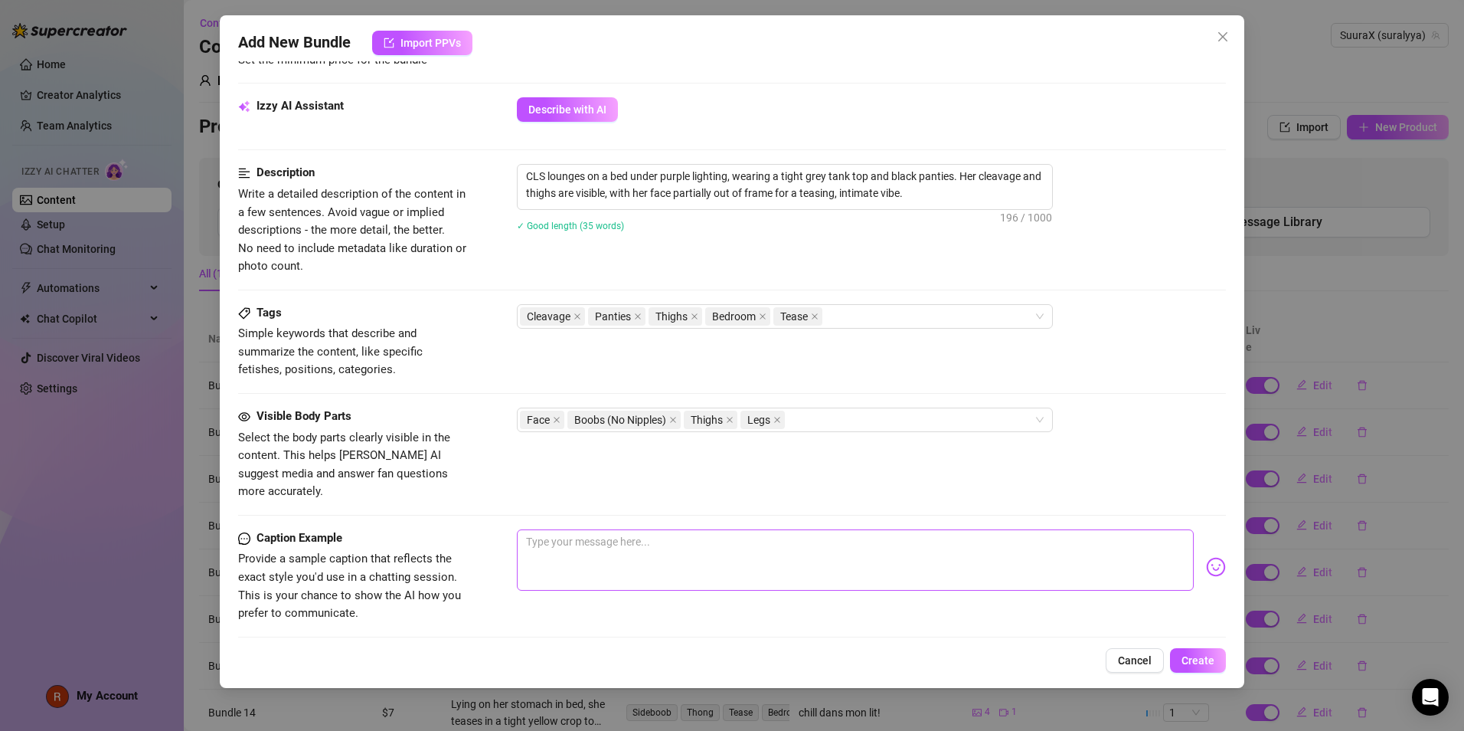
scroll to position [553, 0]
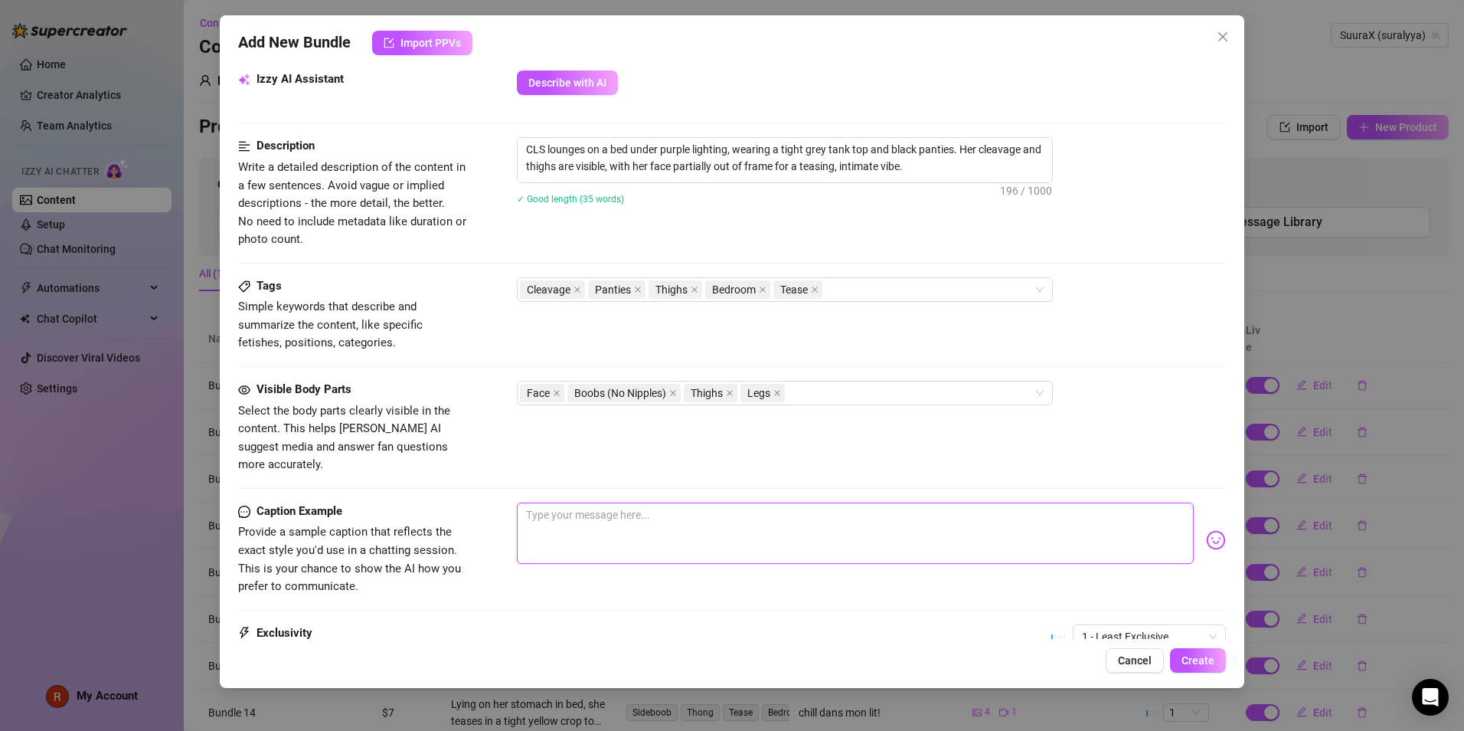
click at [624, 507] on textarea at bounding box center [855, 532] width 677 height 61
click at [540, 502] on textarea "j'allonge un peu pour que tu me vois un peu mieux" at bounding box center [855, 532] width 677 height 61
click at [775, 502] on textarea "je m'allonge un peu pour que tu me vois un peu mieux" at bounding box center [855, 532] width 677 height 61
click at [555, 502] on textarea "je m'allonge un peu pour que tu me vois un peu mieux" at bounding box center [855, 532] width 677 height 61
click at [908, 482] on div "Visible Body Parts Select the body parts clearly visible in the content. This h…" at bounding box center [732, 442] width 988 height 122
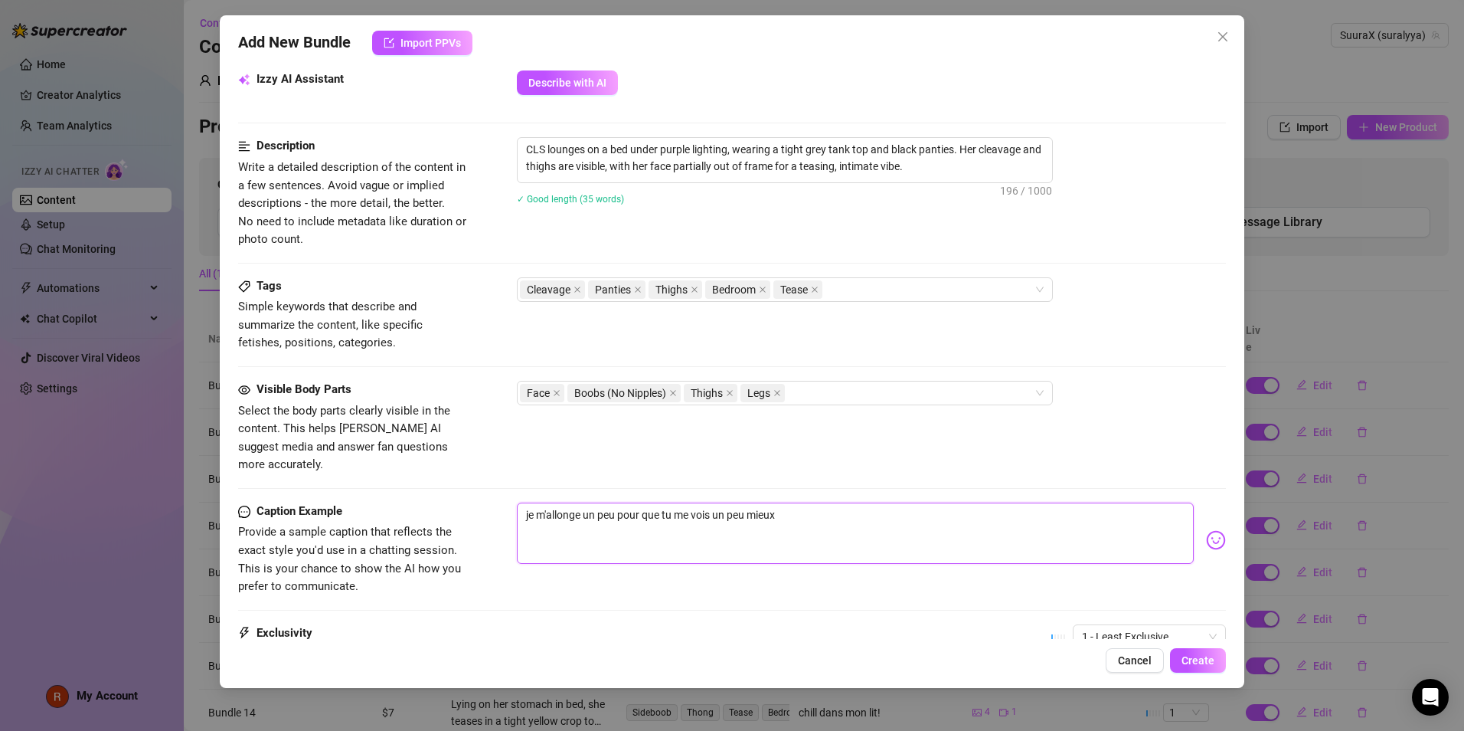
click at [890, 502] on textarea "je m'allonge un peu pour que tu me vois un peu mieux" at bounding box center [855, 532] width 677 height 61
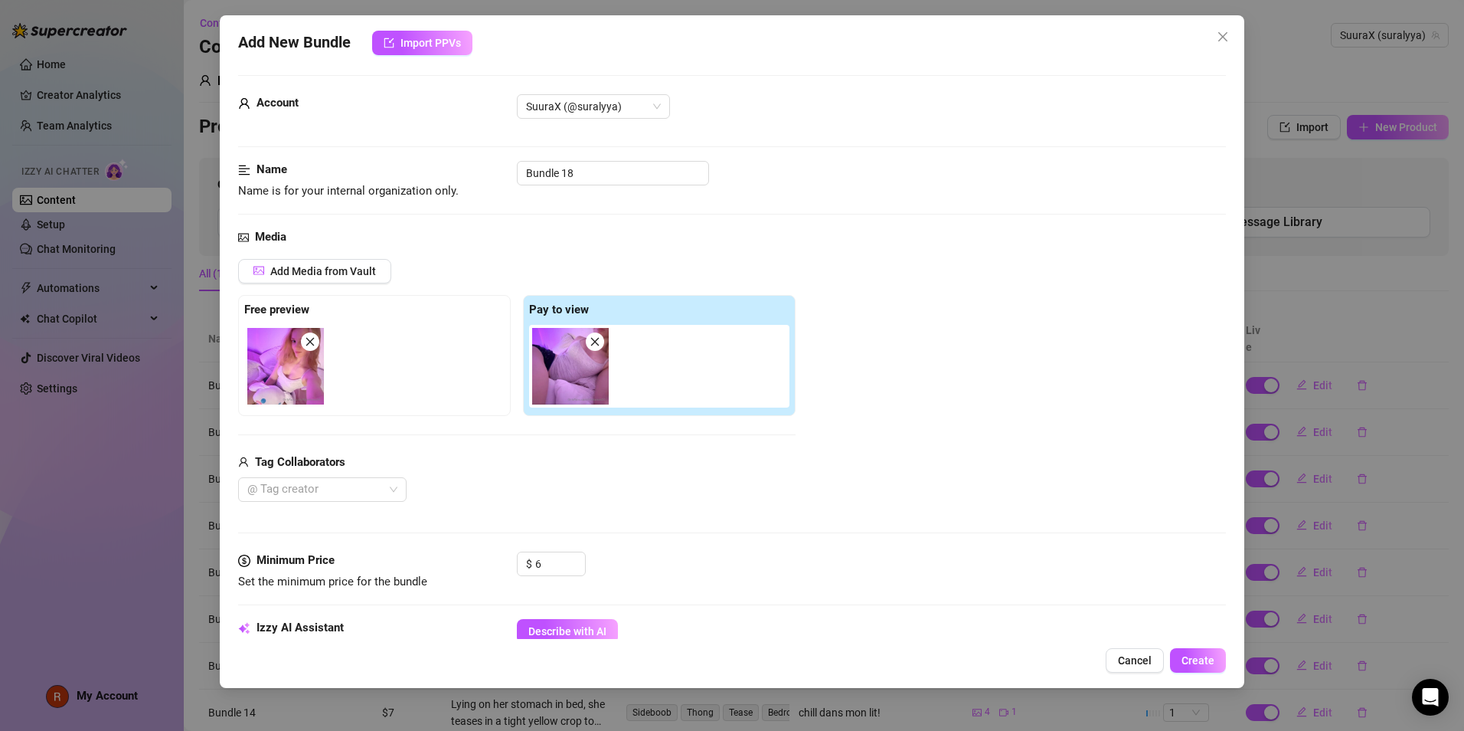
scroll to position [4, 0]
click at [1197, 663] on span "Create" at bounding box center [1198, 660] width 33 height 12
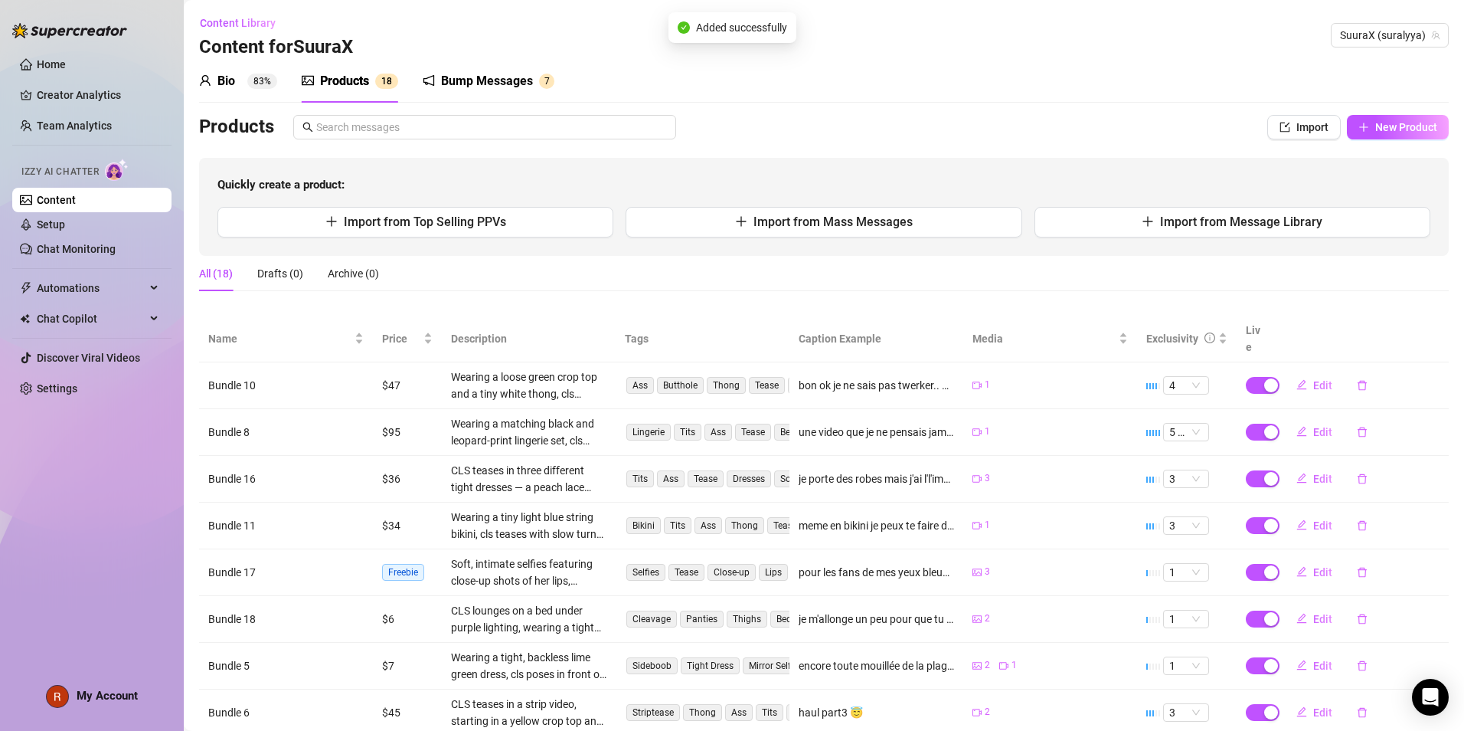
click at [518, 77] on div "Bump Messages" at bounding box center [487, 81] width 92 height 18
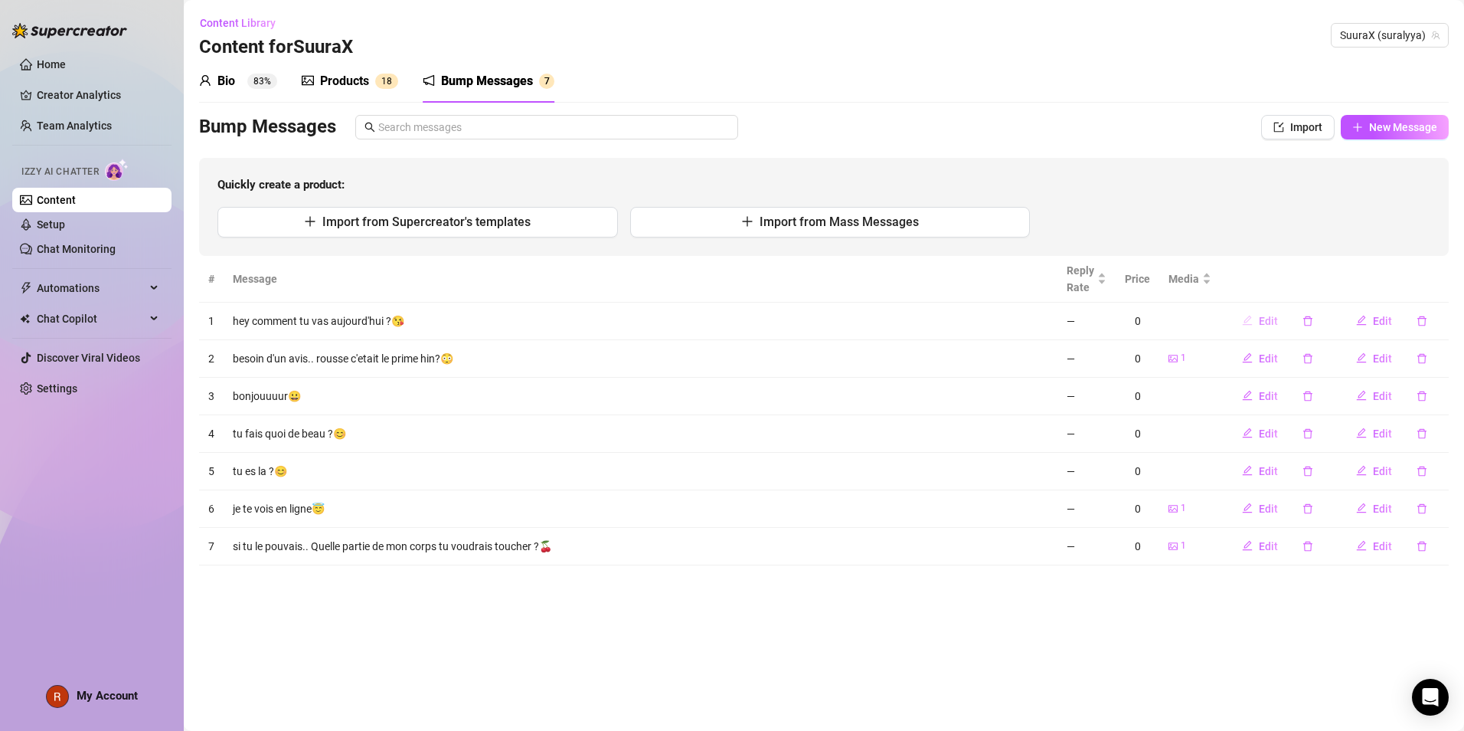
click at [1273, 318] on span "Edit" at bounding box center [1268, 321] width 19 height 12
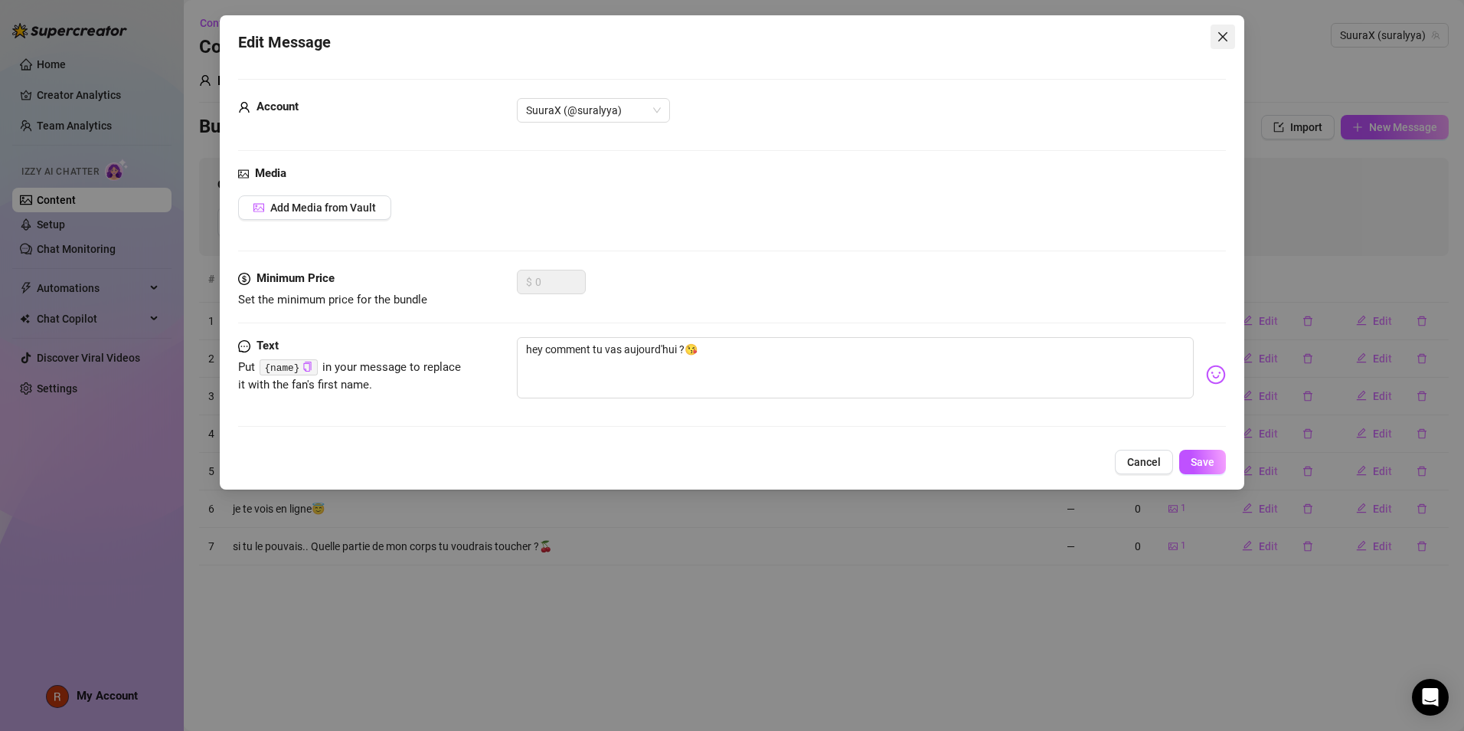
click at [1232, 28] on button "Close" at bounding box center [1223, 37] width 25 height 25
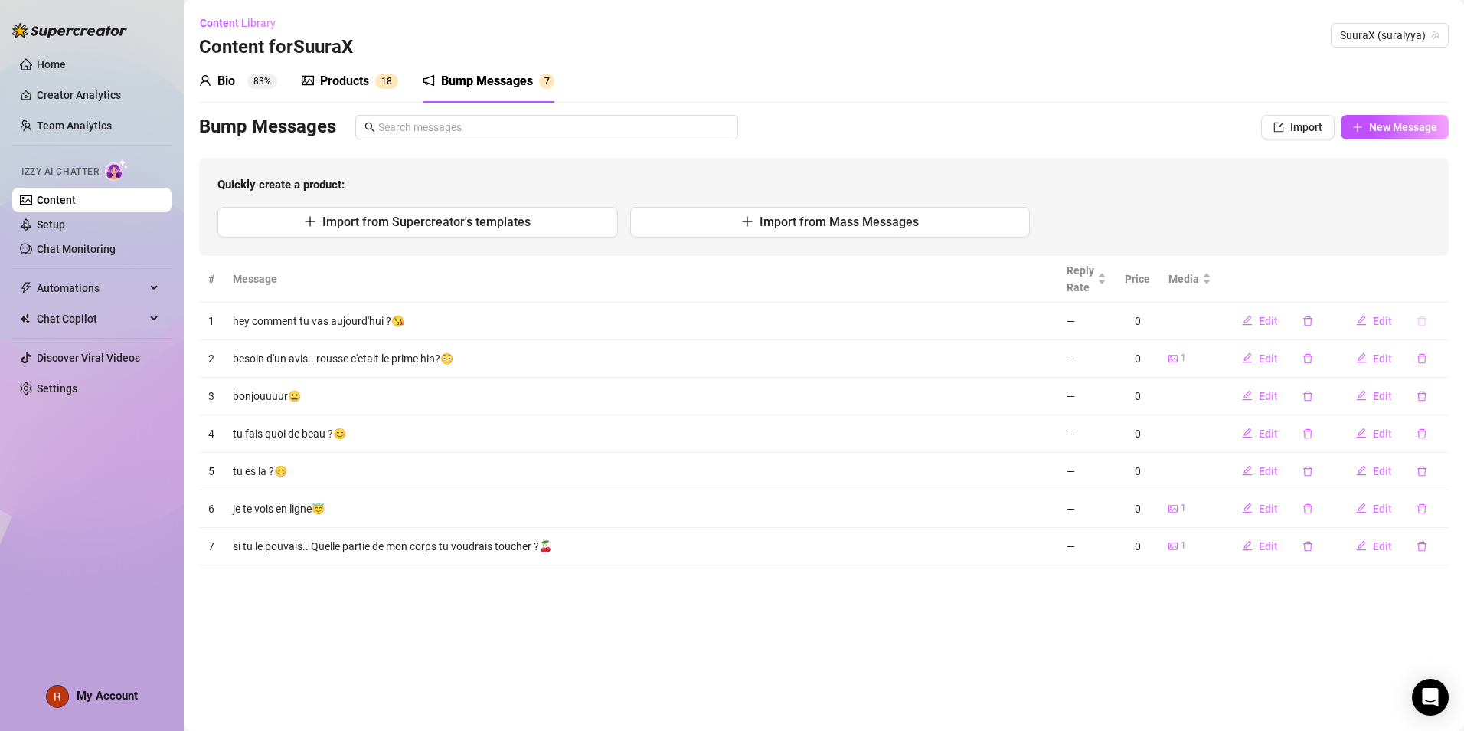
click at [1425, 332] on button "button" at bounding box center [1422, 321] width 35 height 25
click at [1443, 280] on span "Yes" at bounding box center [1438, 281] width 18 height 12
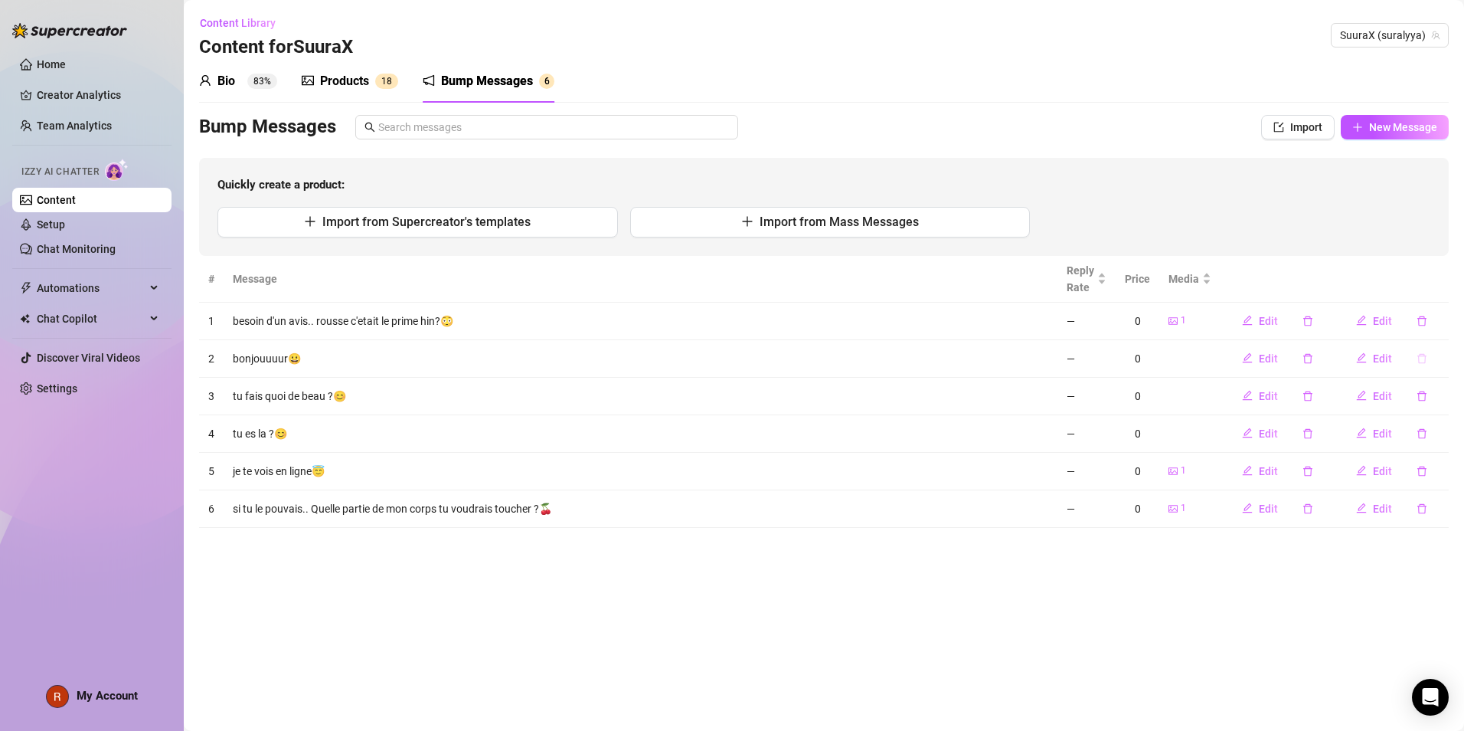
click at [1427, 354] on icon "delete" at bounding box center [1422, 358] width 11 height 11
click at [1447, 319] on span "Yes" at bounding box center [1438, 318] width 18 height 12
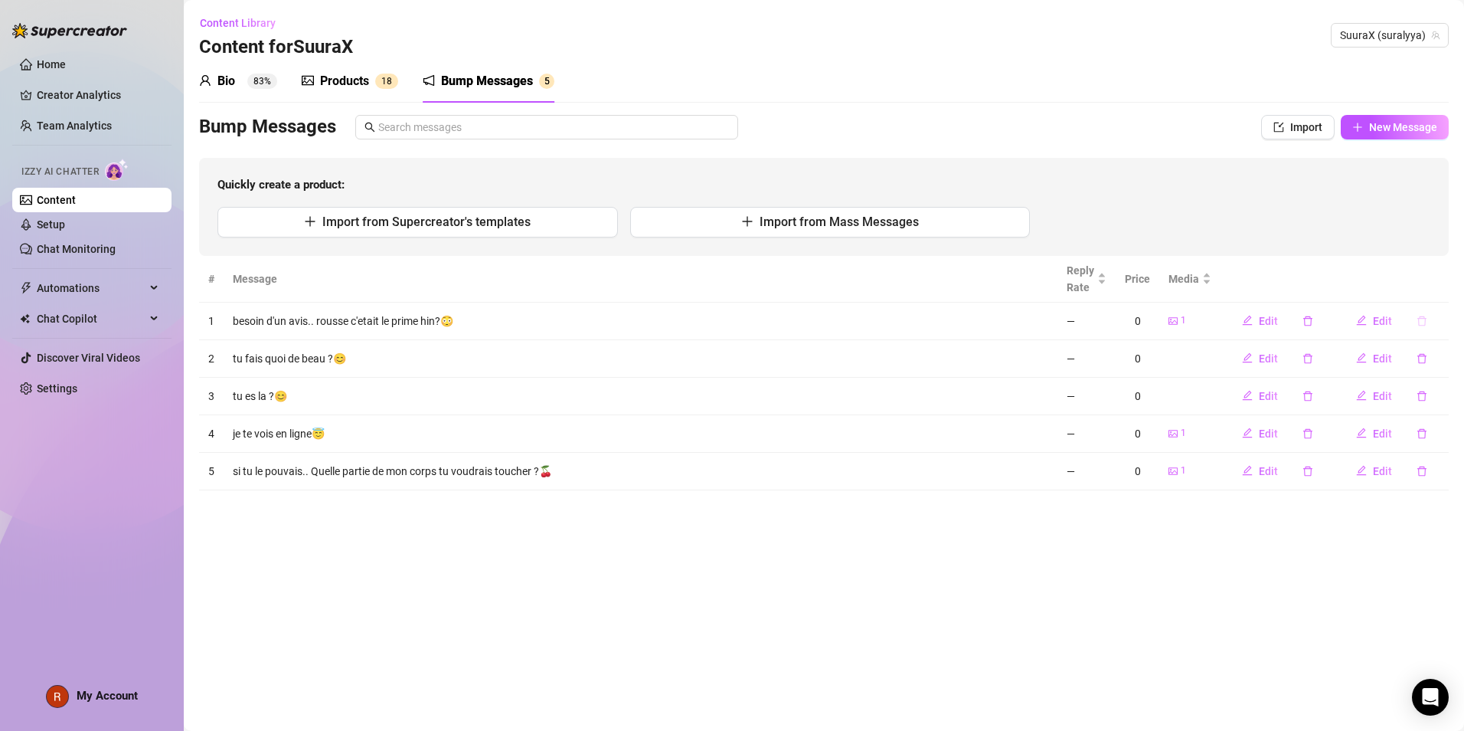
click at [1429, 320] on button "button" at bounding box center [1422, 321] width 35 height 25
click at [1449, 280] on button "Yes" at bounding box center [1438, 281] width 29 height 18
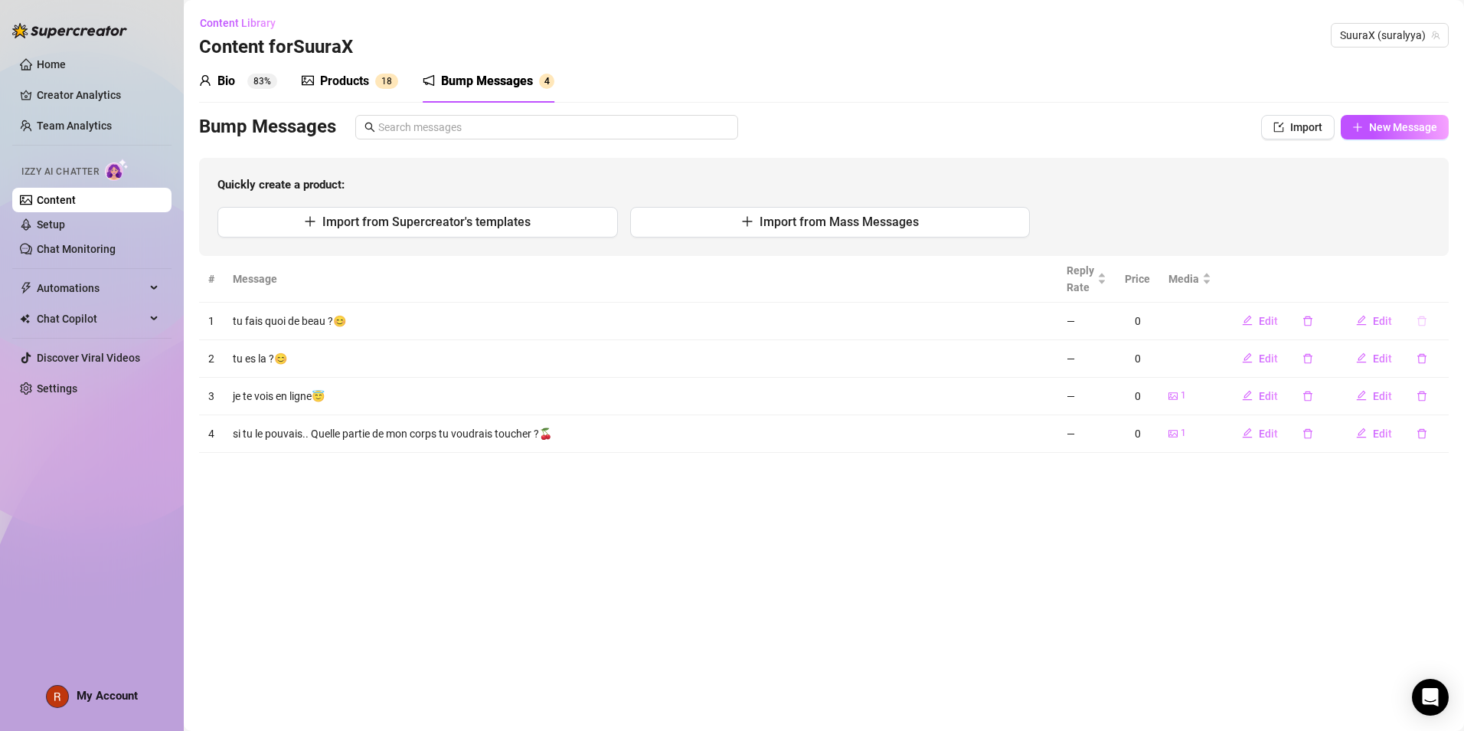
click at [1429, 313] on button "button" at bounding box center [1422, 321] width 35 height 25
click at [1421, 391] on icon "delete" at bounding box center [1422, 396] width 11 height 11
click at [1444, 357] on span "Yes" at bounding box center [1438, 356] width 18 height 12
click at [1419, 392] on icon "delete" at bounding box center [1422, 396] width 11 height 11
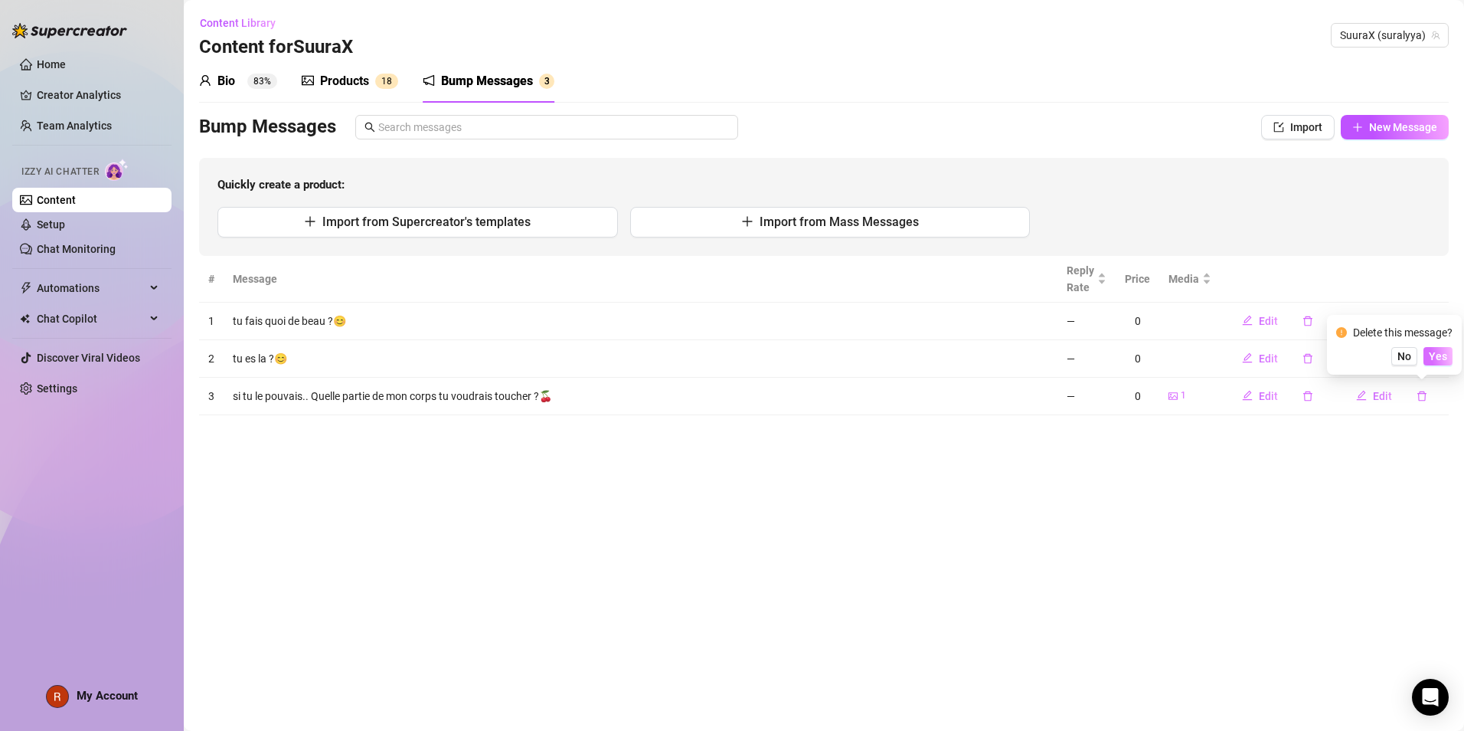
click at [1443, 355] on span "Yes" at bounding box center [1438, 356] width 18 height 12
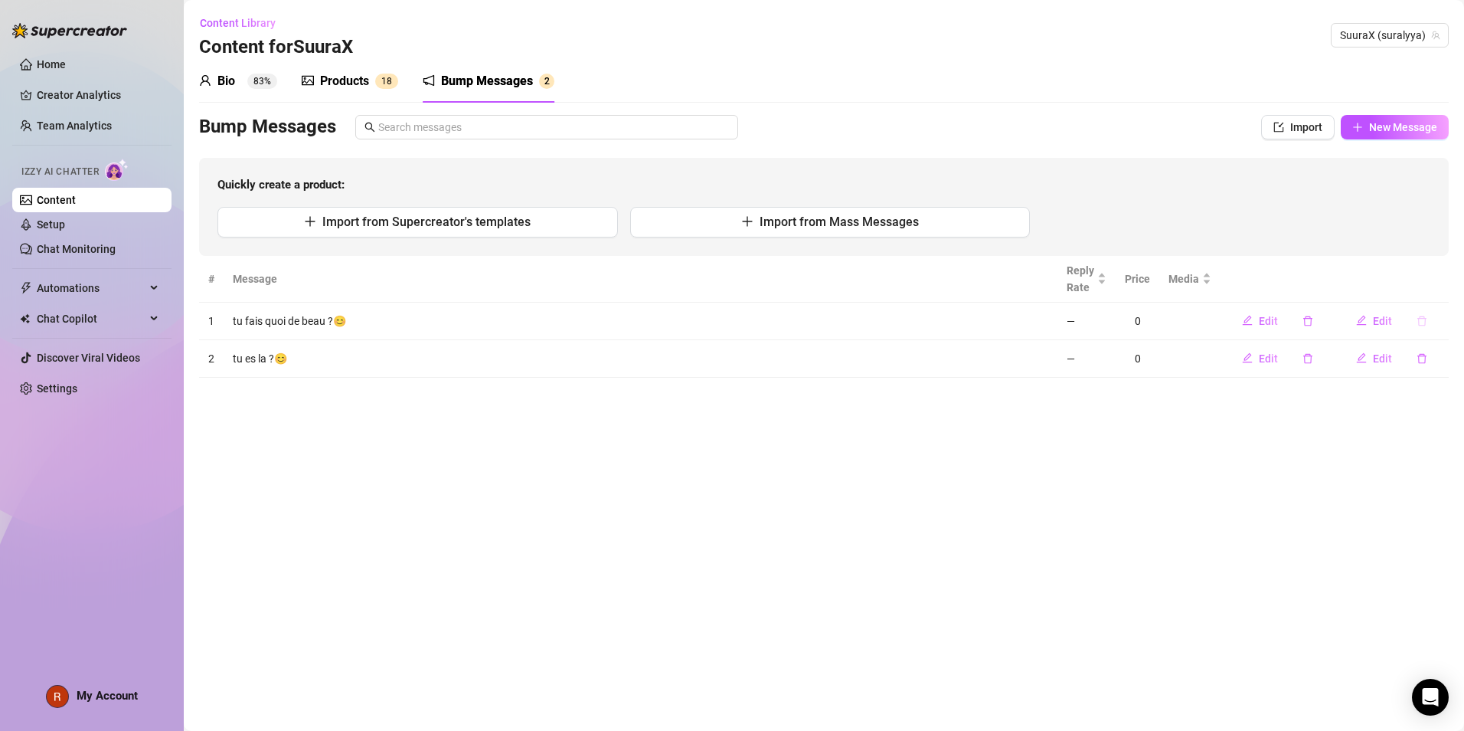
click at [1414, 332] on button "button" at bounding box center [1422, 321] width 35 height 25
click at [1445, 286] on button "Yes" at bounding box center [1438, 281] width 29 height 18
click at [1426, 325] on icon "delete" at bounding box center [1422, 321] width 11 height 11
click at [1443, 279] on span "Yes" at bounding box center [1438, 281] width 18 height 12
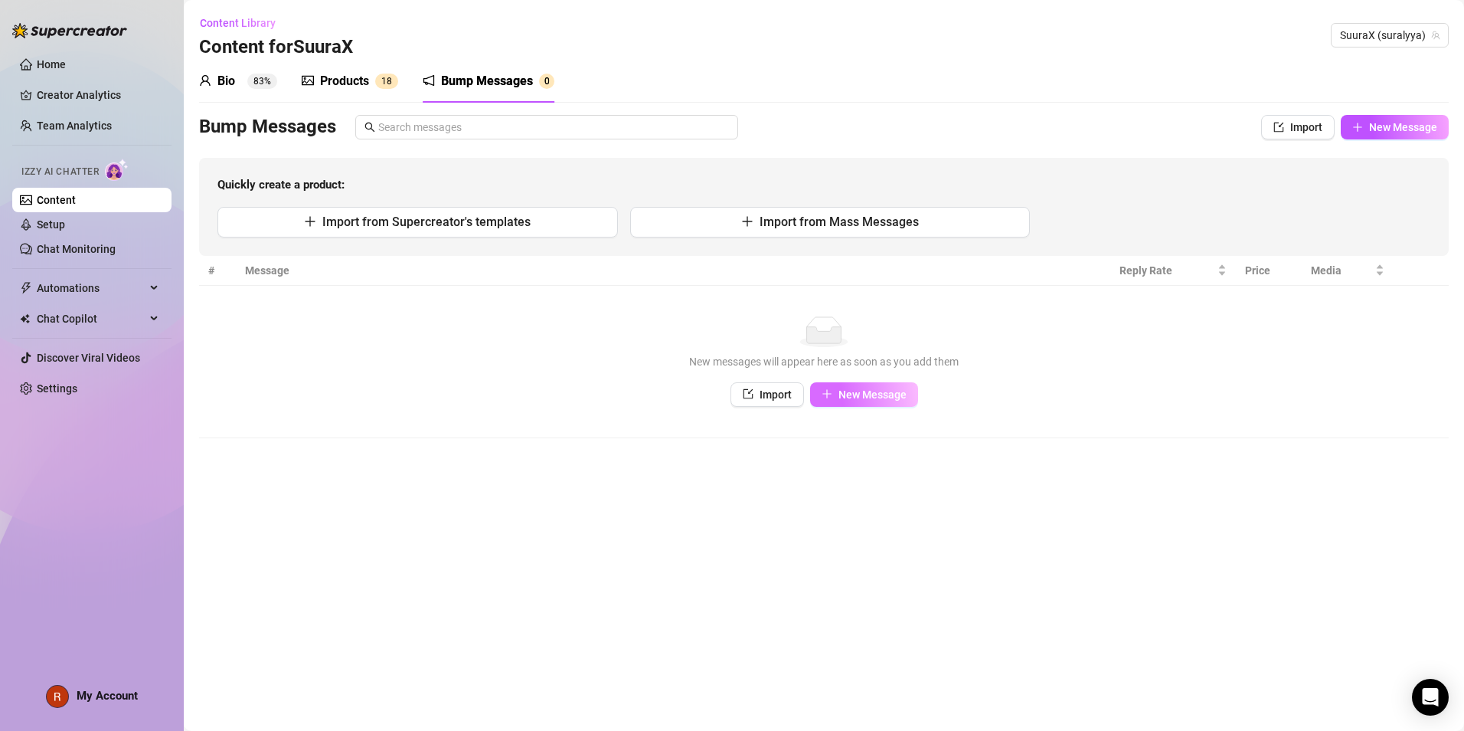
click at [886, 401] on button "New Message" at bounding box center [864, 394] width 108 height 25
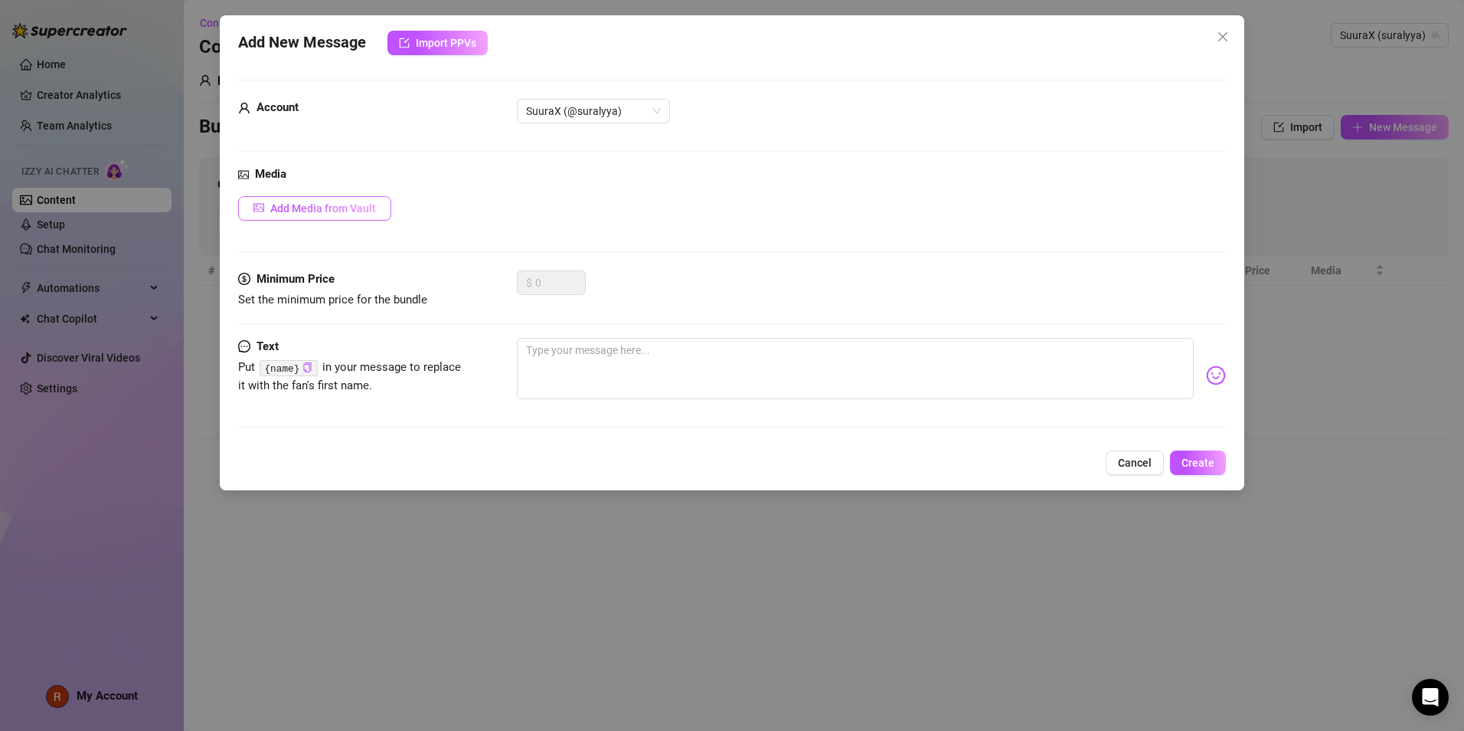
click at [384, 209] on button "Add Media from Vault" at bounding box center [314, 208] width 153 height 25
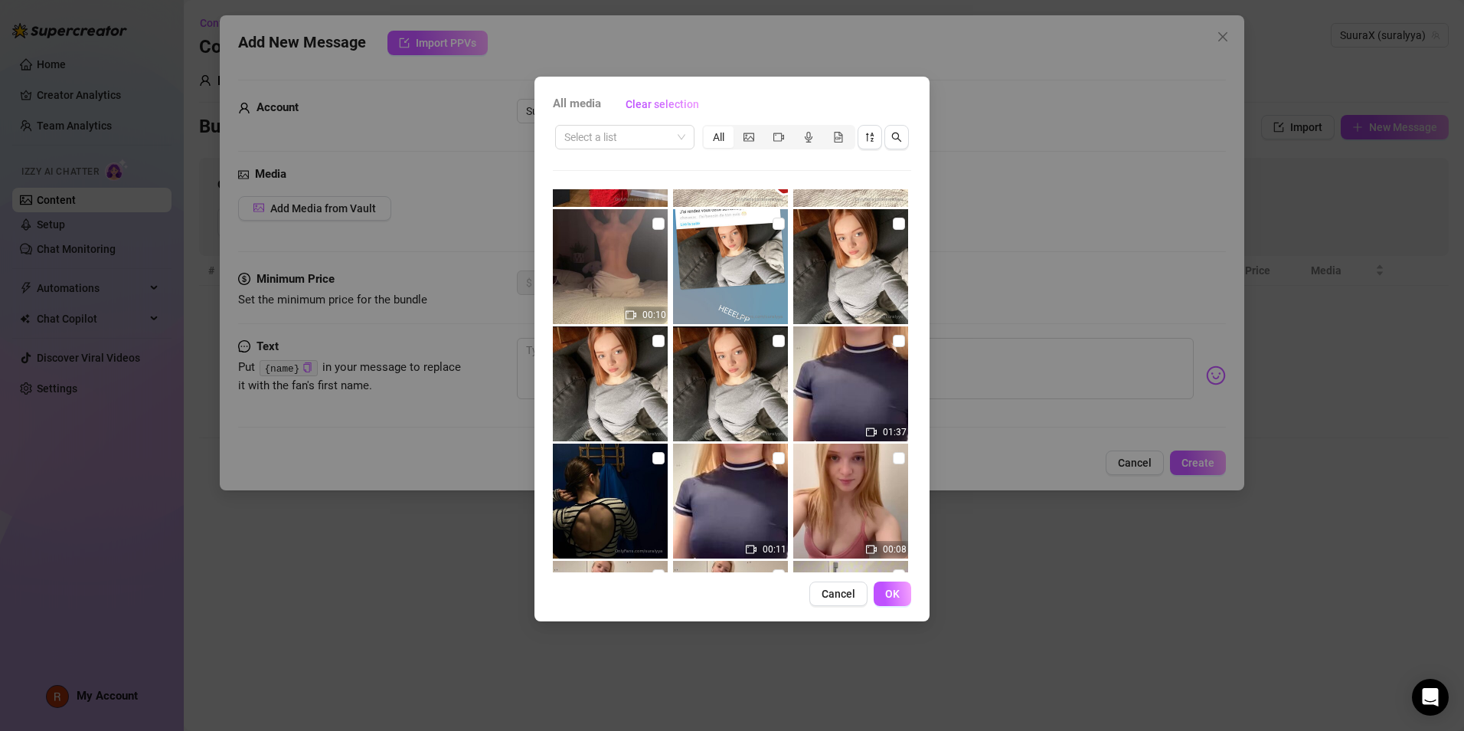
scroll to position [4082, 0]
click at [625, 273] on img at bounding box center [610, 265] width 115 height 115
click at [658, 222] on input "checkbox" at bounding box center [659, 223] width 12 height 12
click at [640, 266] on img at bounding box center [610, 265] width 115 height 115
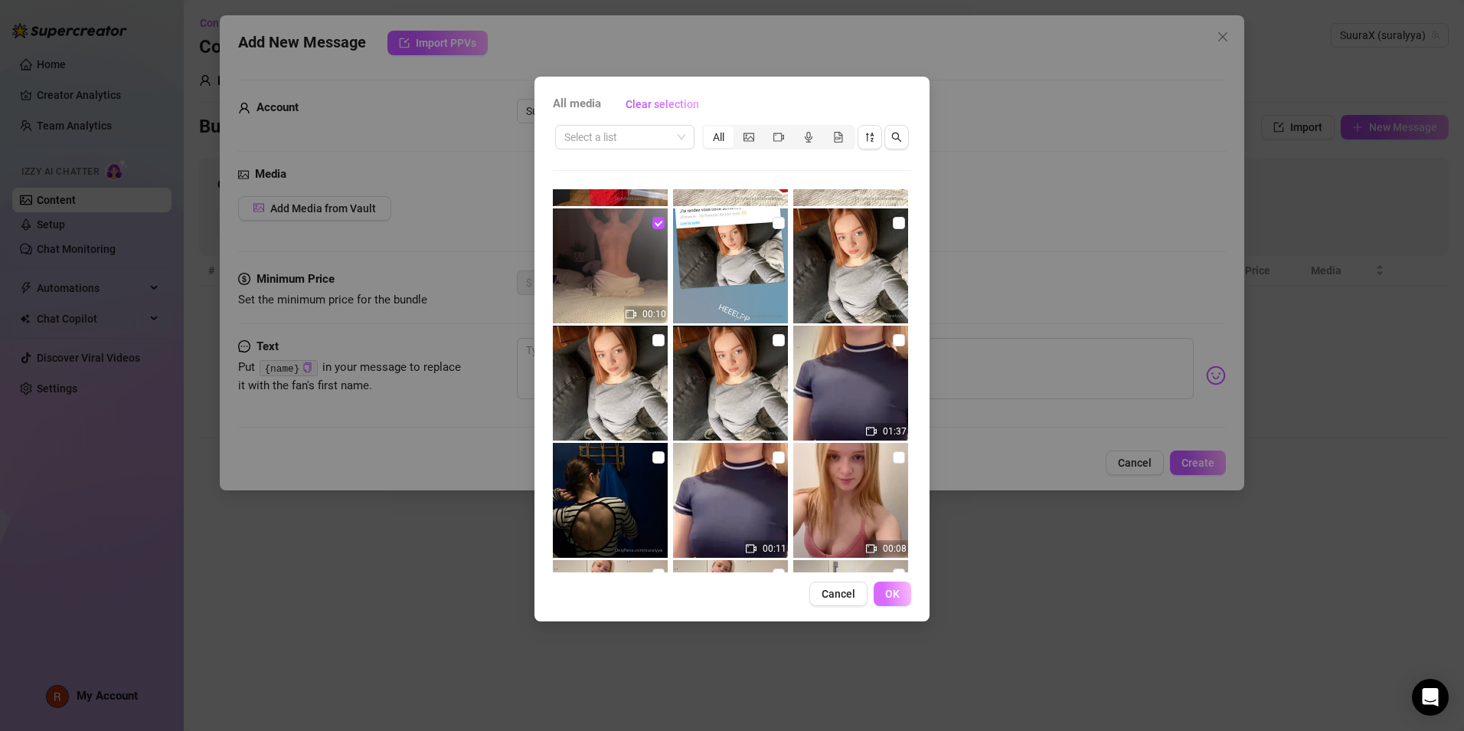
click at [910, 594] on button "OK" at bounding box center [893, 593] width 38 height 25
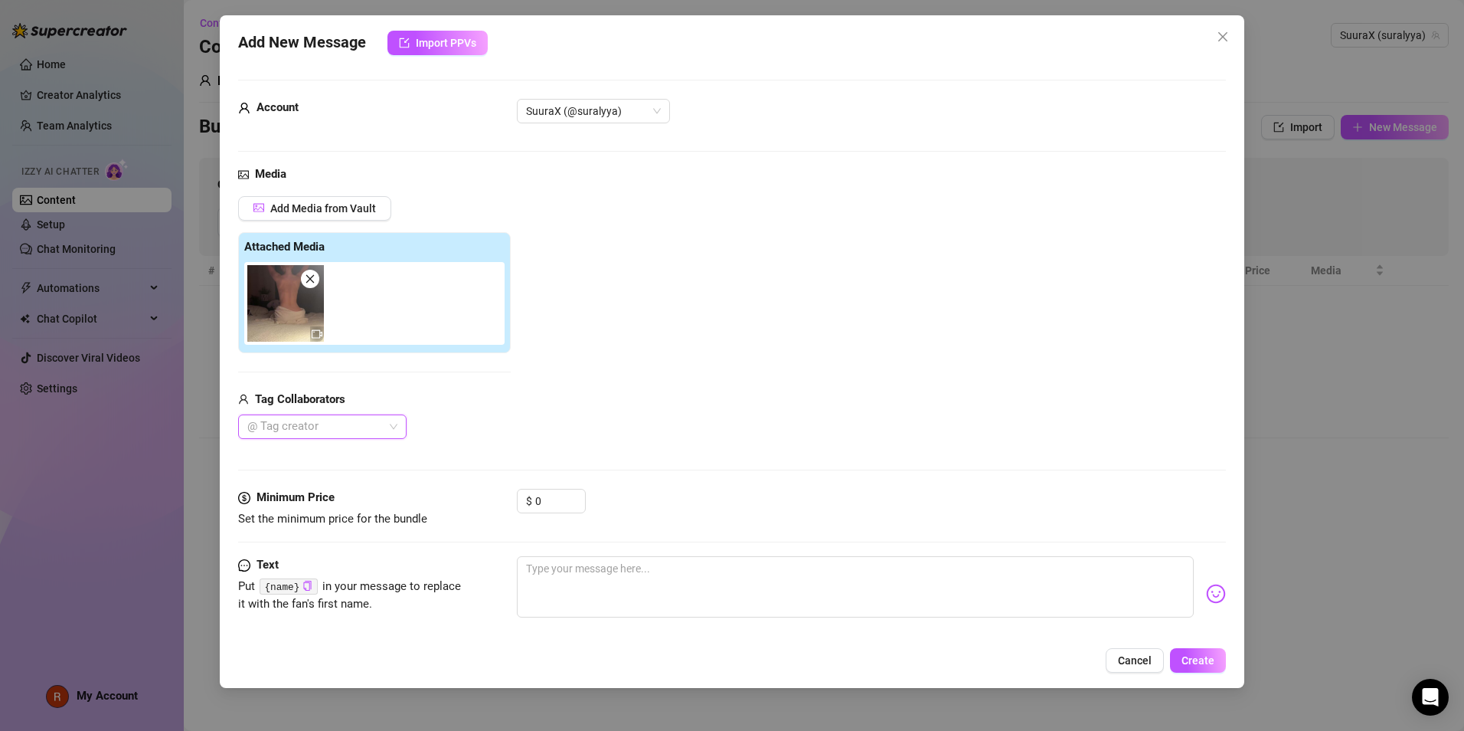
click at [284, 324] on img at bounding box center [285, 303] width 77 height 77
click at [296, 322] on img at bounding box center [285, 303] width 77 height 77
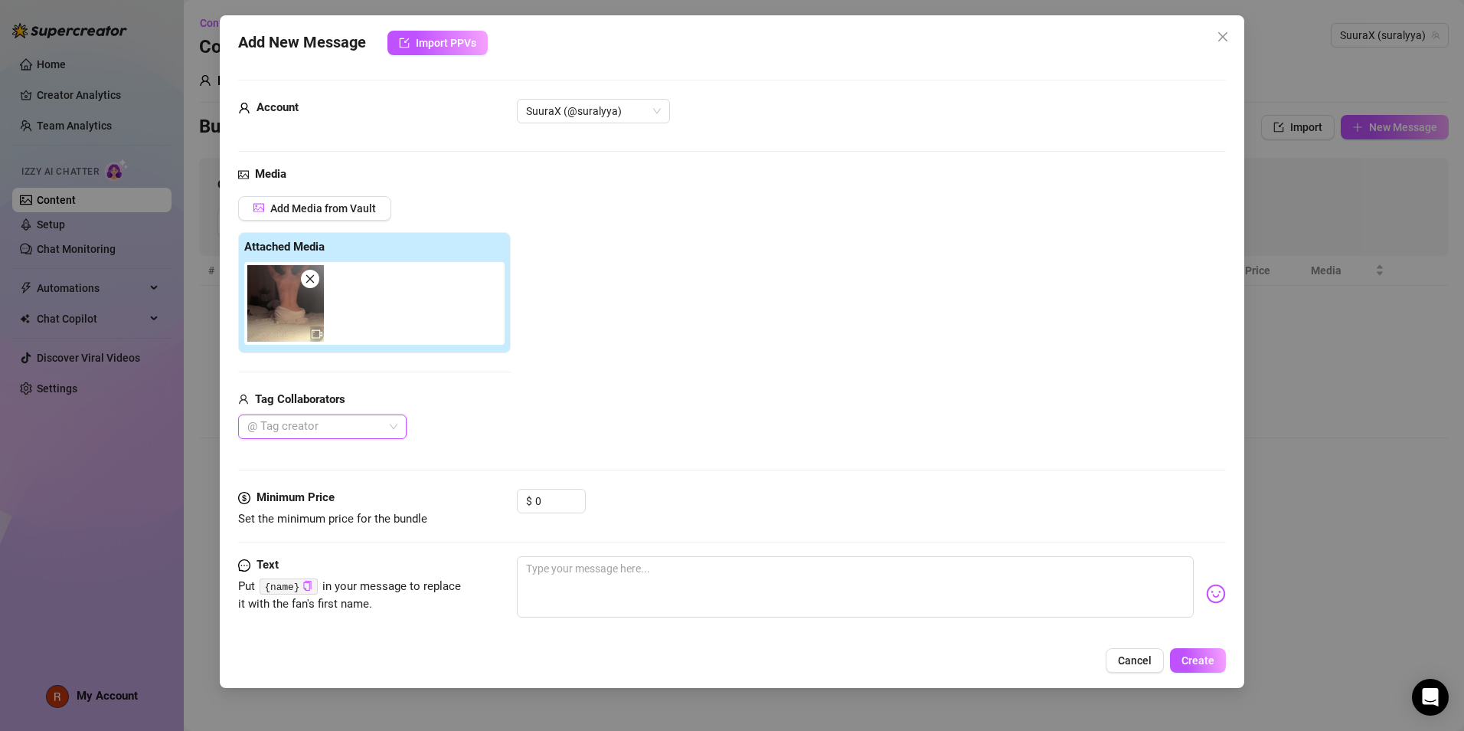
click at [315, 283] on icon "close" at bounding box center [310, 278] width 11 height 11
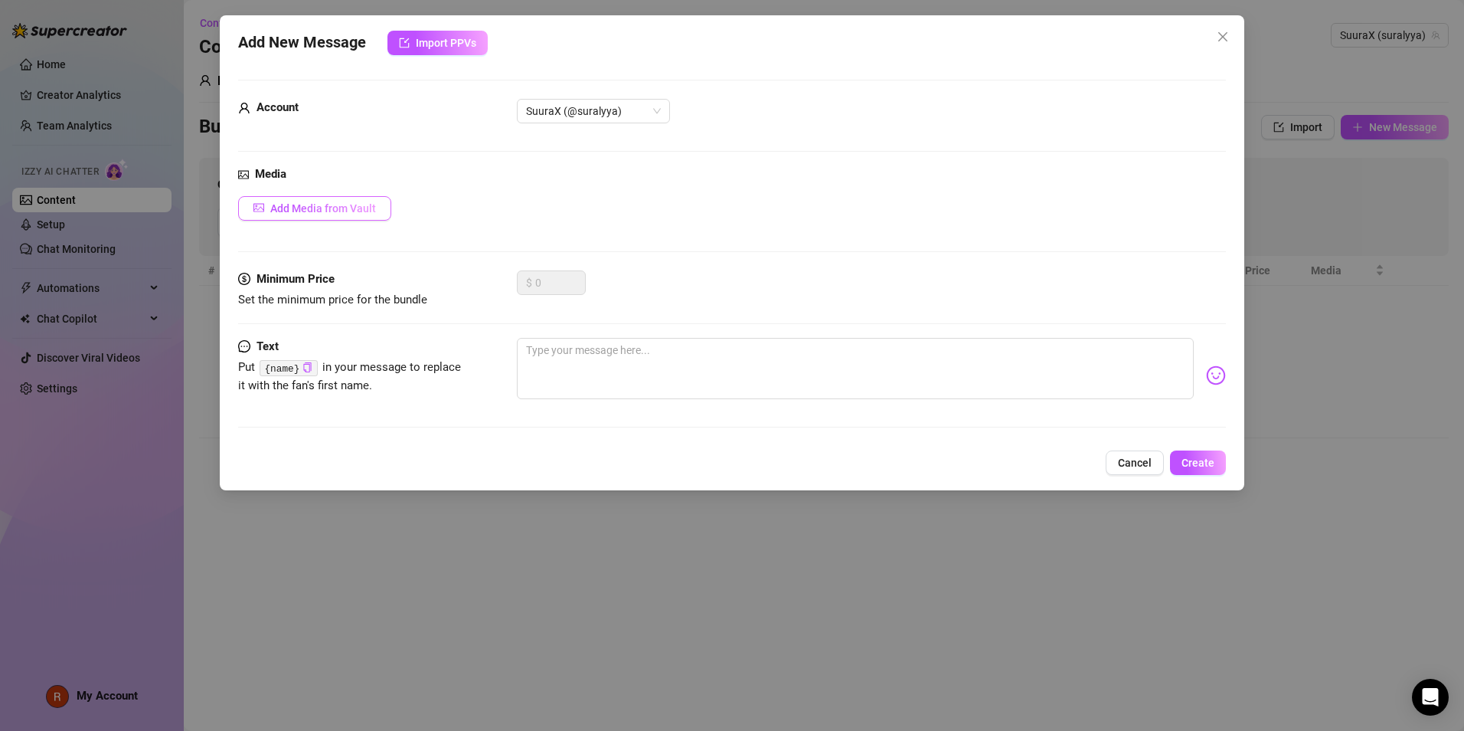
click at [329, 200] on button "Add Media from Vault" at bounding box center [314, 208] width 153 height 25
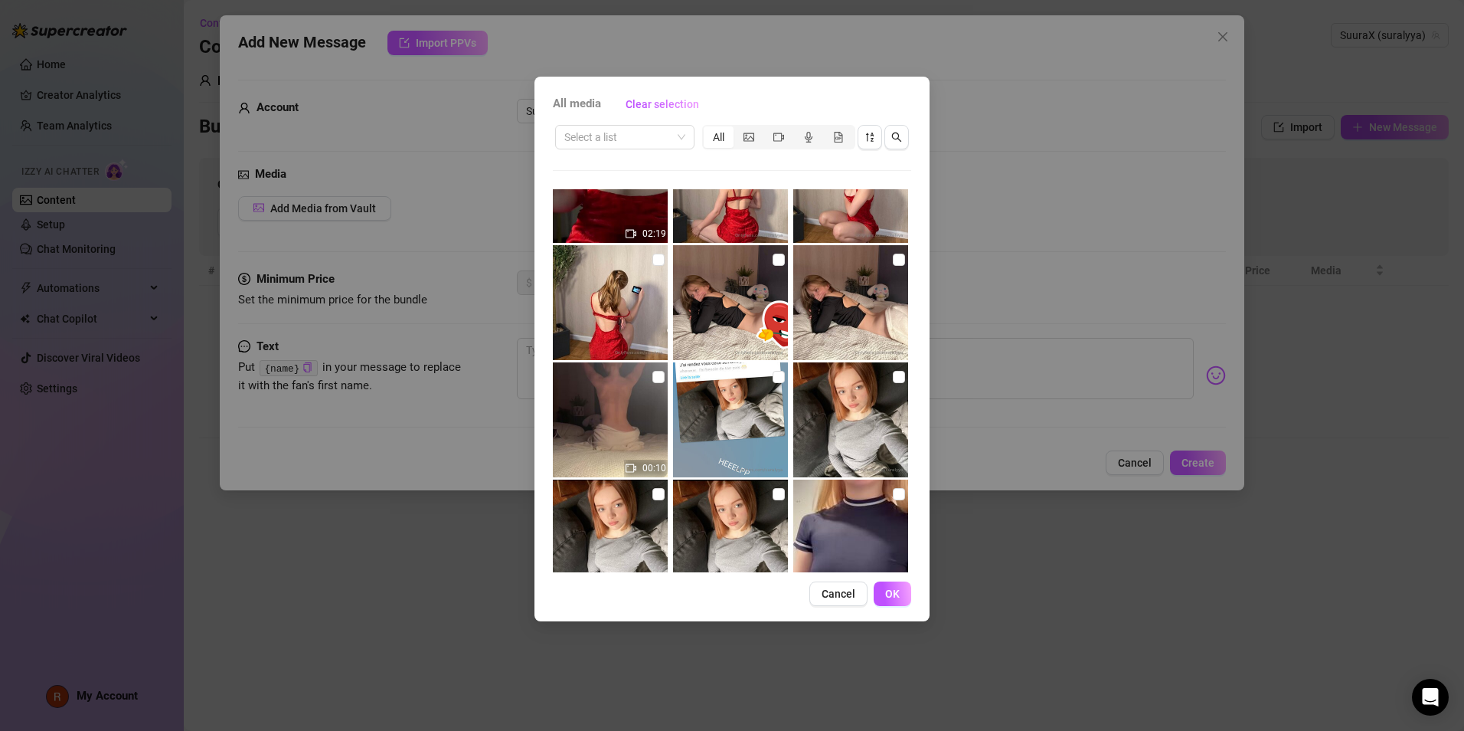
scroll to position [3927, 0]
click at [773, 261] on input "checkbox" at bounding box center [779, 260] width 12 height 12
click at [893, 264] on input "checkbox" at bounding box center [899, 260] width 12 height 12
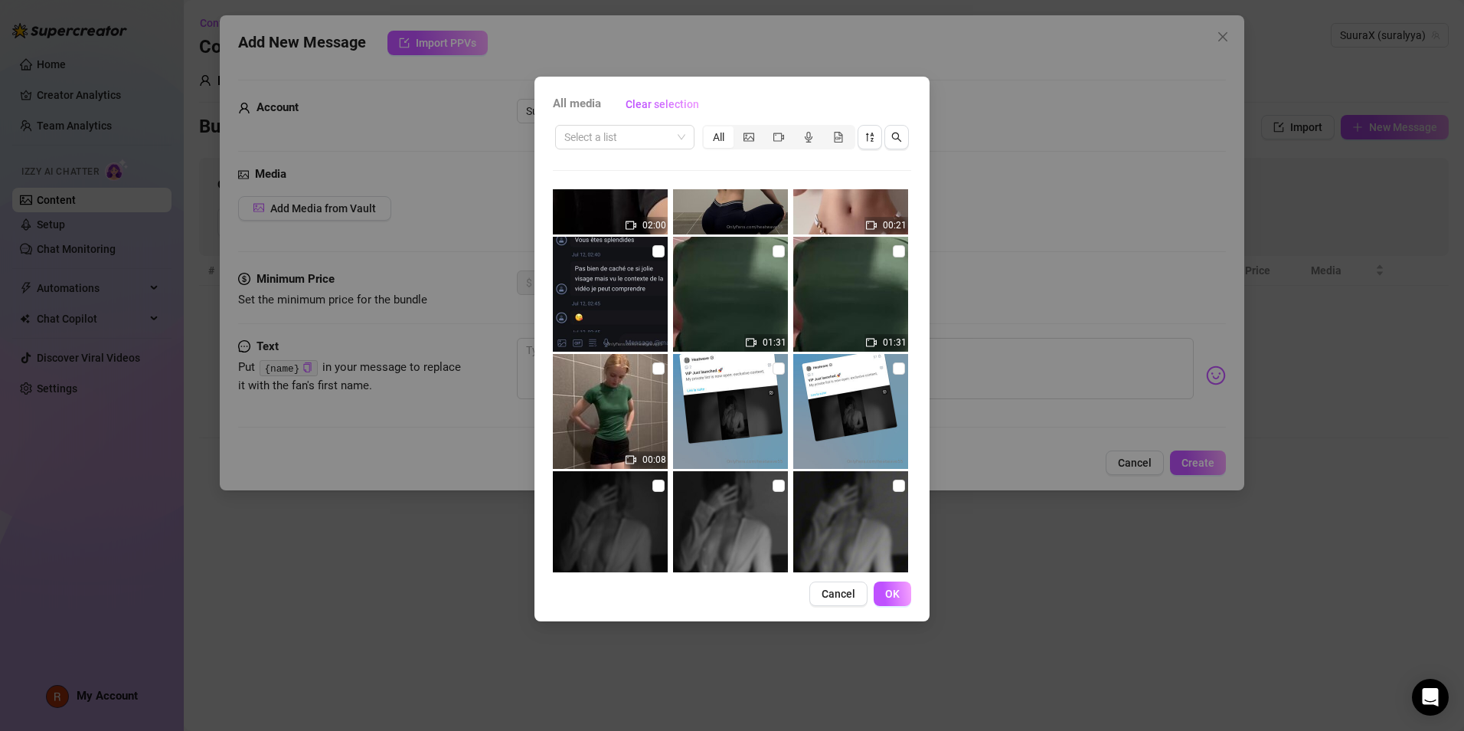
scroll to position [4810, 0]
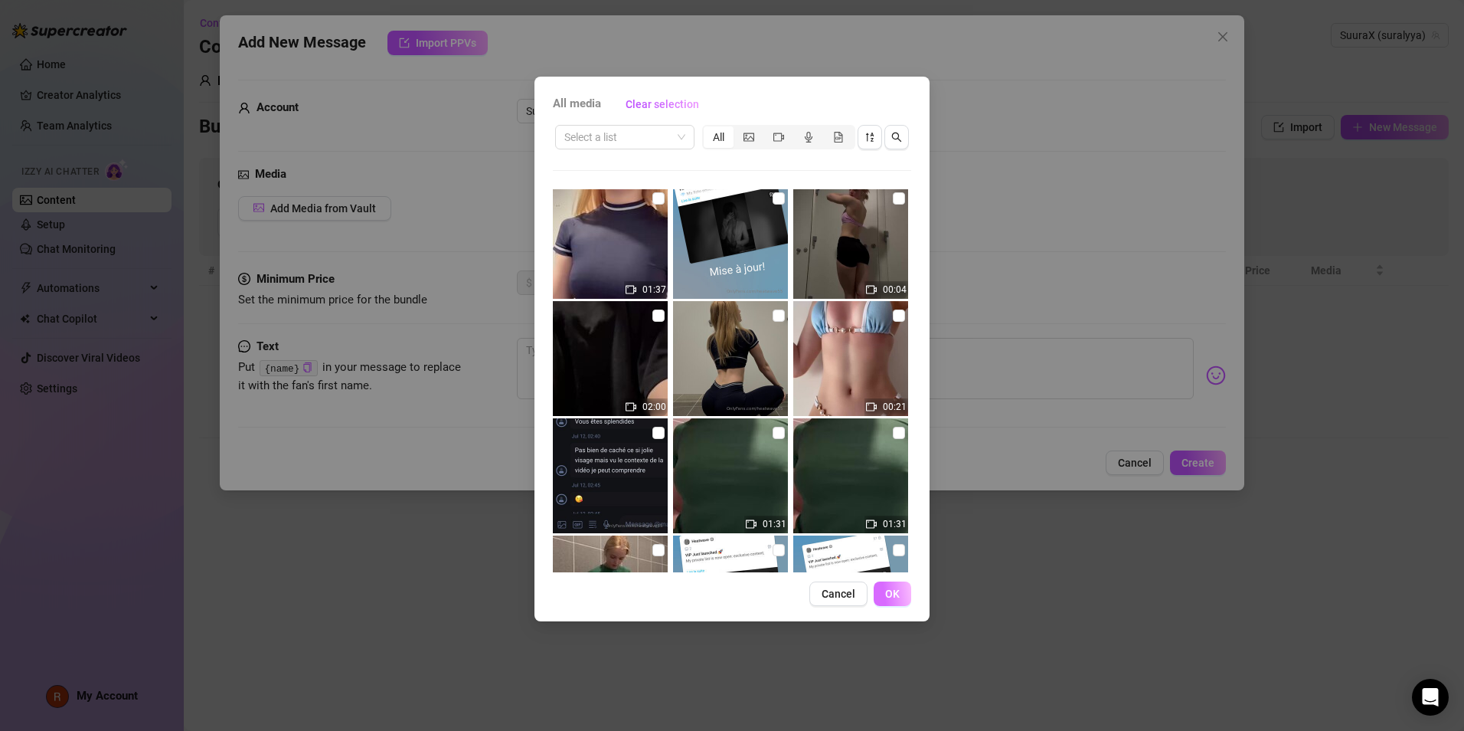
click at [888, 584] on button "OK" at bounding box center [893, 593] width 38 height 25
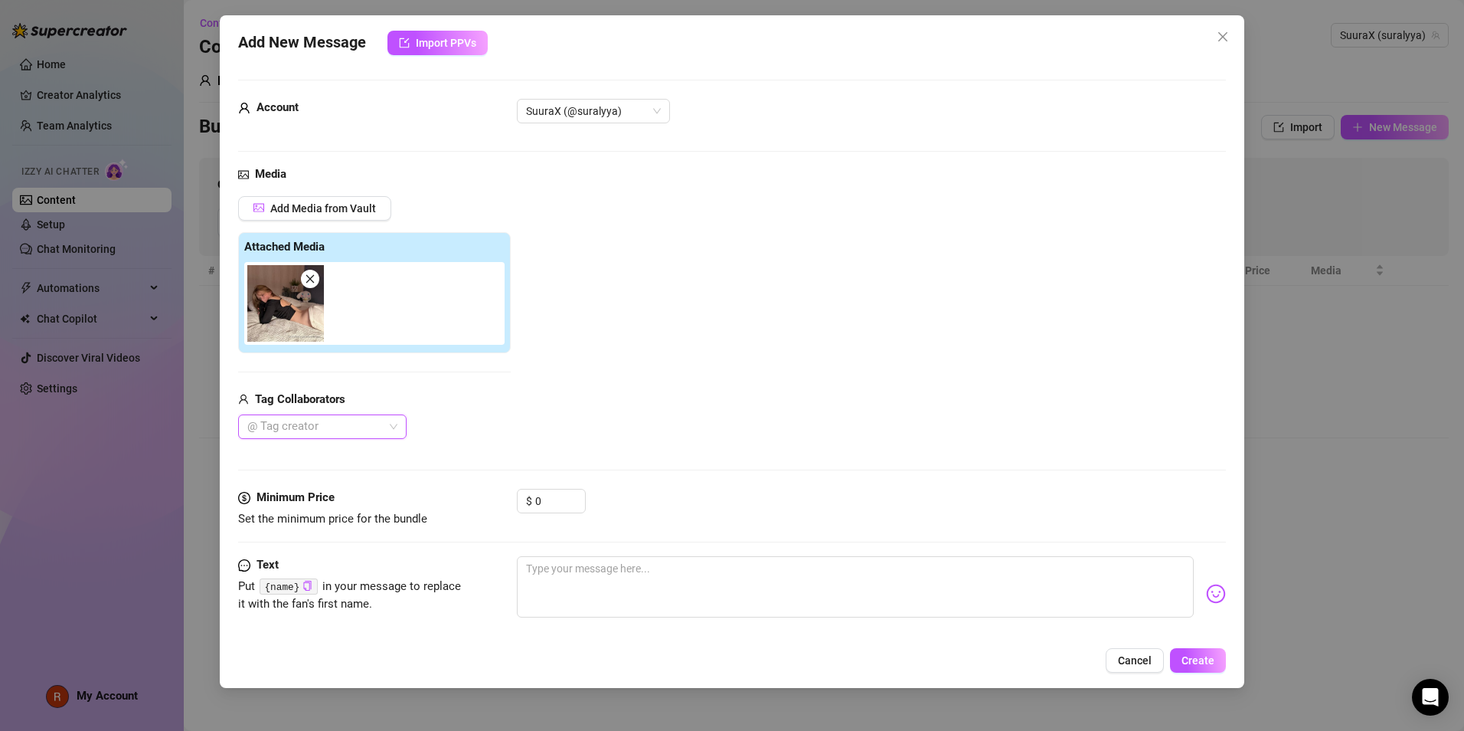
scroll to position [21, 0]
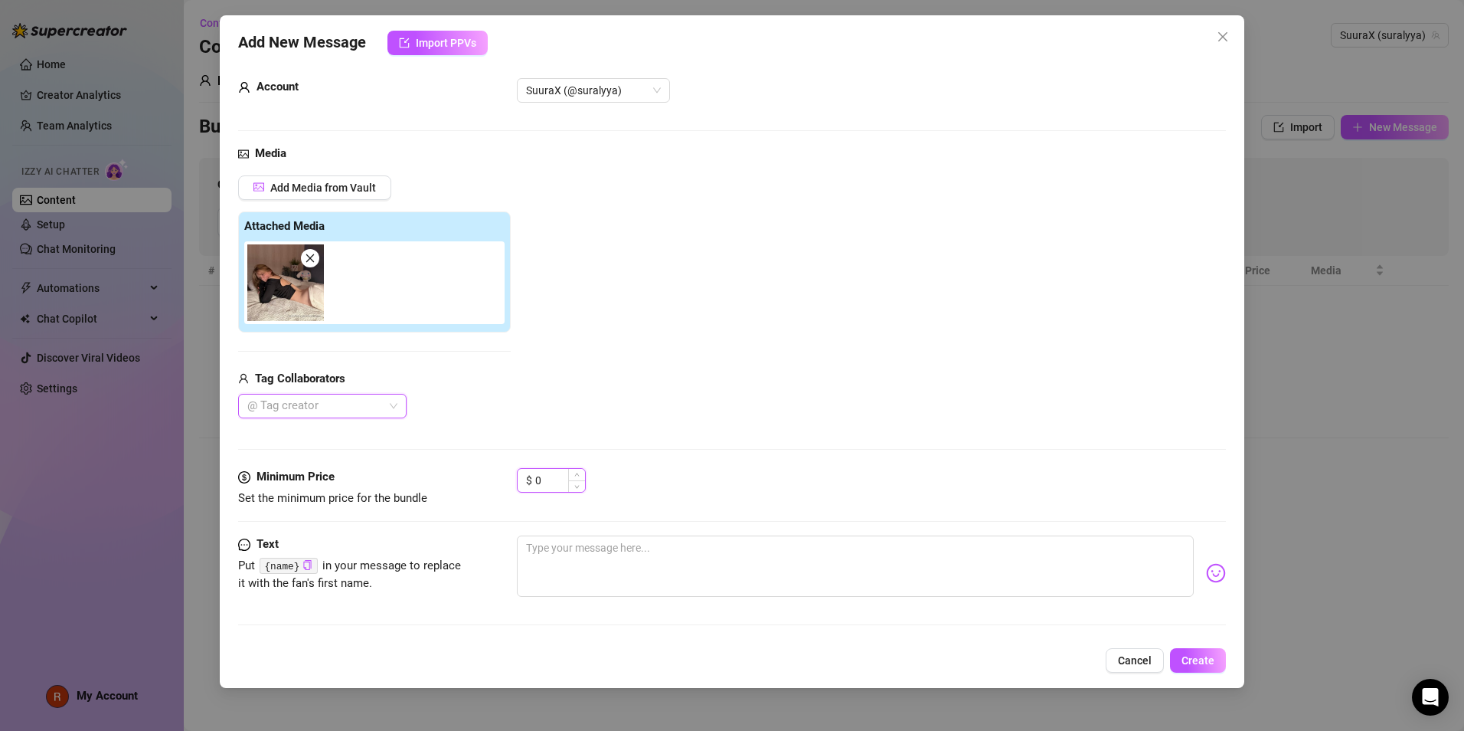
click at [550, 479] on input "0" at bounding box center [560, 480] width 50 height 23
click at [543, 551] on textarea at bounding box center [855, 565] width 677 height 61
click at [1206, 567] on img at bounding box center [1216, 573] width 20 height 20
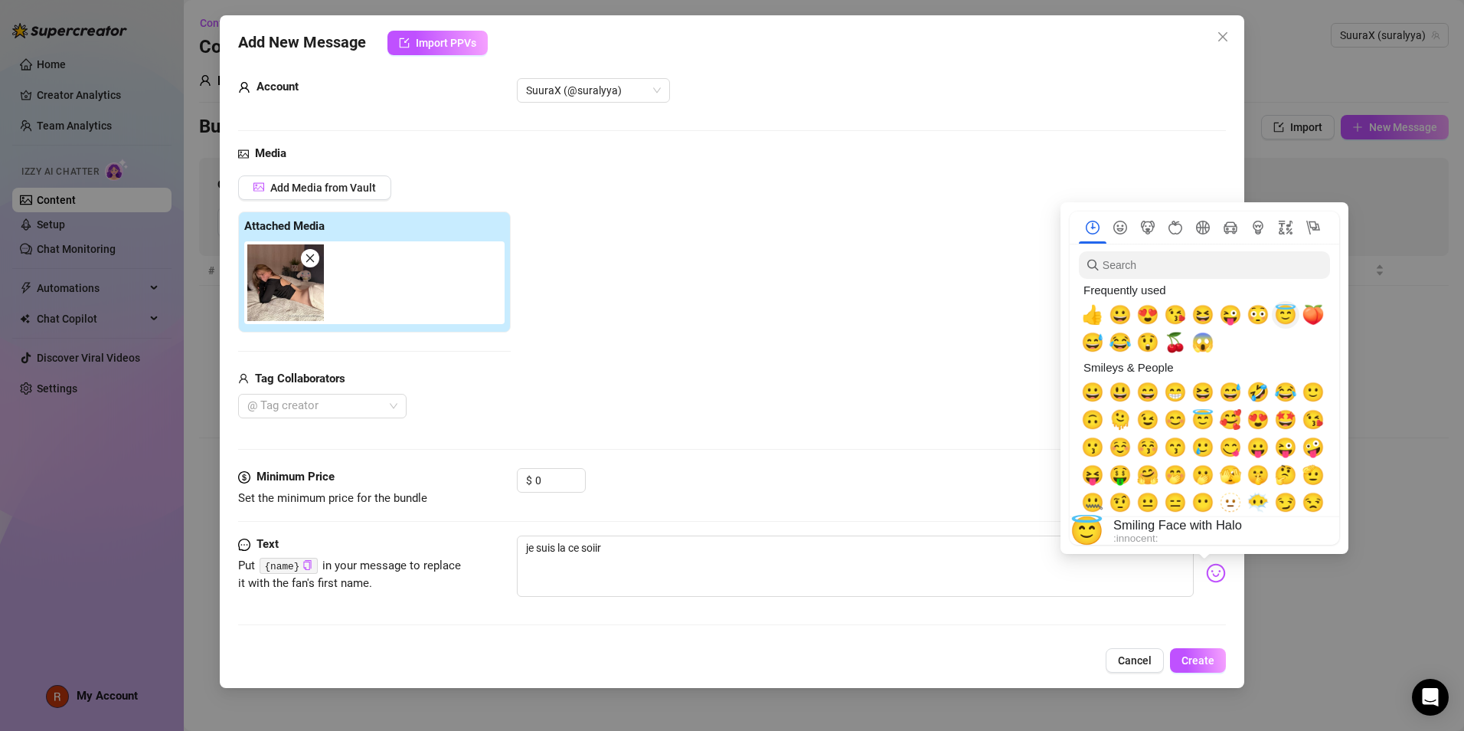
click at [1287, 318] on span "😇" at bounding box center [1285, 314] width 23 height 21
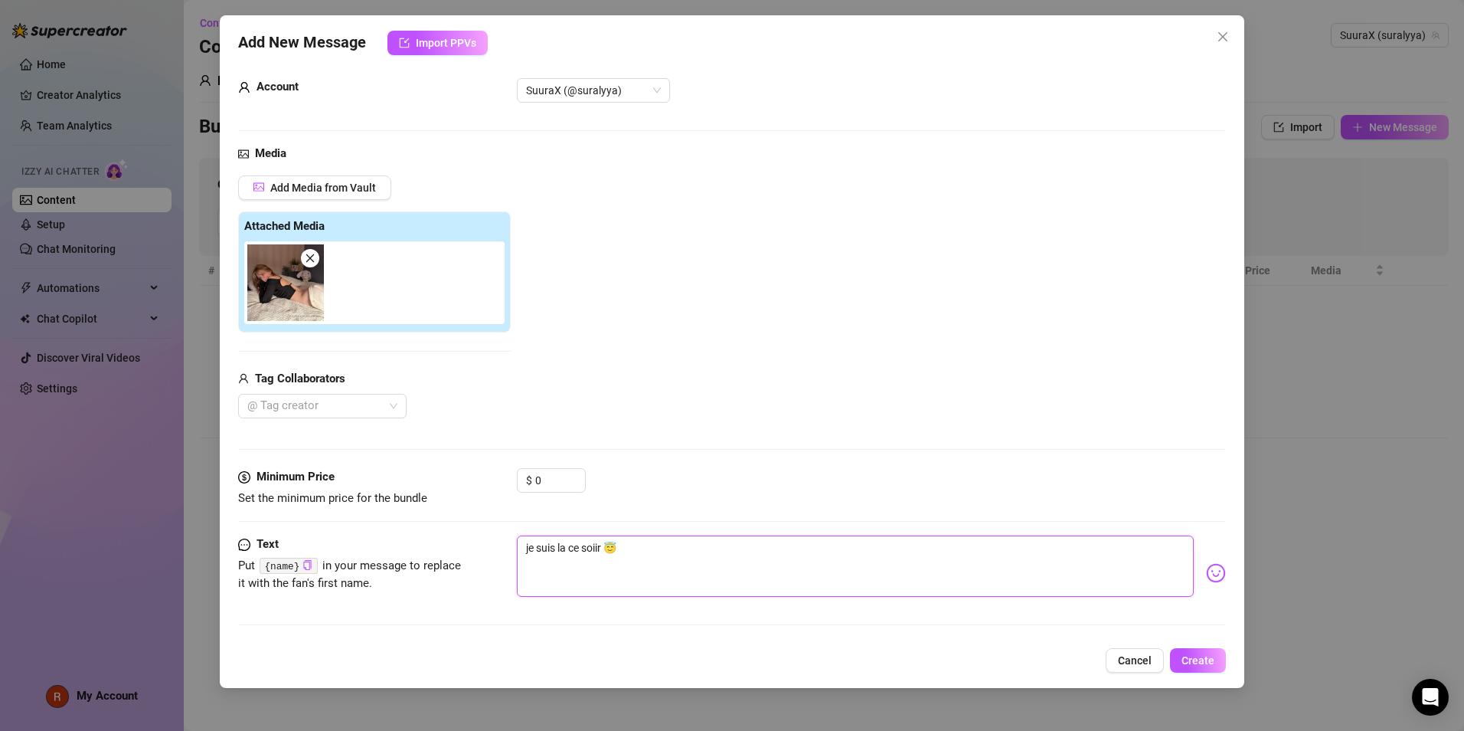
click at [721, 571] on textarea "je suis la ce soiir 😇" at bounding box center [855, 565] width 677 height 61
click at [595, 550] on textarea "je suis la ce soiir 😇" at bounding box center [855, 565] width 677 height 61
click at [1201, 654] on span "Create" at bounding box center [1198, 660] width 33 height 12
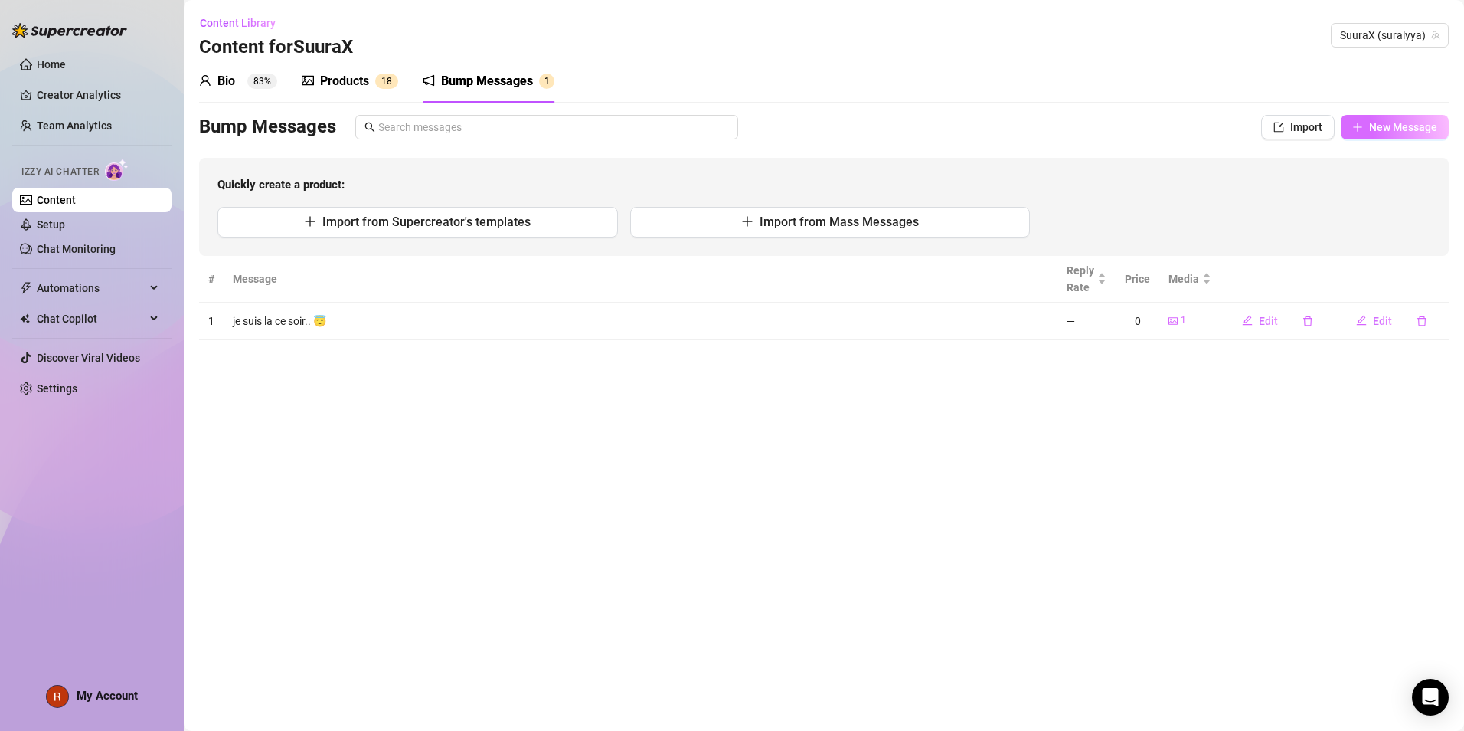
click at [1395, 124] on span "New Message" at bounding box center [1403, 127] width 68 height 12
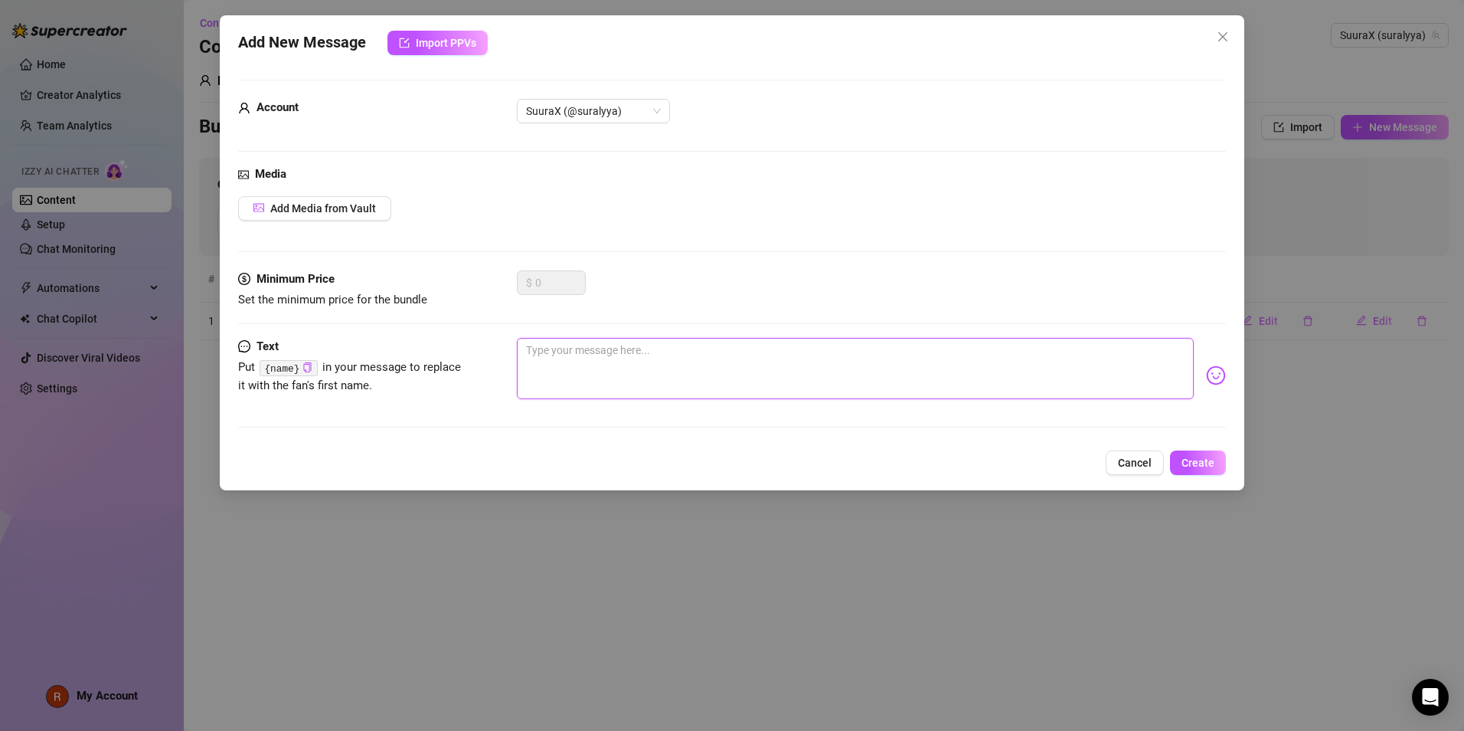
click at [551, 365] on textarea at bounding box center [855, 368] width 677 height 61
click at [280, 202] on span "Add Media from Vault" at bounding box center [323, 208] width 106 height 12
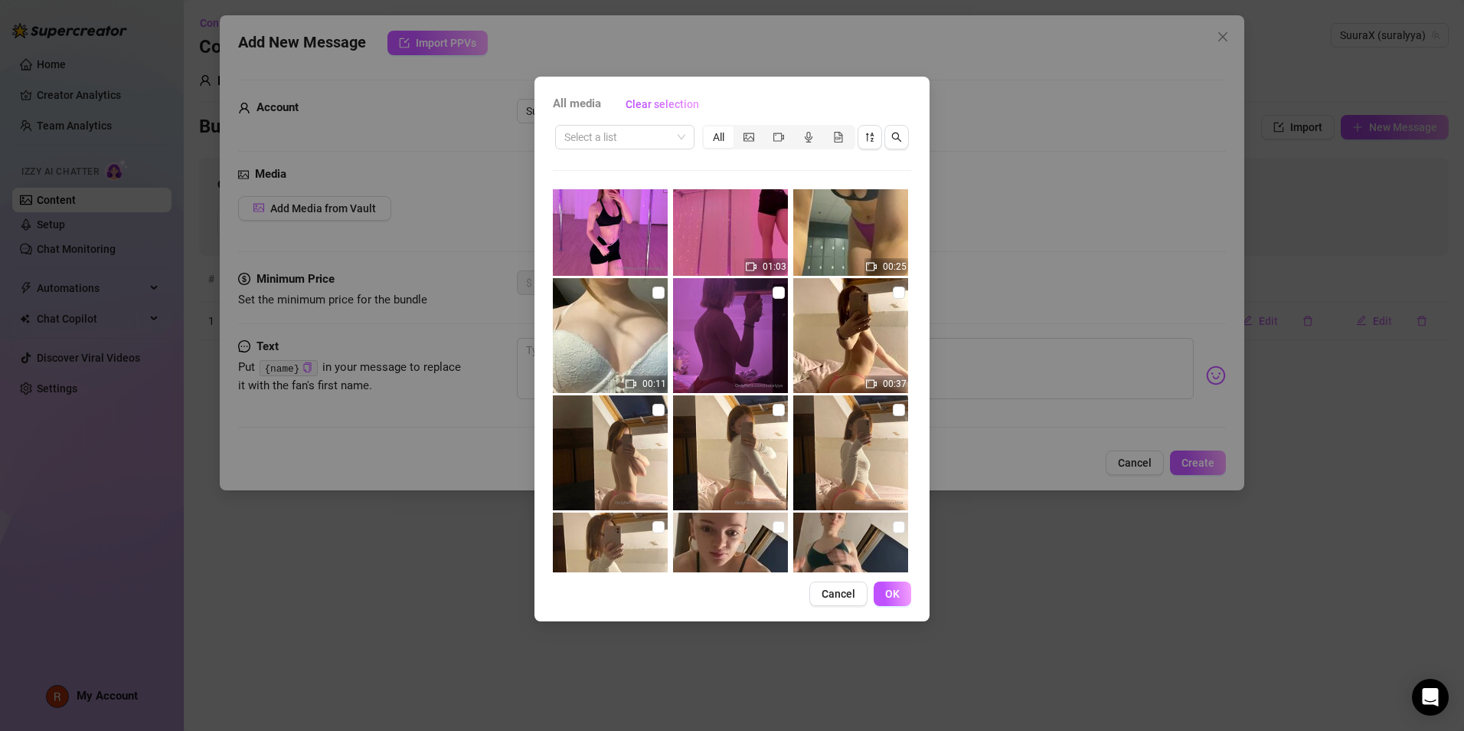
scroll to position [407, 0]
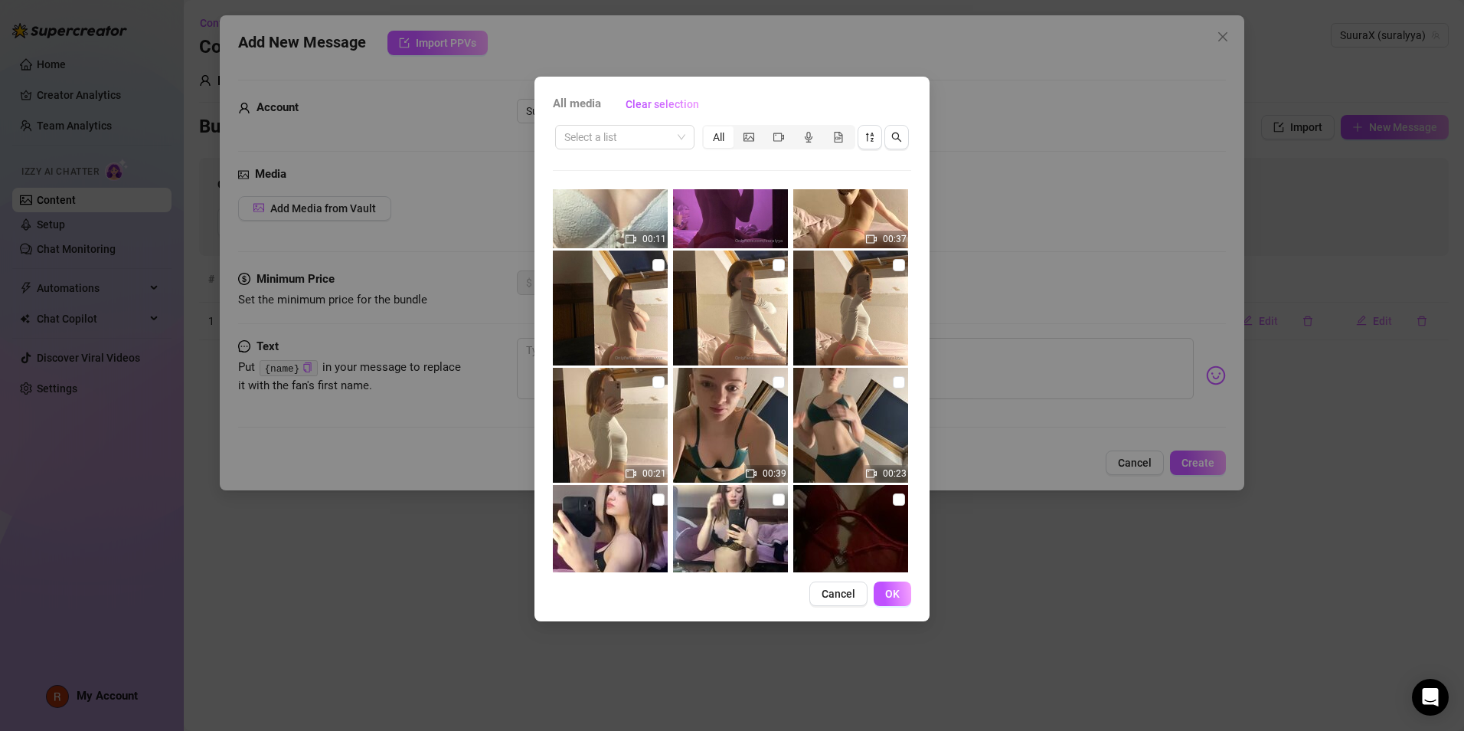
click at [747, 316] on img at bounding box center [730, 307] width 115 height 115
click at [774, 263] on input "checkbox" at bounding box center [779, 265] width 12 height 12
click at [747, 293] on img at bounding box center [730, 307] width 115 height 115
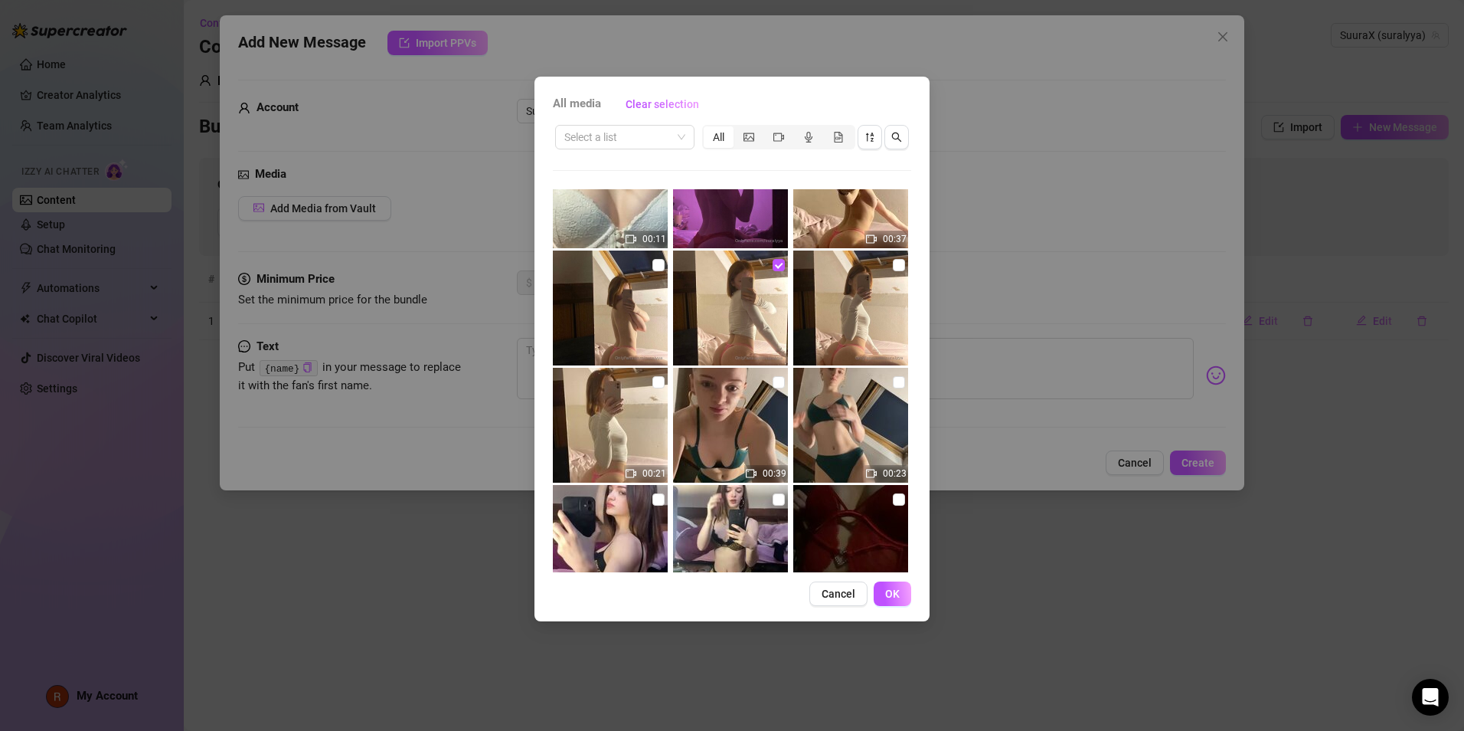
click at [747, 293] on img at bounding box center [730, 307] width 115 height 115
drag, startPoint x: 747, startPoint y: 293, endPoint x: 722, endPoint y: 328, distance: 43.4
click at [722, 328] on img at bounding box center [730, 307] width 115 height 115
click at [891, 597] on span "OK" at bounding box center [892, 593] width 15 height 12
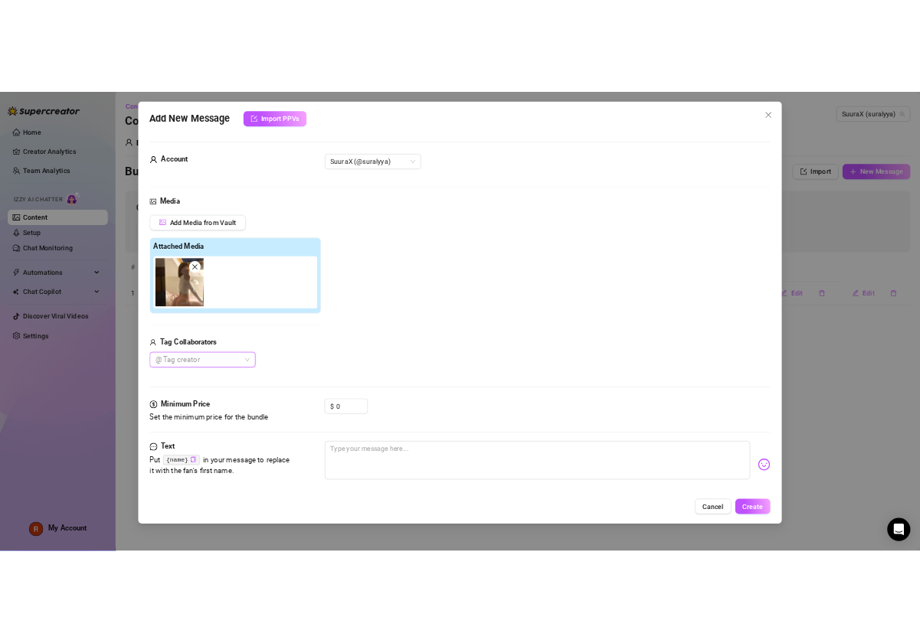
scroll to position [21, 0]
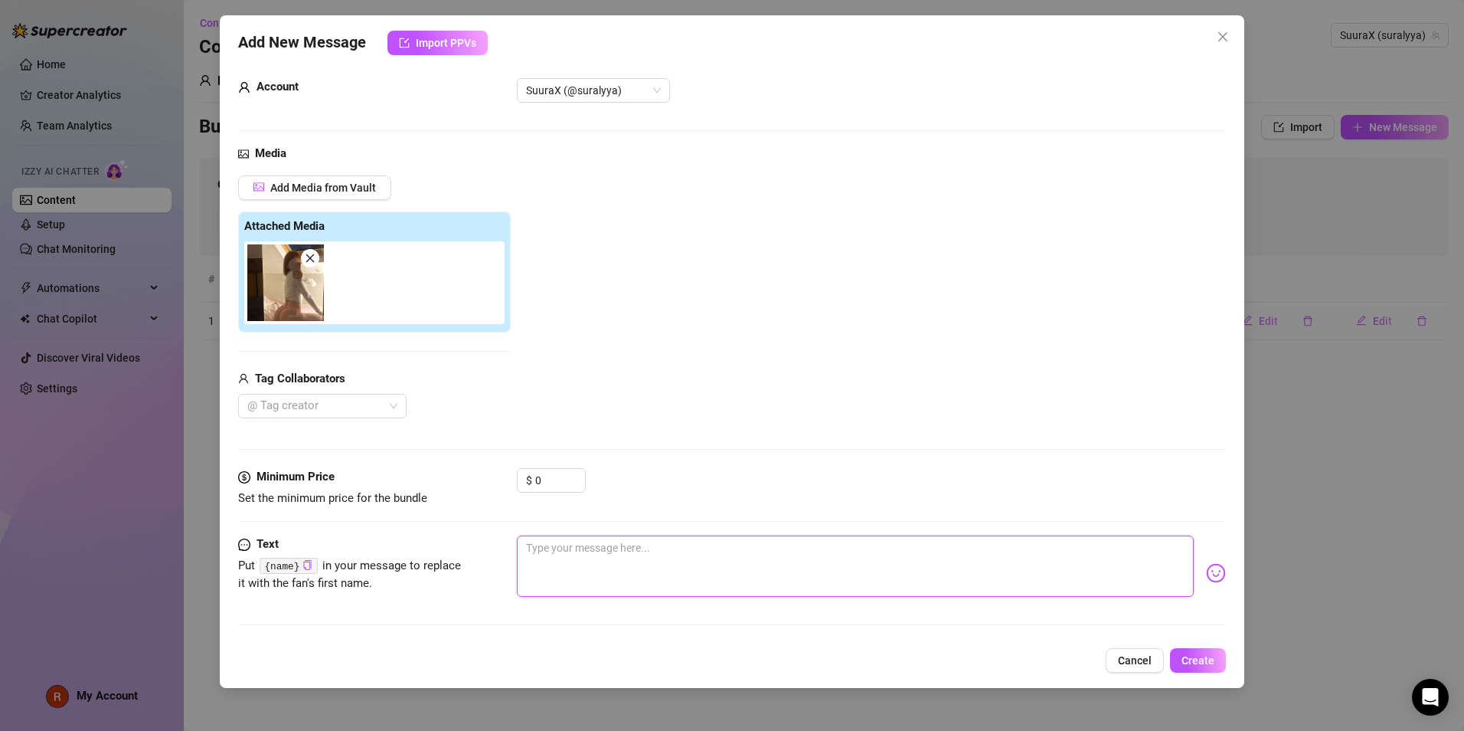
click at [559, 541] on textarea at bounding box center [855, 565] width 677 height 61
click at [1199, 658] on span "Create" at bounding box center [1198, 660] width 33 height 12
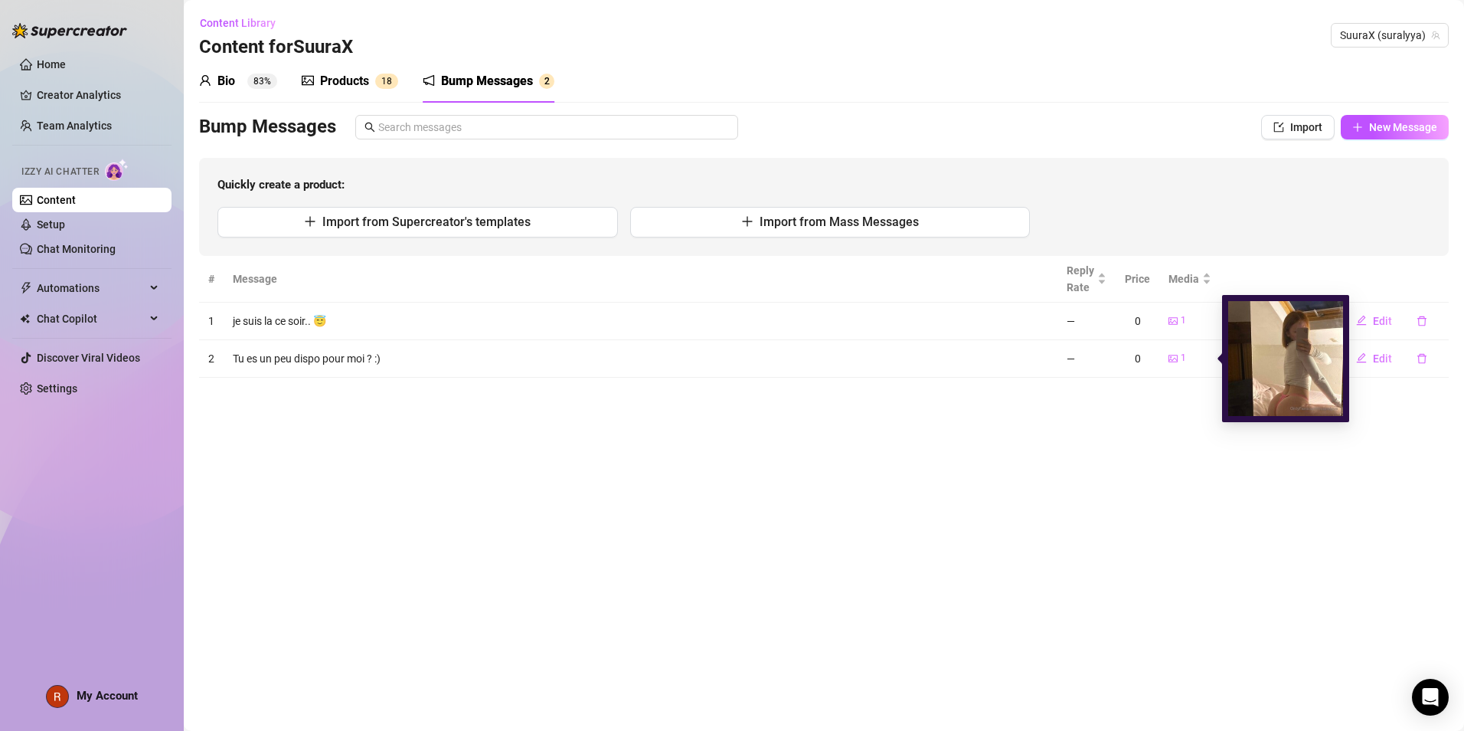
click at [1184, 361] on span "1" at bounding box center [1183, 358] width 5 height 15
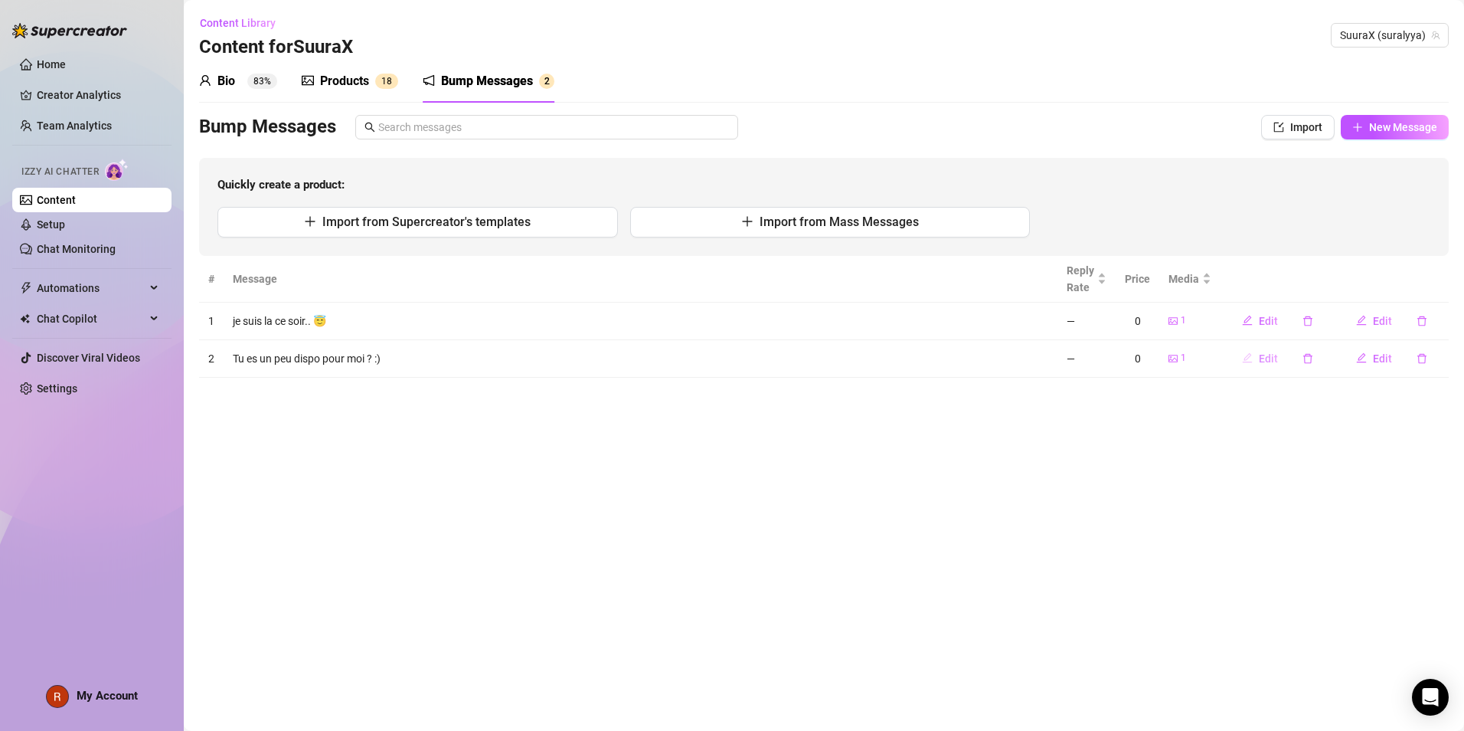
click at [1262, 358] on span "Edit" at bounding box center [1268, 358] width 19 height 12
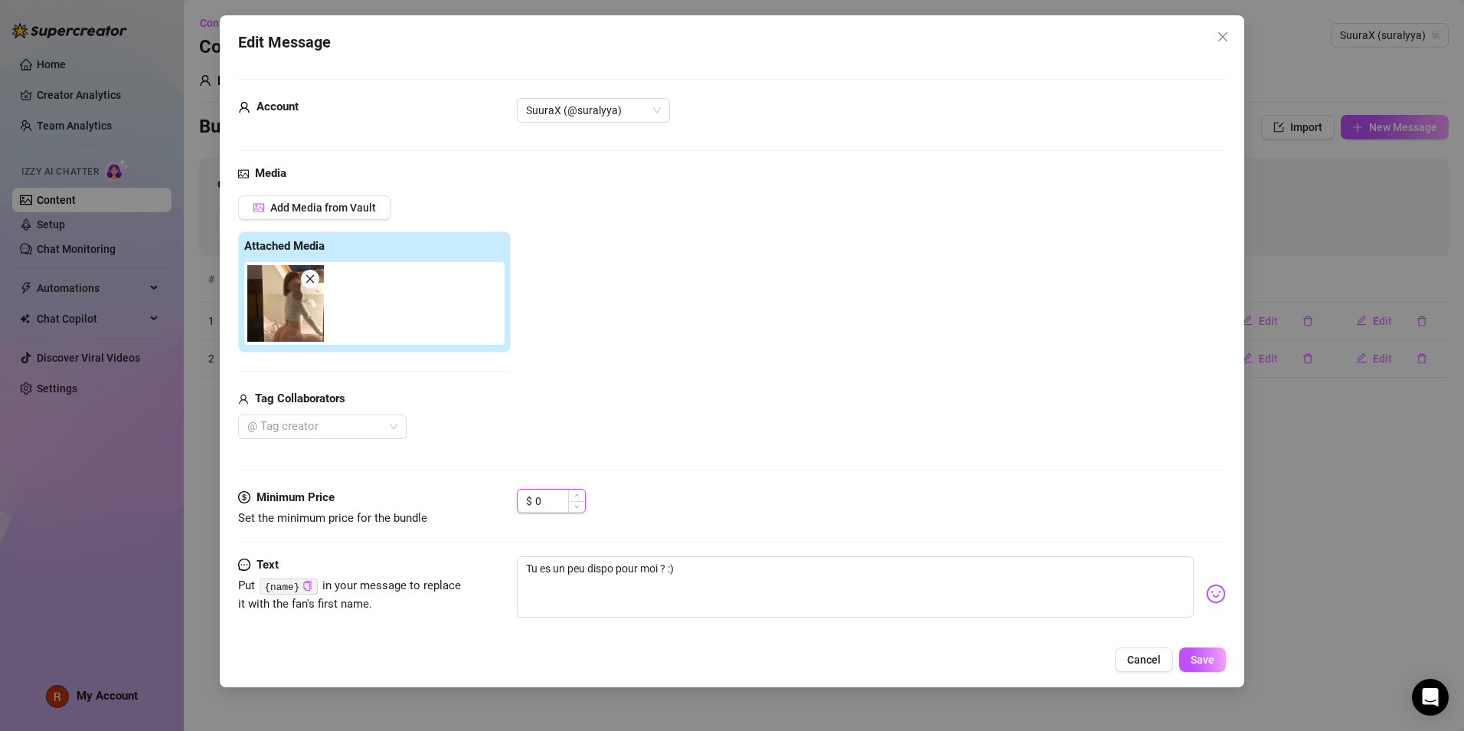
click at [546, 502] on input "0" at bounding box center [560, 500] width 50 height 23
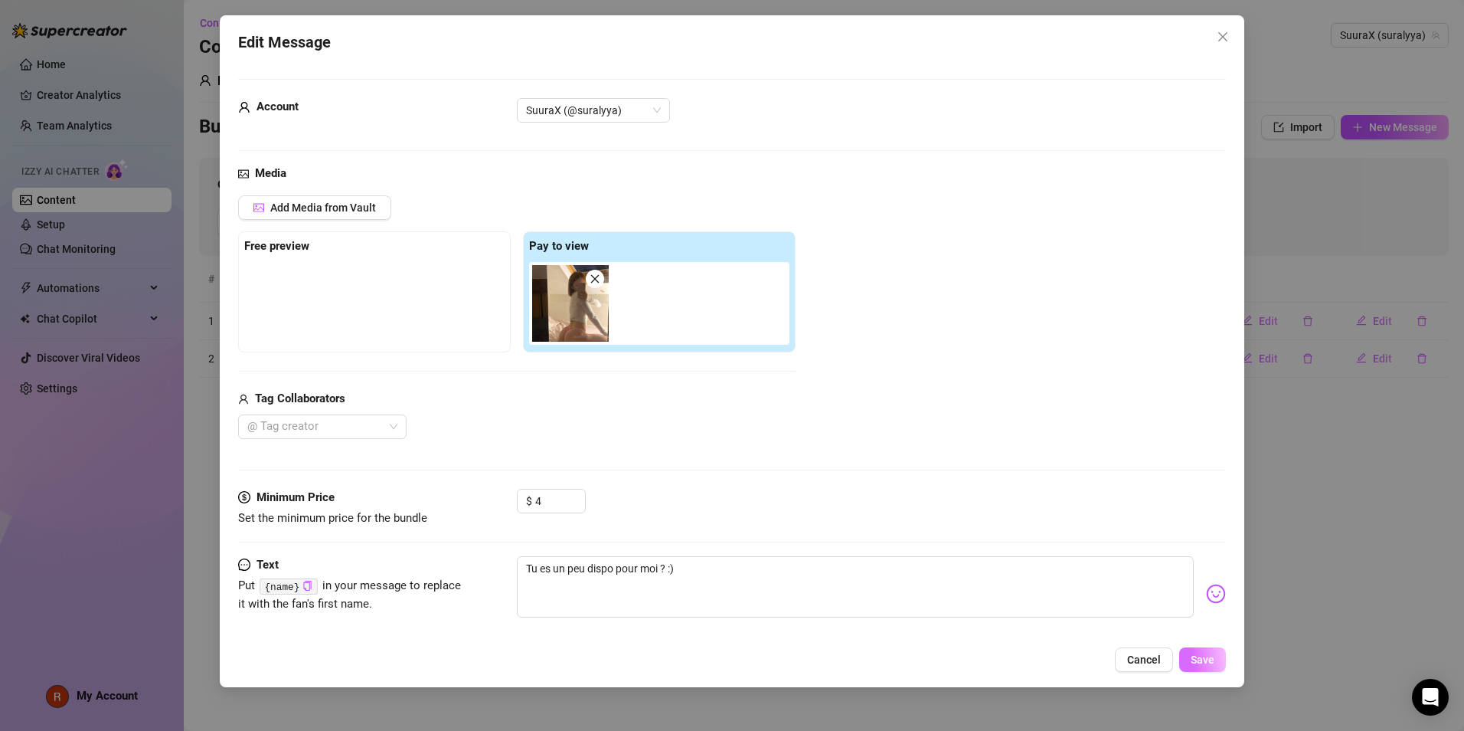
click at [1214, 660] on span "Save" at bounding box center [1203, 659] width 24 height 12
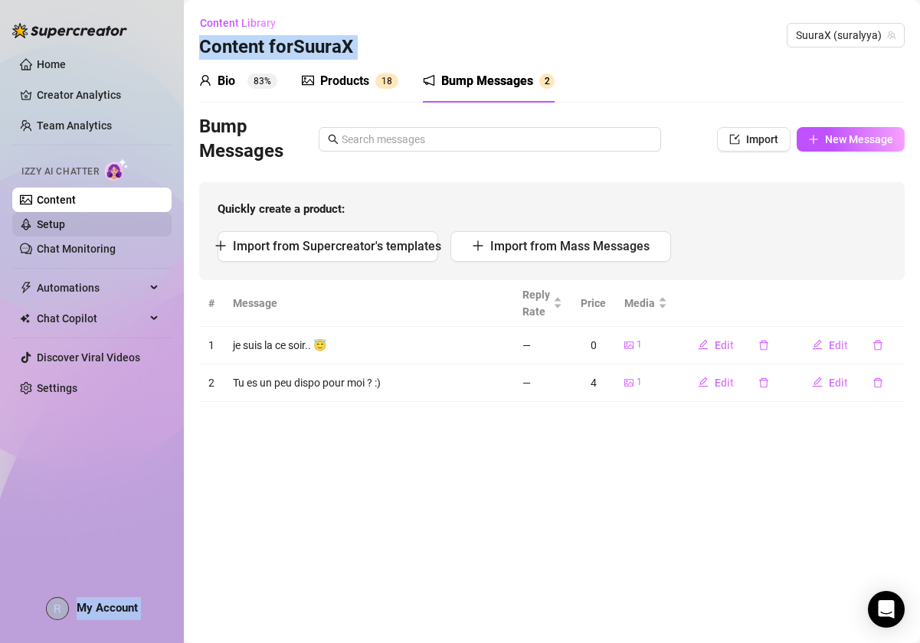
drag, startPoint x: 198, startPoint y: 75, endPoint x: 87, endPoint y: 222, distance: 184.3
click at [87, 222] on div "Home Creator Analytics Team Analytics Izzy AI Chatter Content Setup Chat Monito…" at bounding box center [460, 321] width 920 height 643
